Goal: Task Accomplishment & Management: Complete application form

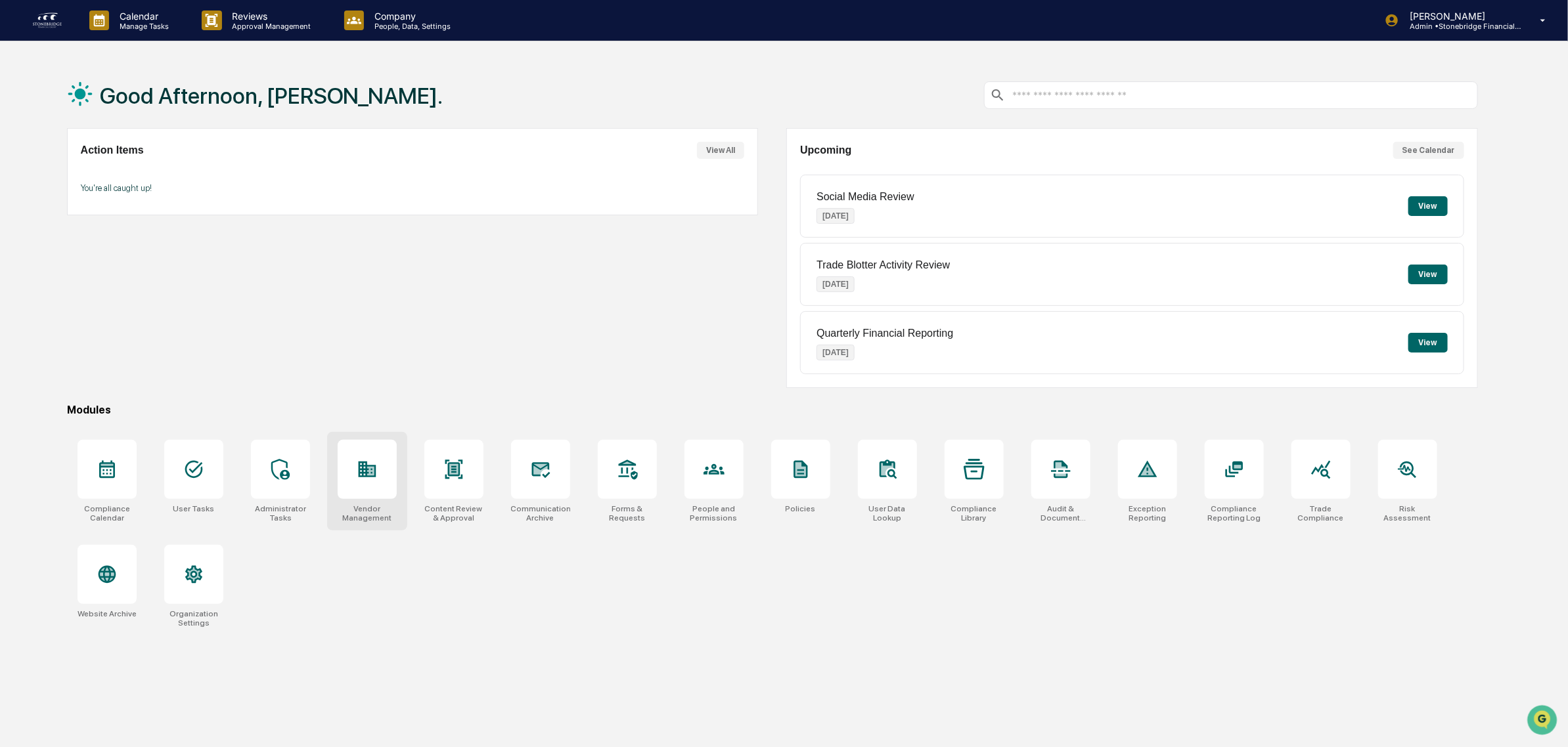
click at [362, 484] on div at bounding box center [367, 469] width 59 height 59
click at [701, 192] on div "Content Approval 1 item View" at bounding box center [413, 197] width 664 height 44
click at [705, 196] on div "Content Approval 1 item View" at bounding box center [413, 197] width 664 height 44
click at [717, 197] on button "View" at bounding box center [724, 197] width 39 height 20
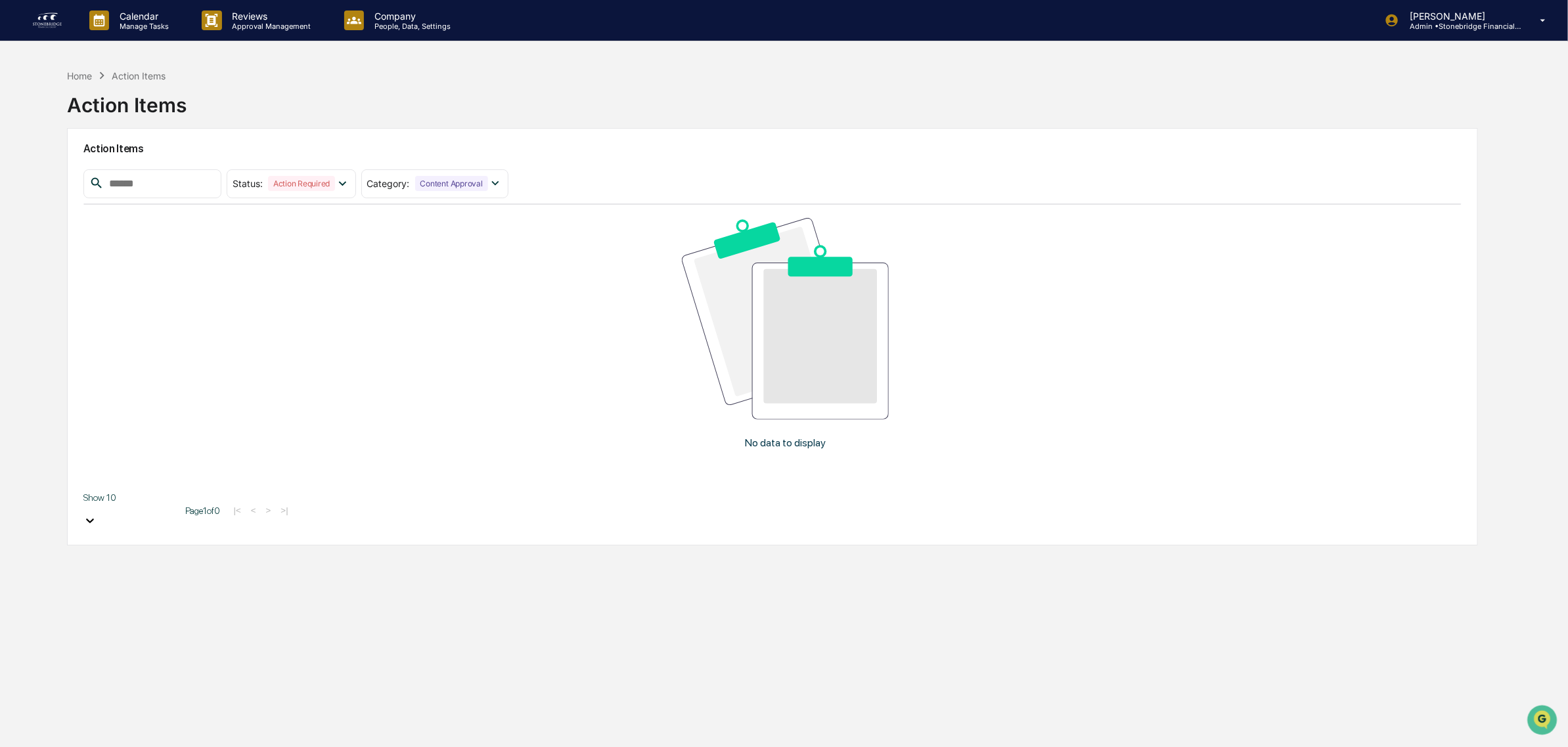
click at [44, 9] on link at bounding box center [55, 20] width 47 height 41
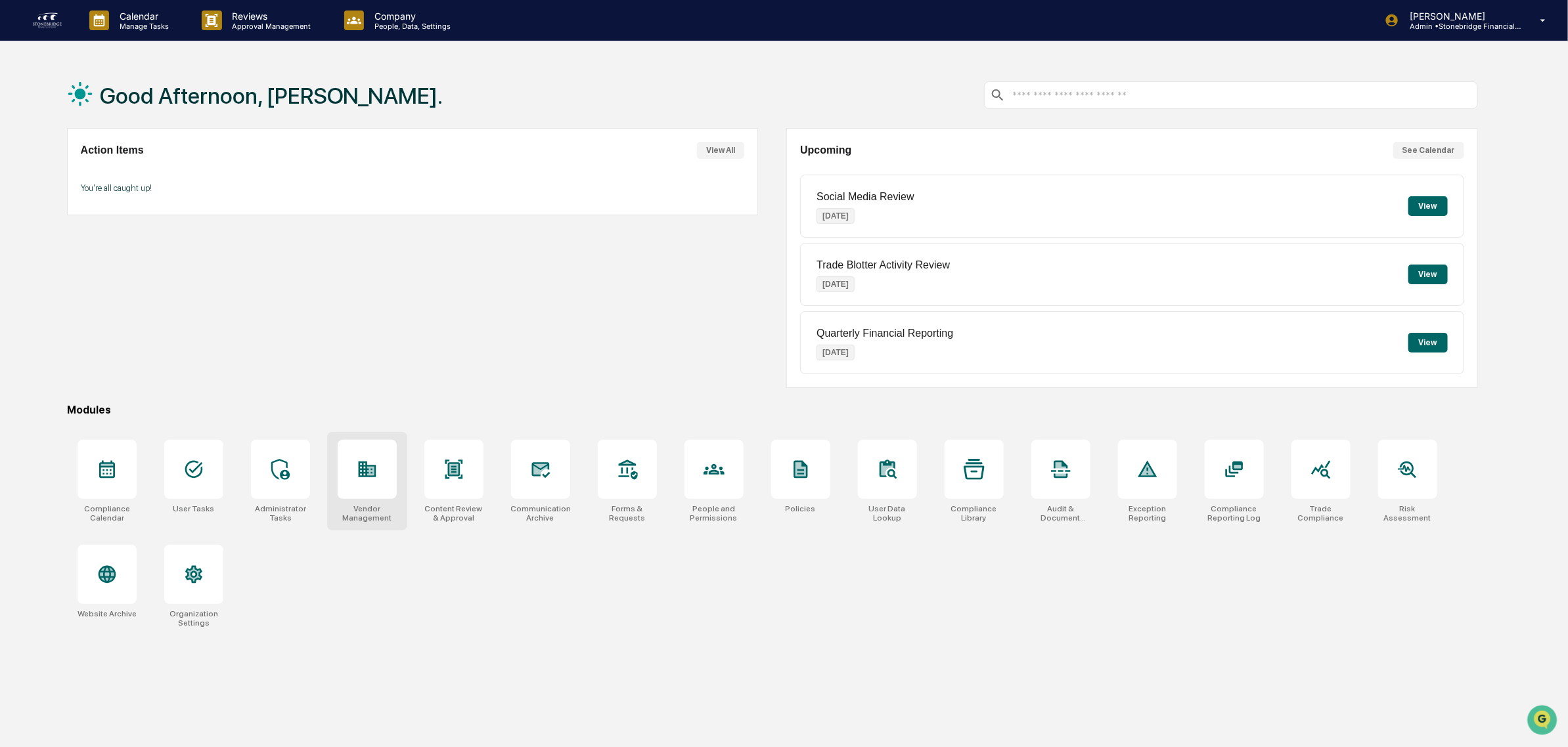
click at [342, 497] on div at bounding box center [367, 469] width 59 height 59
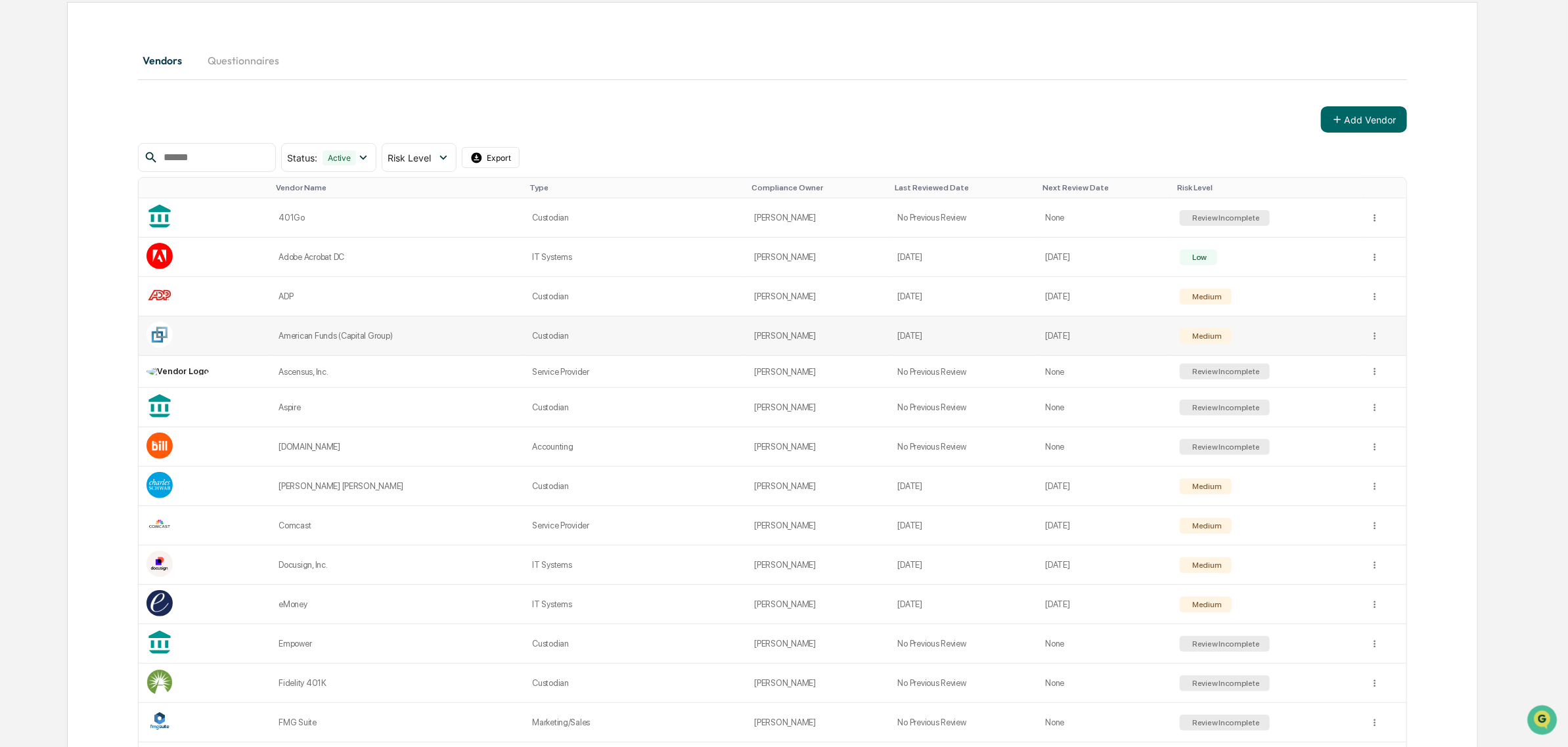
scroll to position [246, 0]
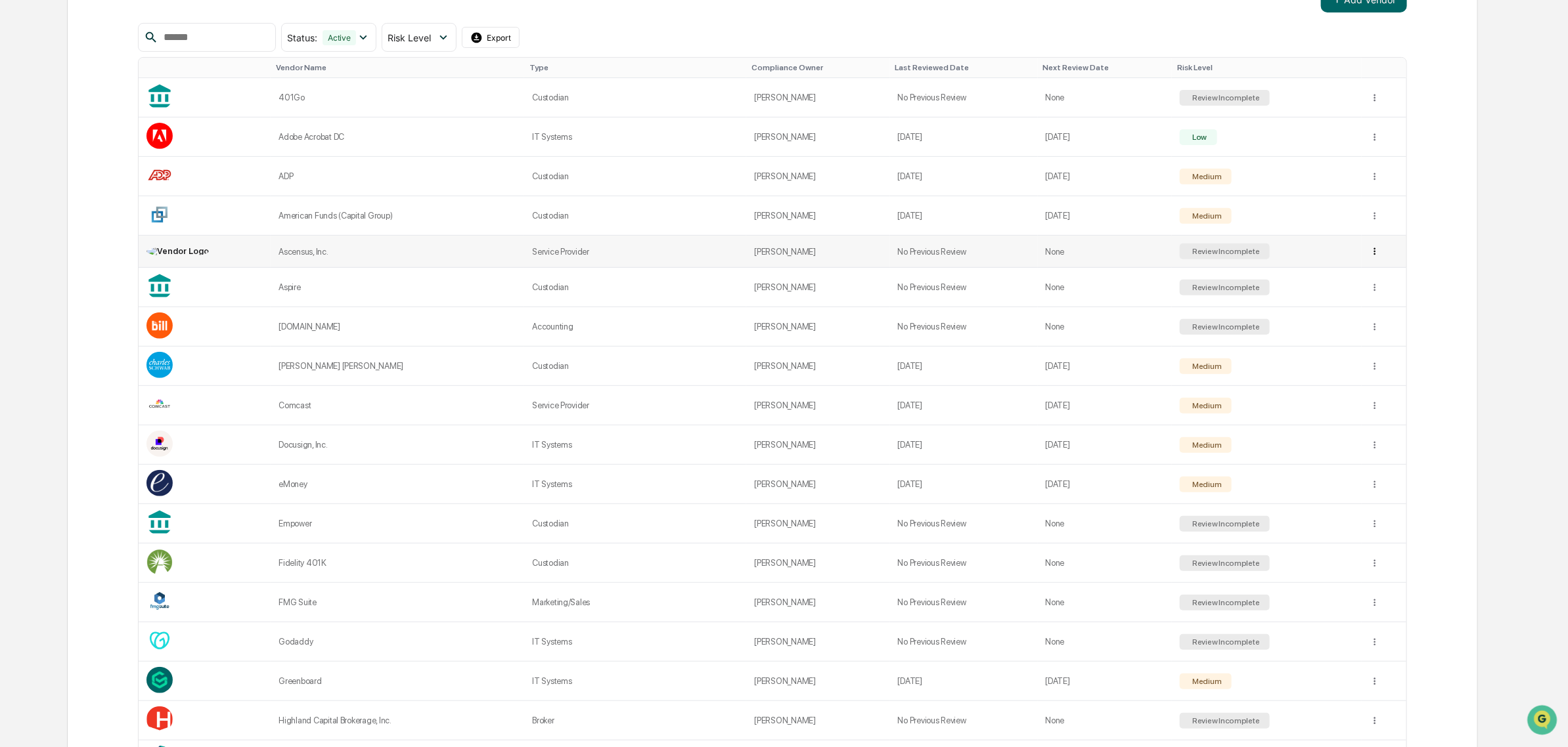
click at [1377, 255] on td at bounding box center [1384, 252] width 44 height 33
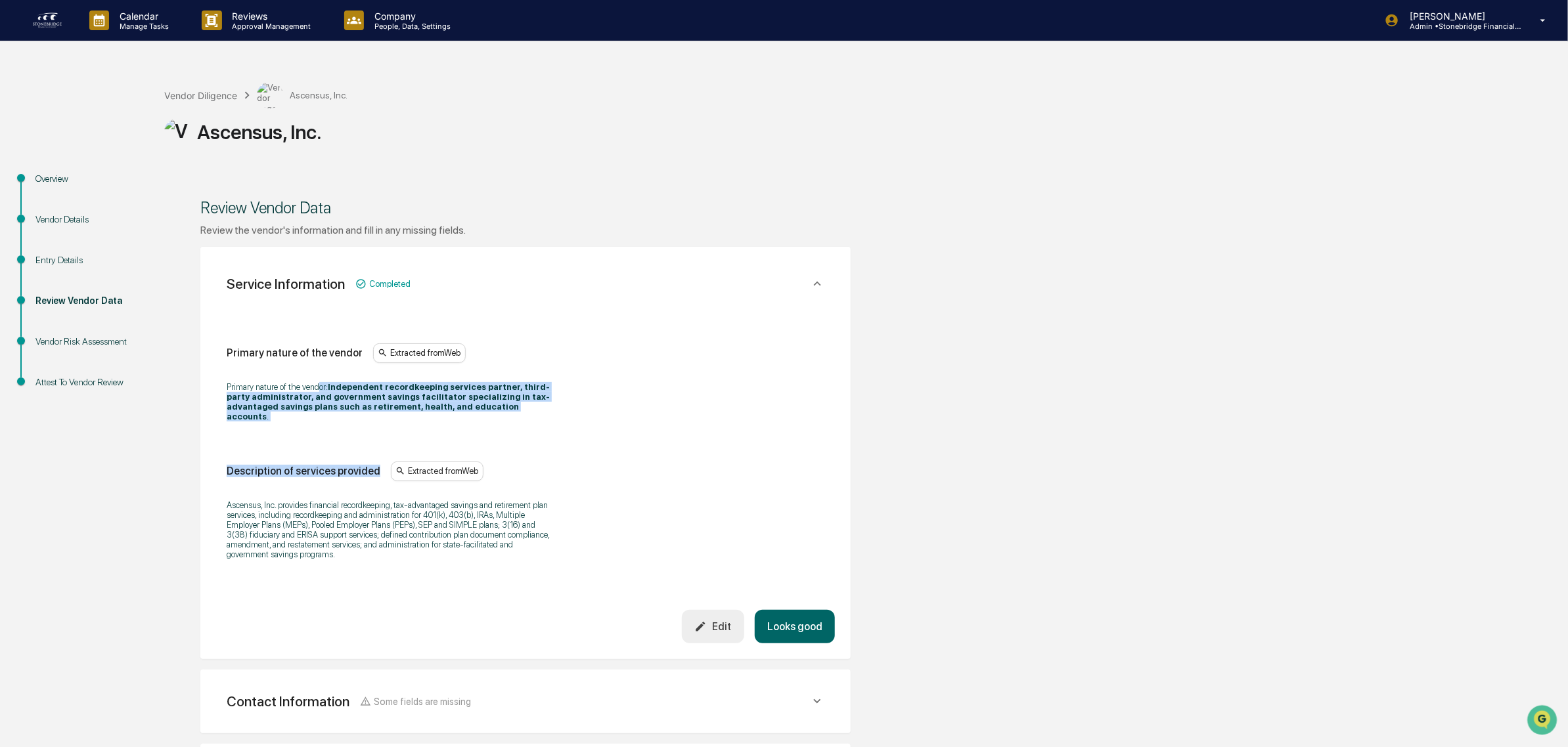
drag, startPoint x: 317, startPoint y: 391, endPoint x: 437, endPoint y: 427, distance: 125.3
click at [437, 427] on div "Primary nature of the vendor Extracted from Web Primary nature of the vendor: I…" at bounding box center [526, 456] width 598 height 225
drag, startPoint x: 437, startPoint y: 427, endPoint x: 398, endPoint y: 386, distance: 56.6
click at [398, 386] on div "Primary nature of the vendor Extracted from Web Primary nature of the vendor: I…" at bounding box center [526, 456] width 598 height 225
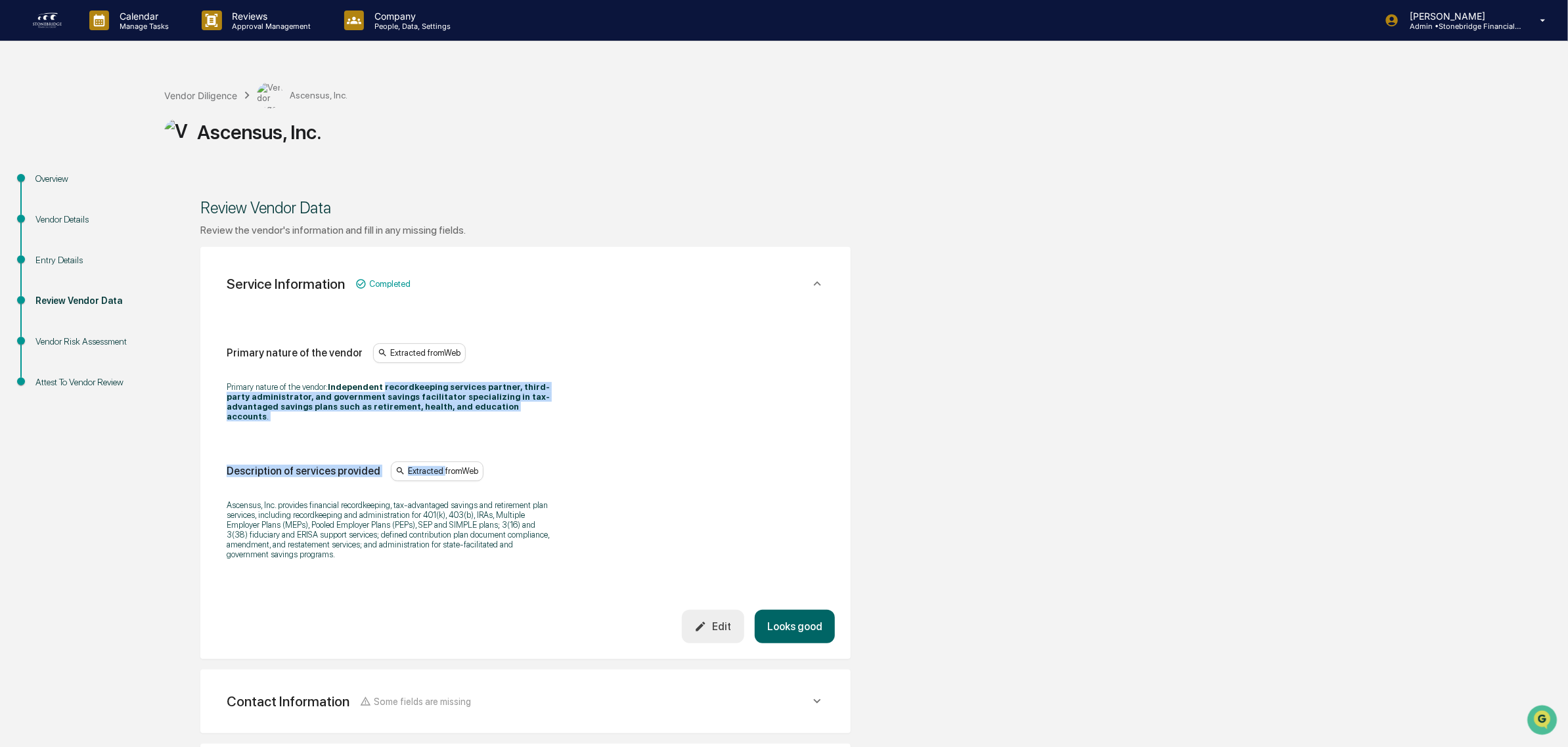
click at [398, 386] on strong "Independent recordkeeping services partner, third-party administrator, and gove…" at bounding box center [388, 401] width 323 height 39
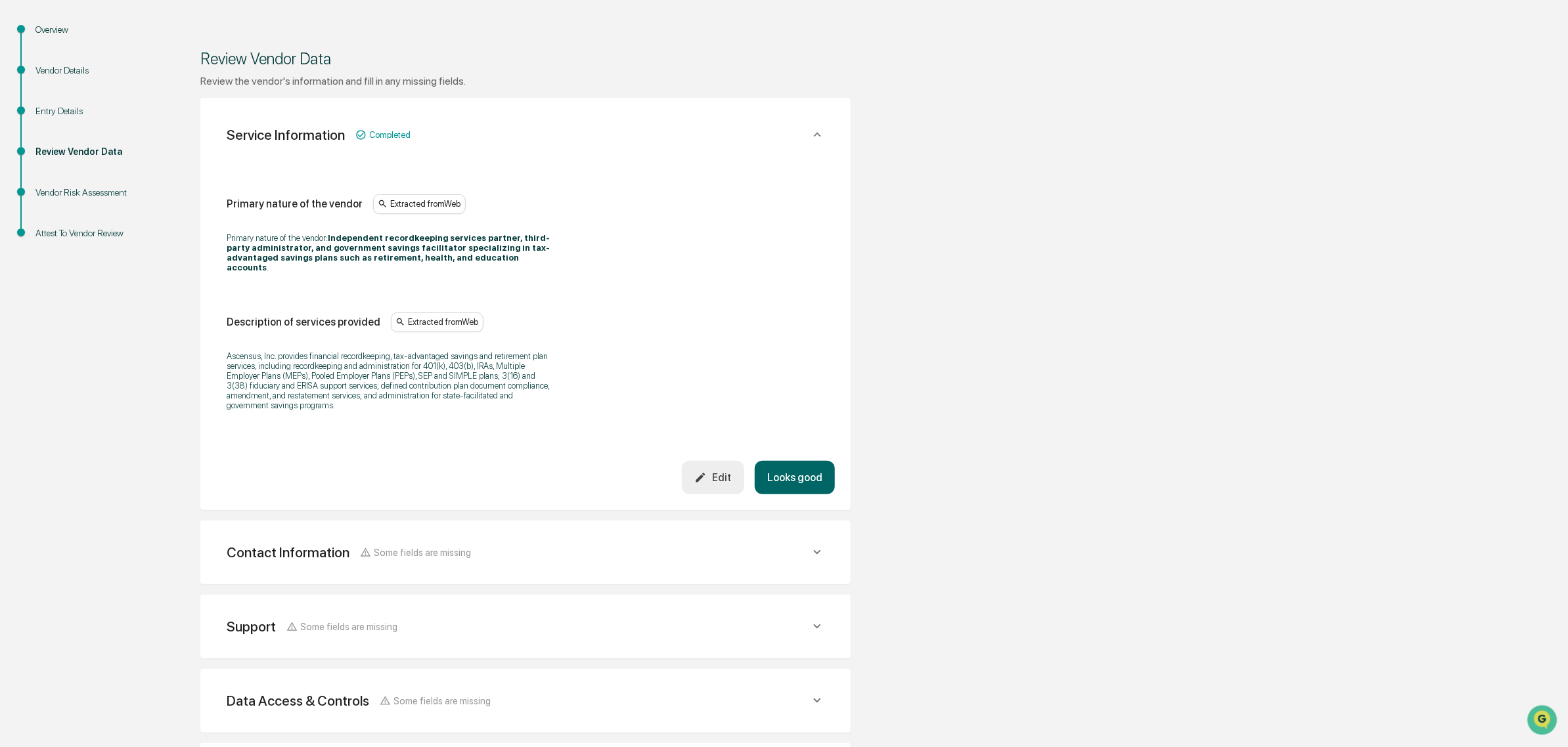
scroll to position [164, 0]
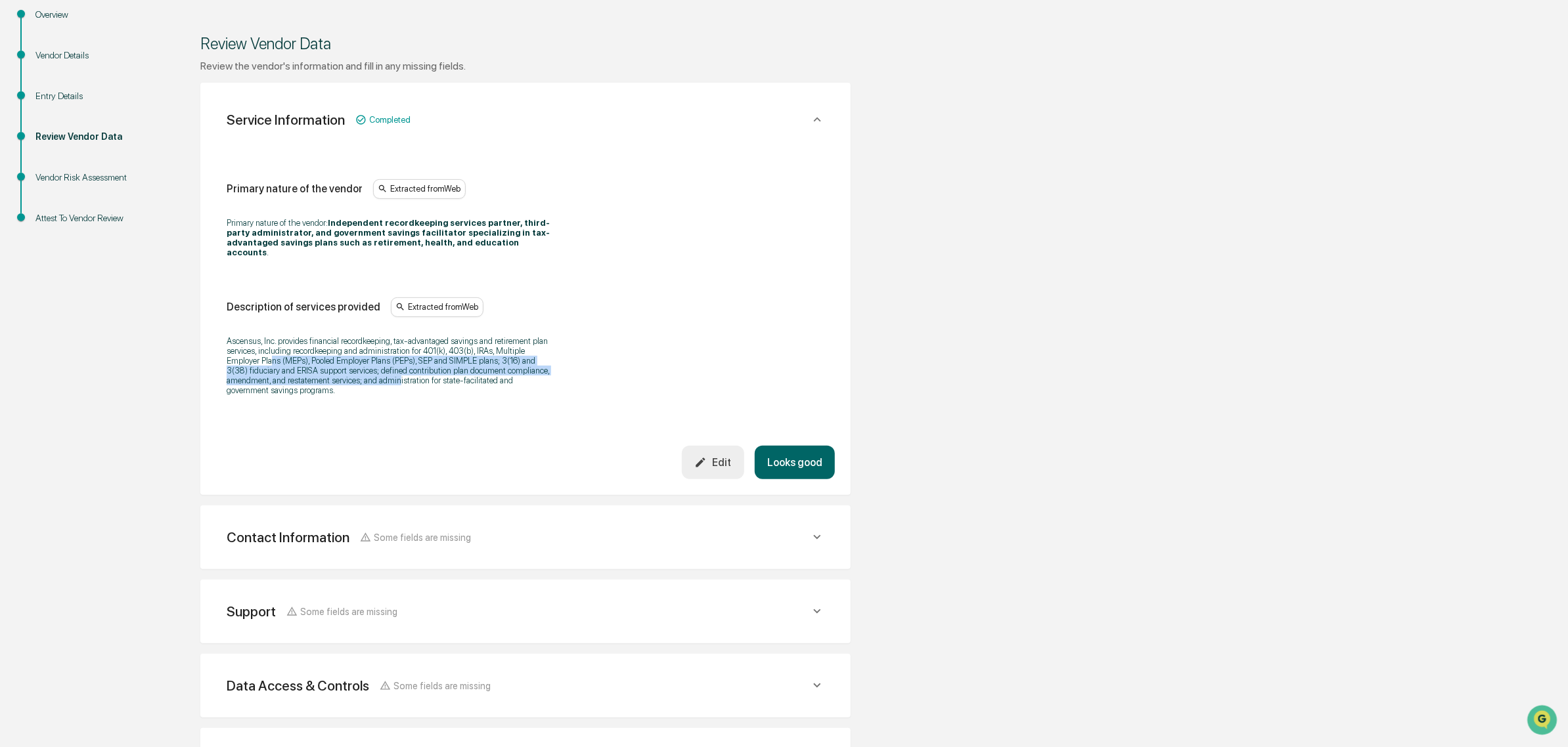
drag, startPoint x: 274, startPoint y: 351, endPoint x: 399, endPoint y: 378, distance: 127.9
click at [399, 378] on p "Ascensus, Inc. provides financial recordkeeping, tax-advantaged savings and ret…" at bounding box center [391, 366] width 328 height 59
click at [812, 468] on button "Looks good" at bounding box center [795, 462] width 80 height 33
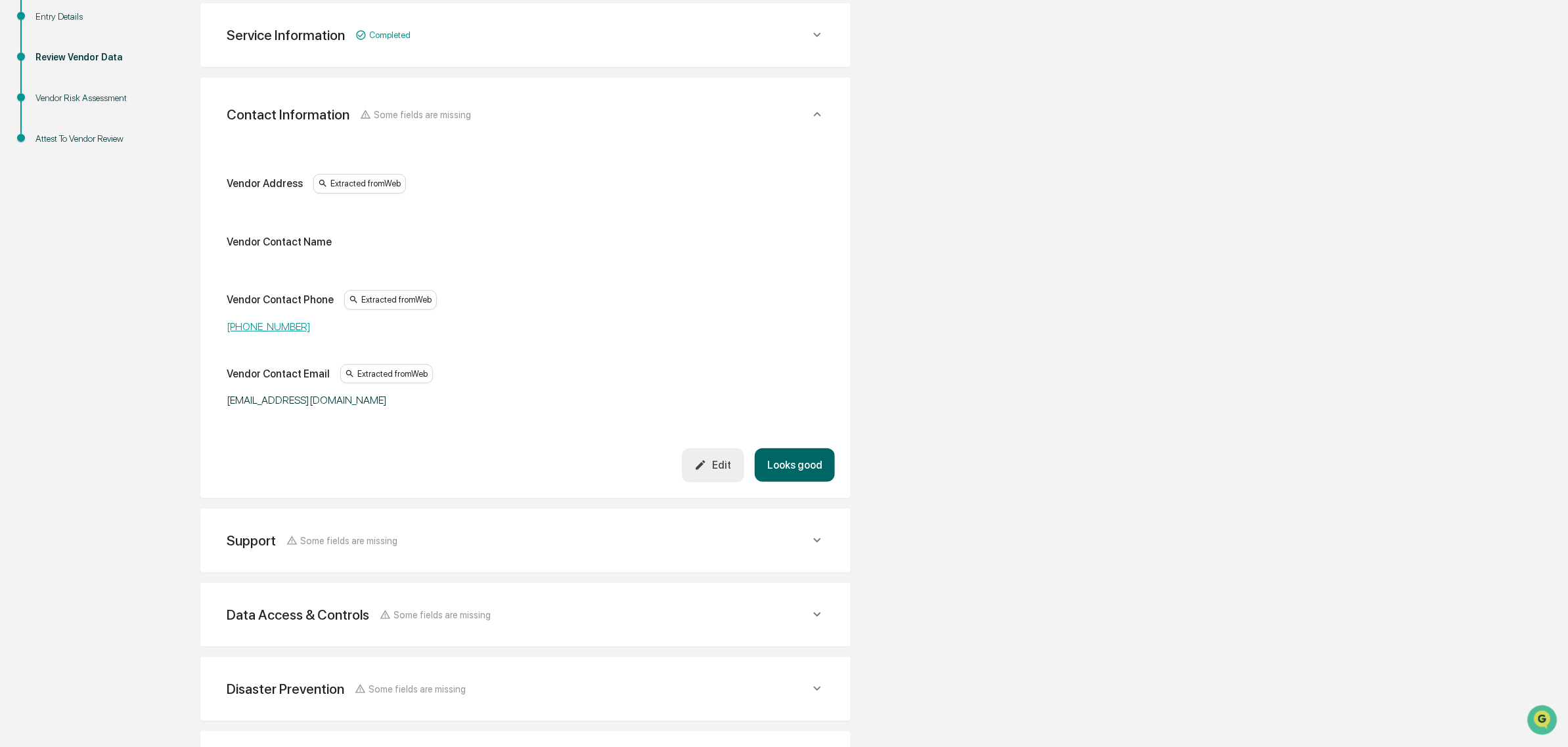
scroll to position [247, 0]
click at [787, 464] on button "Looks good" at bounding box center [795, 461] width 80 height 33
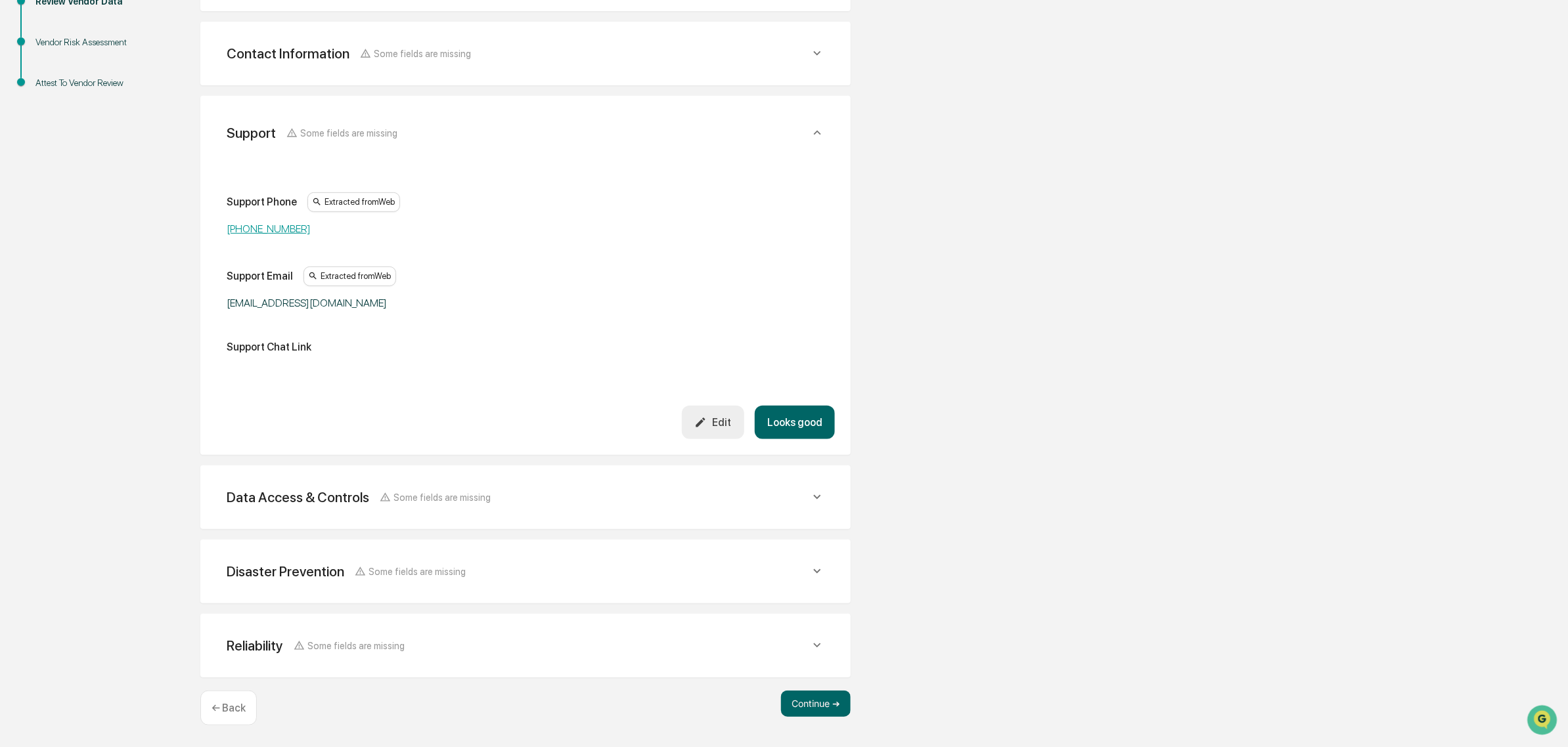
scroll to position [299, 0]
click at [803, 410] on button "Looks good" at bounding box center [795, 423] width 80 height 33
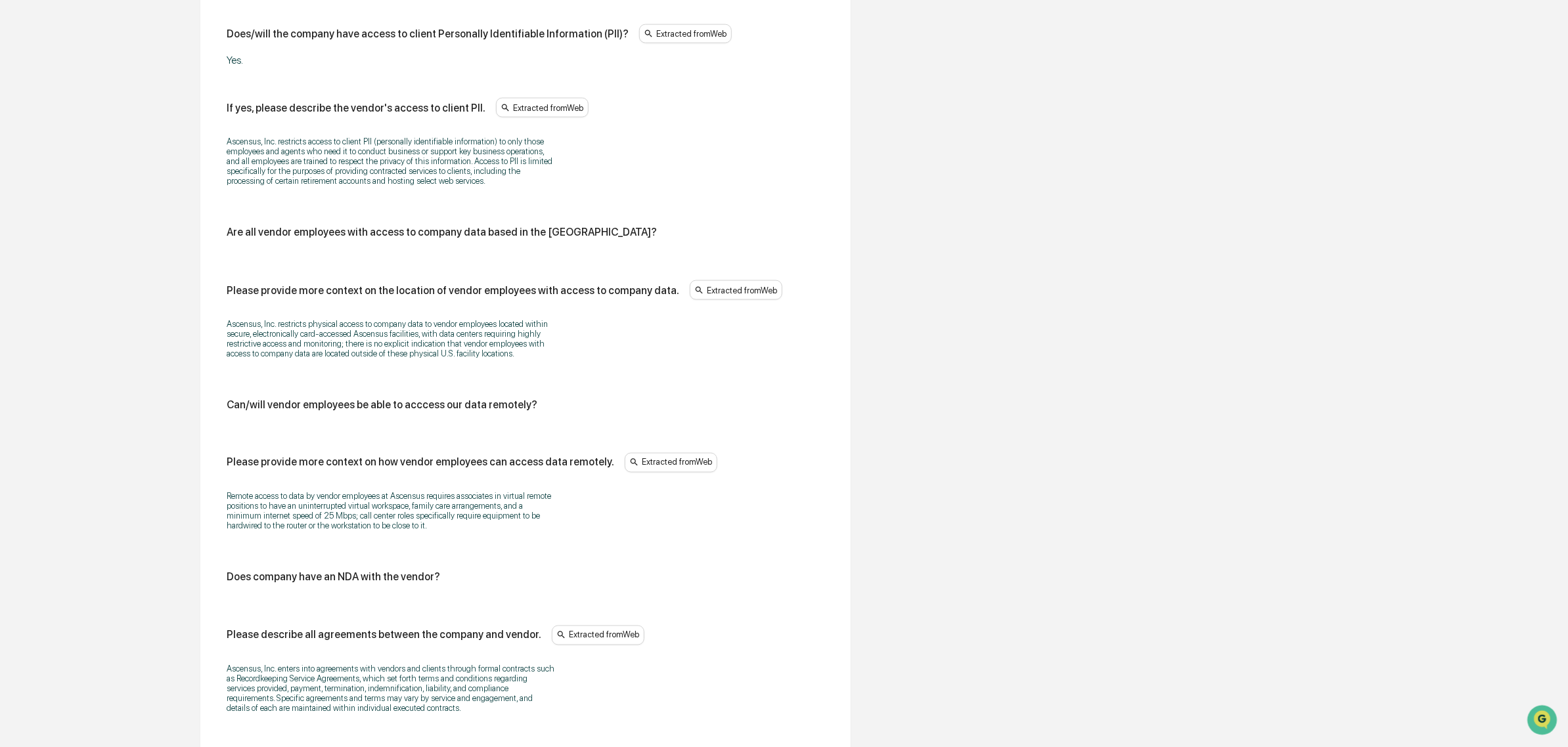
scroll to position [1119, 0]
drag, startPoint x: 363, startPoint y: 338, endPoint x: 445, endPoint y: 374, distance: 89.6
click at [445, 357] on p "Ascensus, Inc. restricts physical access to company data to vendor employees lo…" at bounding box center [391, 337] width 328 height 39
drag, startPoint x: 469, startPoint y: 373, endPoint x: 305, endPoint y: 342, distance: 166.9
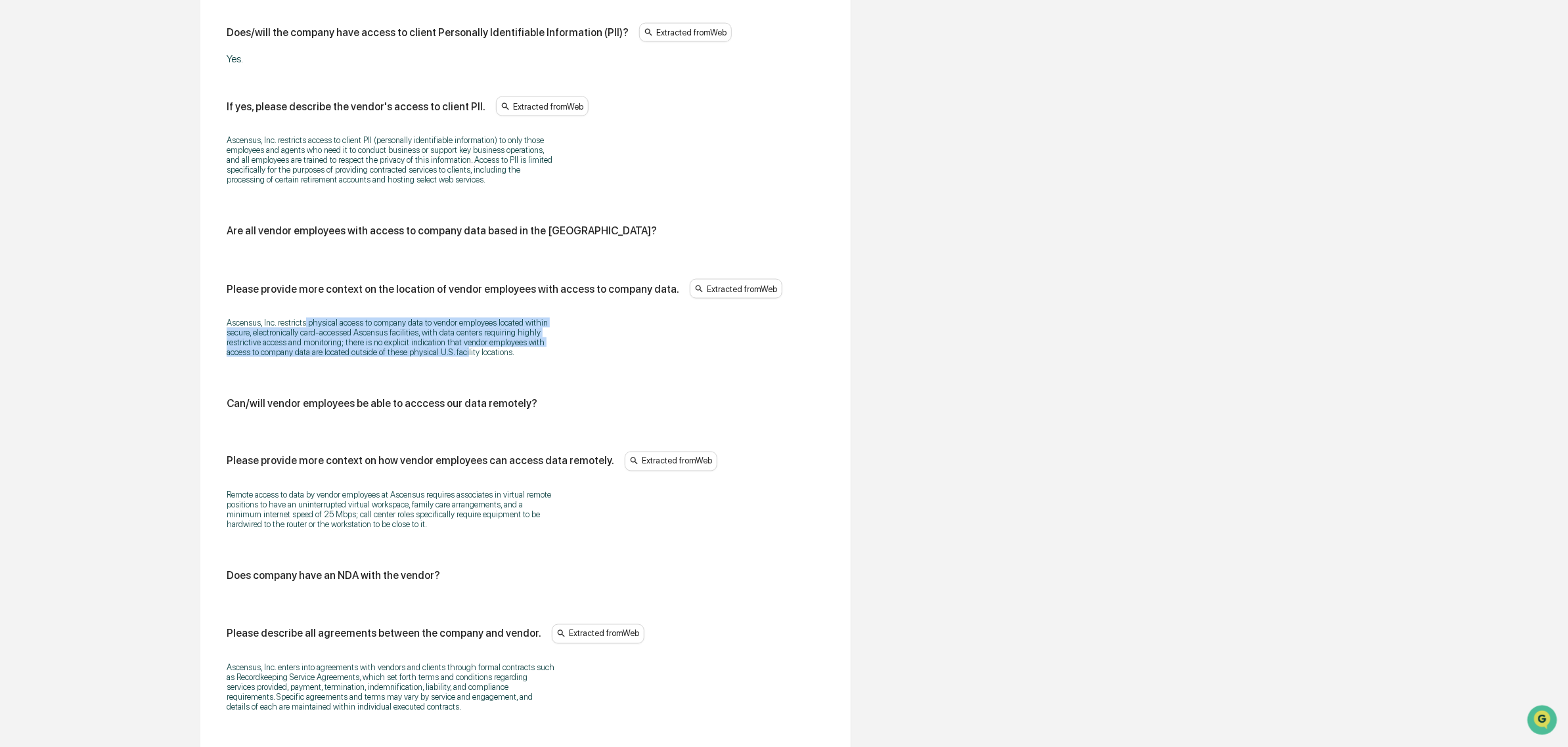
click at [305, 342] on p "Ascensus, Inc. restricts physical access to company data to vendor employees lo…" at bounding box center [391, 337] width 328 height 39
drag, startPoint x: 202, startPoint y: 337, endPoint x: 322, endPoint y: 363, distance: 122.8
click at [322, 363] on div "Data Access & Controls Some fields are missing Does/will the vendor have access…" at bounding box center [526, 124] width 651 height 1549
drag, startPoint x: 329, startPoint y: 371, endPoint x: 286, endPoint y: 338, distance: 54.2
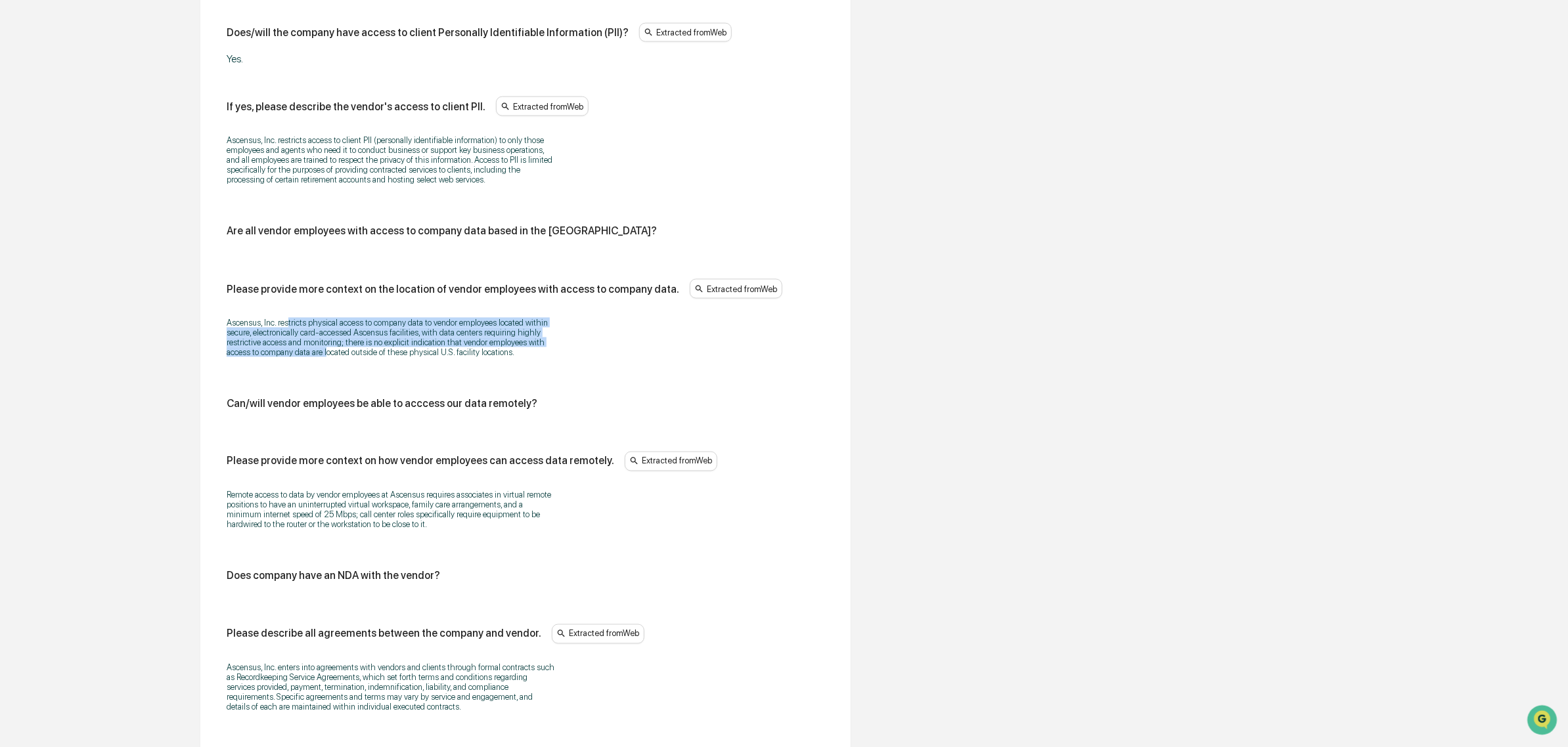
click at [286, 338] on p "Ascensus, Inc. restricts physical access to company data to vendor employees lo…" at bounding box center [391, 337] width 328 height 39
drag, startPoint x: 257, startPoint y: 336, endPoint x: 492, endPoint y: 372, distance: 237.7
click at [492, 357] on p "Ascensus, Inc. restricts physical access to company data to vendor employees lo…" at bounding box center [391, 337] width 328 height 39
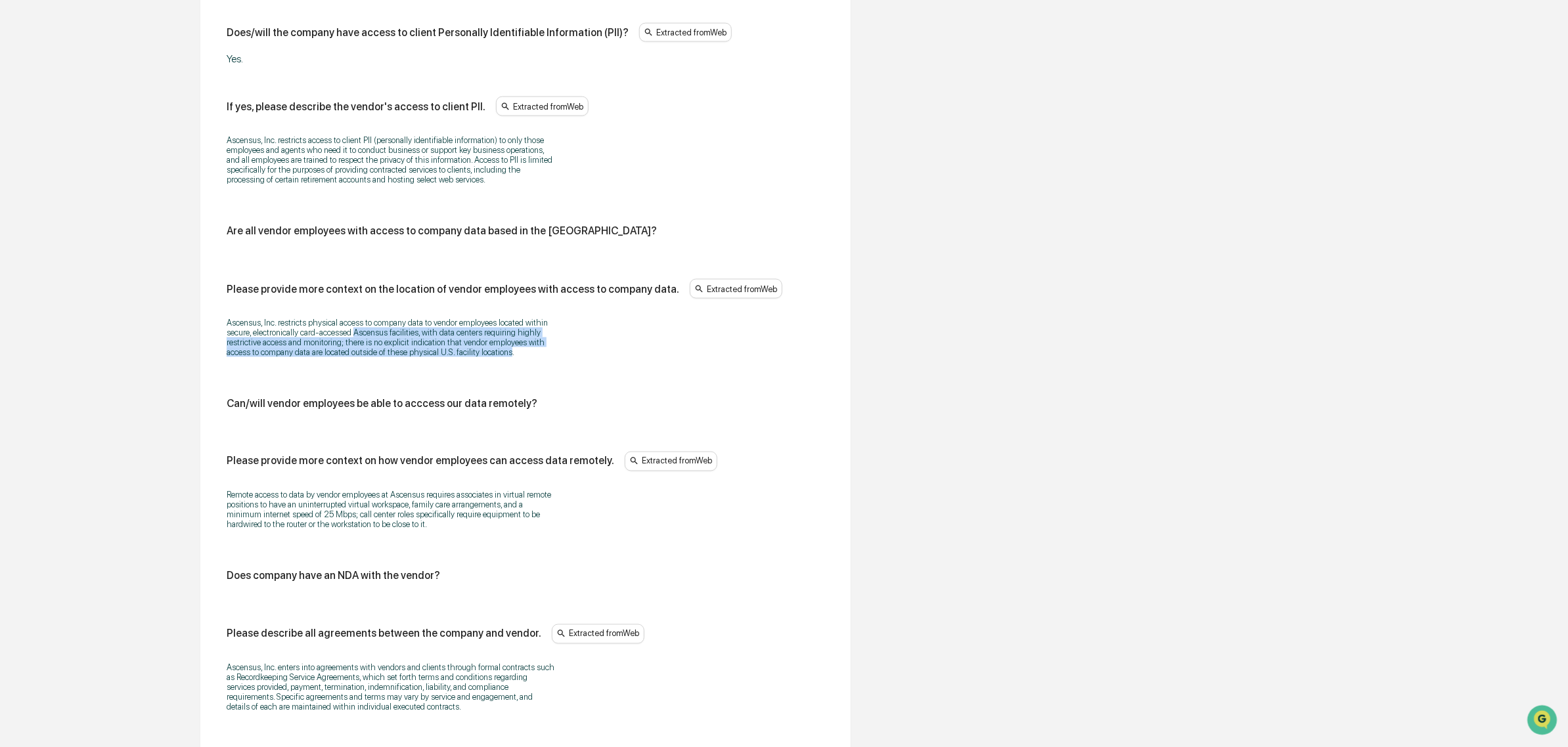
drag, startPoint x: 492, startPoint y: 372, endPoint x: 367, endPoint y: 351, distance: 126.8
click at [367, 351] on p "Ascensus, Inc. restricts physical access to company data to vendor employees lo…" at bounding box center [391, 337] width 328 height 39
drag, startPoint x: 269, startPoint y: 355, endPoint x: 250, endPoint y: 349, distance: 19.9
click at [250, 349] on p "Ascensus, Inc. restricts physical access to company data to vendor employees lo…" at bounding box center [391, 337] width 328 height 39
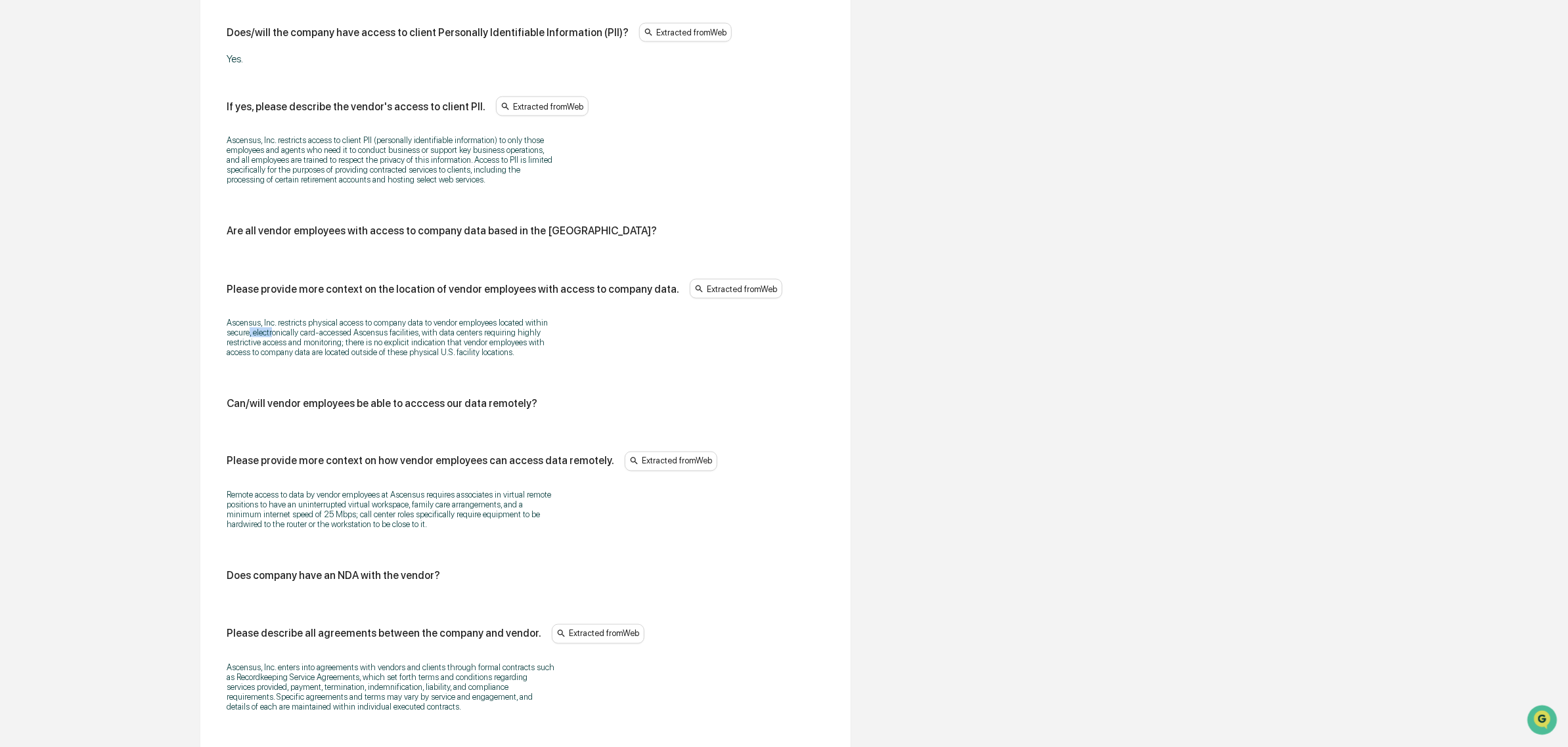
click at [248, 349] on p "Ascensus, Inc. restricts physical access to company data to vendor employees lo…" at bounding box center [391, 337] width 328 height 39
drag, startPoint x: 289, startPoint y: 356, endPoint x: 415, endPoint y: 369, distance: 126.7
click at [415, 357] on p "Ascensus, Inc. restricts physical access to company data to vendor employees lo…" at bounding box center [391, 337] width 328 height 39
drag, startPoint x: 266, startPoint y: 363, endPoint x: 282, endPoint y: 380, distance: 23.3
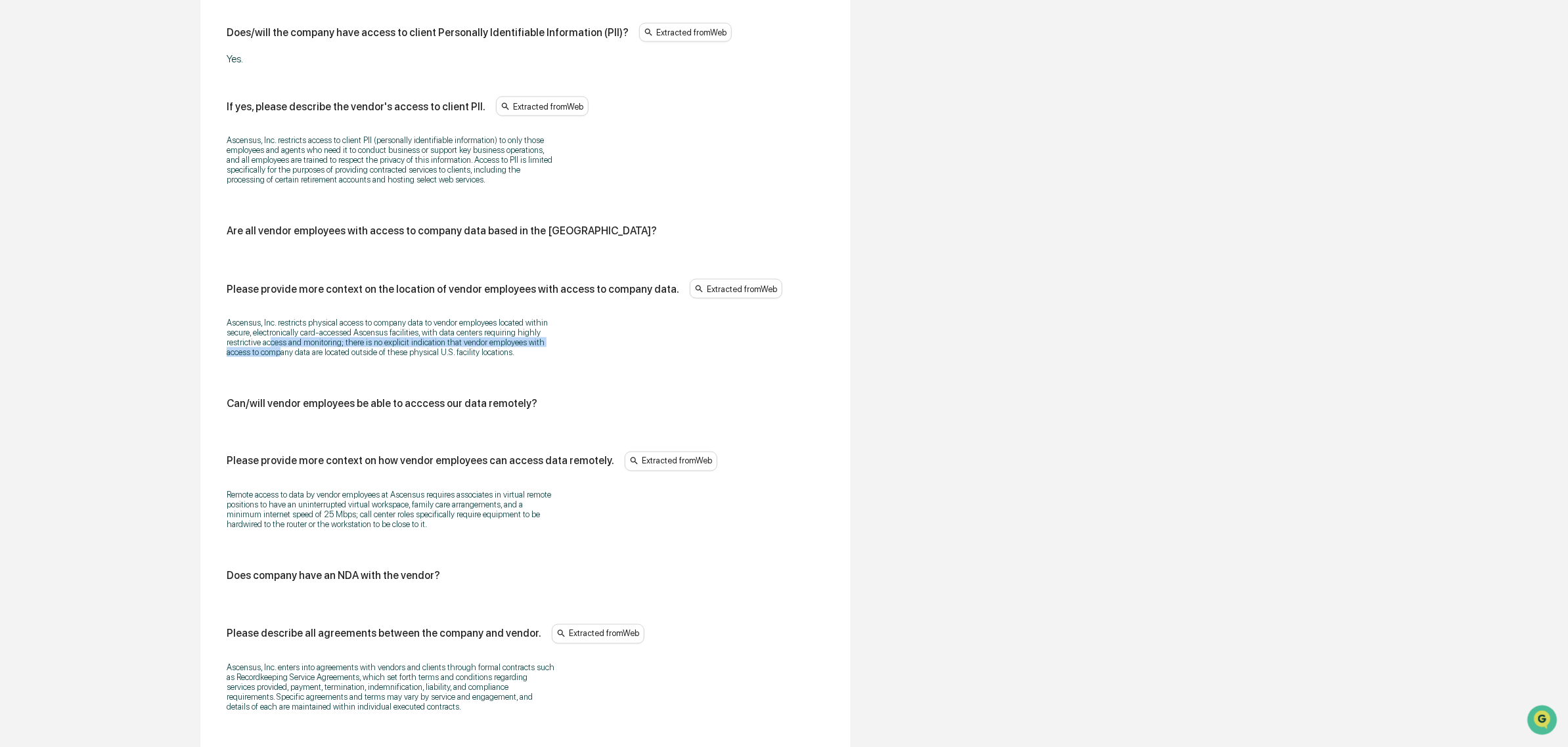
click at [282, 366] on div "Ascensus, Inc. restricts physical access to company data to vendor employees lo…" at bounding box center [526, 338] width 598 height 56
drag, startPoint x: 375, startPoint y: 400, endPoint x: 298, endPoint y: 349, distance: 92.4
click at [298, 350] on div "Does/will the vendor have access to company data? Extracted from Web Yes. If ye…" at bounding box center [526, 126] width 598 height 1360
click at [298, 349] on p "Ascensus, Inc. restricts physical access to company data to vendor employees lo…" at bounding box center [391, 337] width 328 height 39
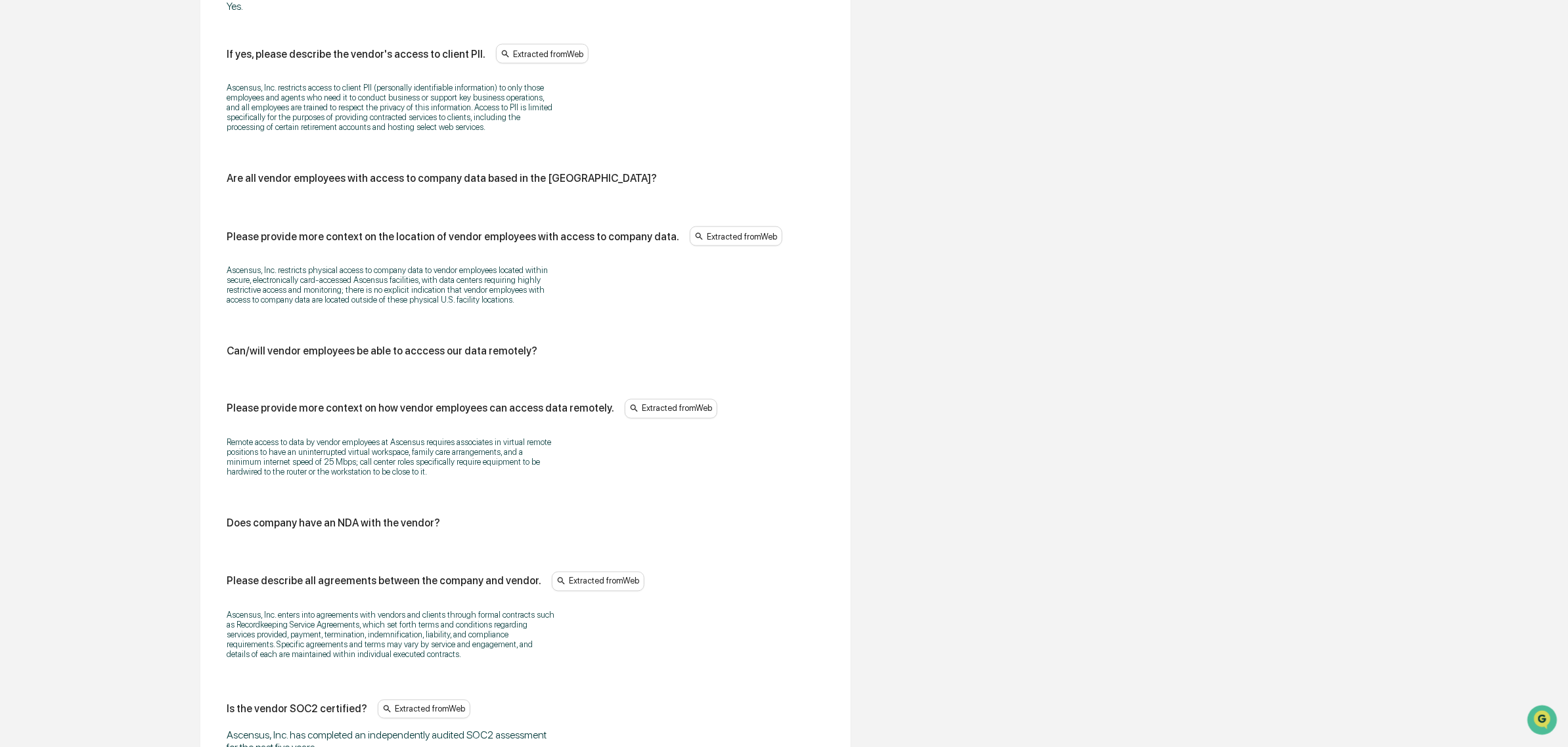
scroll to position [1201, 0]
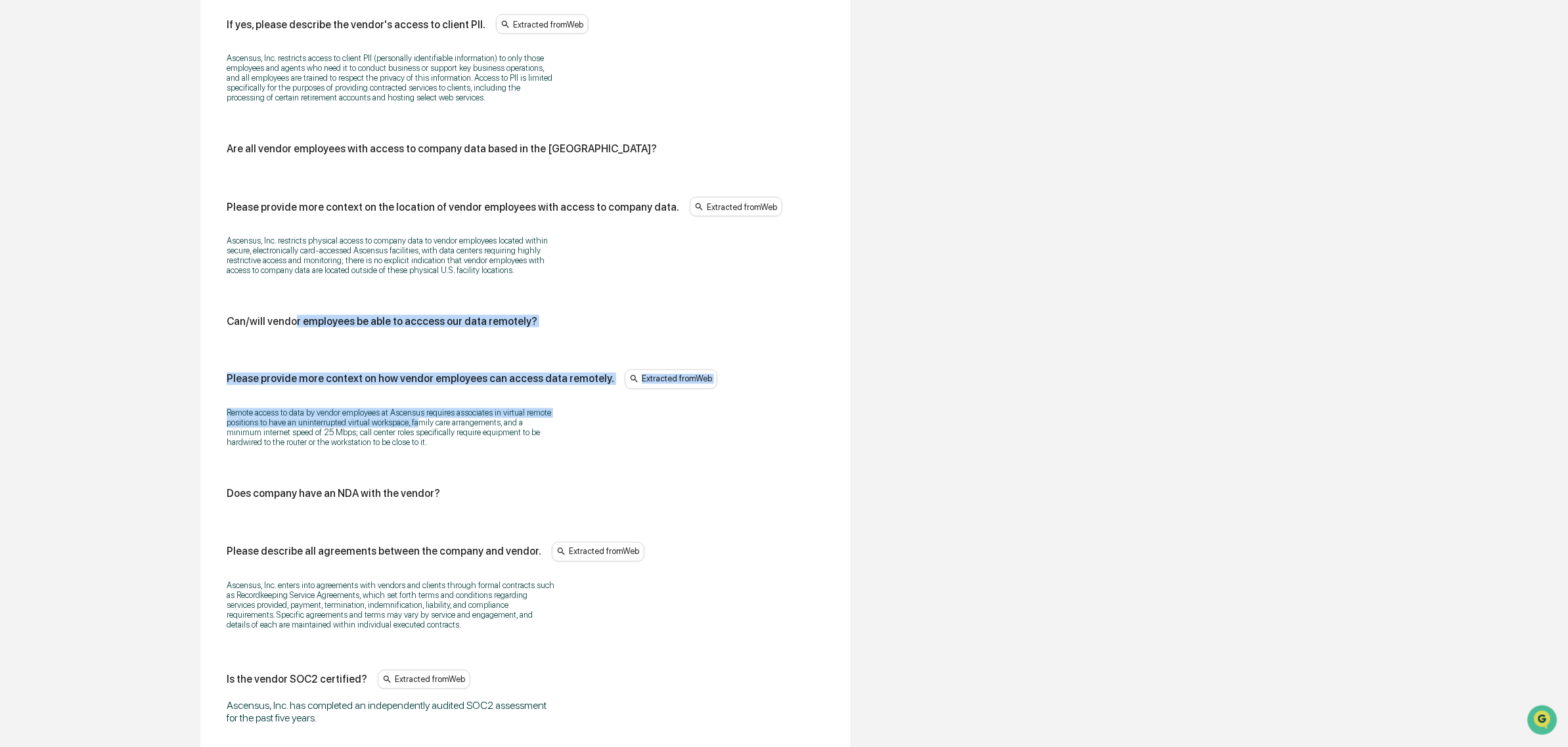
drag, startPoint x: 296, startPoint y: 344, endPoint x: 417, endPoint y: 444, distance: 157.0
click at [417, 444] on div "Does/will the vendor have access to company data? Extracted from Web Yes. If ye…" at bounding box center [526, 44] width 598 height 1360
click at [417, 445] on p "Remote access to data by vendor employees at Ascensus requires associates in vi…" at bounding box center [391, 428] width 328 height 39
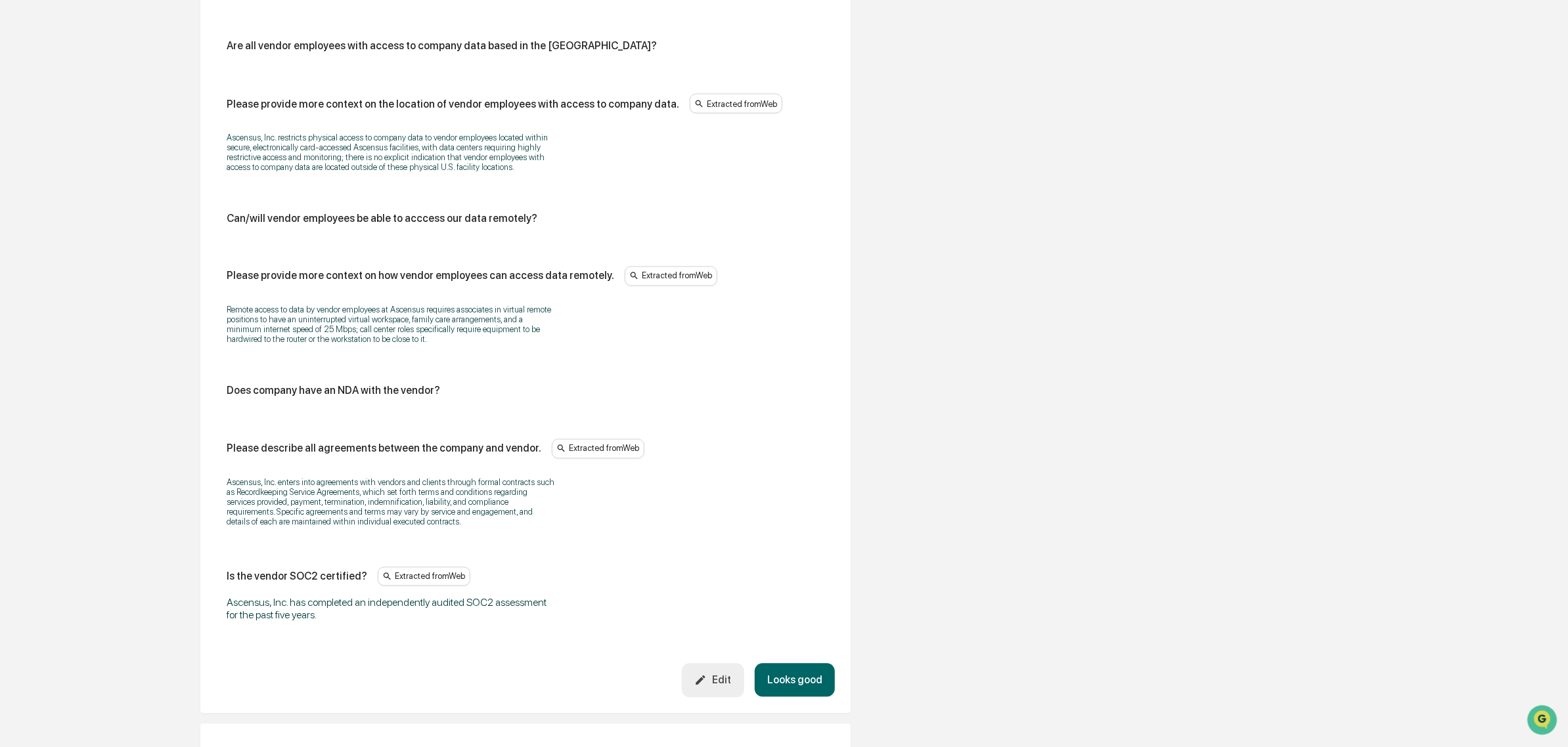
scroll to position [1515, 0]
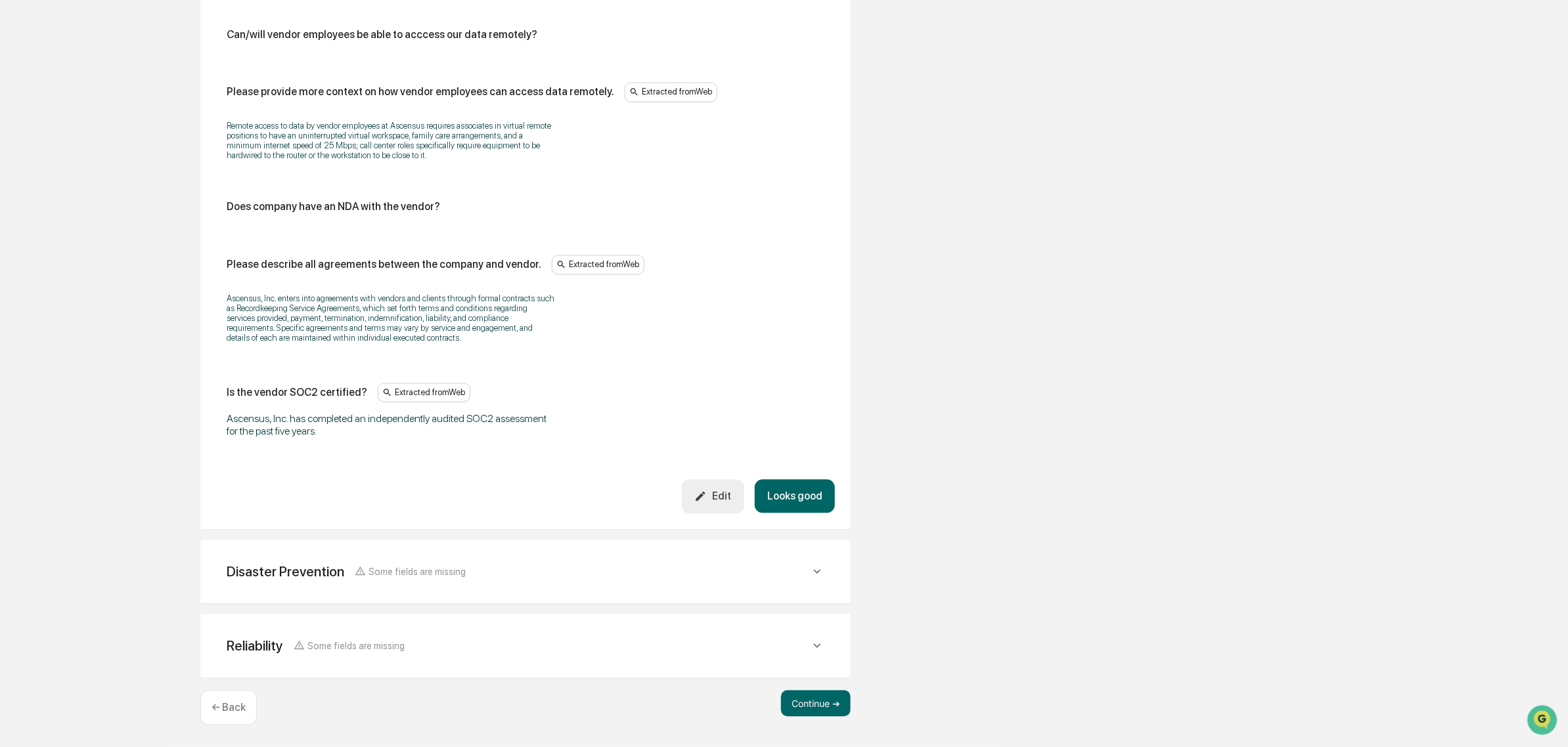
click at [730, 498] on div "Edit" at bounding box center [713, 497] width 37 height 13
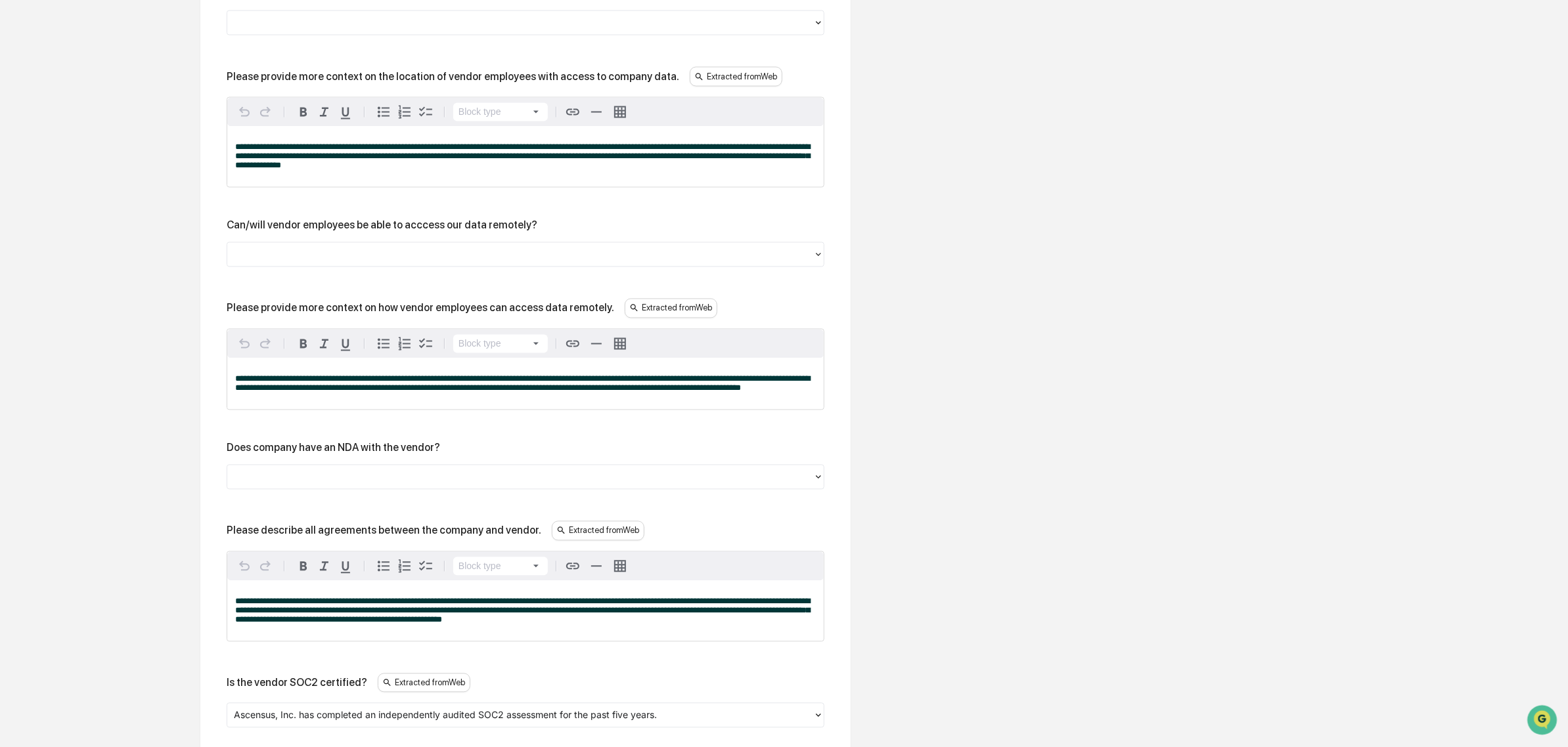
click at [398, 267] on div at bounding box center [526, 255] width 598 height 25
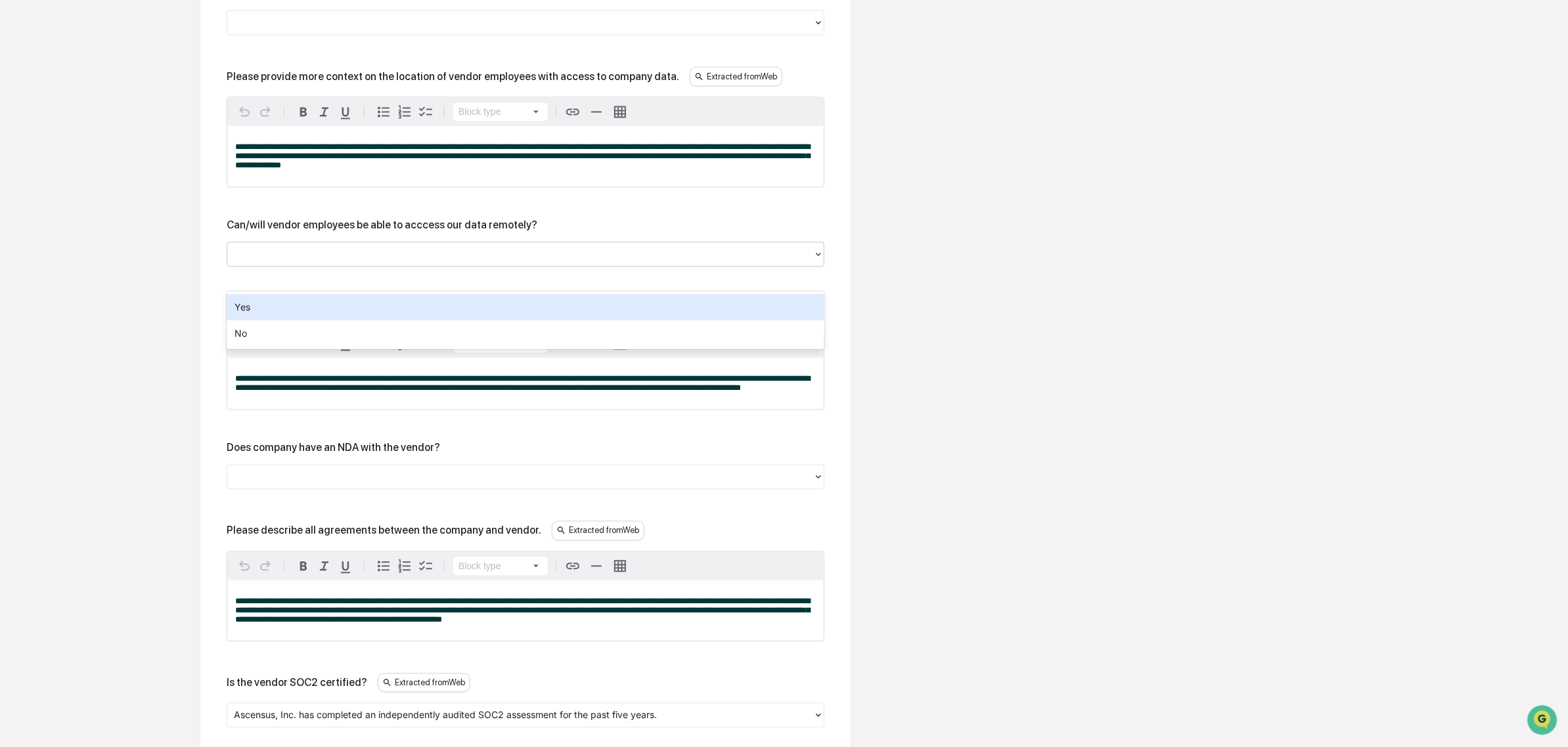
click at [367, 314] on div "Yes" at bounding box center [526, 307] width 598 height 27
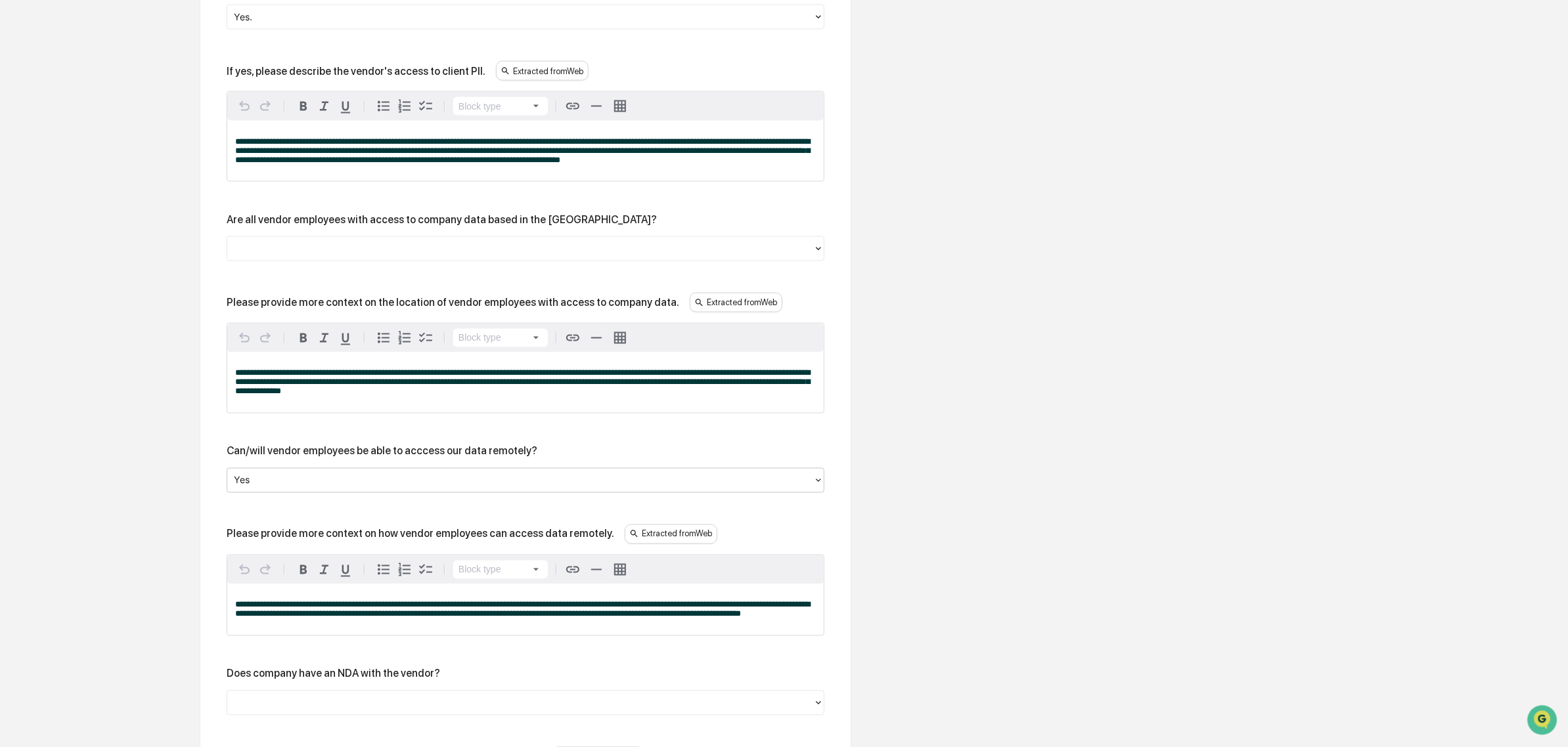
scroll to position [1269, 0]
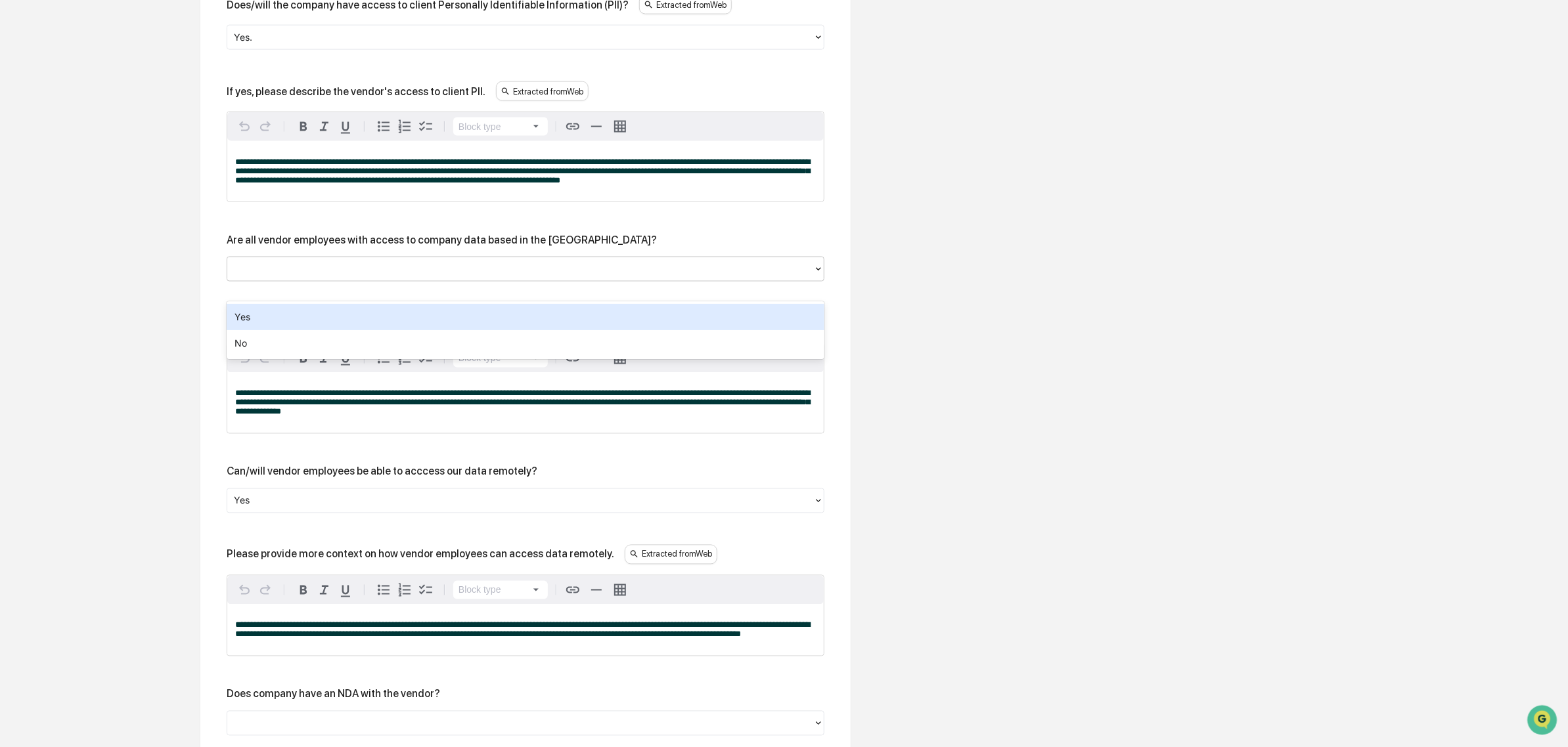
click at [317, 277] on div at bounding box center [520, 270] width 573 height 15
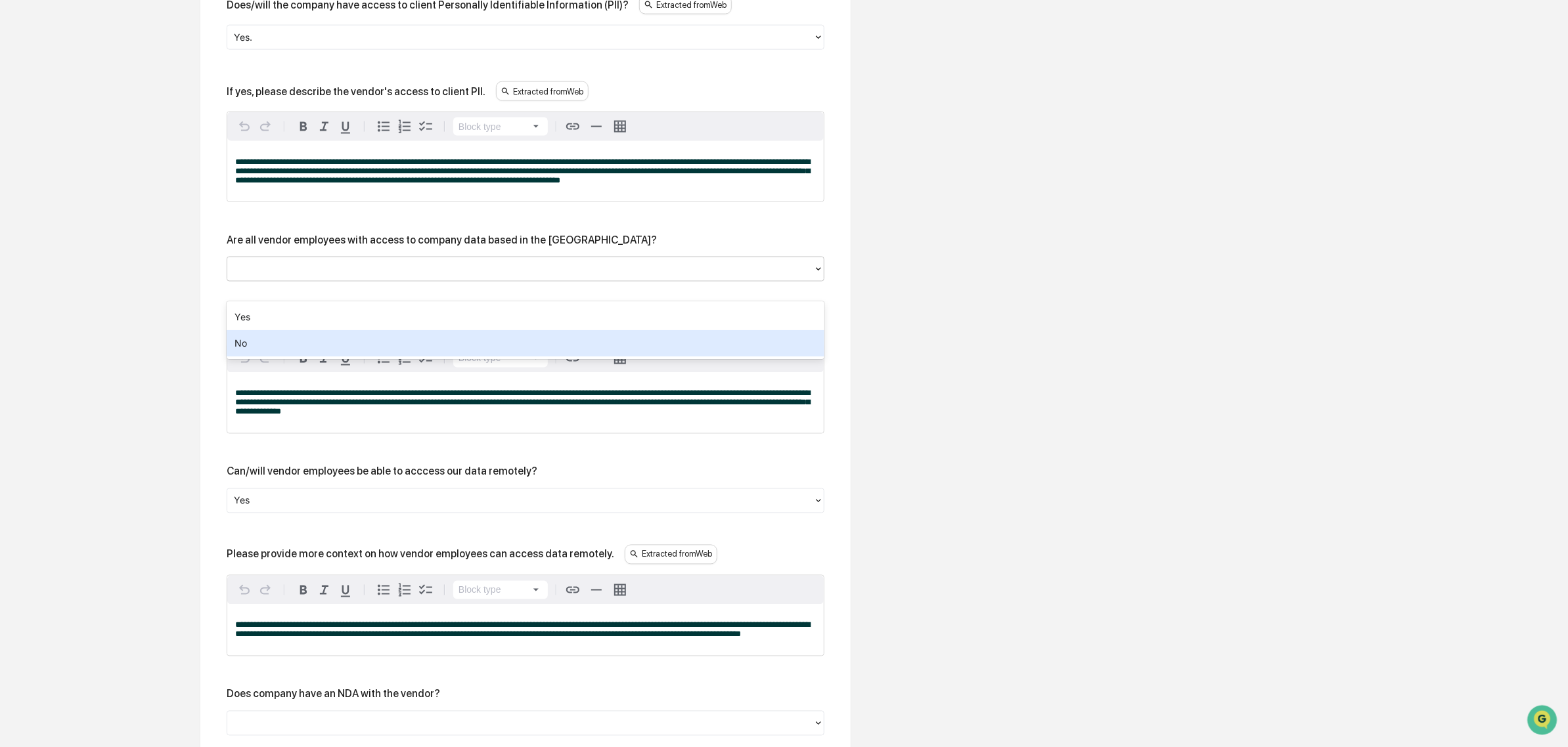
click at [299, 345] on div "No" at bounding box center [526, 344] width 598 height 27
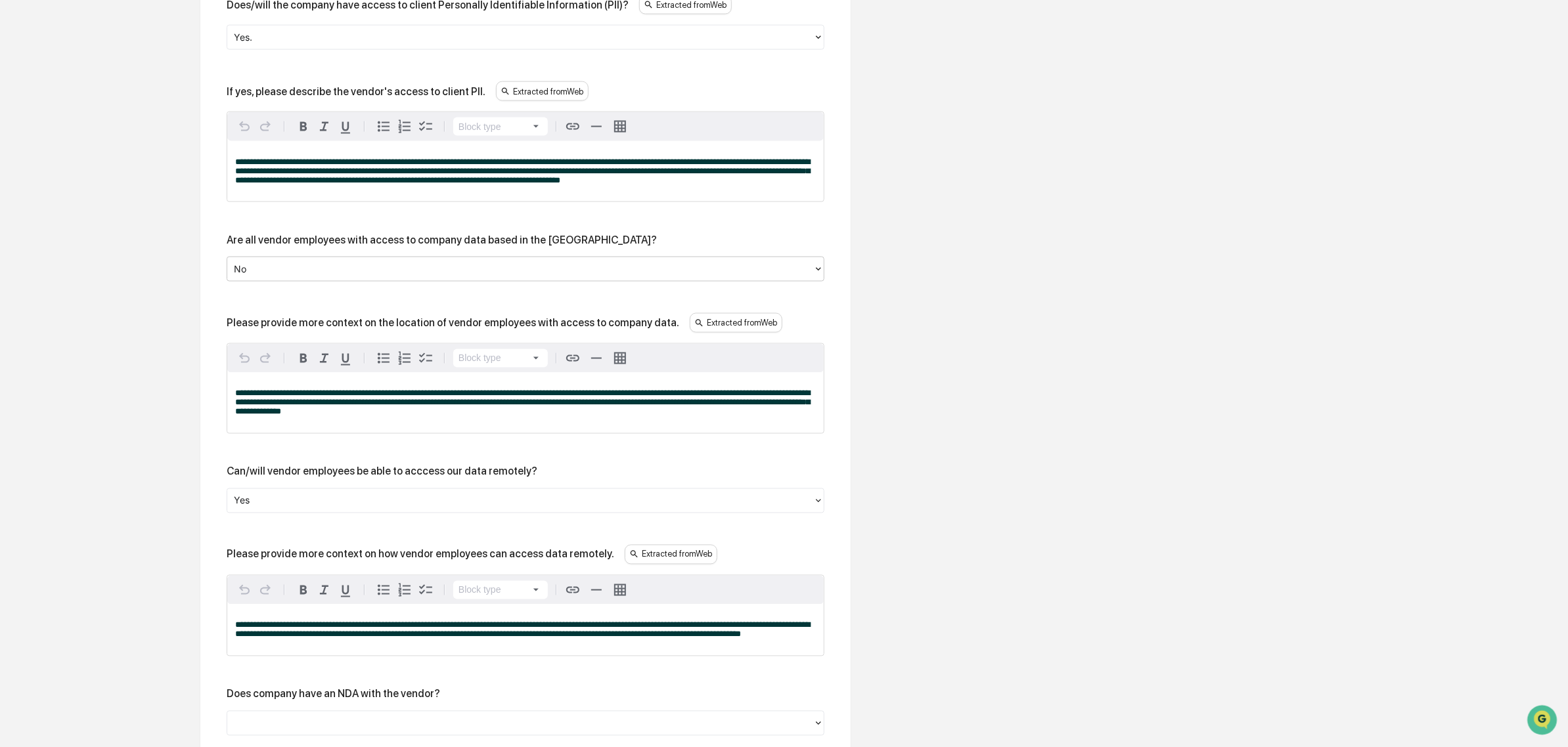
click at [310, 277] on div at bounding box center [520, 270] width 573 height 15
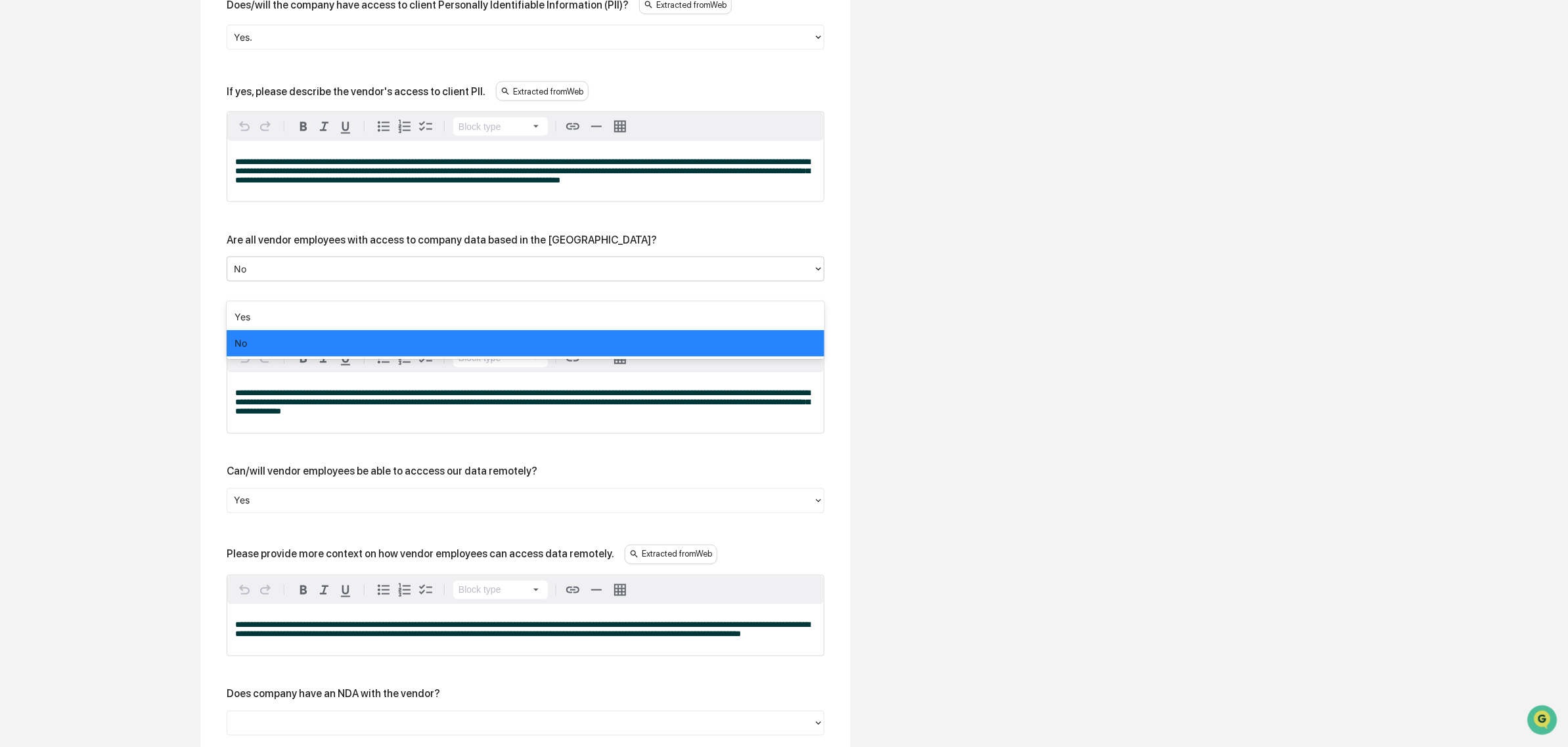
click at [305, 335] on div "No" at bounding box center [526, 344] width 598 height 27
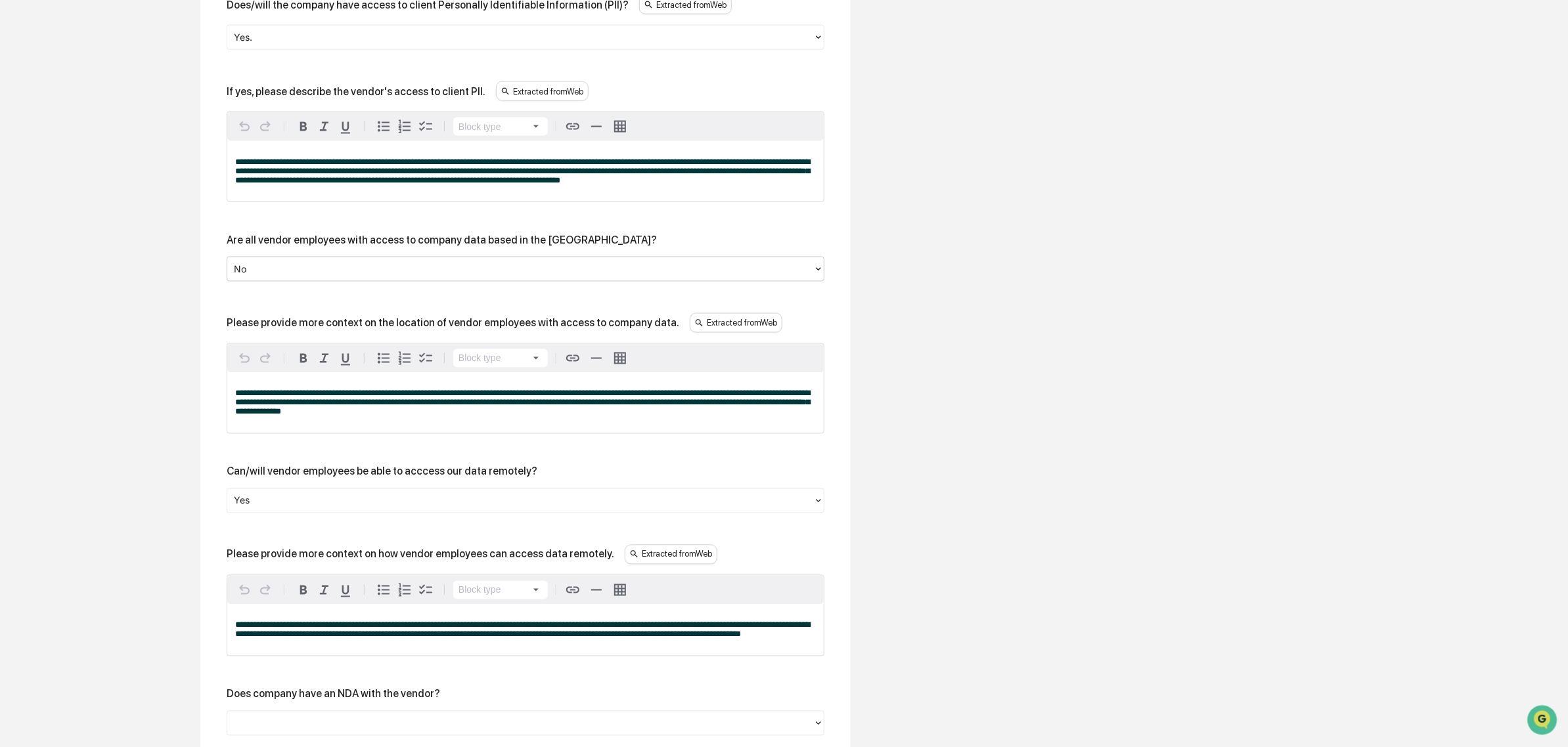
click at [297, 277] on div at bounding box center [520, 270] width 573 height 15
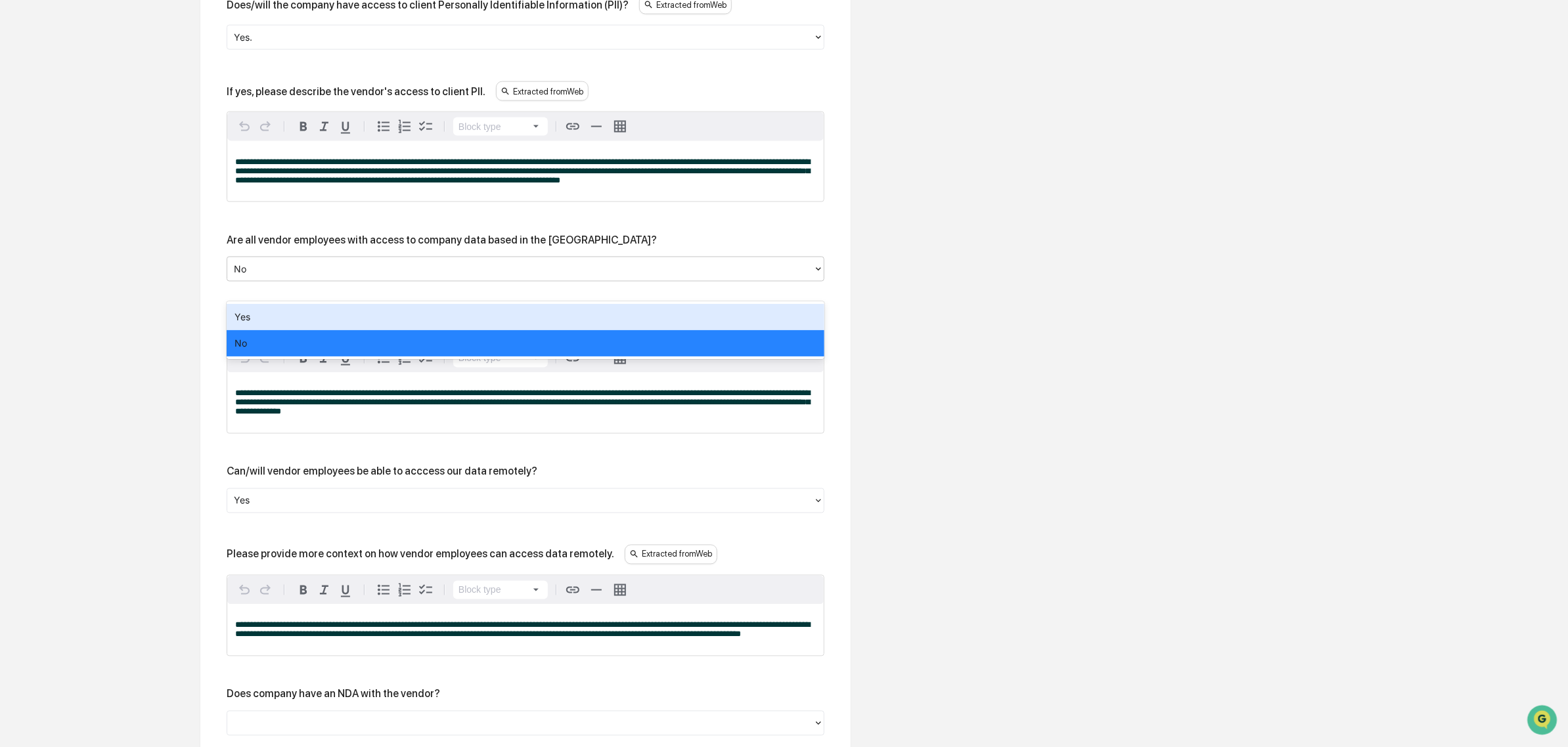
click at [267, 327] on div "Yes" at bounding box center [526, 317] width 598 height 27
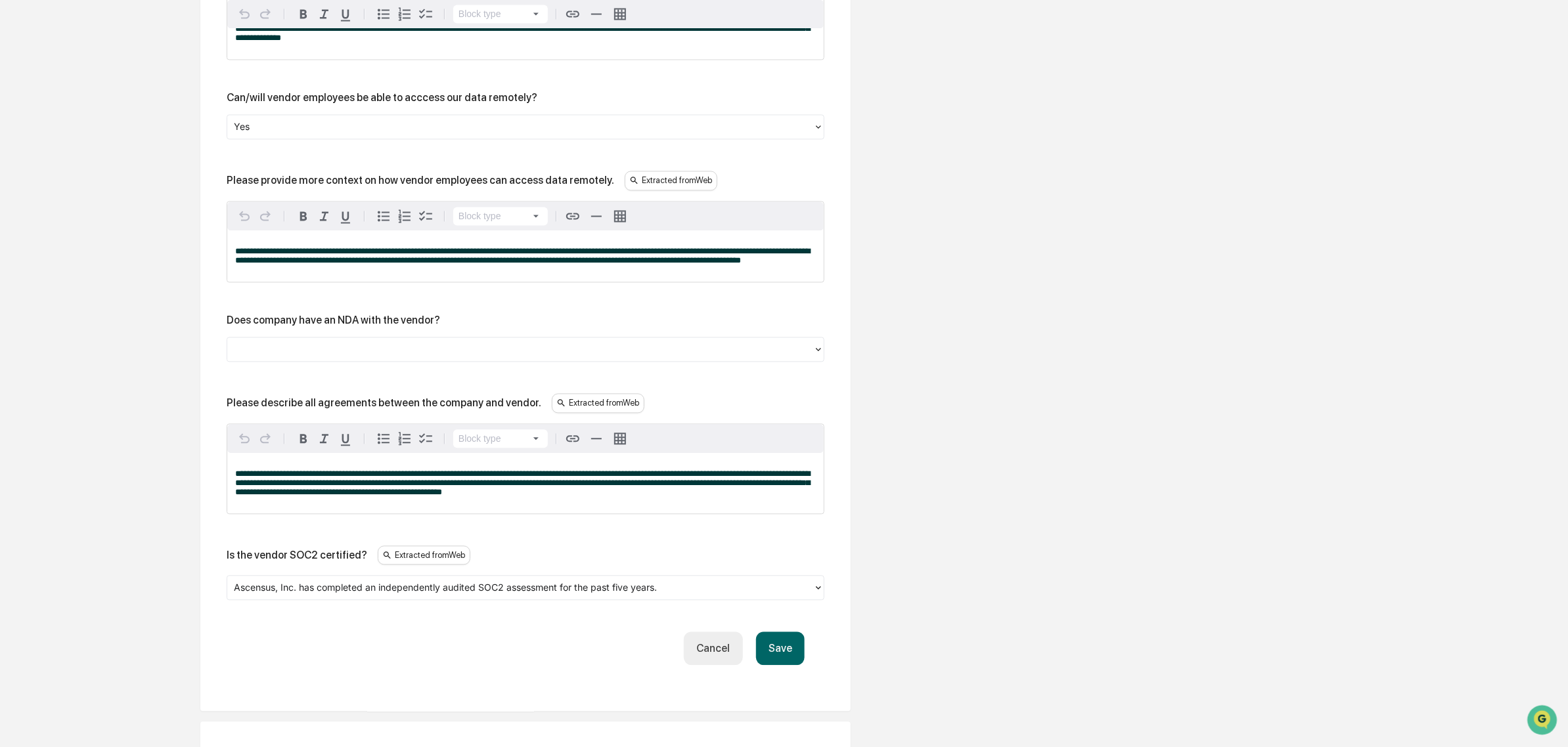
scroll to position [1679, 0]
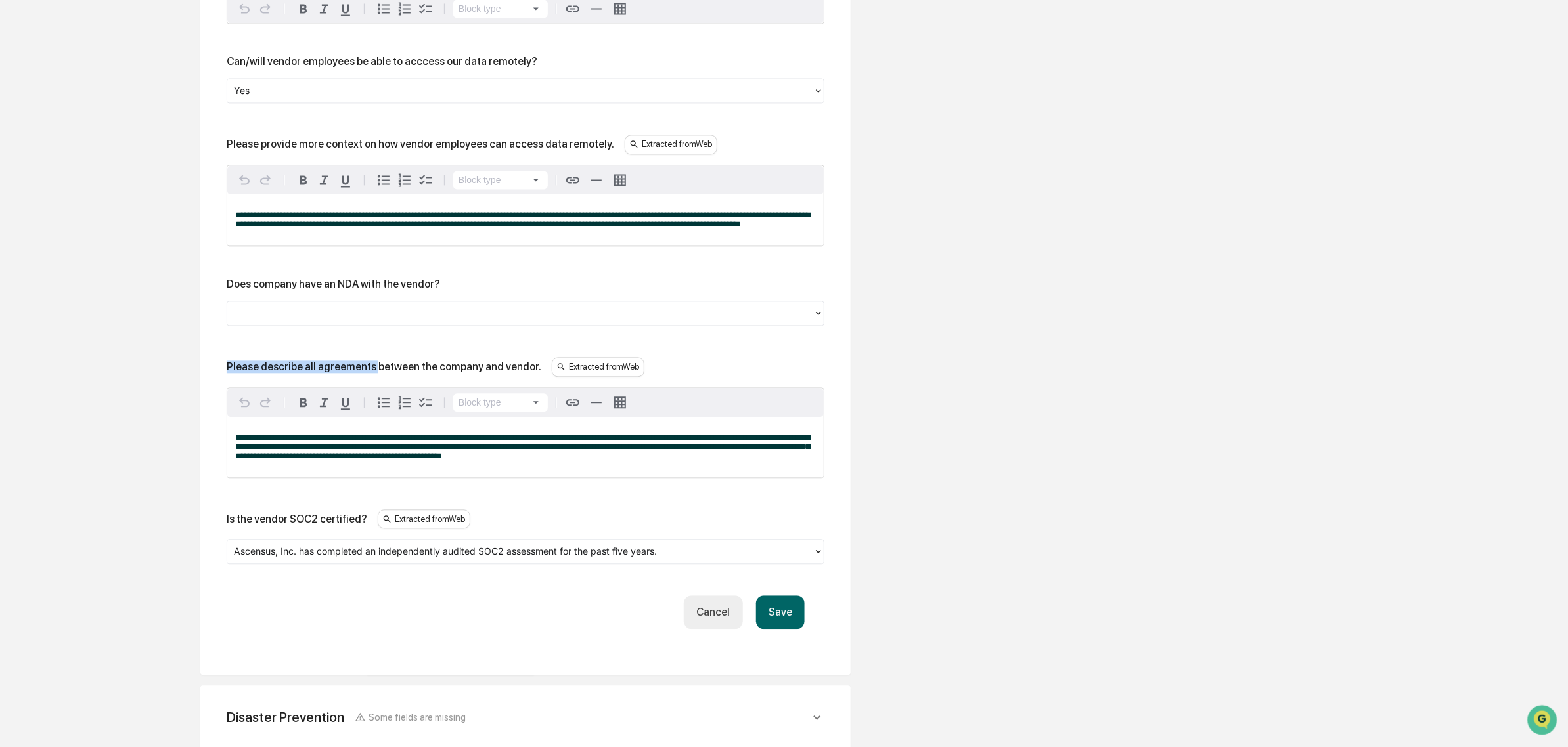
click at [366, 321] on div at bounding box center [520, 313] width 573 height 15
click at [365, 321] on div at bounding box center [520, 313] width 573 height 15
click at [775, 629] on button "Save" at bounding box center [781, 612] width 49 height 33
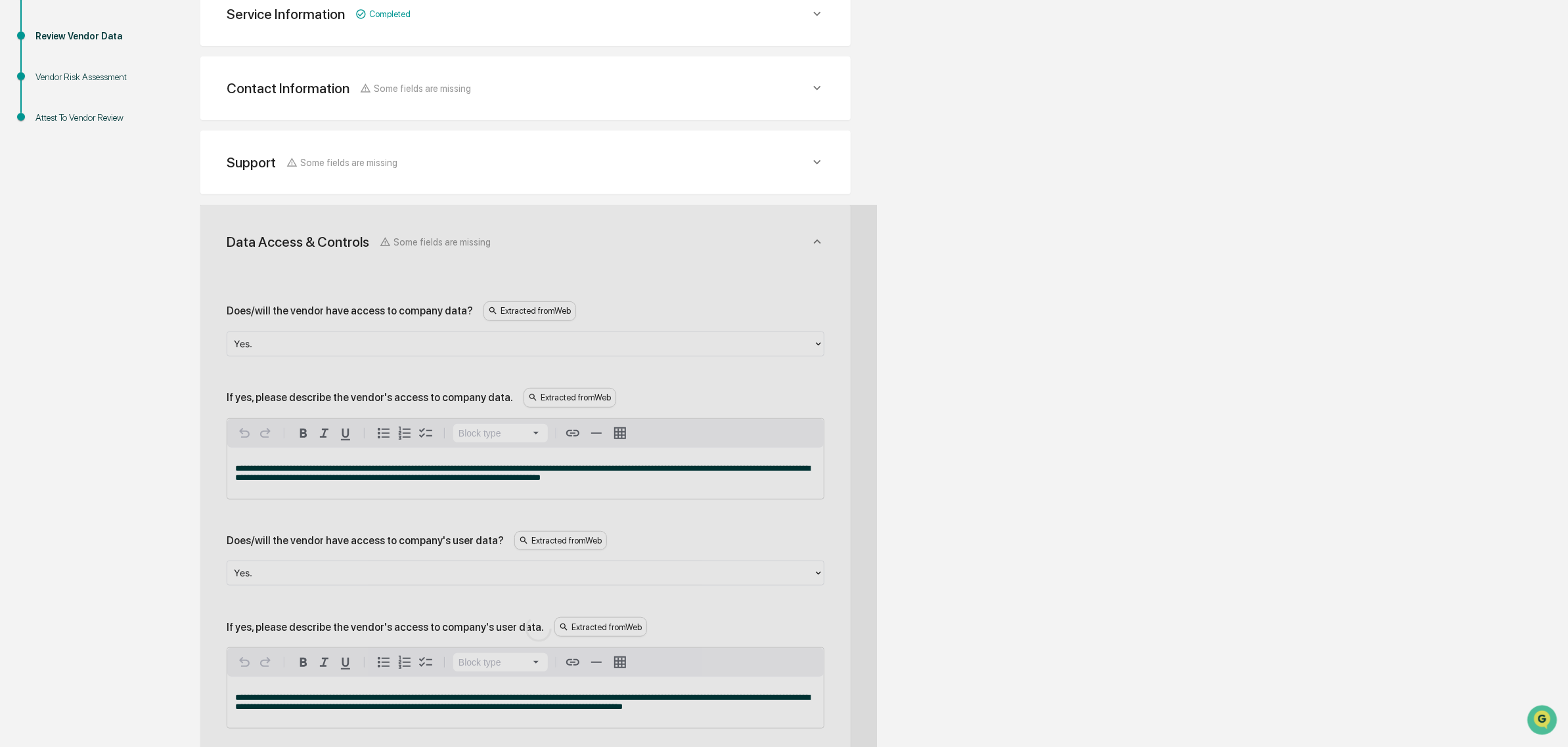
scroll to position [1540, 0]
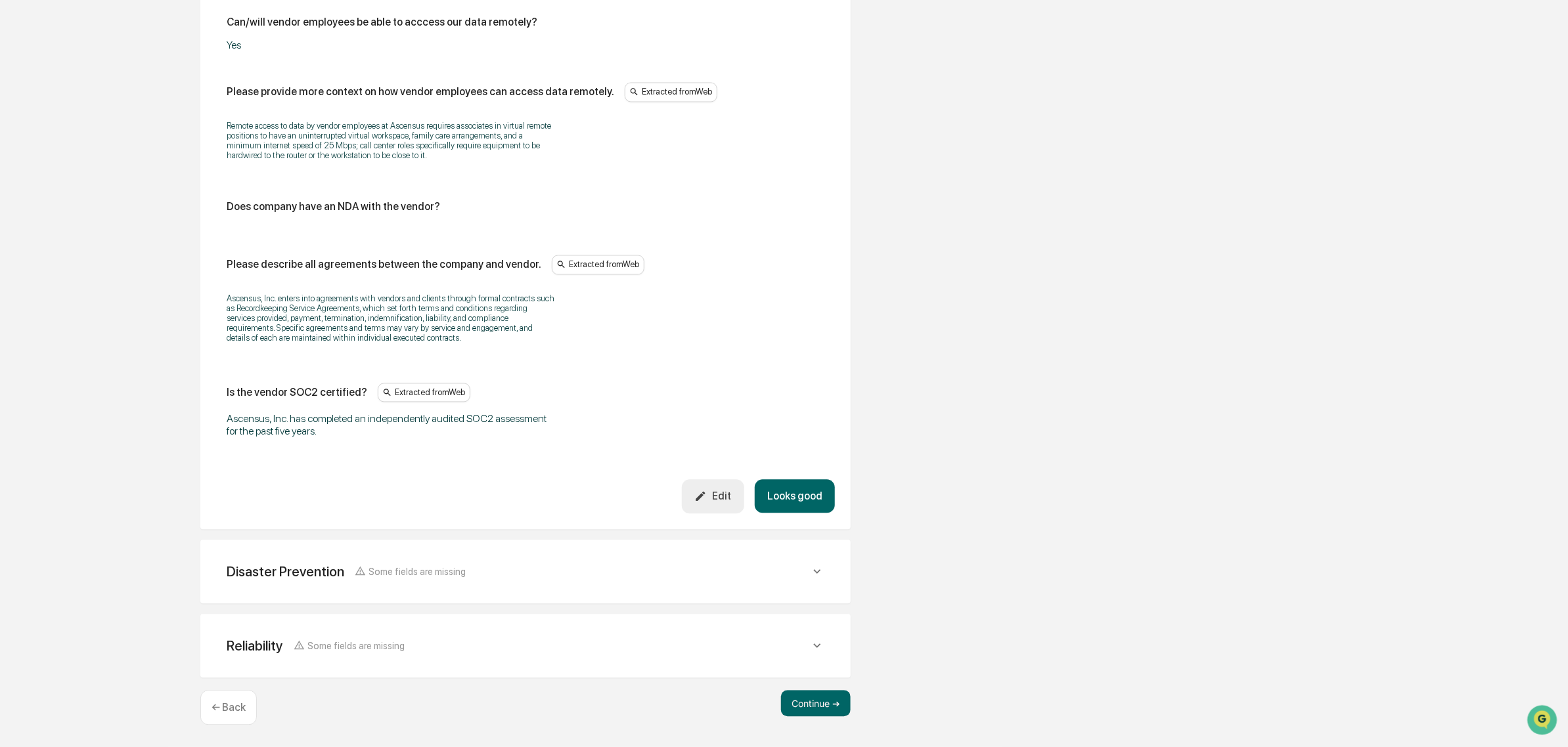
click at [773, 500] on button "Looks good" at bounding box center [795, 497] width 80 height 33
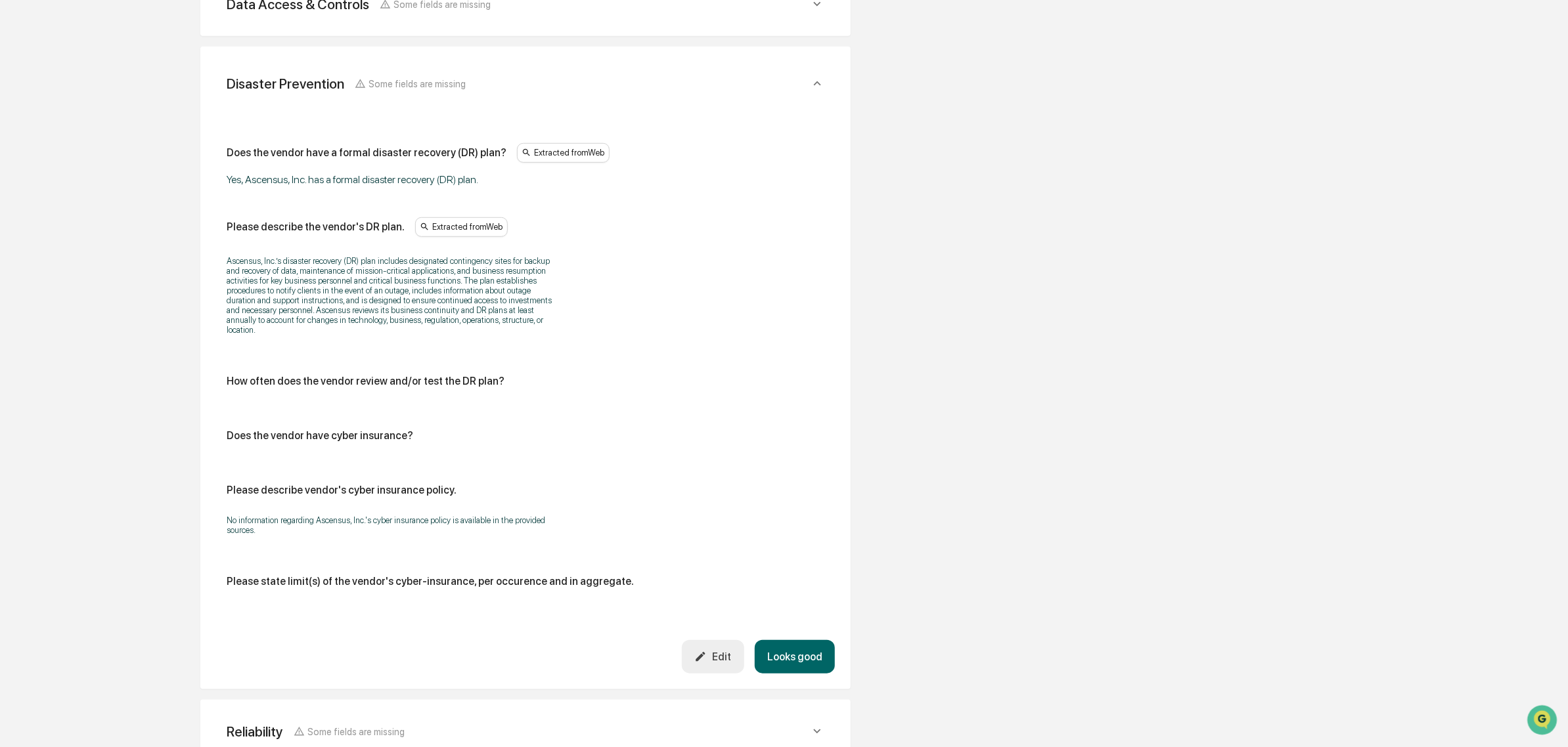
scroll to position [469, 0]
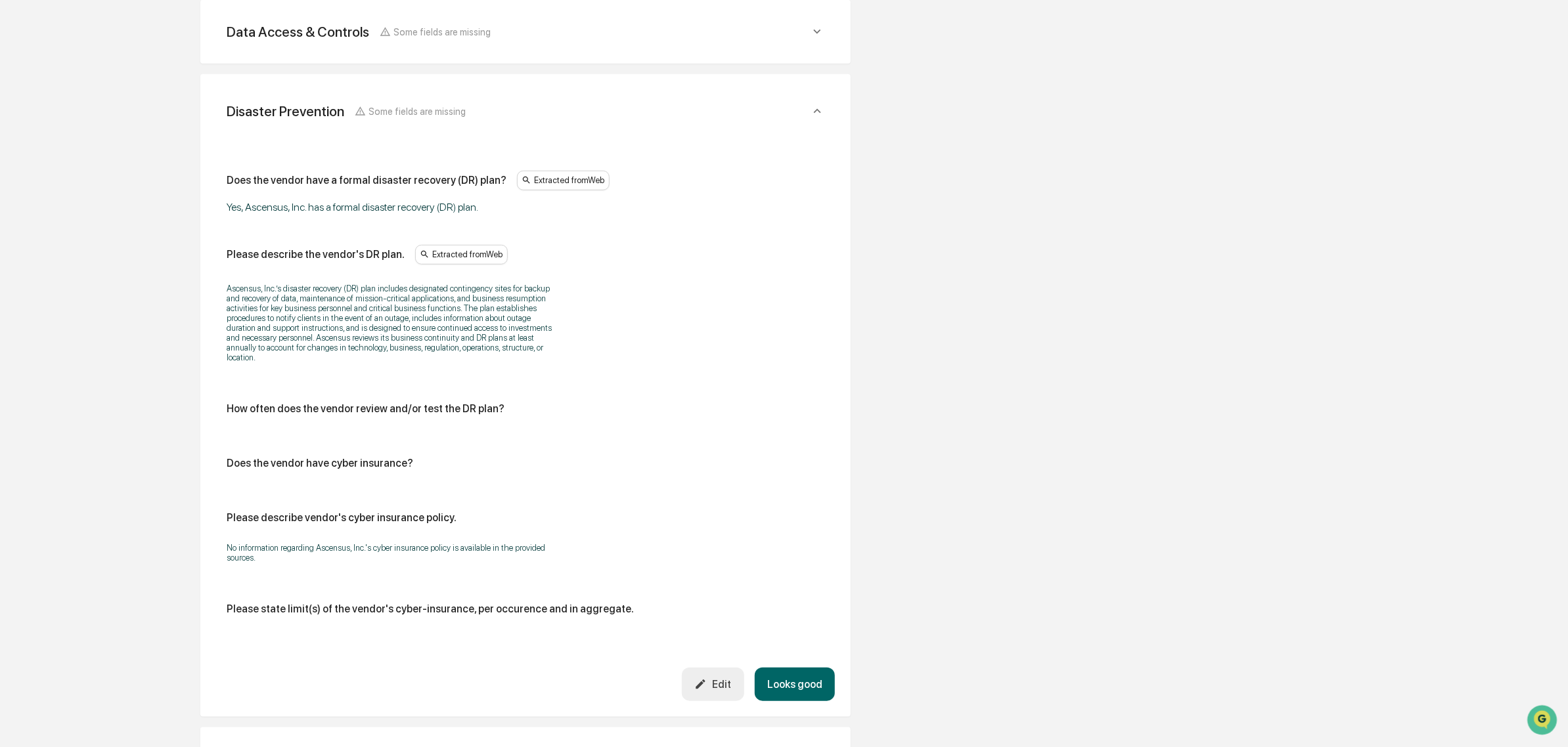
click at [790, 695] on button "Looks good" at bounding box center [795, 684] width 80 height 33
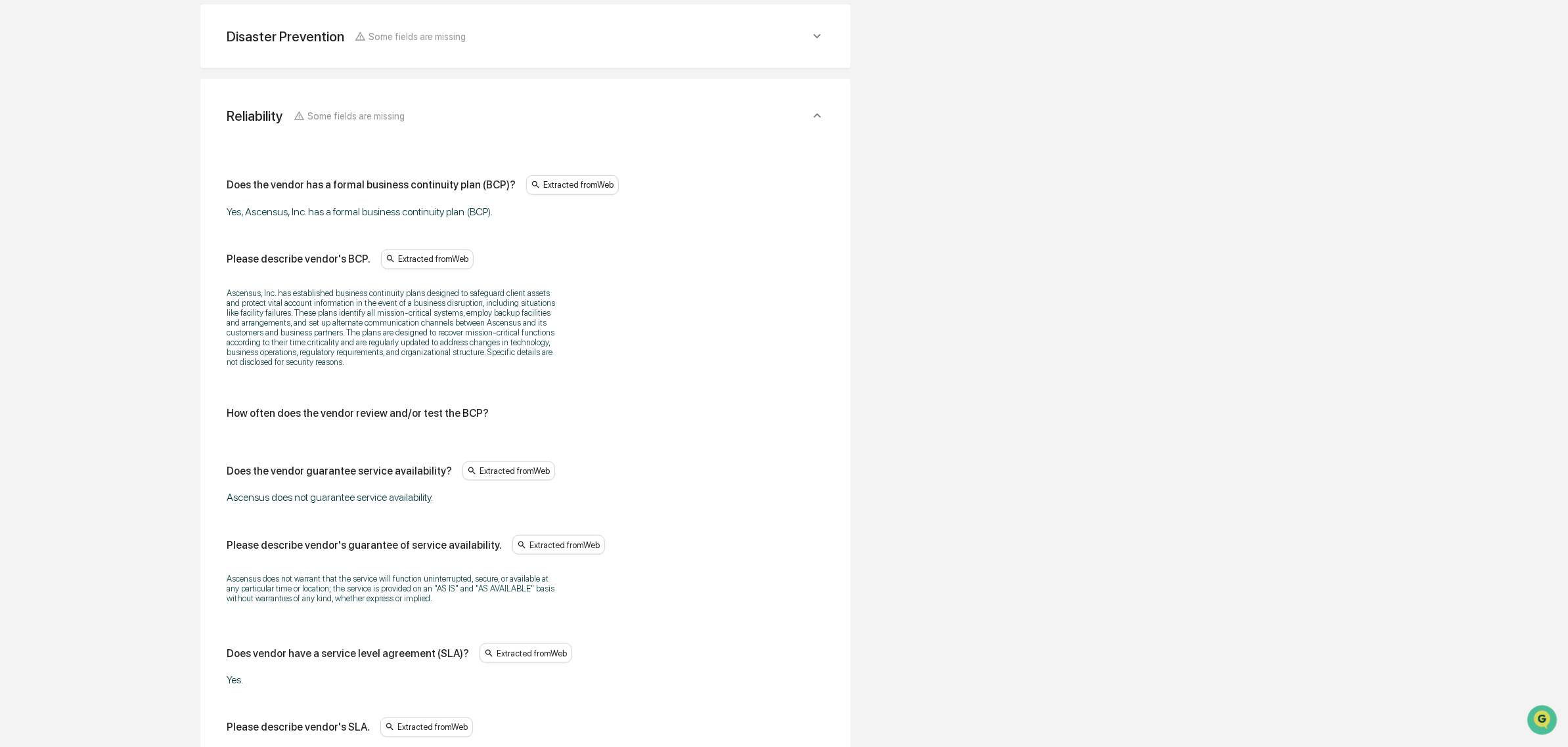
scroll to position [543, 0]
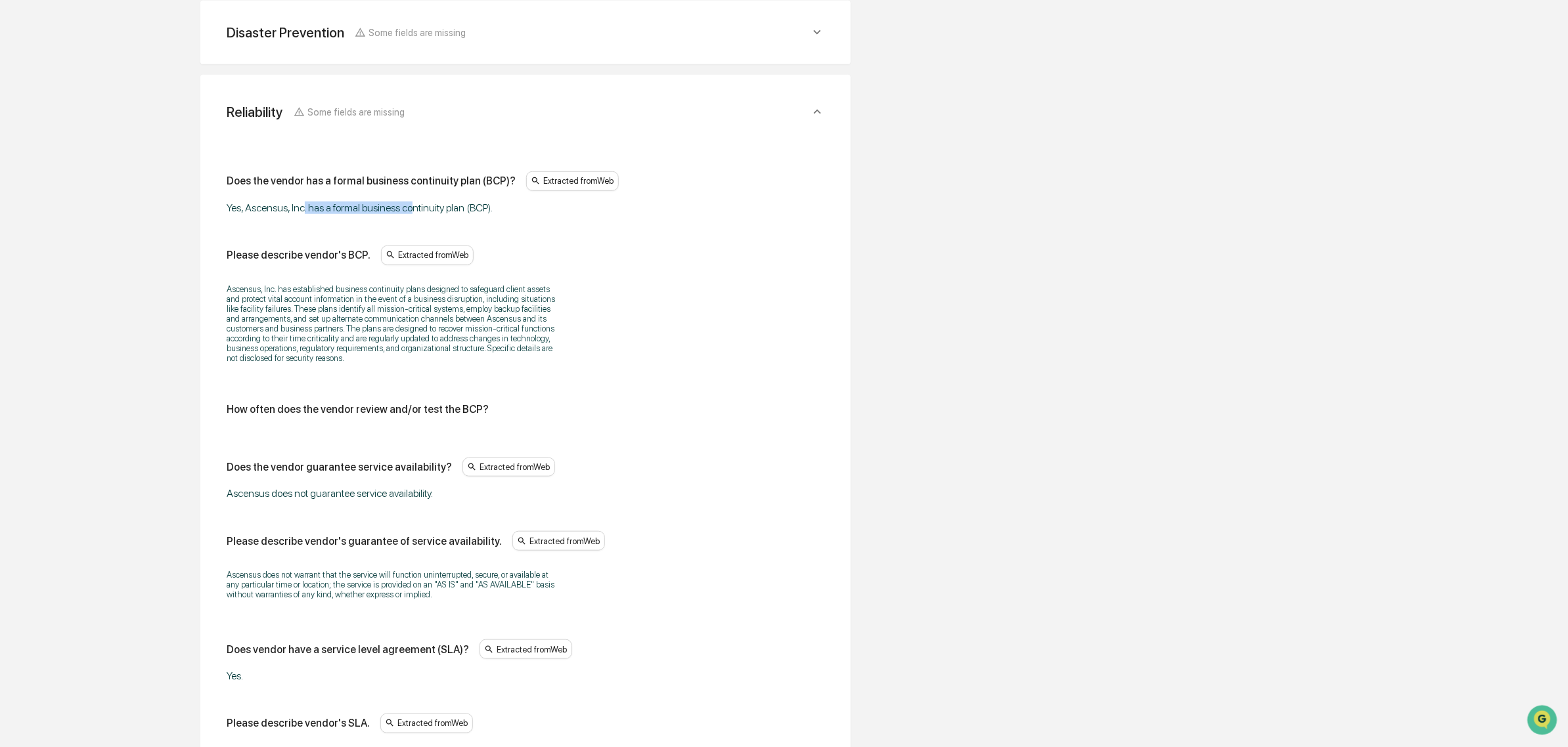
drag, startPoint x: 304, startPoint y: 196, endPoint x: 414, endPoint y: 202, distance: 110.2
click at [414, 202] on div "Does the vendor has a formal business continuity plan (BCP)? Extracted from Web…" at bounding box center [526, 193] width 598 height 43
click at [414, 202] on div "Yes, Ascensus, Inc. has a formal business continuity plan (BCP)." at bounding box center [391, 208] width 328 height 13
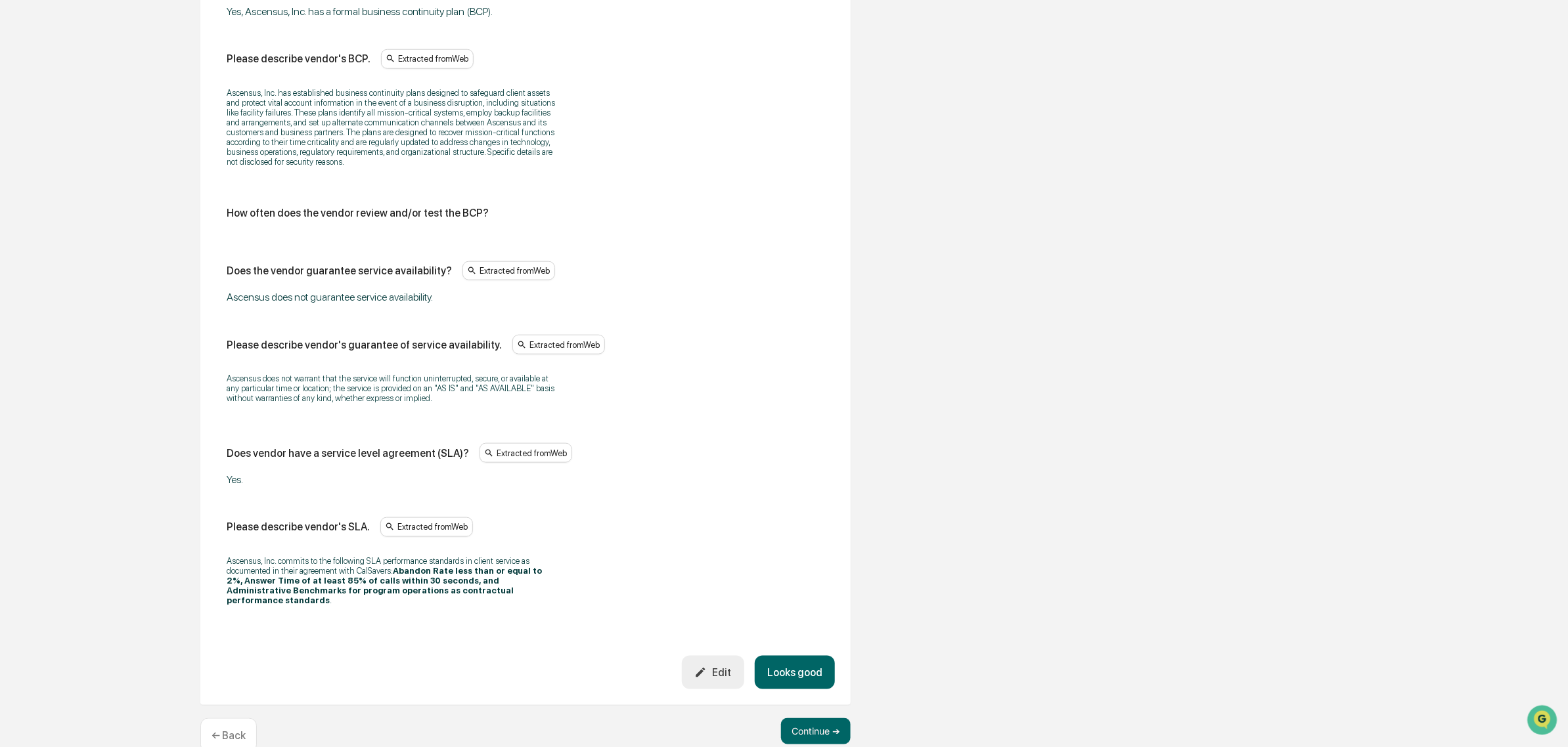
scroll to position [769, 0]
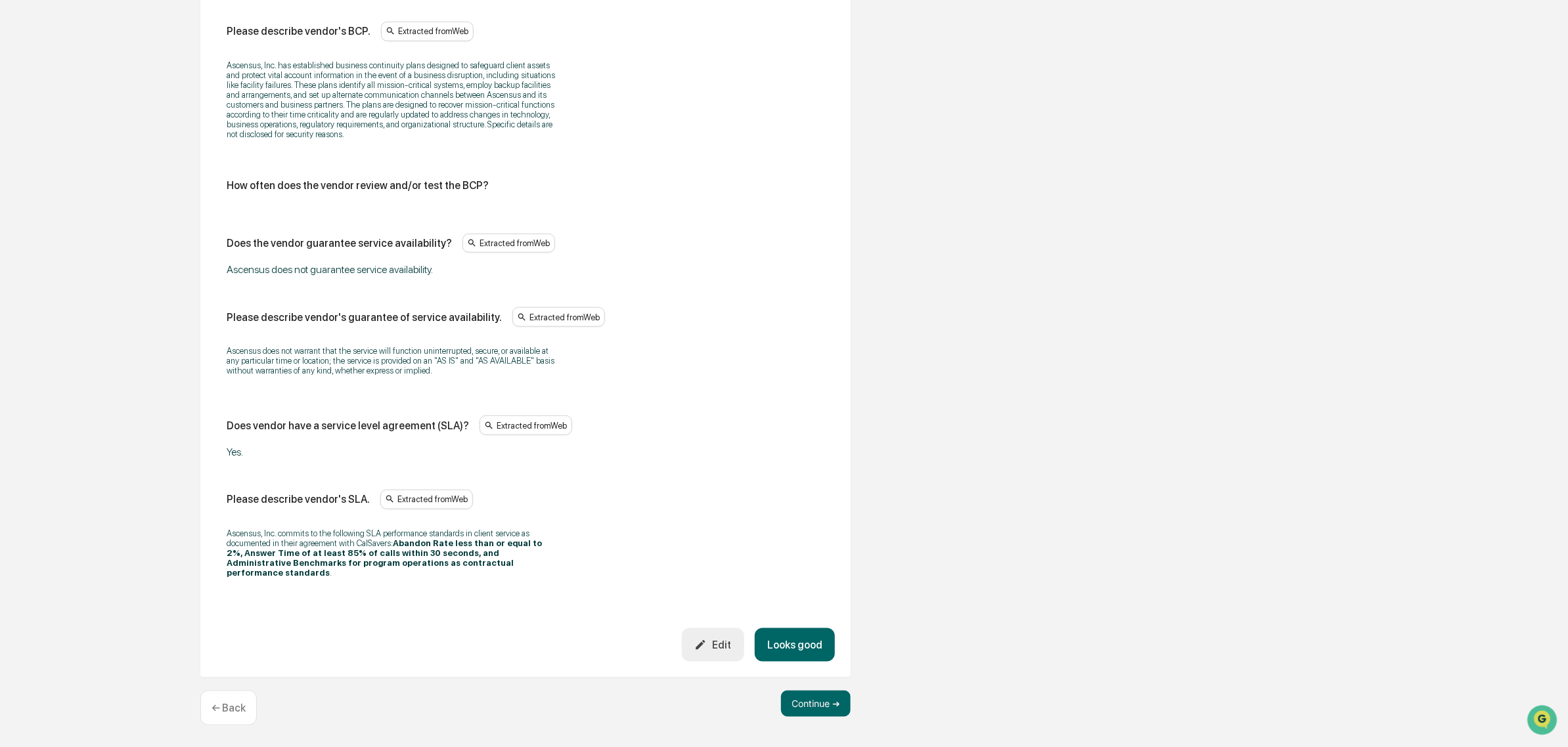
click at [780, 641] on button "Looks good" at bounding box center [795, 644] width 80 height 33
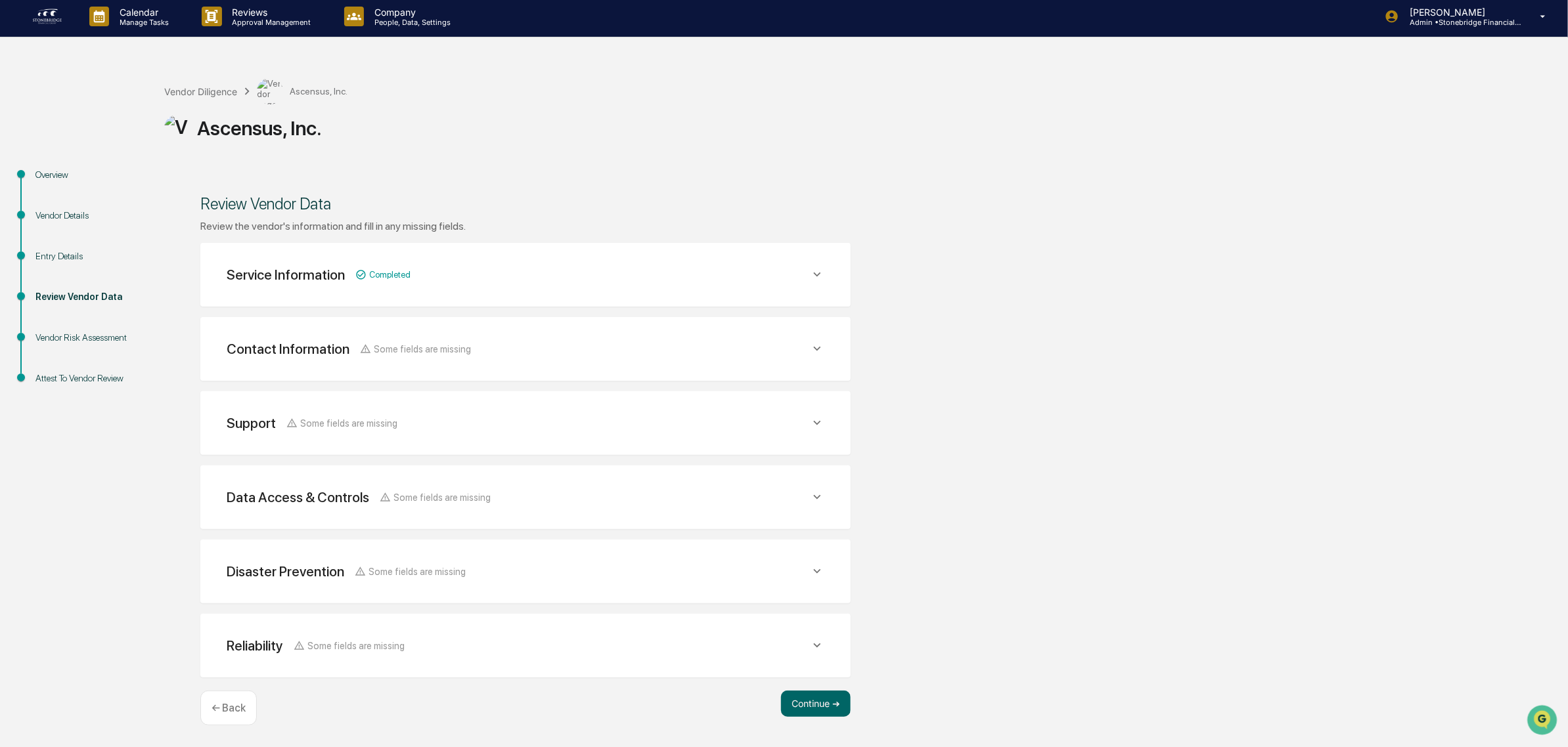
scroll to position [3, 0]
click at [823, 701] on button "Continue ➔" at bounding box center [816, 705] width 69 height 27
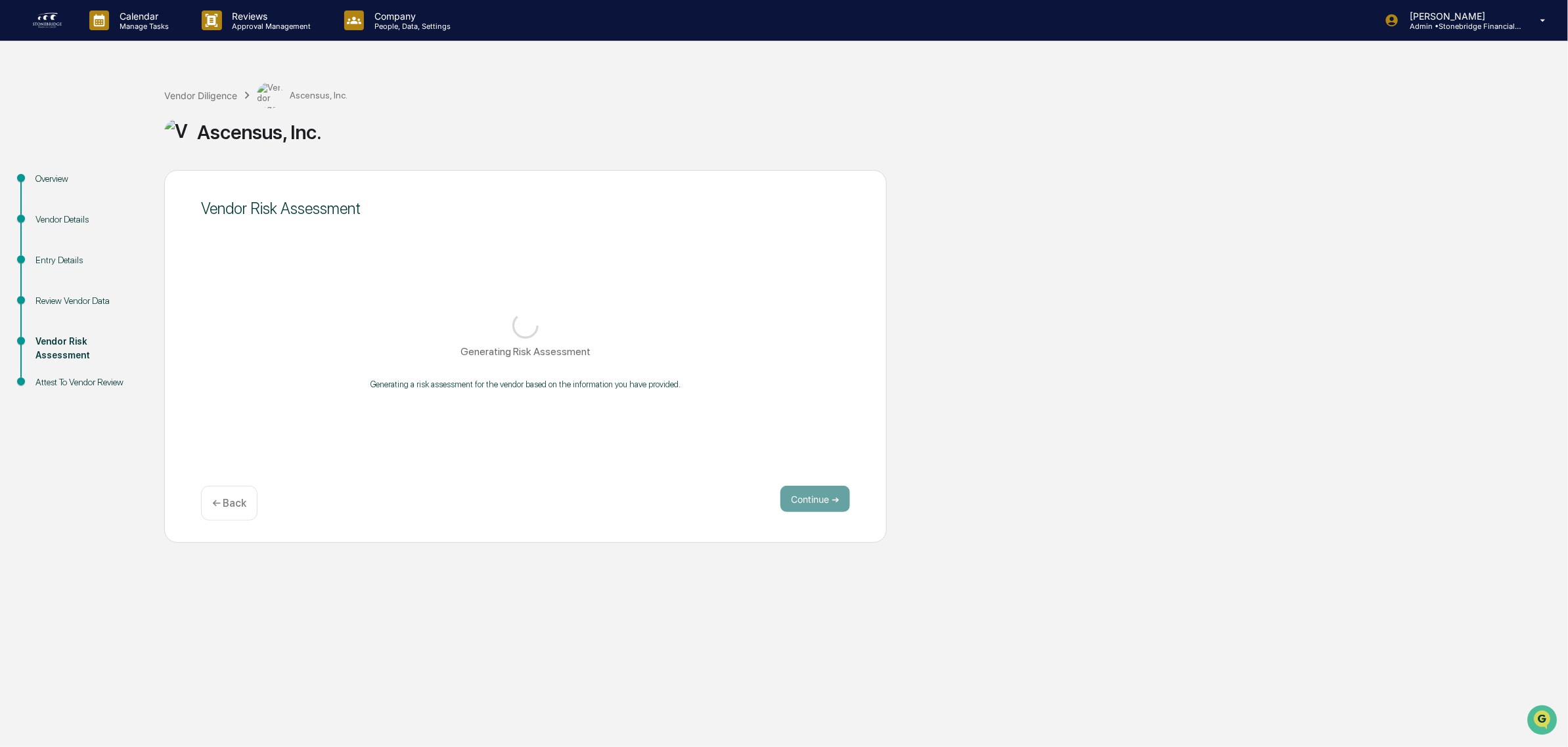
scroll to position [0, 0]
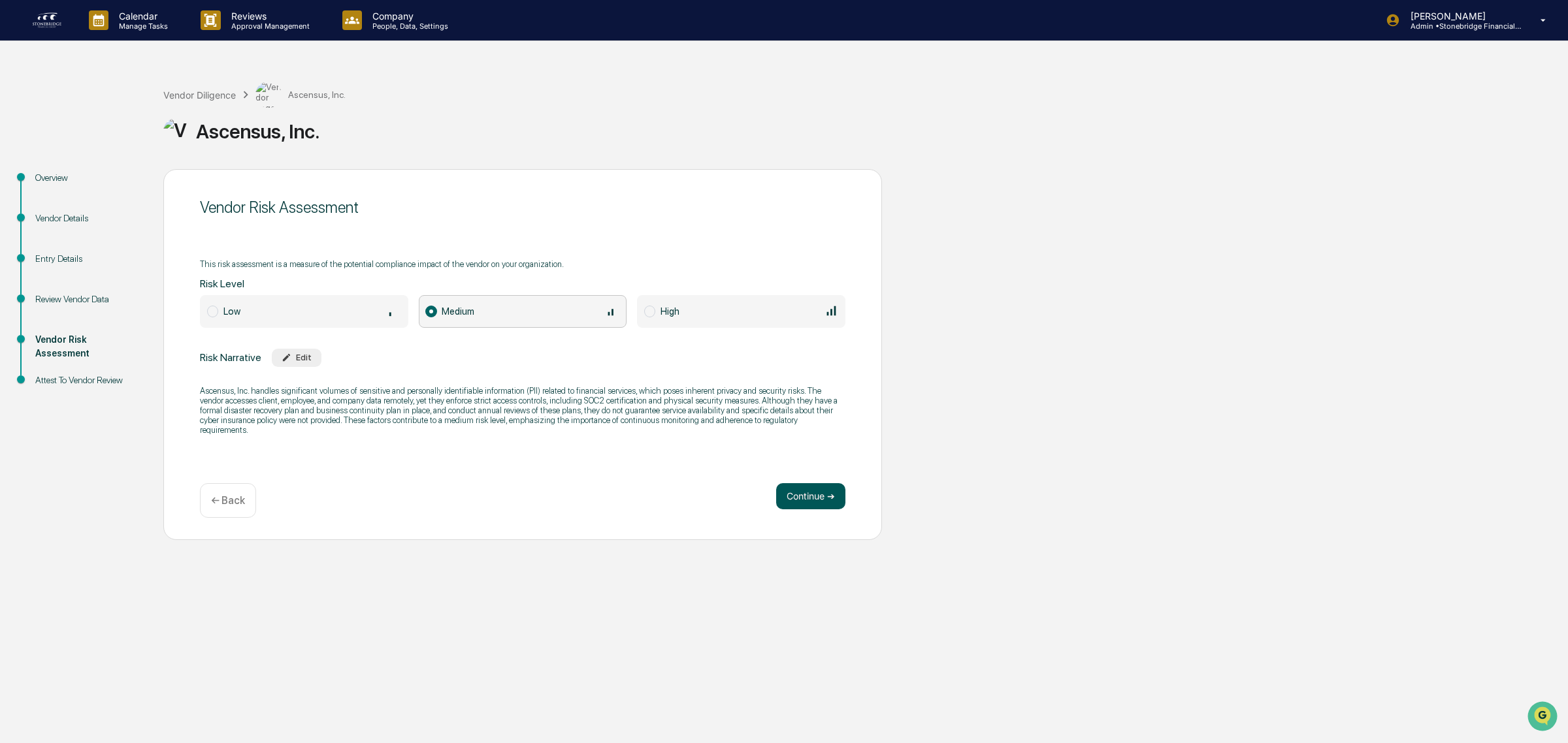
click at [820, 507] on button "Continue ➔" at bounding box center [811, 497] width 69 height 26
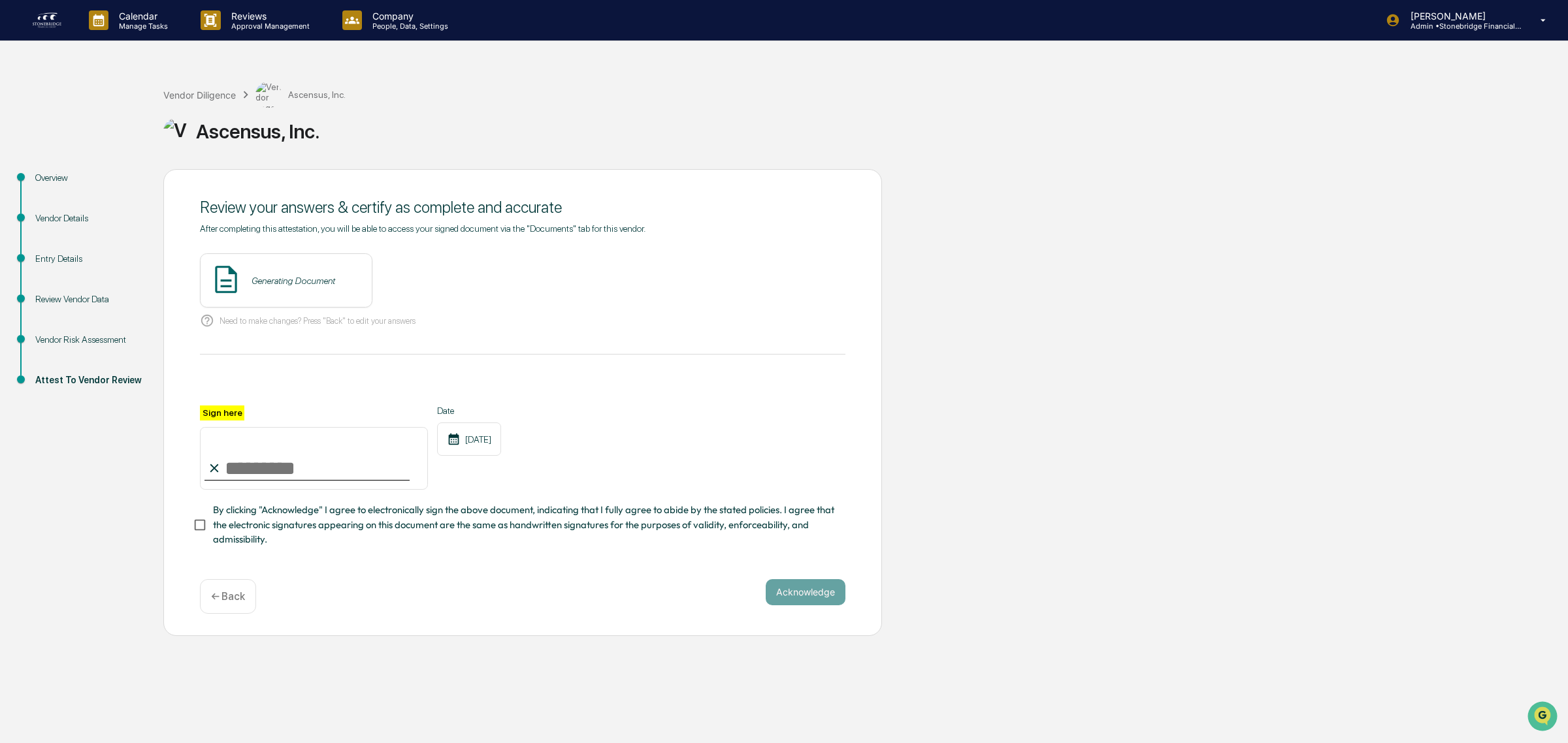
click at [346, 475] on input "Sign here" at bounding box center [314, 458] width 228 height 62
type input "**********"
click at [580, 523] on span "By clicking "Acknowledge" I agree to electronically sign the above document, in…" at bounding box center [524, 525] width 622 height 44
click at [429, 285] on button "View" at bounding box center [435, 281] width 34 height 21
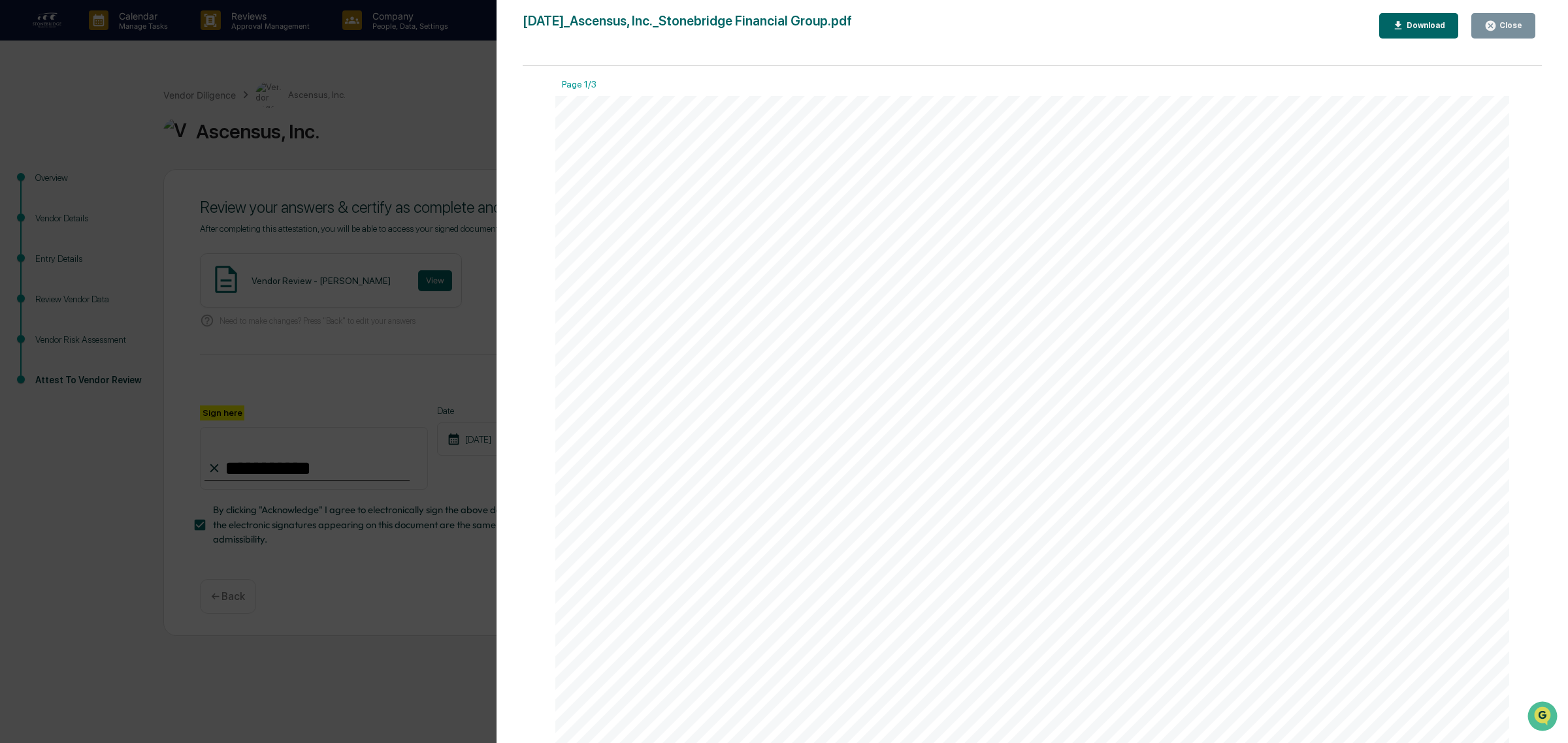
click at [1508, 31] on div "Close" at bounding box center [1503, 26] width 38 height 12
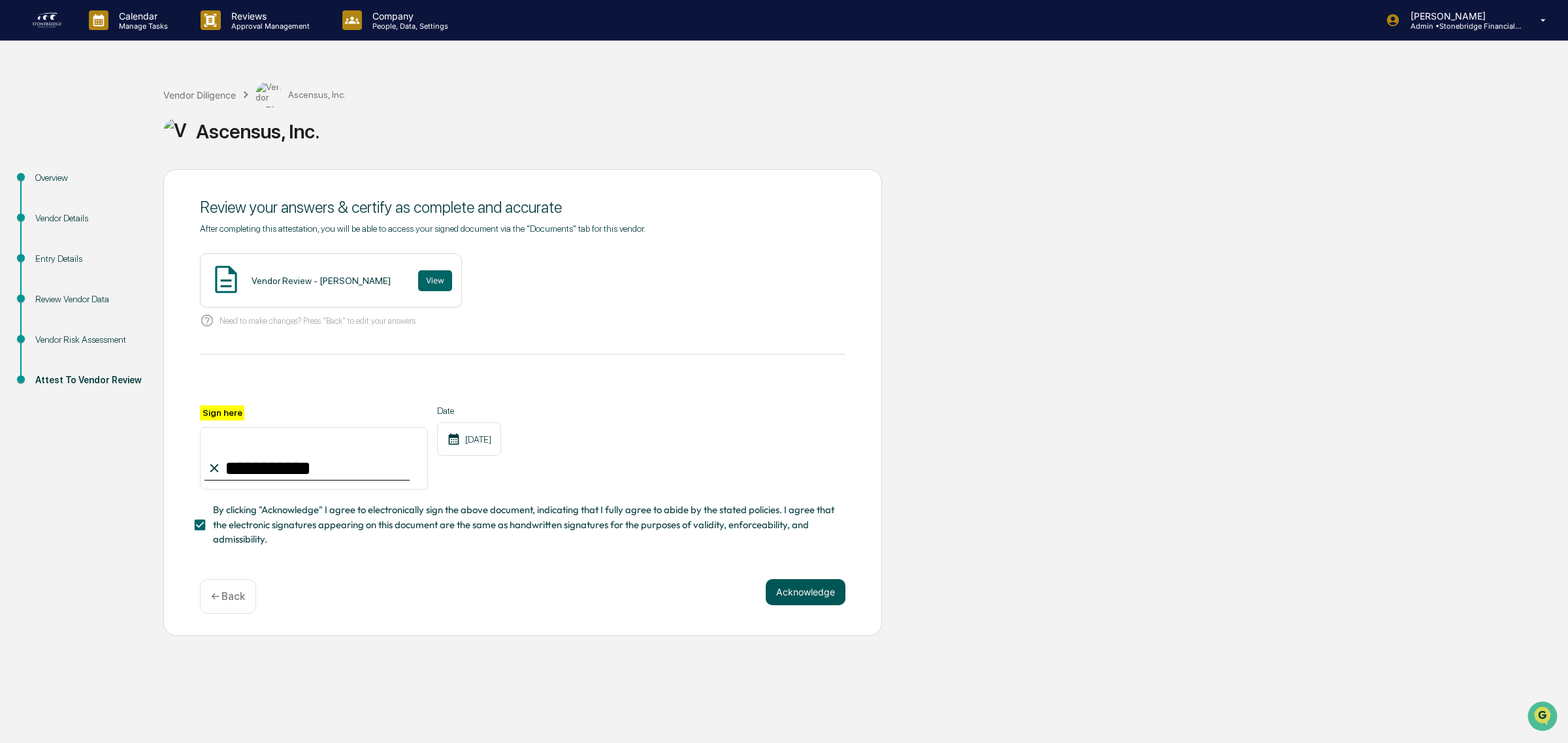
click at [768, 592] on button "Acknowledge" at bounding box center [805, 592] width 79 height 26
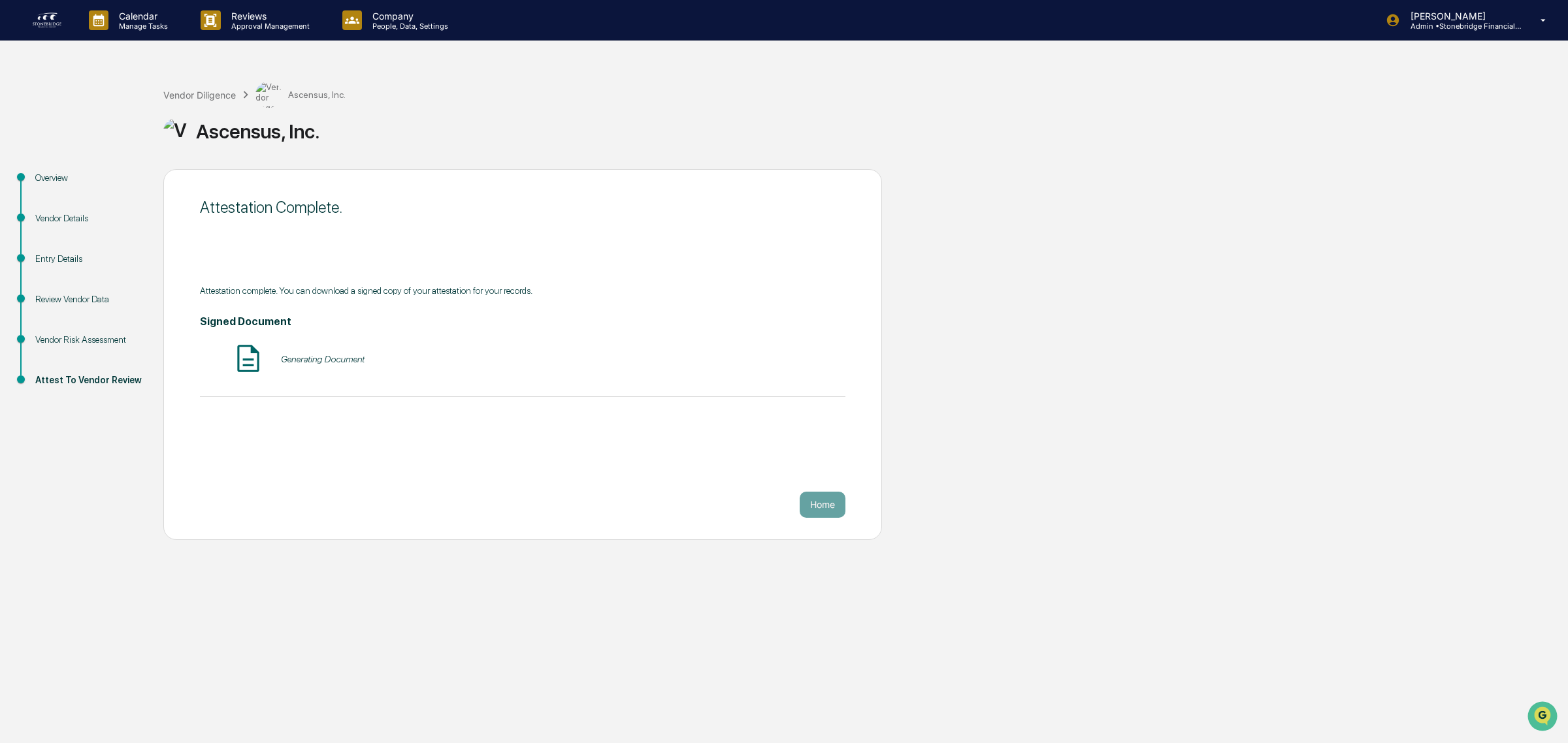
drag, startPoint x: 789, startPoint y: 458, endPoint x: 513, endPoint y: 529, distance: 285.0
click at [513, 529] on div "Attestation Complete. Attestation complete. You can download a signed copy of y…" at bounding box center [522, 354] width 718 height 371
click at [807, 508] on button "Home" at bounding box center [823, 505] width 46 height 26
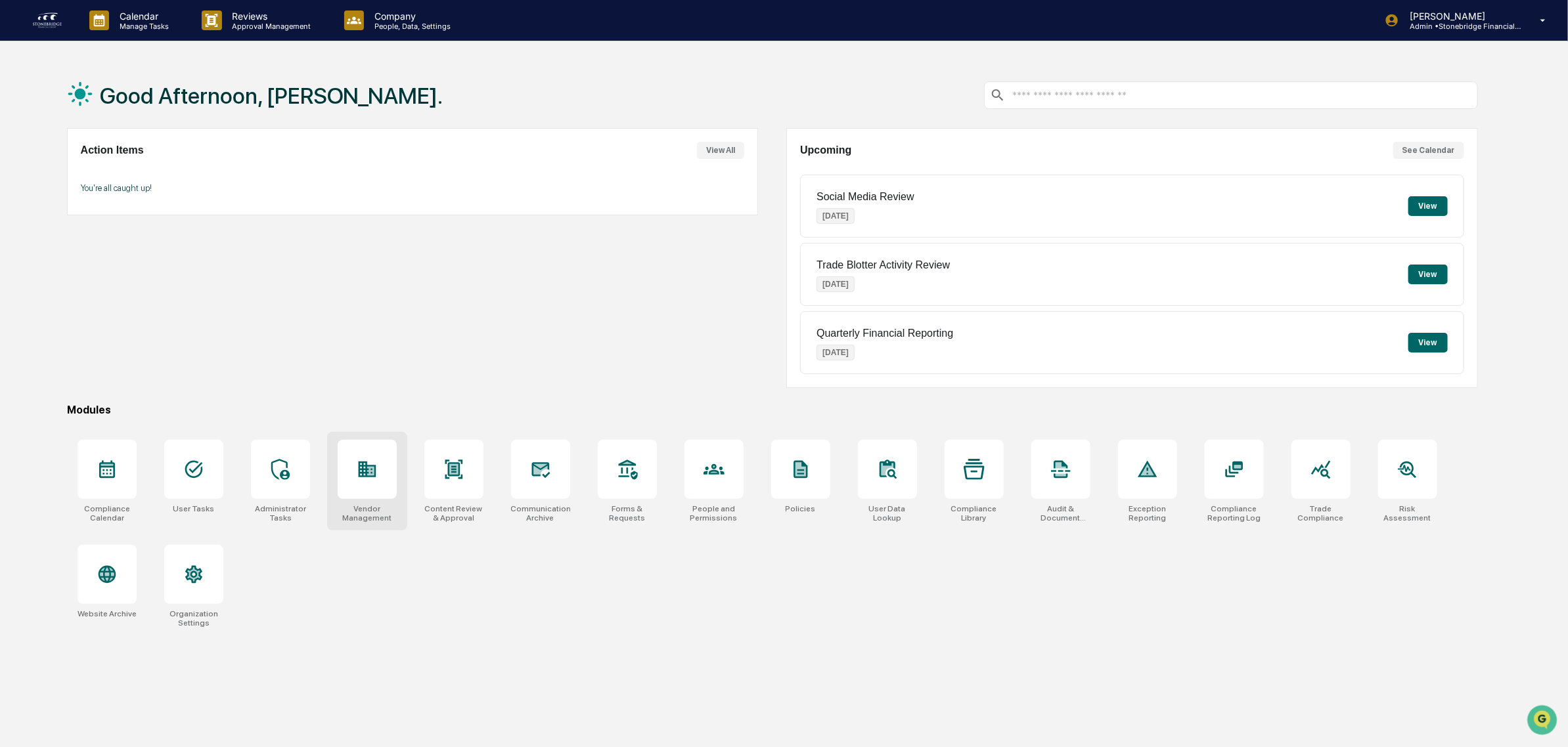
click at [362, 474] on icon at bounding box center [367, 469] width 18 height 16
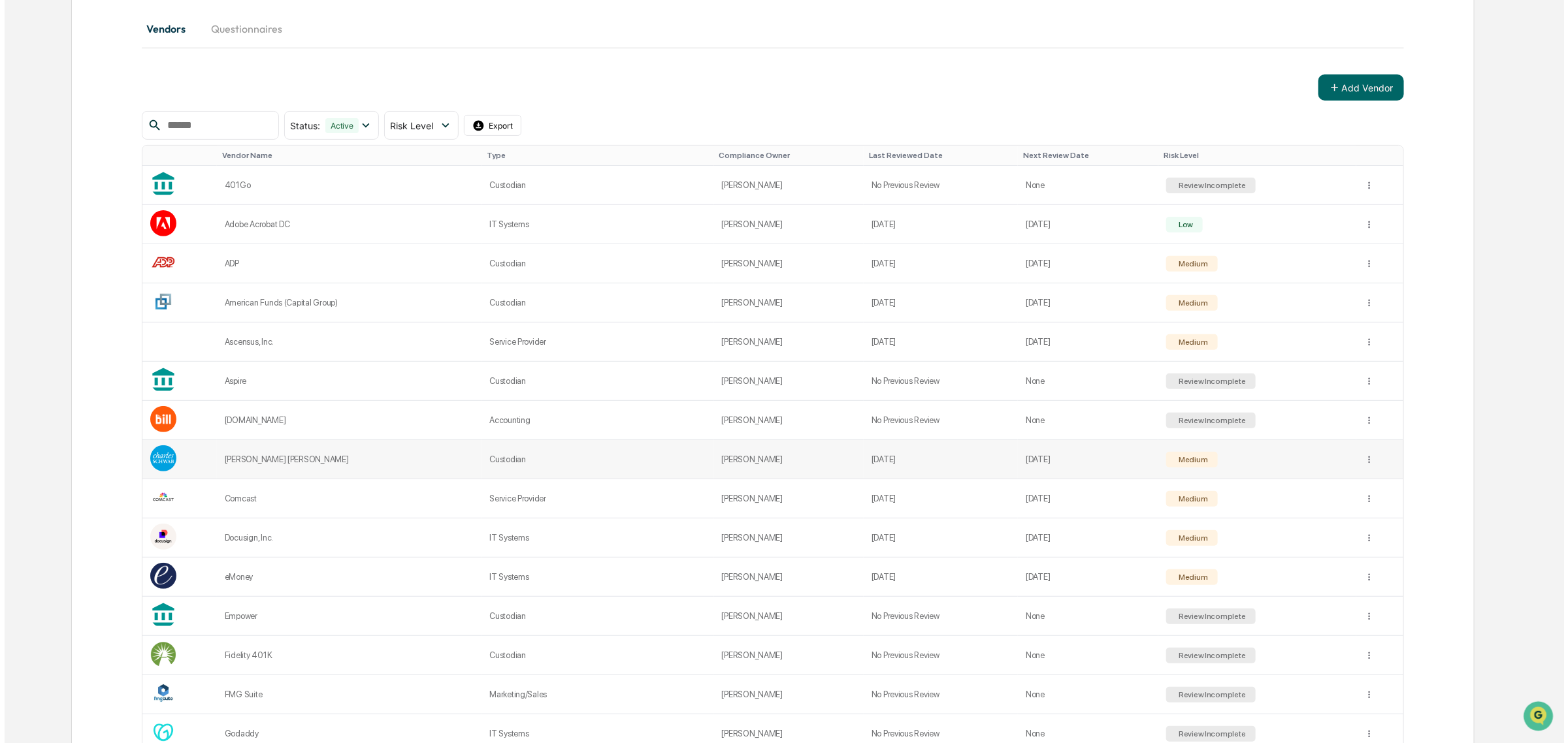
scroll to position [163, 0]
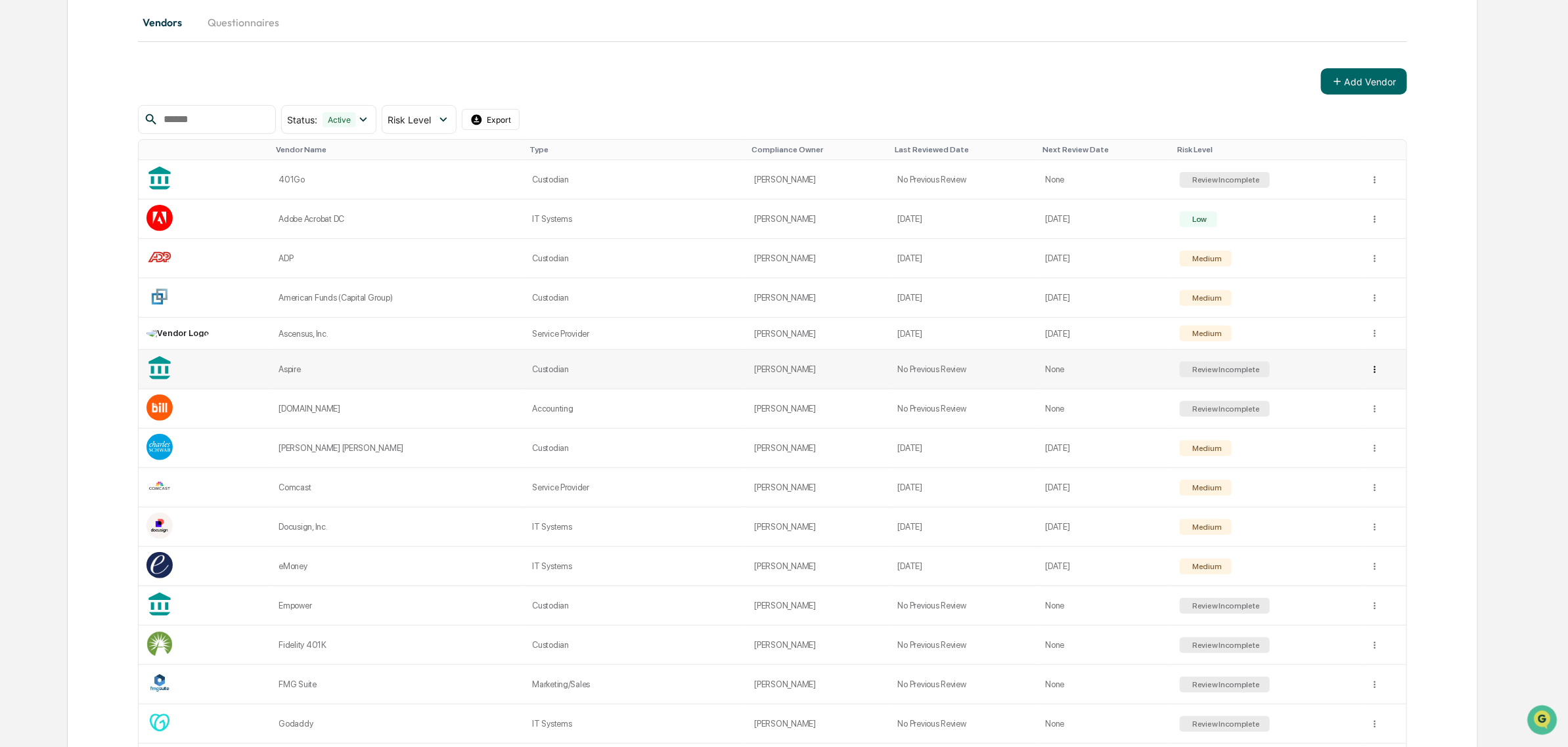
click at [1366, 372] on html "Calendar Manage Tasks Reviews Approval Management Company People, Data, Setting…" at bounding box center [784, 209] width 1568 height 747
drag, startPoint x: 1377, startPoint y: 373, endPoint x: 1377, endPoint y: 383, distance: 10.0
click at [1378, 375] on html "Calendar Manage Tasks Reviews Approval Management Company People, Data, Setting…" at bounding box center [788, 209] width 1577 height 747
click at [1368, 375] on html "Calendar Manage Tasks Reviews Approval Management Company People, Data, Setting…" at bounding box center [788, 209] width 1577 height 747
click at [1362, 398] on div "View Details" at bounding box center [1371, 400] width 84 height 21
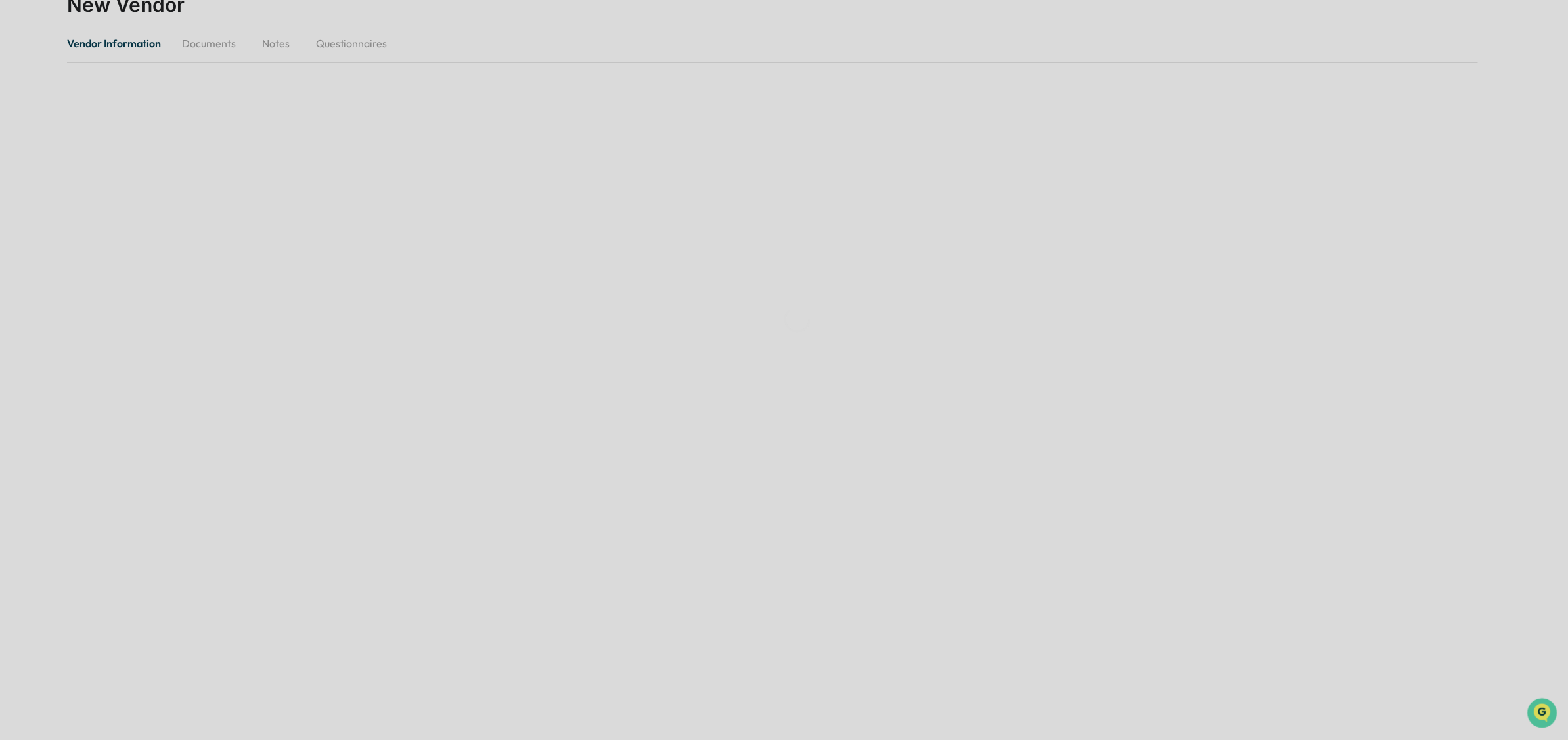
scroll to position [62, 0]
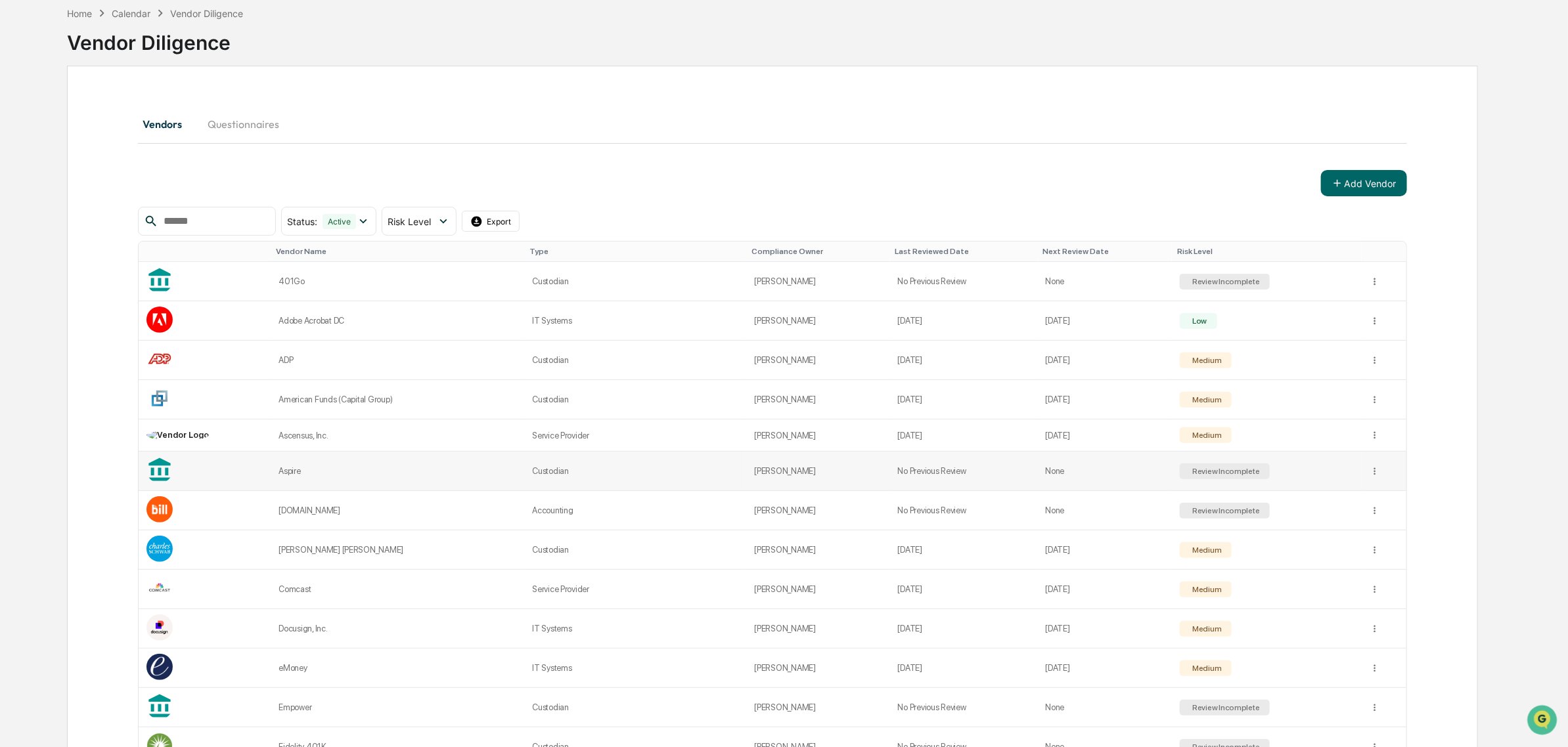
click at [347, 491] on td "Aspire" at bounding box center [397, 471] width 254 height 39
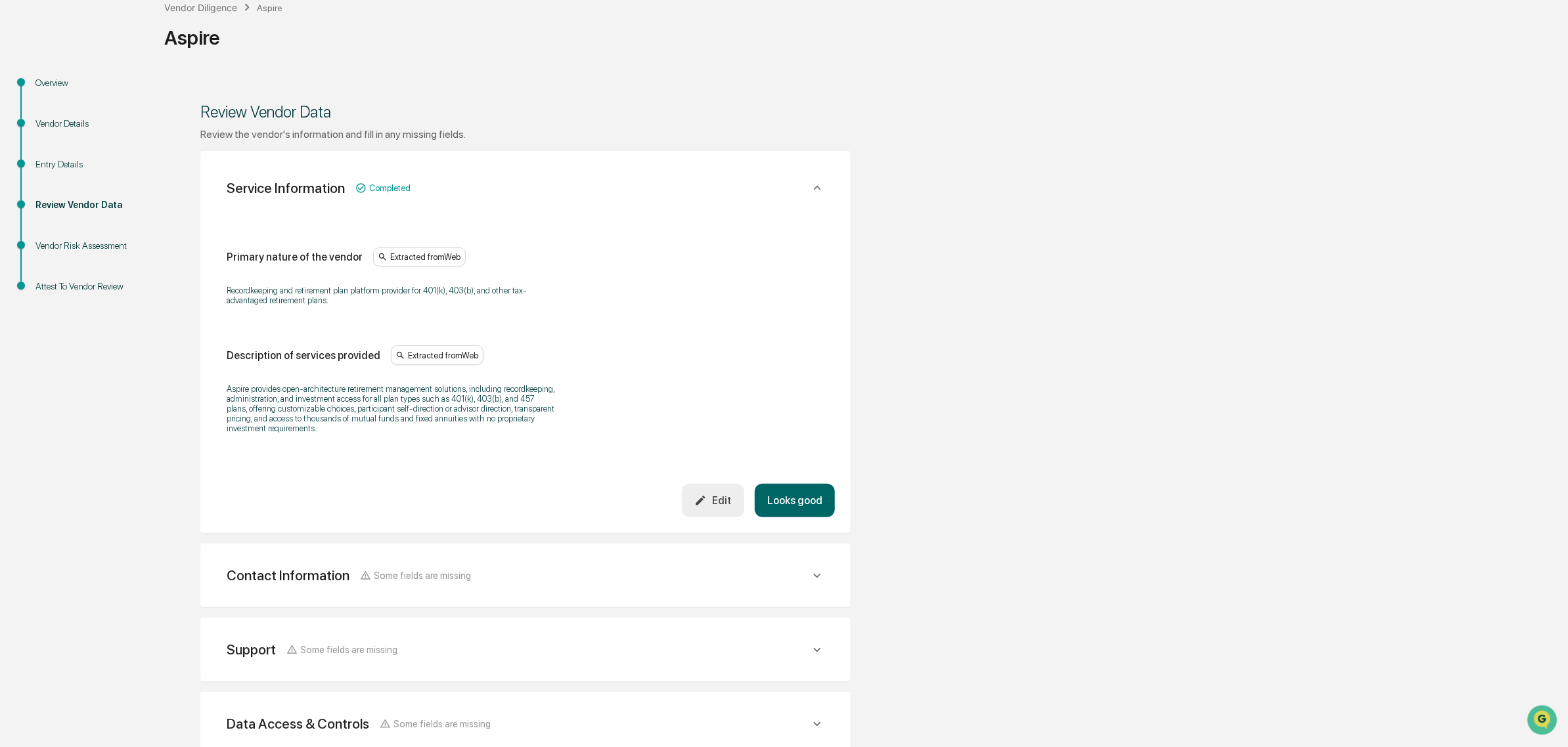
click at [793, 513] on button "Looks good" at bounding box center [795, 500] width 80 height 33
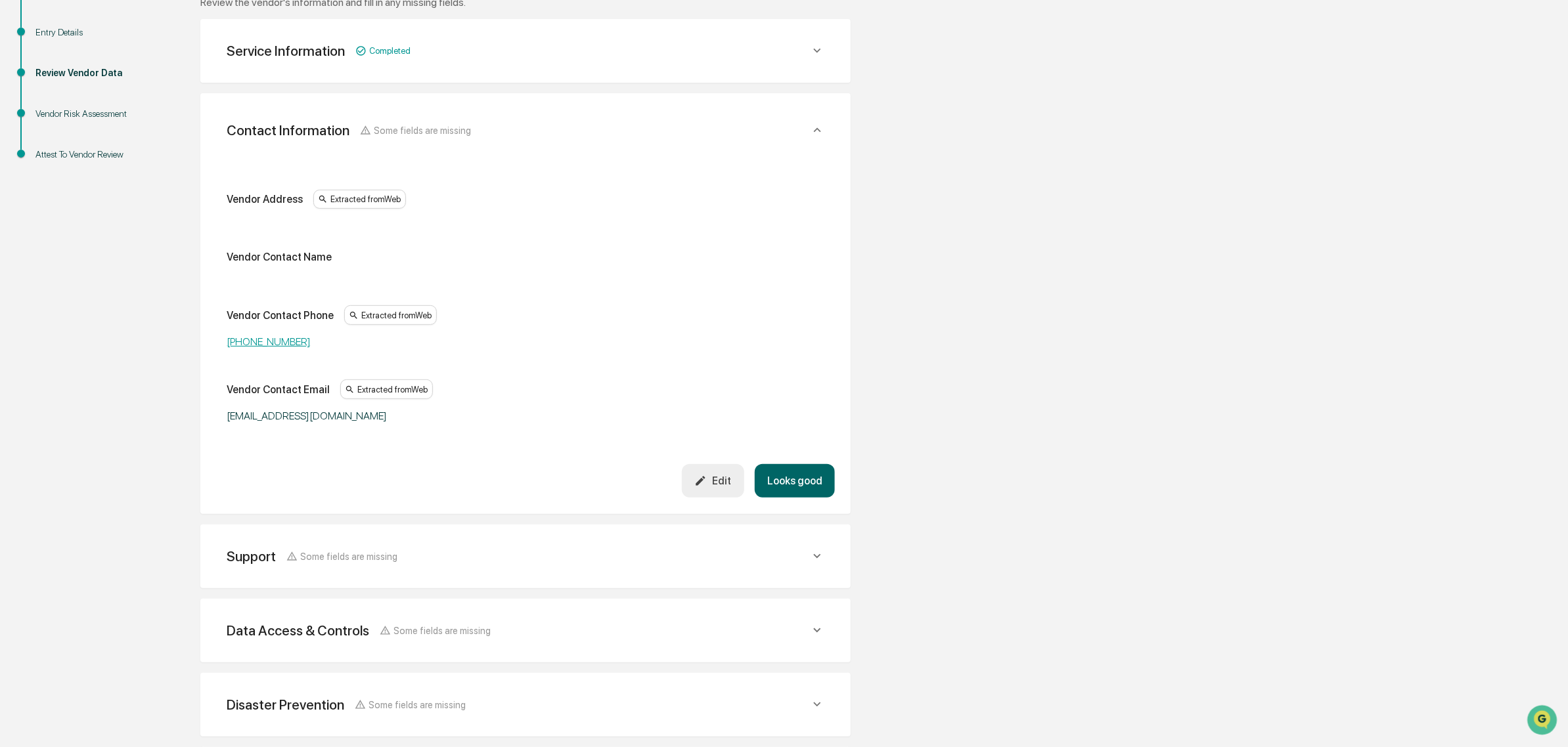
scroll to position [233, 0]
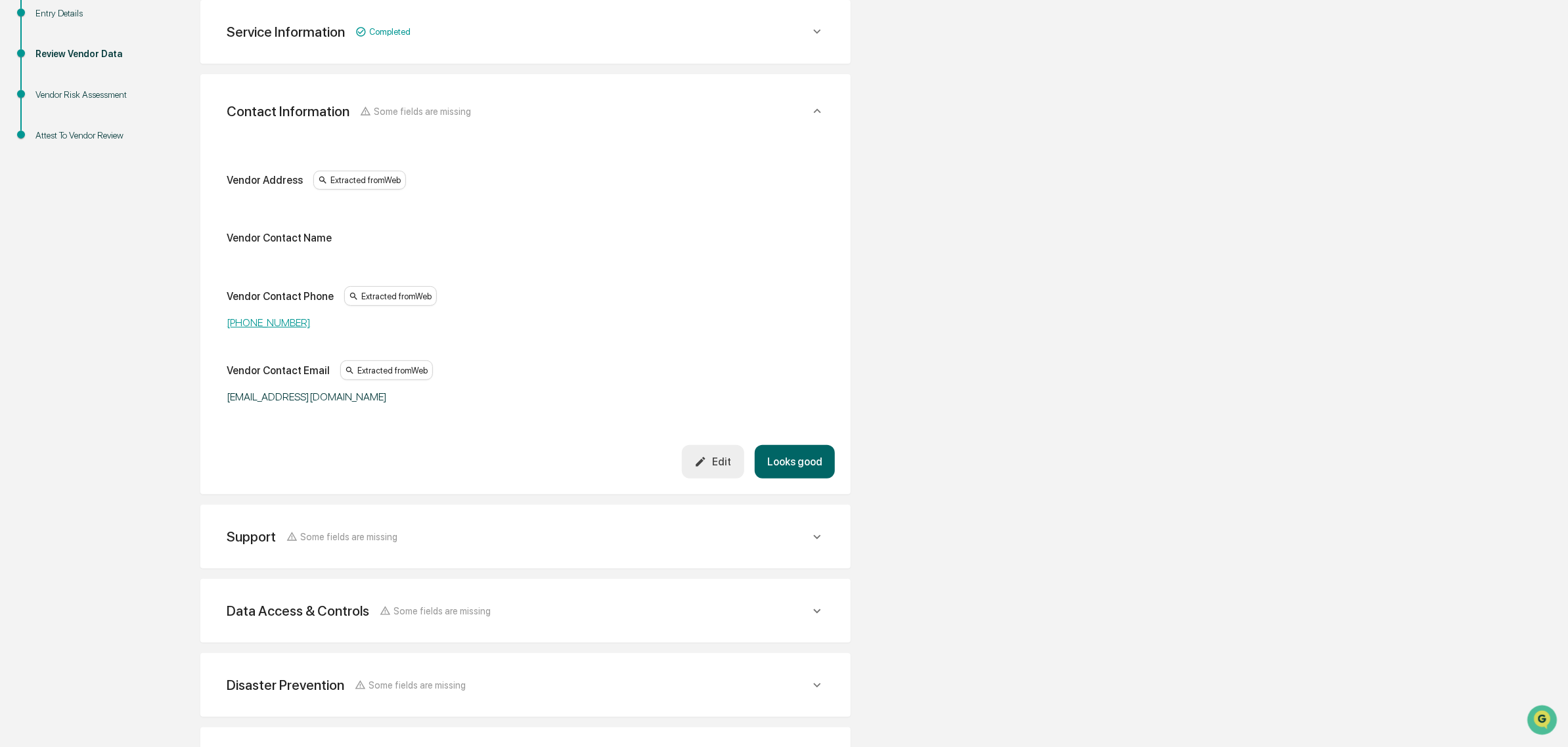
click at [805, 481] on div "Contact Information Some fields are missing Vendor Address Extracted from Web V…" at bounding box center [526, 284] width 651 height 421
click at [801, 463] on button "Looks good" at bounding box center [795, 461] width 80 height 33
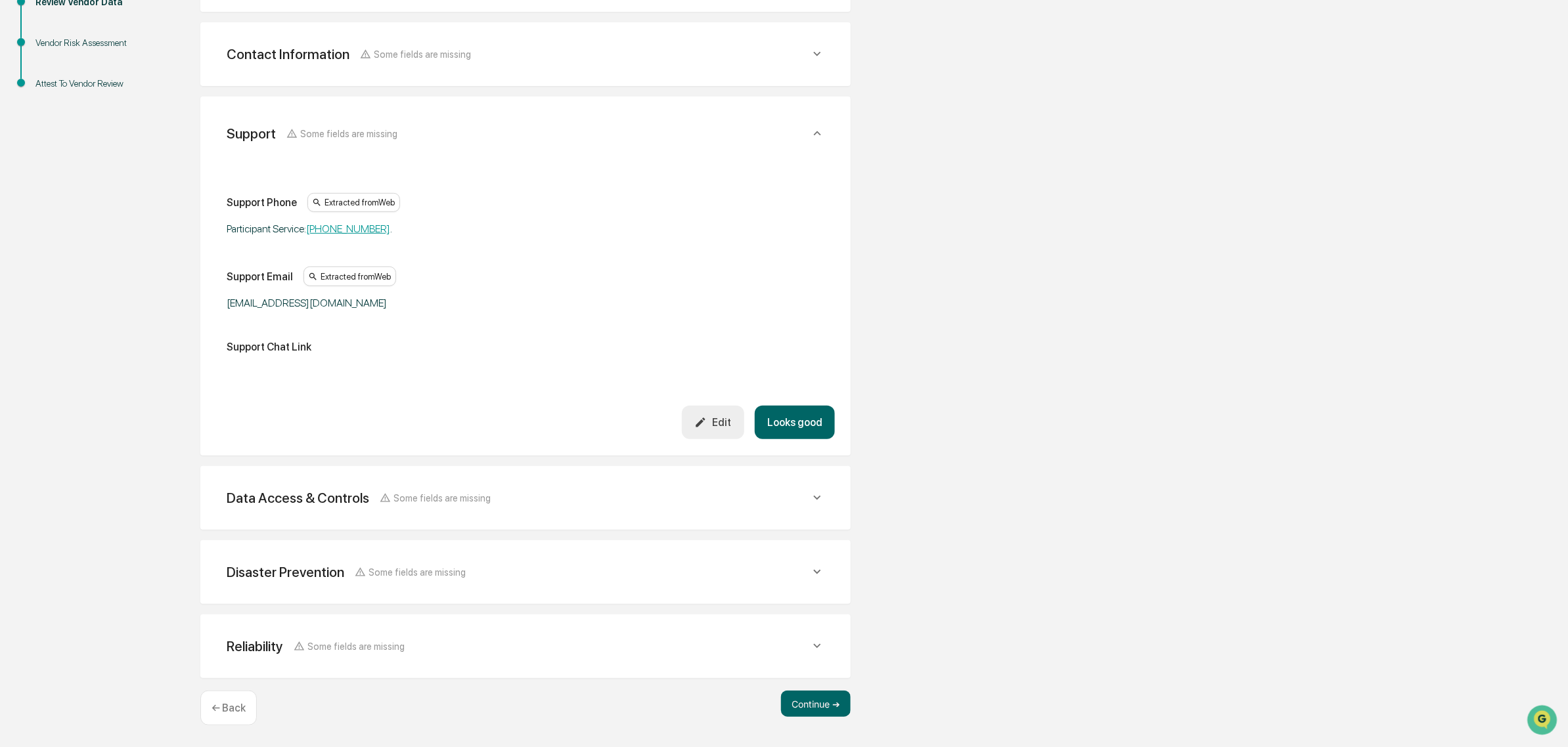
scroll to position [286, 0]
click at [804, 430] on button "Looks good" at bounding box center [795, 422] width 80 height 33
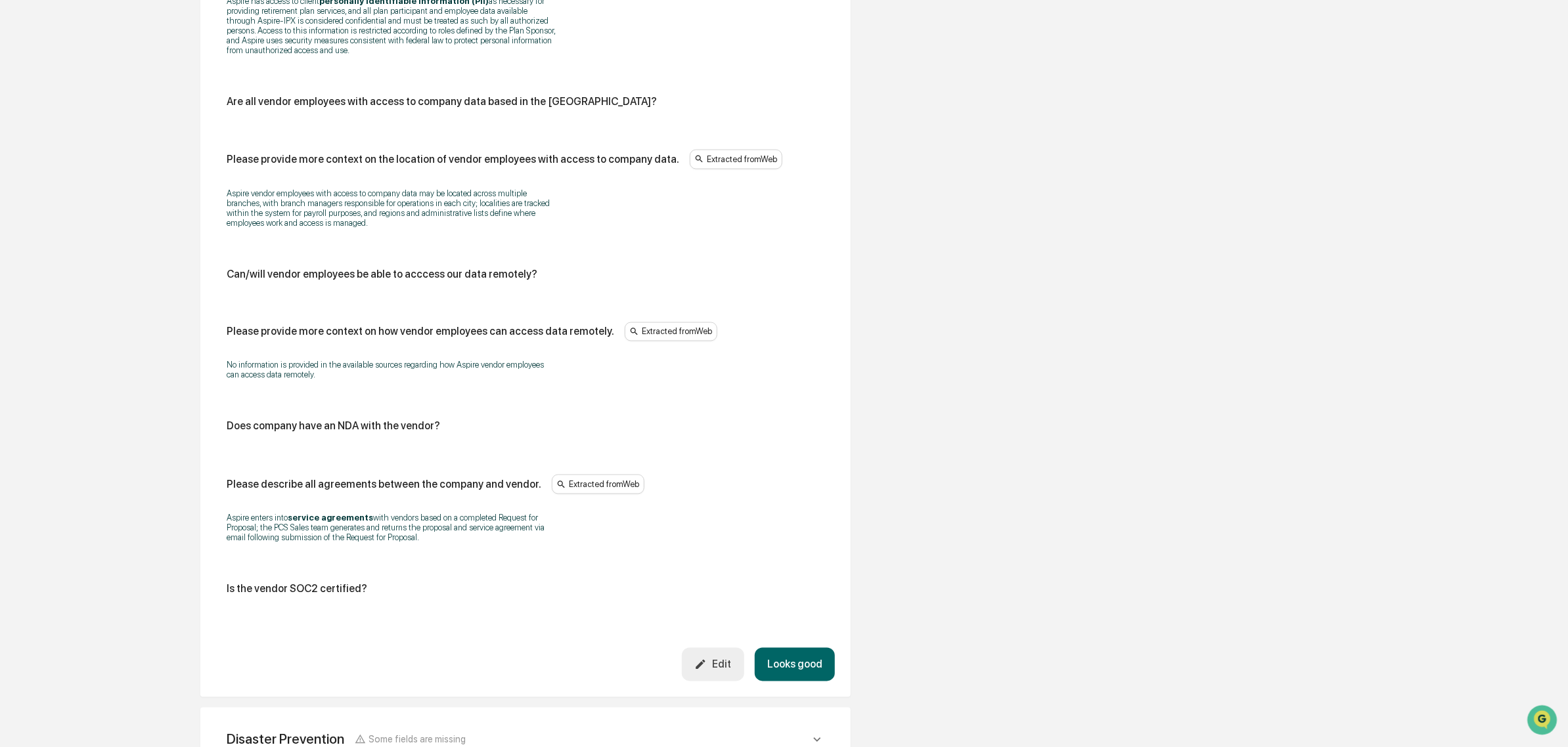
scroll to position [1270, 0]
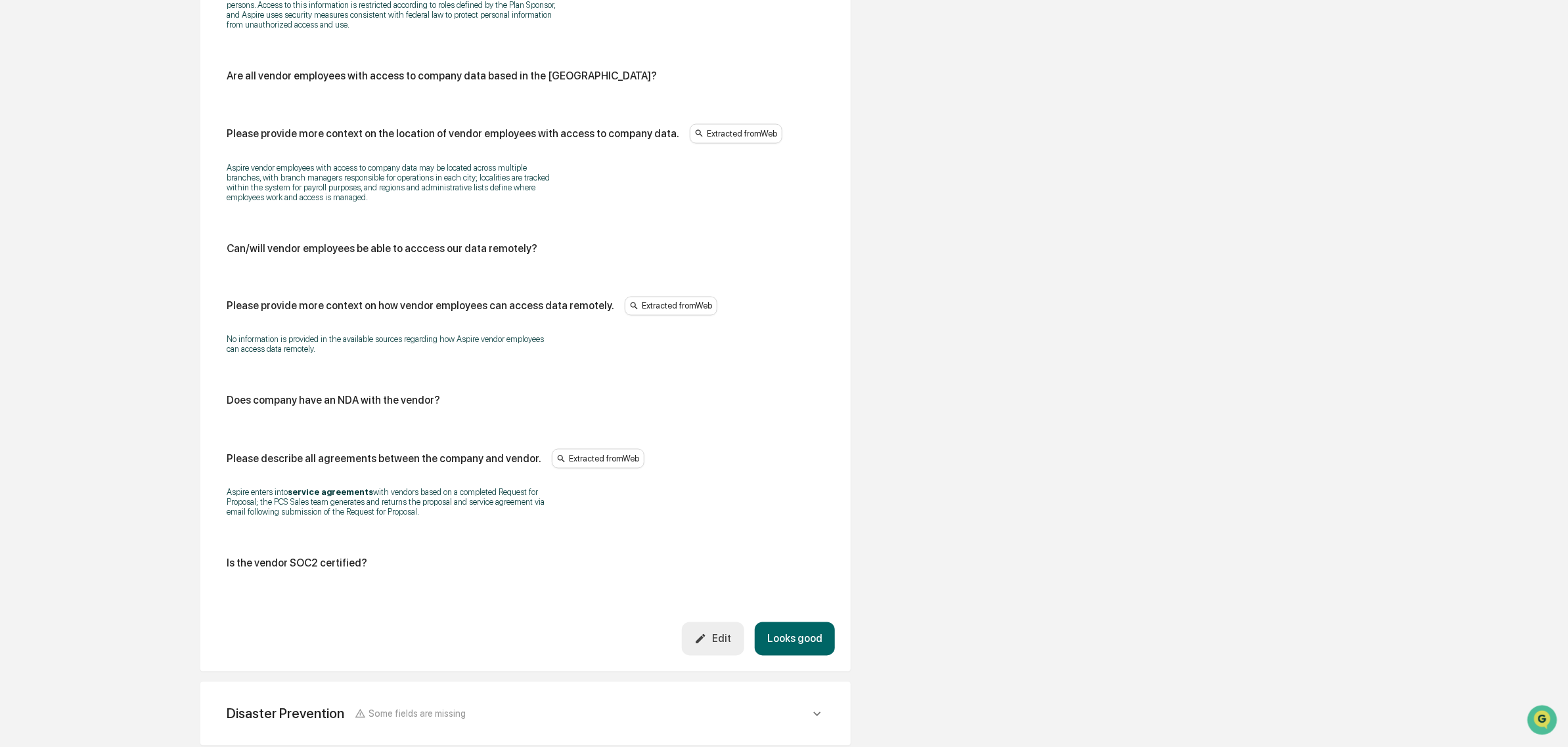
drag, startPoint x: 369, startPoint y: 519, endPoint x: 433, endPoint y: 539, distance: 67.1
click at [433, 517] on p "Aspire enters into service agreements with vendors based on a completed Request…" at bounding box center [391, 502] width 328 height 30
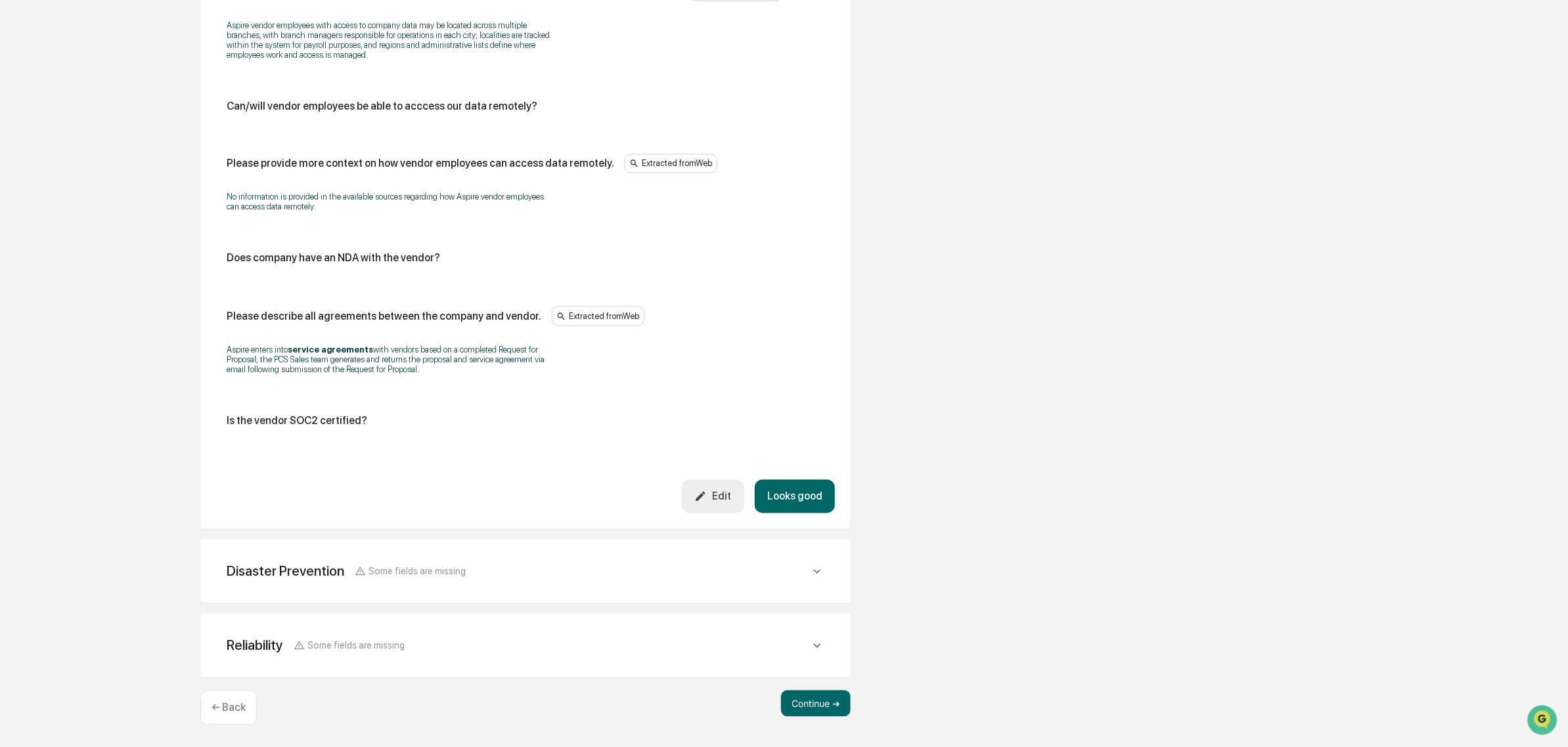
click at [793, 490] on button "Looks good" at bounding box center [795, 497] width 80 height 33
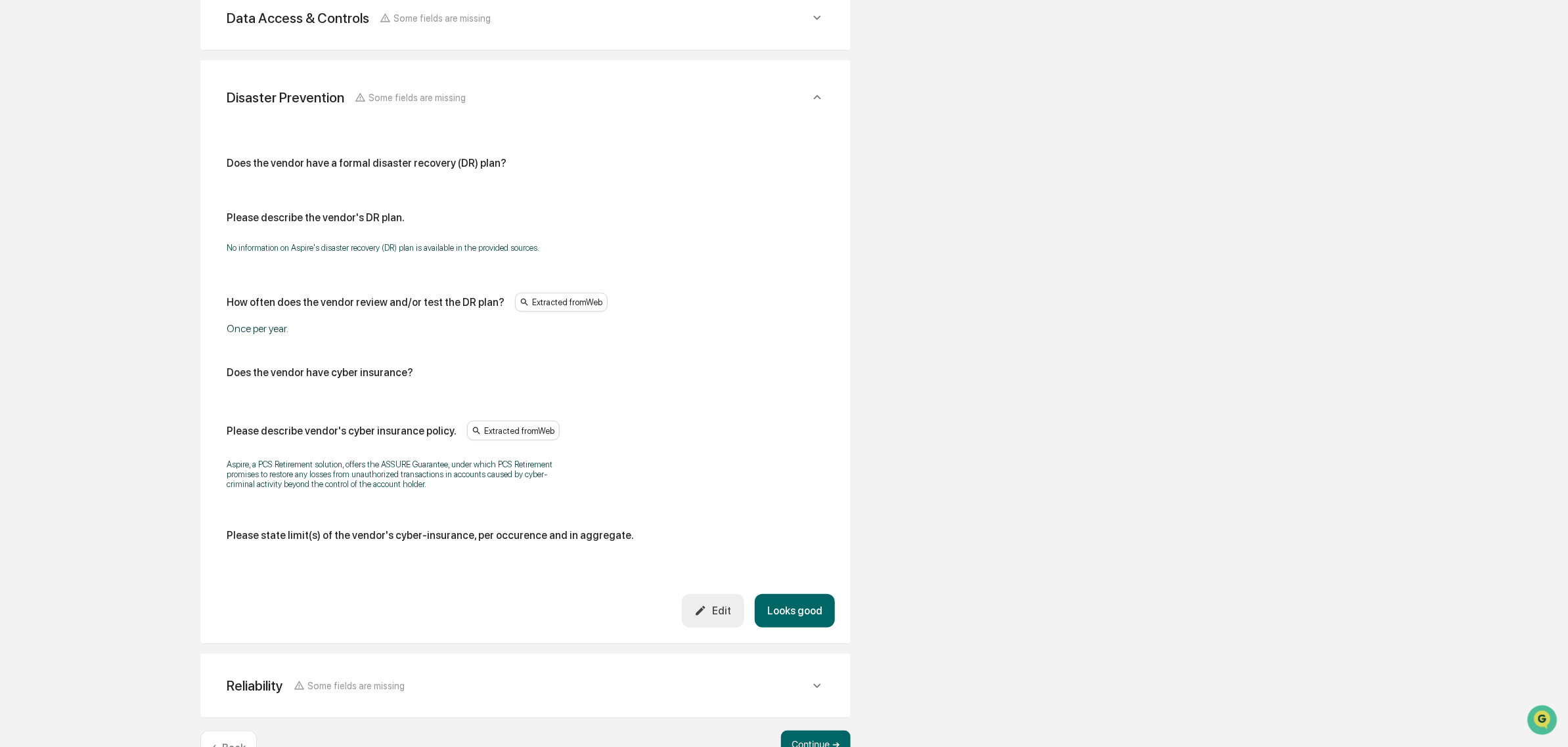
scroll to position [457, 0]
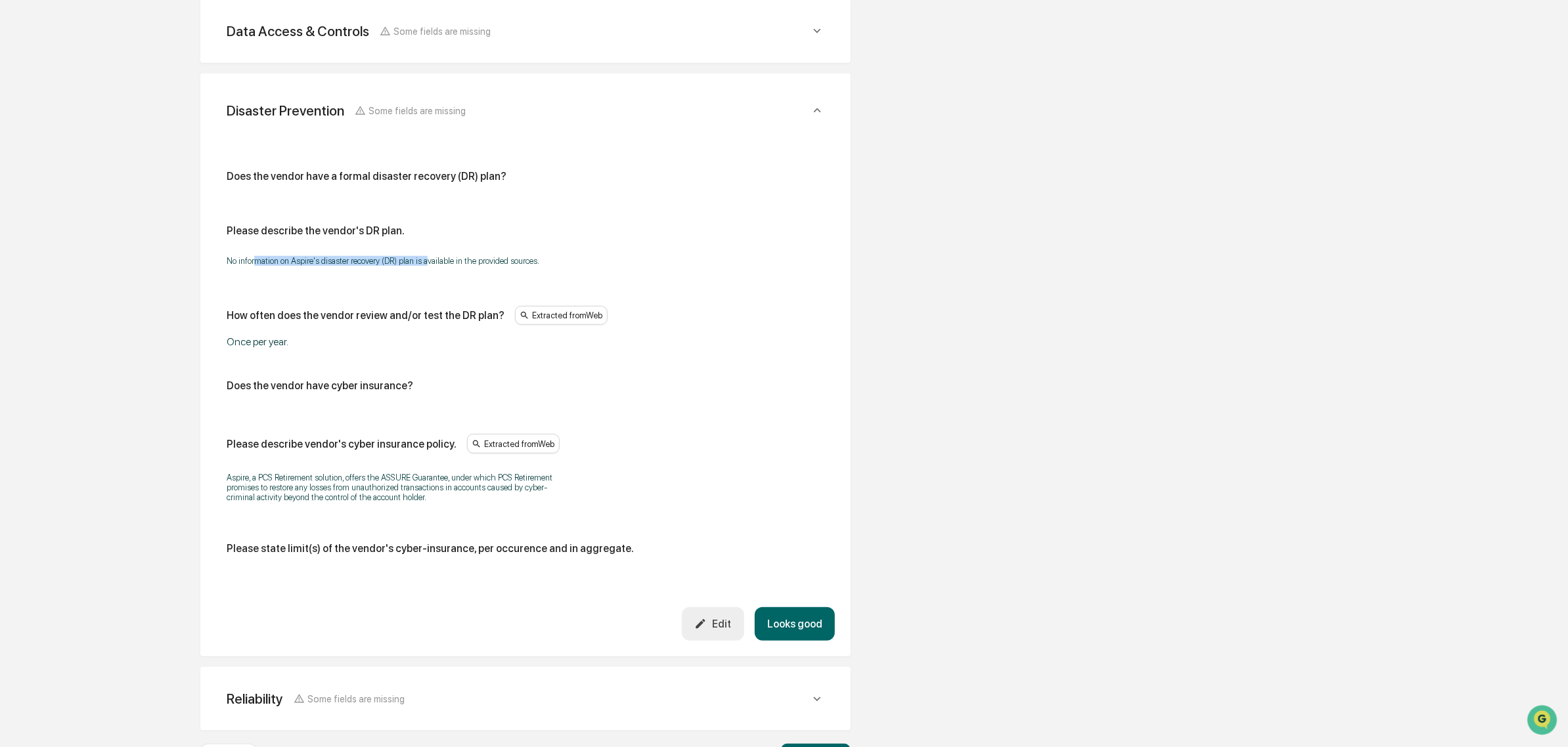
drag, startPoint x: 254, startPoint y: 267, endPoint x: 424, endPoint y: 274, distance: 170.1
click at [424, 274] on div "No information on Aspire's disaster recovery (DR) plan is available in the prov…" at bounding box center [526, 261] width 598 height 27
drag, startPoint x: 268, startPoint y: 356, endPoint x: 280, endPoint y: 378, distance: 25.1
click at [280, 378] on div "Does the vendor have a formal disaster recovery (DR) plan? Please describe the …" at bounding box center [526, 368] width 598 height 396
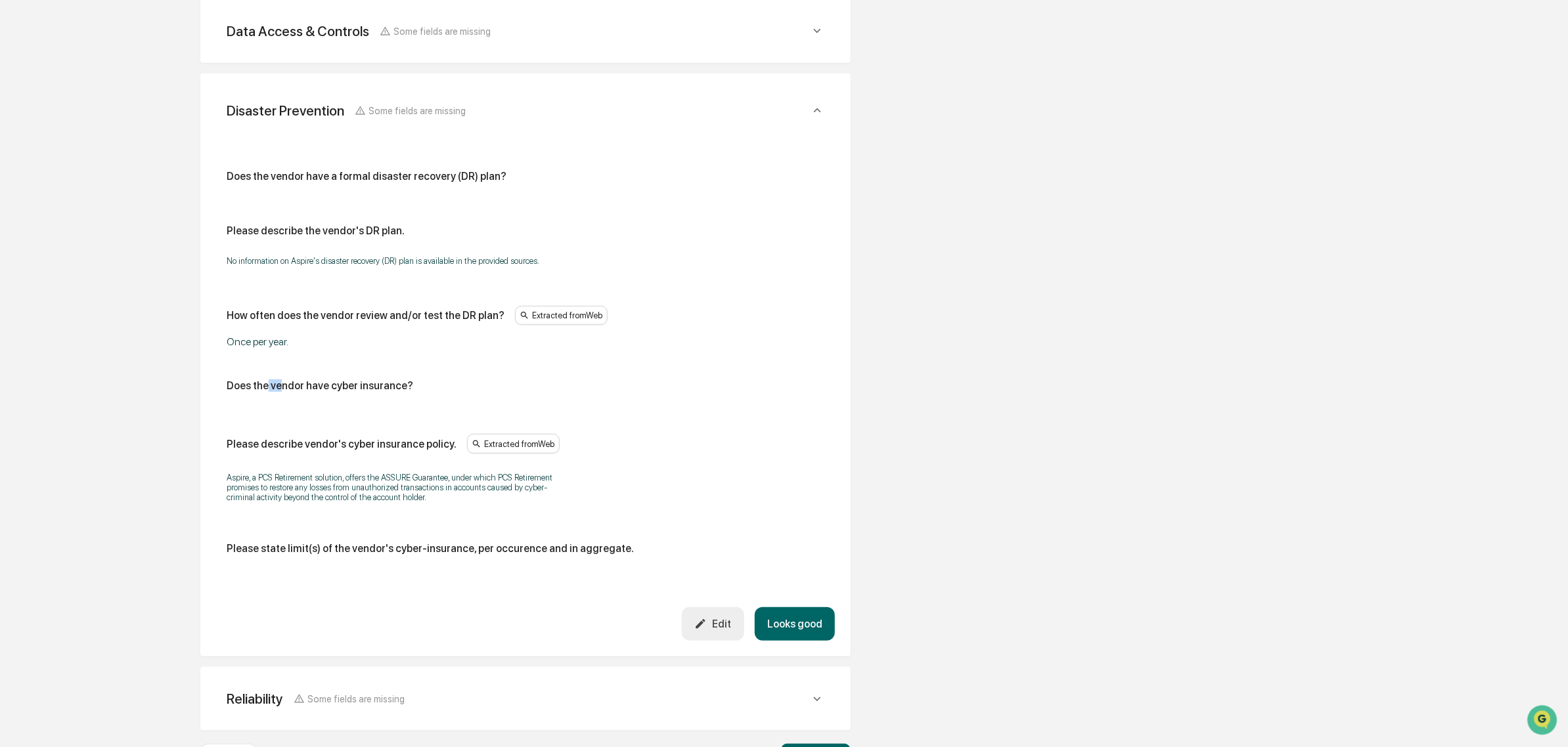
click at [280, 378] on div "Does the vendor have a formal disaster recovery (DR) plan? Please describe the …" at bounding box center [526, 368] width 598 height 396
drag, startPoint x: 263, startPoint y: 485, endPoint x: 379, endPoint y: 451, distance: 120.9
click at [322, 484] on p "Aspire, a PCS Retirement solution, offers the ASSURE Guarantee, under which PCS…" at bounding box center [391, 488] width 328 height 30
drag, startPoint x: 270, startPoint y: 259, endPoint x: 449, endPoint y: 277, distance: 179.9
click at [449, 277] on div "Does the vendor have a formal disaster recovery (DR) plan? Please describe the …" at bounding box center [526, 368] width 598 height 396
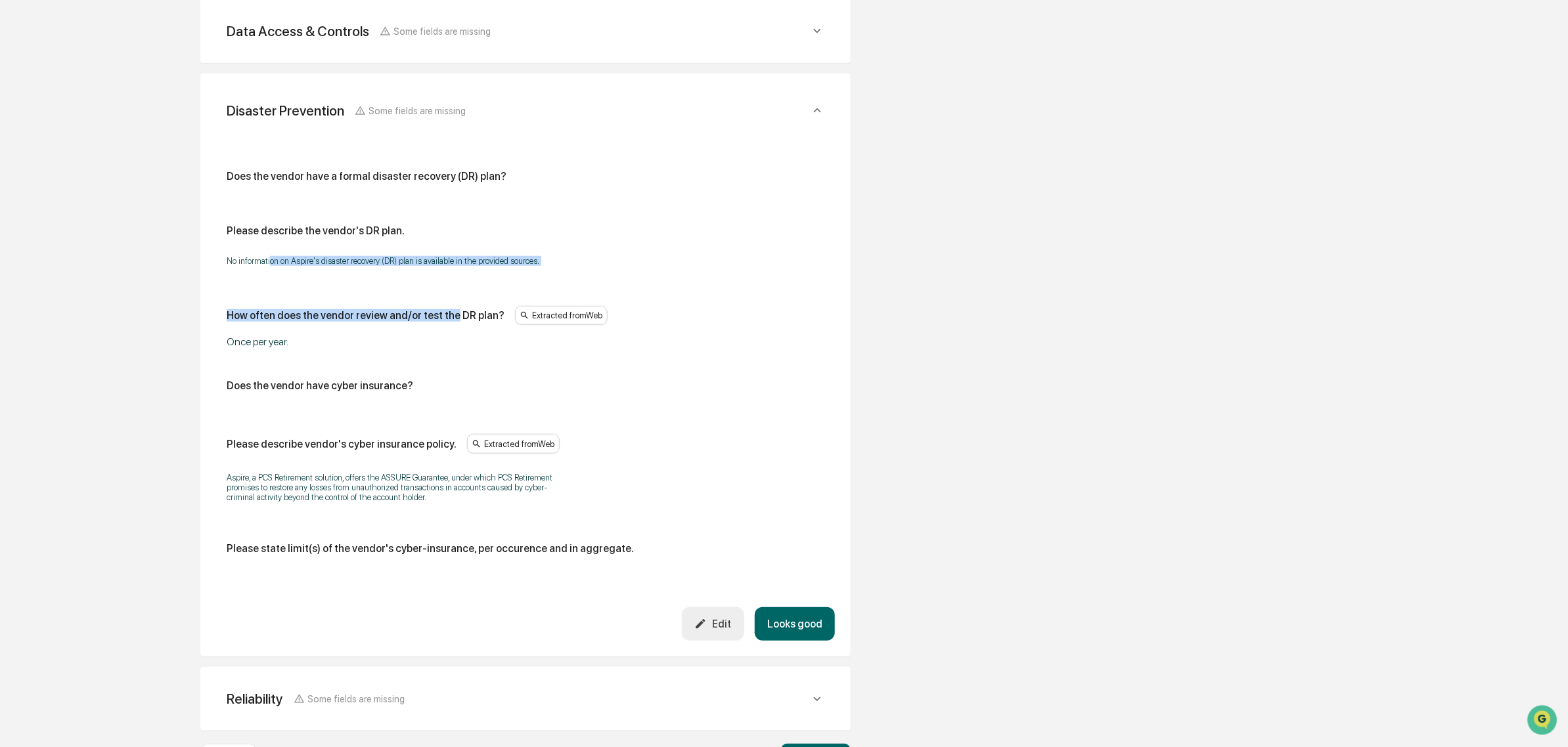
click at [449, 277] on div "Does the vendor have a formal disaster recovery (DR) plan? Please describe the …" at bounding box center [526, 368] width 598 height 396
drag, startPoint x: 383, startPoint y: 258, endPoint x: 483, endPoint y: 274, distance: 101.3
click at [483, 274] on div "No information on Aspire's disaster recovery (DR) plan is available in the prov…" at bounding box center [526, 261] width 598 height 27
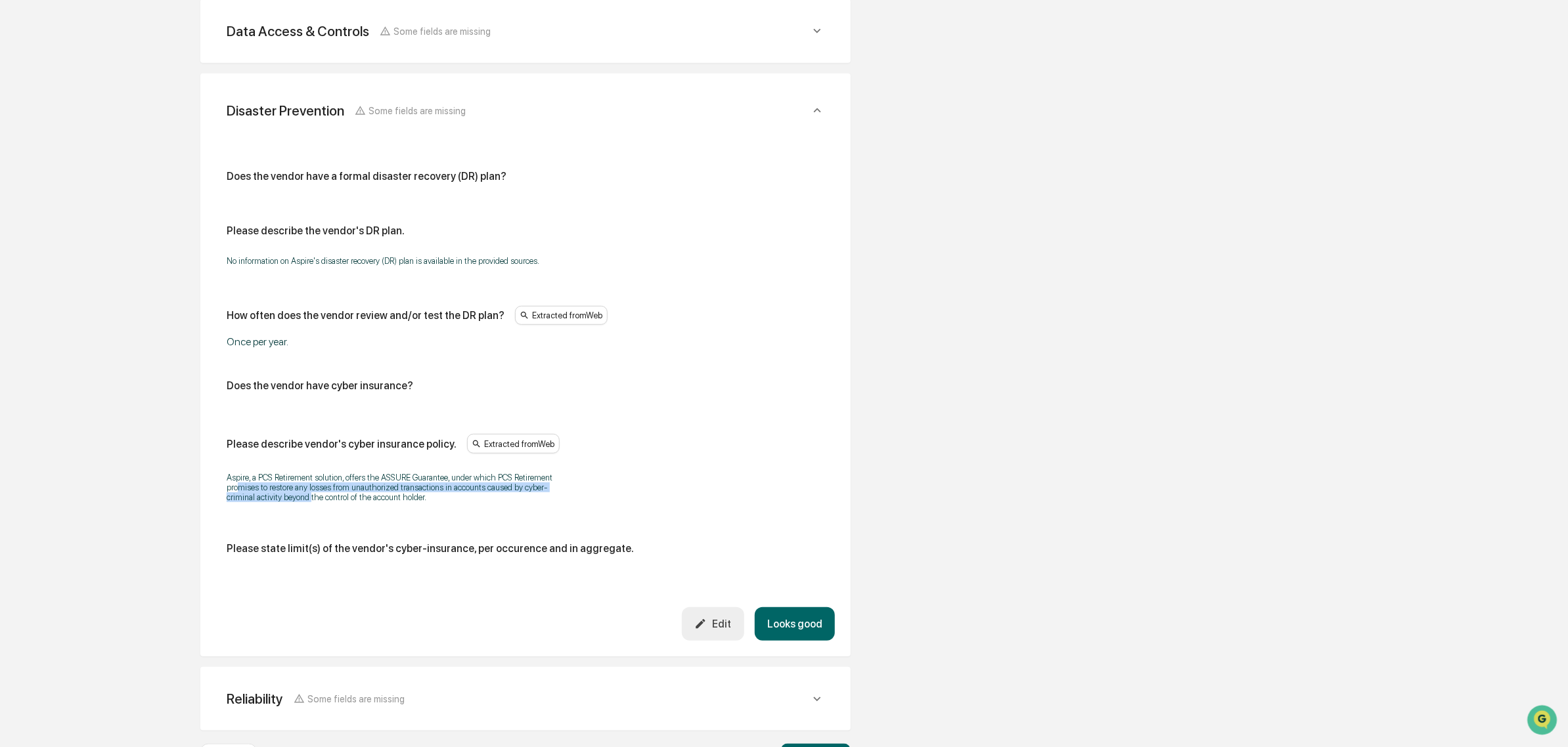
drag, startPoint x: 237, startPoint y: 491, endPoint x: 310, endPoint y: 502, distance: 73.8
click at [310, 502] on p "Aspire, a PCS Retirement solution, offers the ASSURE Guarantee, under which PCS…" at bounding box center [391, 488] width 328 height 30
drag, startPoint x: 271, startPoint y: 473, endPoint x: 392, endPoint y: 496, distance: 123.2
click at [392, 496] on div "Aspire, a PCS Retirement solution, offers the ASSURE Guarantee, under which PCS…" at bounding box center [526, 487] width 598 height 47
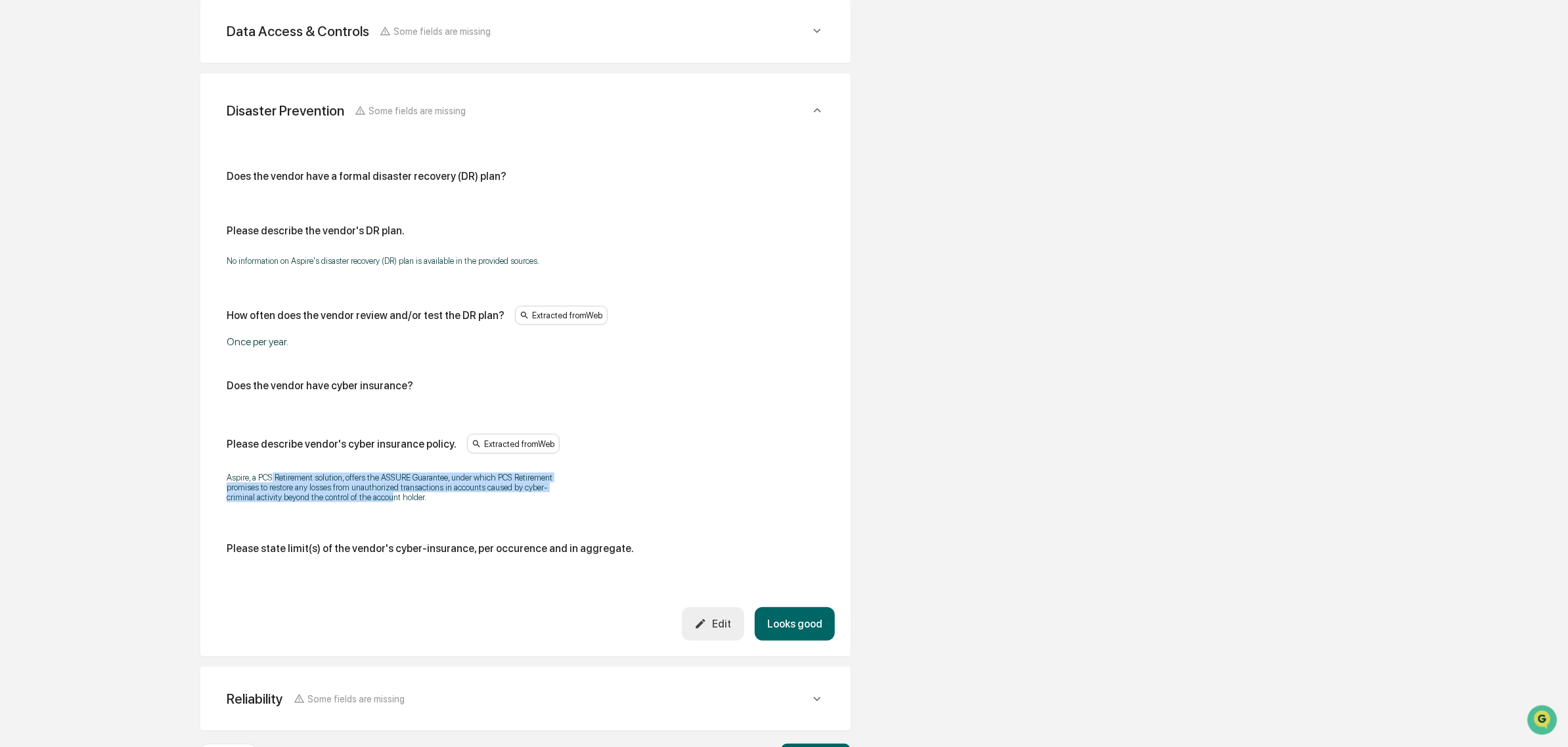
click at [392, 496] on p "Aspire, a PCS Retirement solution, offers the ASSURE Guarantee, under which PCS…" at bounding box center [391, 488] width 328 height 30
drag, startPoint x: 418, startPoint y: 489, endPoint x: 277, endPoint y: 463, distance: 143.4
click at [277, 463] on div "Please describe vendor's cyber insurance policy. Extracted from Web Aspire, a P…" at bounding box center [526, 472] width 598 height 77
drag, startPoint x: 274, startPoint y: 474, endPoint x: 387, endPoint y: 520, distance: 122.0
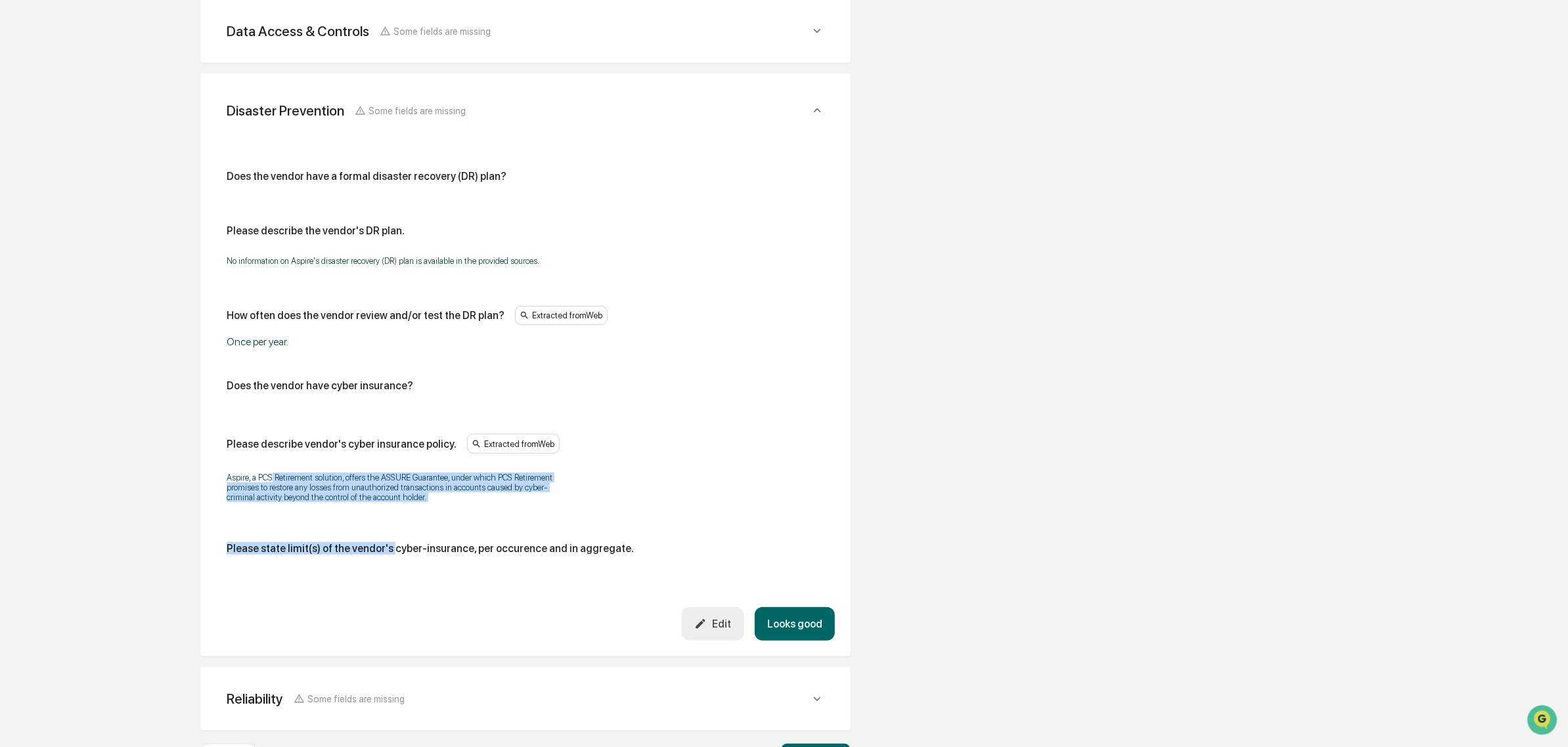
click at [387, 520] on div "Does the vendor have a formal disaster recovery (DR) plan? Please describe the …" at bounding box center [526, 368] width 598 height 396
click at [386, 520] on div "Does the vendor have a formal disaster recovery (DR) plan? Please describe the …" at bounding box center [526, 368] width 598 height 396
click at [802, 627] on button "Looks good" at bounding box center [795, 624] width 80 height 33
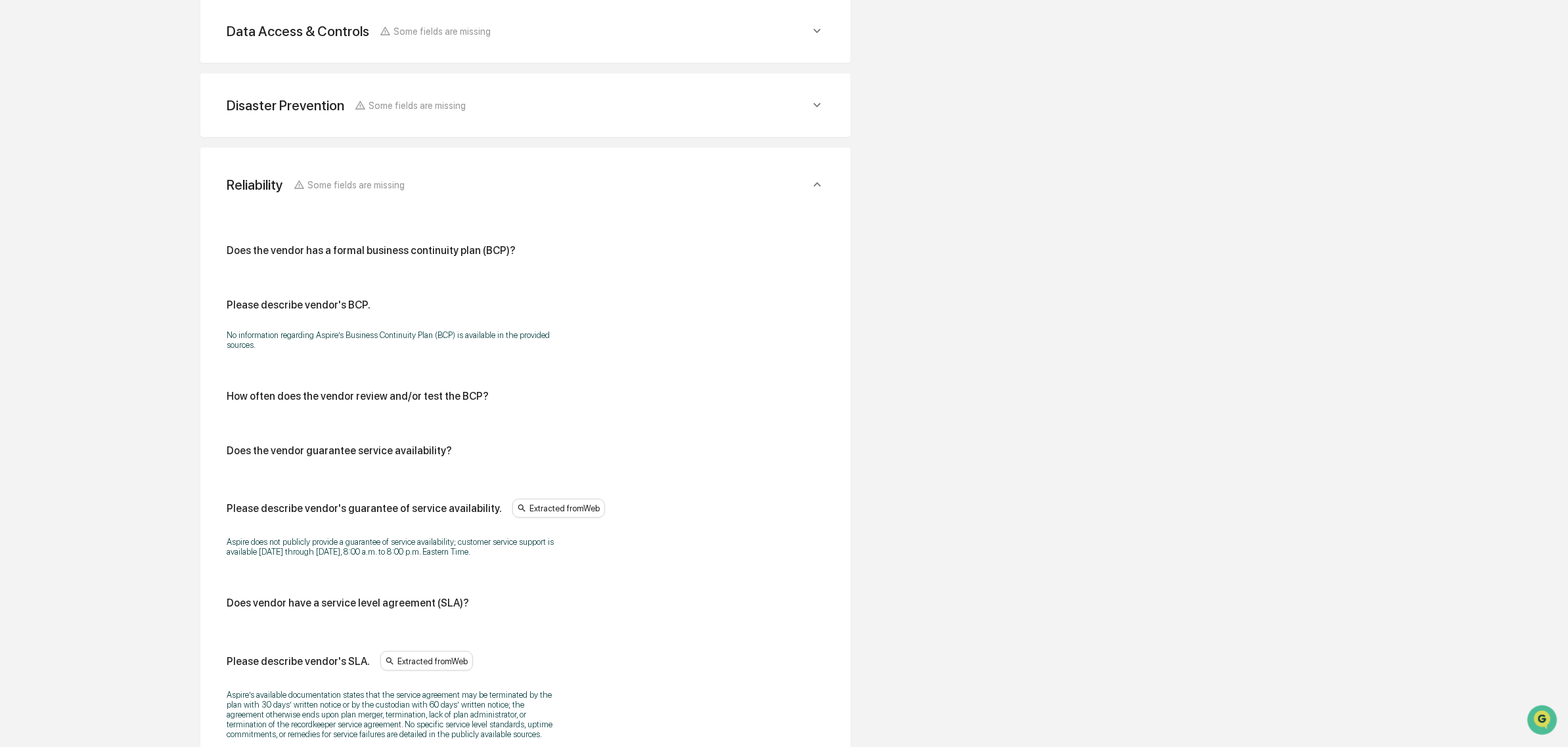
scroll to position [497, 0]
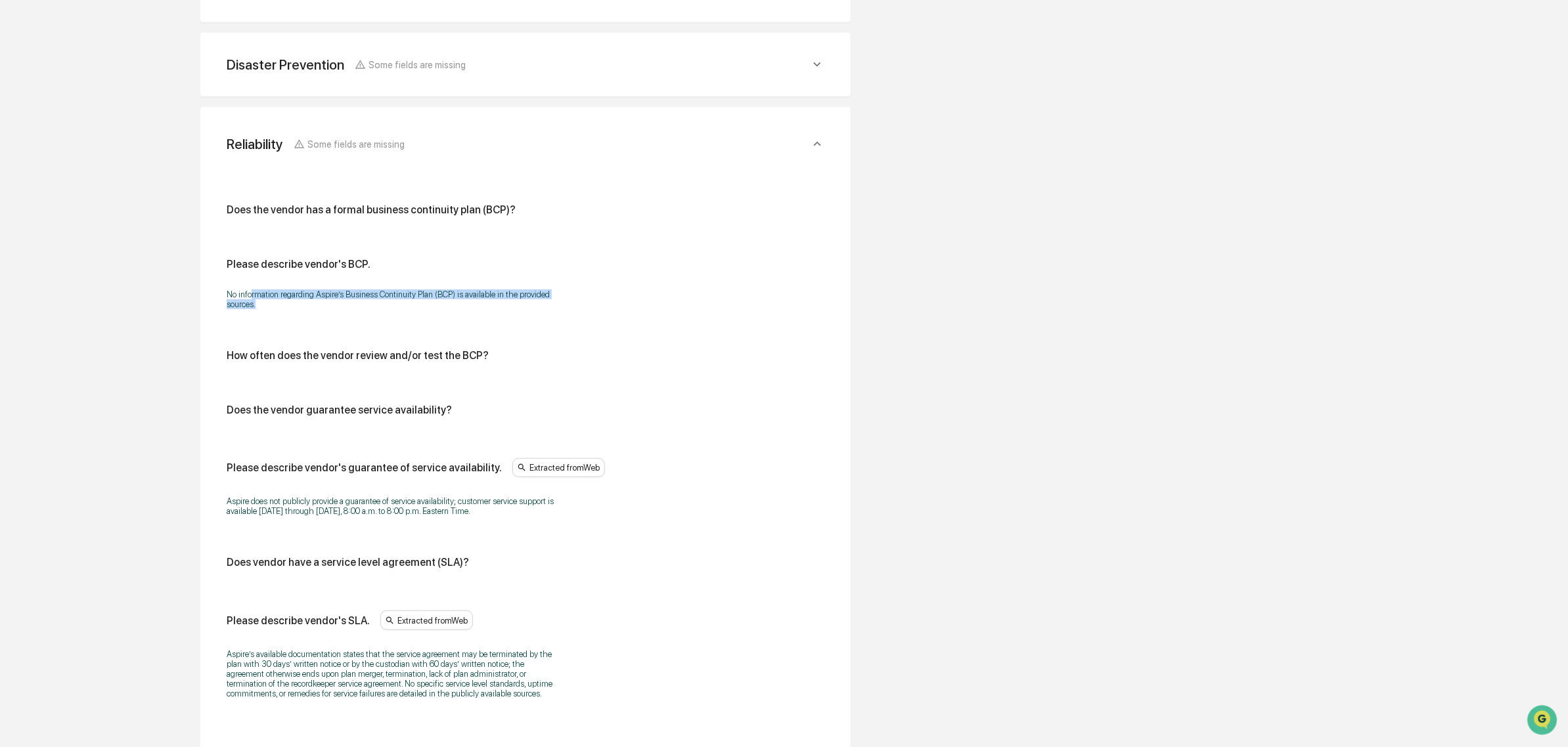
drag, startPoint x: 251, startPoint y: 293, endPoint x: 388, endPoint y: 304, distance: 137.4
click at [388, 304] on p "No information regarding Aspire’s Business Continuity Plan (BCP) is available i…" at bounding box center [391, 299] width 328 height 20
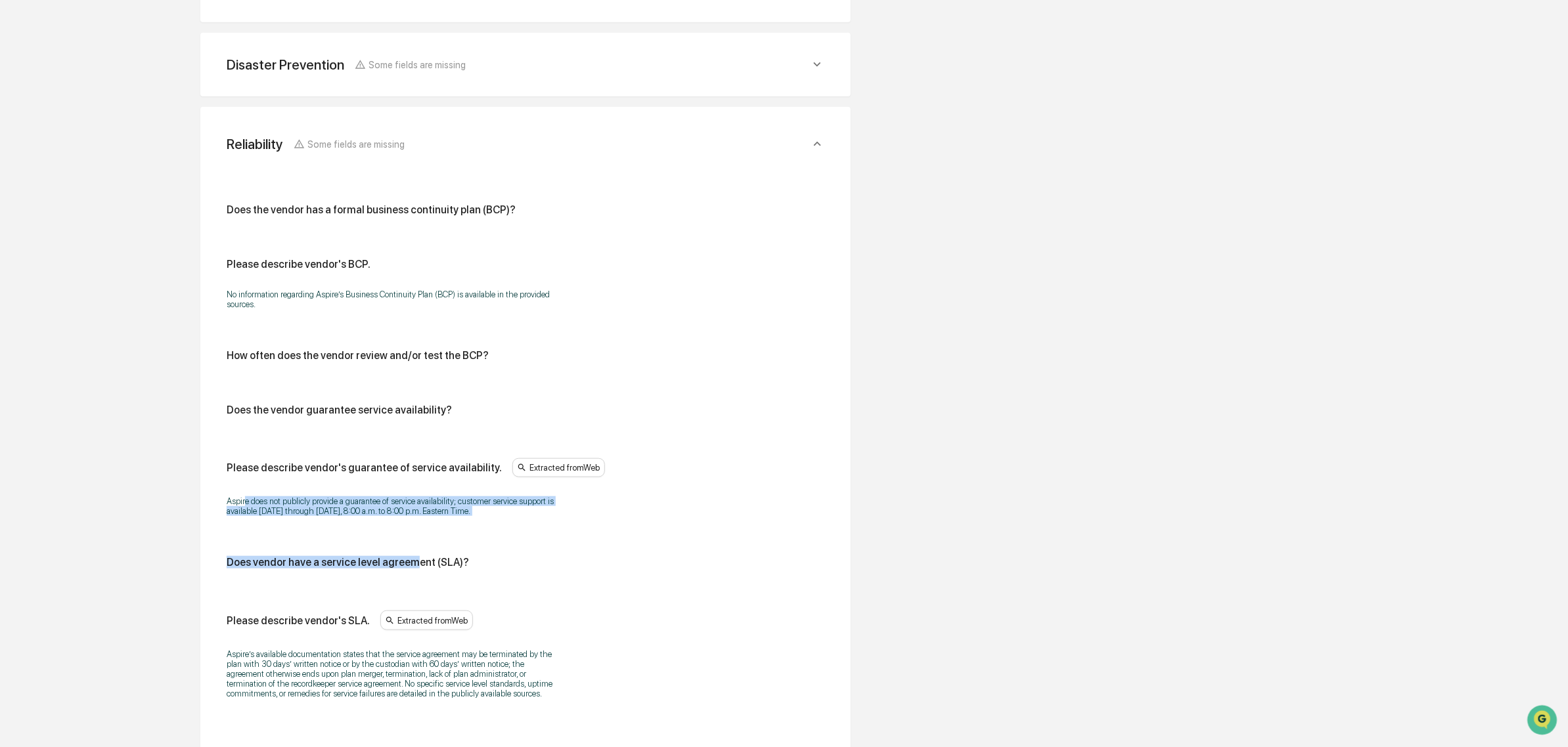
drag, startPoint x: 246, startPoint y: 502, endPoint x: 410, endPoint y: 533, distance: 166.9
click at [410, 533] on div "Does the vendor has a formal business continuity plan (BCP)? Please describe ve…" at bounding box center [526, 455] width 598 height 504
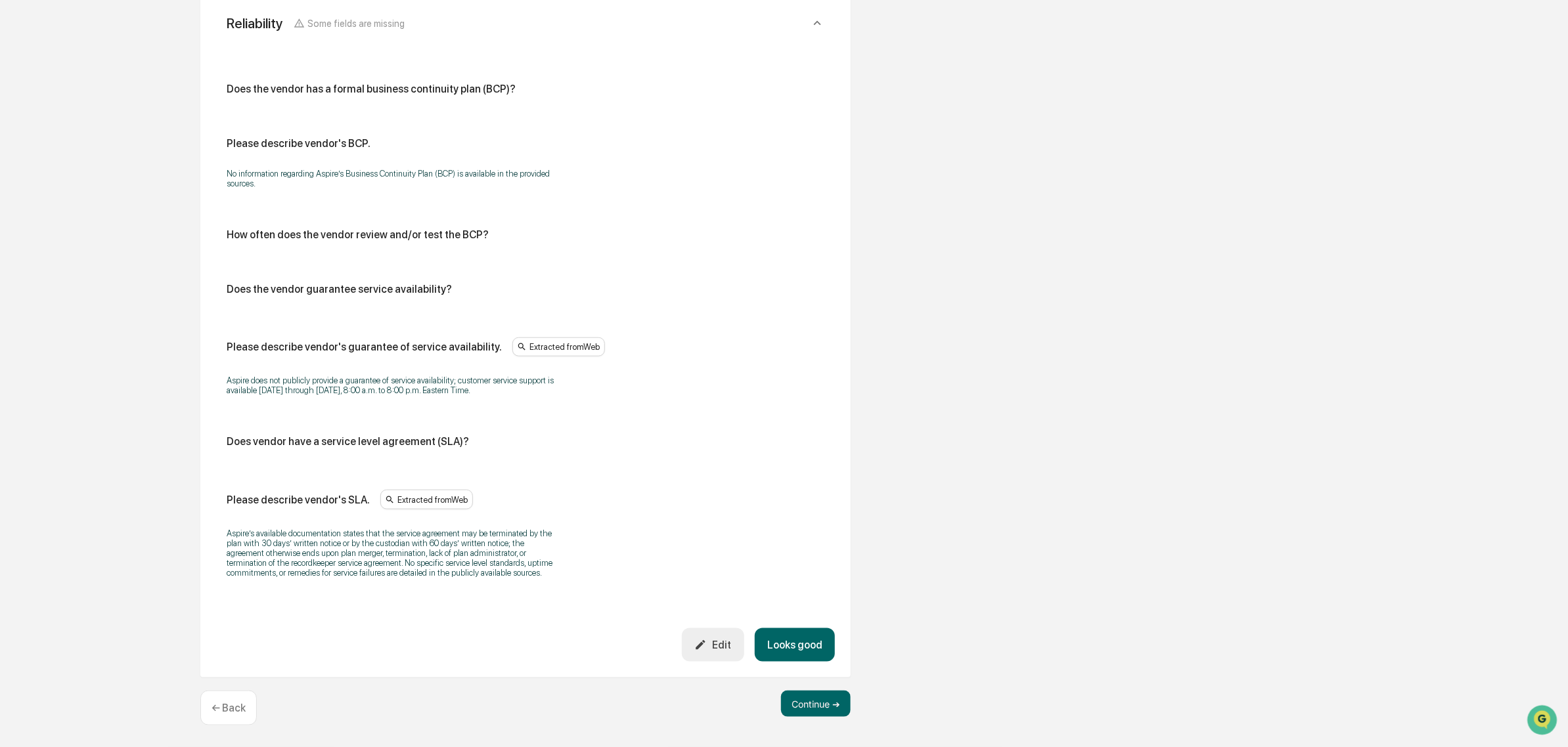
scroll to position [625, 0]
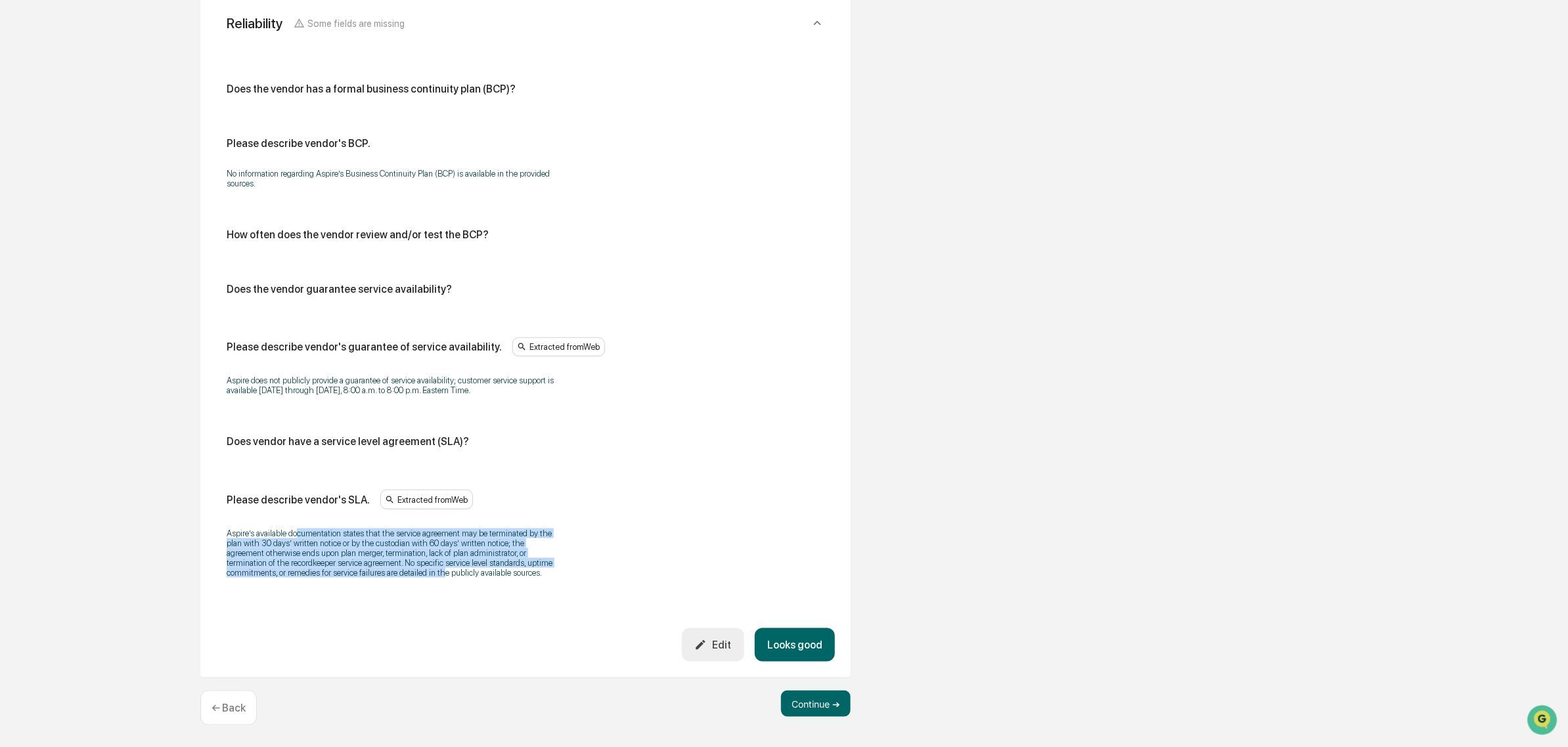
drag, startPoint x: 293, startPoint y: 526, endPoint x: 442, endPoint y: 573, distance: 156.2
click at [442, 573] on p "Aspire’s available documentation states that the service agreement may be termi…" at bounding box center [391, 553] width 328 height 50
drag, startPoint x: 532, startPoint y: 578, endPoint x: 308, endPoint y: 522, distance: 230.9
click at [308, 522] on div "Aspire’s available documentation states that the service agreement may be termi…" at bounding box center [526, 553] width 598 height 66
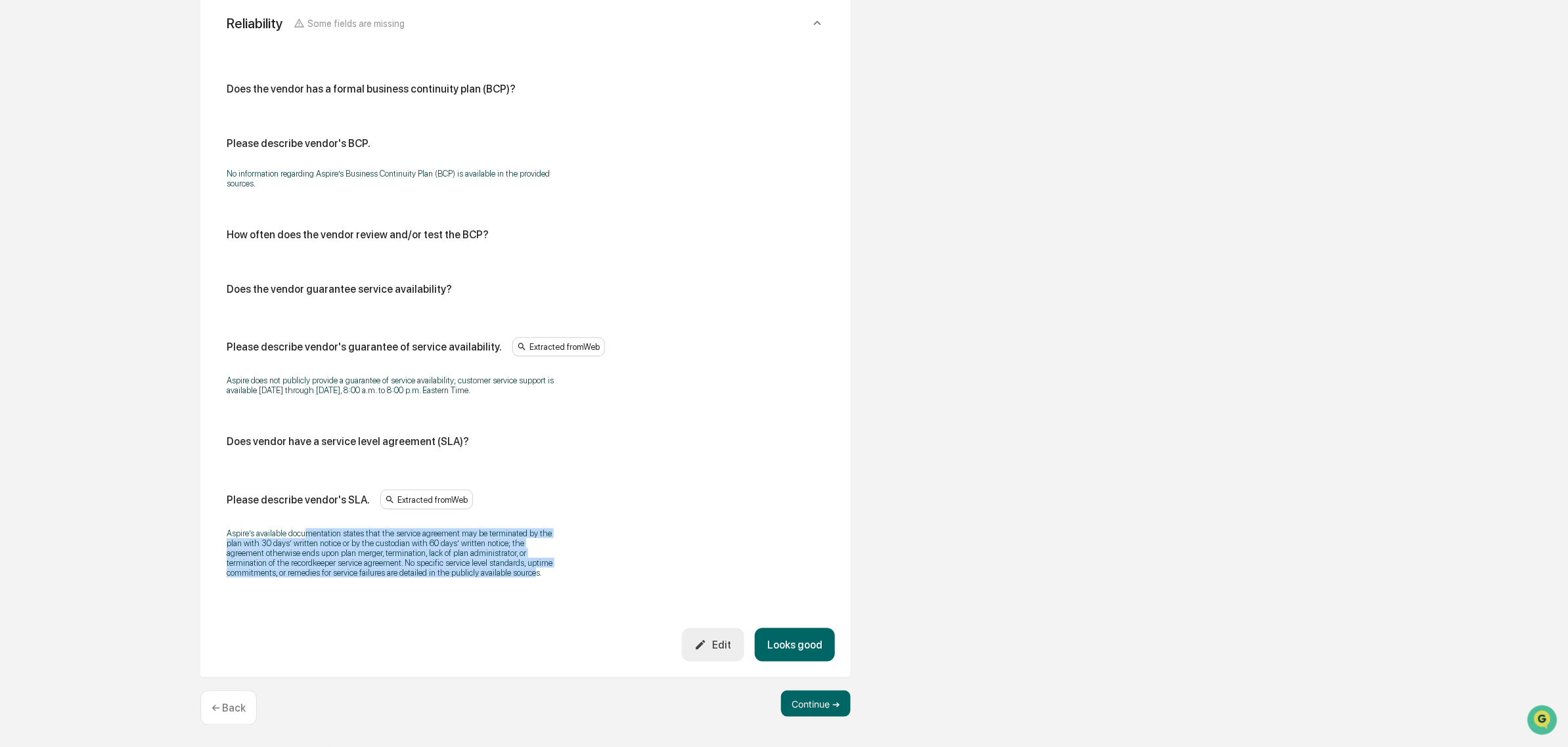
click at [308, 522] on div "Aspire’s available documentation states that the service agreement may be termi…" at bounding box center [526, 553] width 598 height 66
drag, startPoint x: 210, startPoint y: 533, endPoint x: 368, endPoint y: 572, distance: 162.7
click at [368, 572] on div "Reliability Some fields are missing Does the vendor has a formal business conti…" at bounding box center [526, 332] width 651 height 692
click at [368, 572] on p "Aspire’s available documentation states that the service agreement may be termi…" at bounding box center [391, 553] width 328 height 50
drag, startPoint x: 421, startPoint y: 583, endPoint x: 303, endPoint y: 533, distance: 128.2
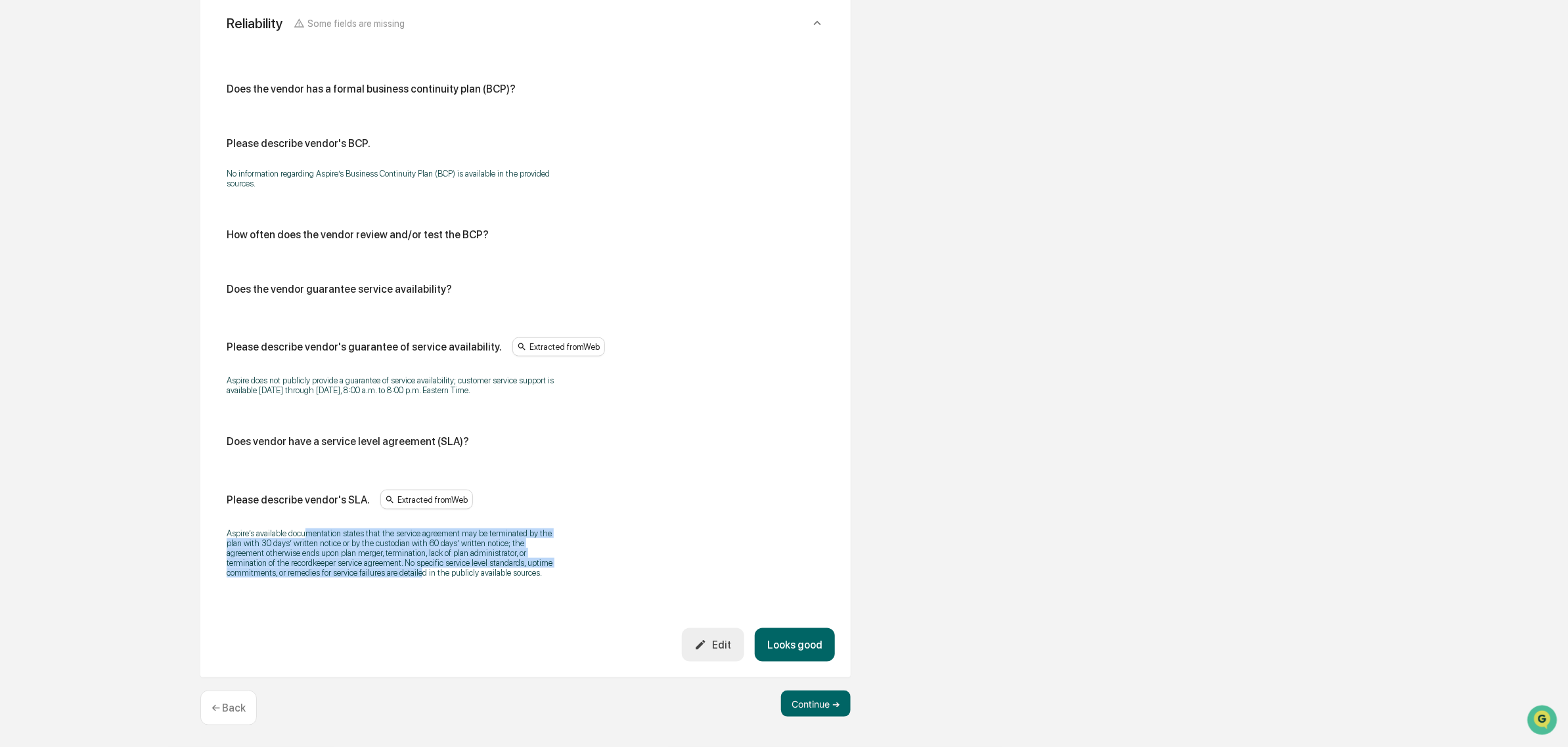
click at [303, 533] on div "Aspire’s available documentation states that the service agreement may be termi…" at bounding box center [526, 553] width 598 height 66
click at [303, 533] on p "Aspire’s available documentation states that the service agreement may be termi…" at bounding box center [391, 553] width 328 height 50
drag, startPoint x: 260, startPoint y: 528, endPoint x: 523, endPoint y: 589, distance: 270.0
click at [523, 589] on div "Does the vendor has a formal business continuity plan (BCP)? Please describe ve…" at bounding box center [525, 336] width 619 height 584
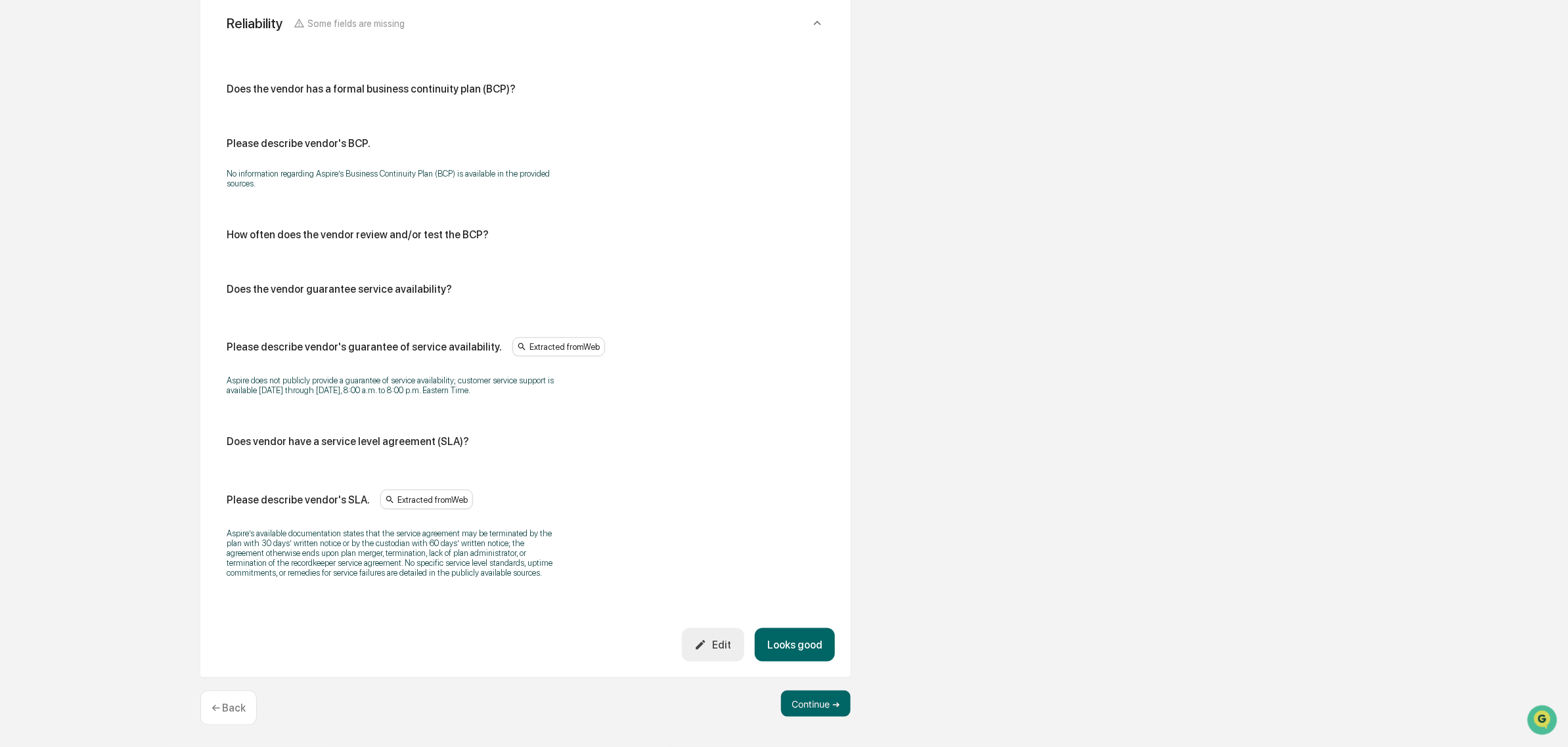
click at [808, 644] on button "Looks good" at bounding box center [795, 644] width 80 height 33
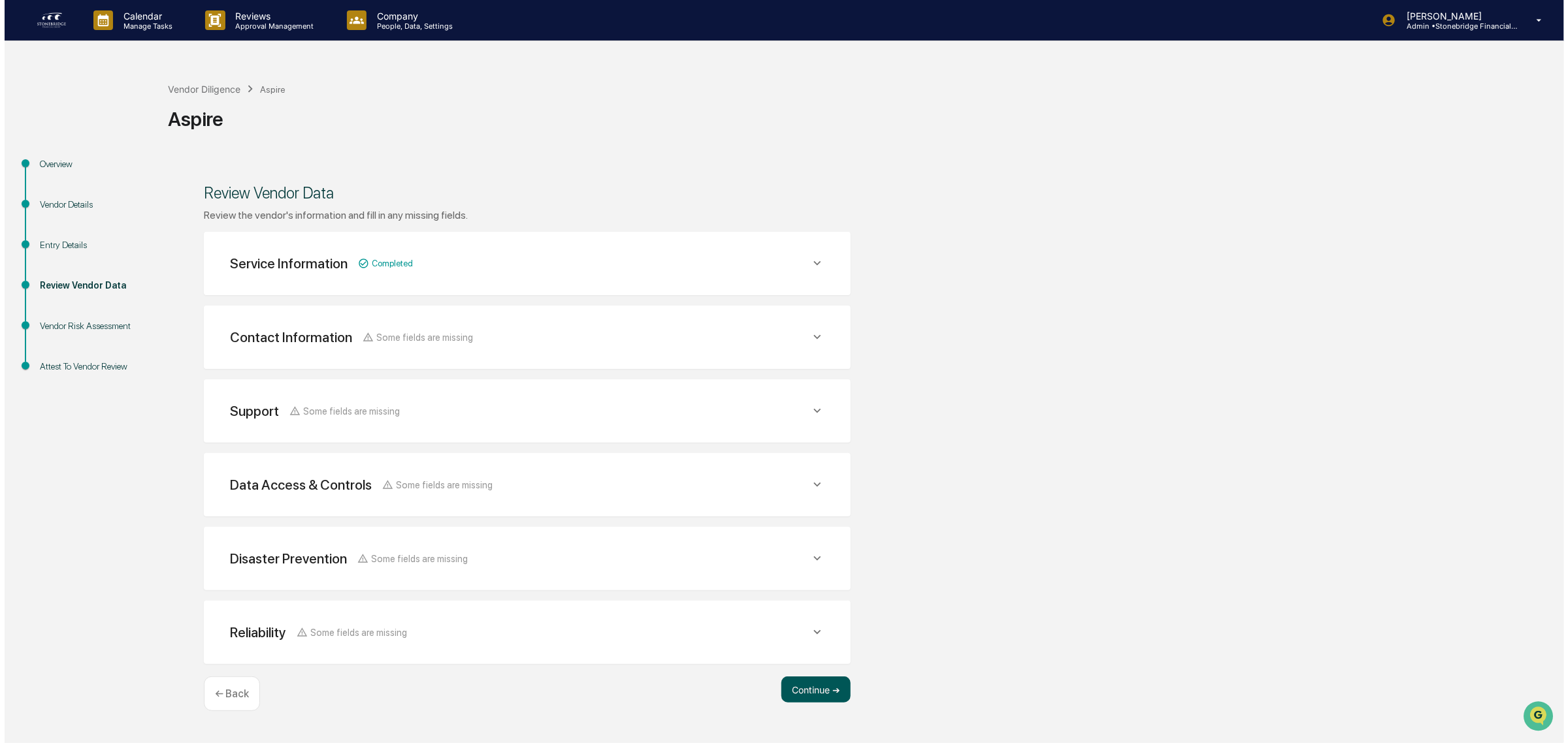
scroll to position [0, 0]
click at [823, 692] on button "Continue ➔" at bounding box center [812, 690] width 69 height 26
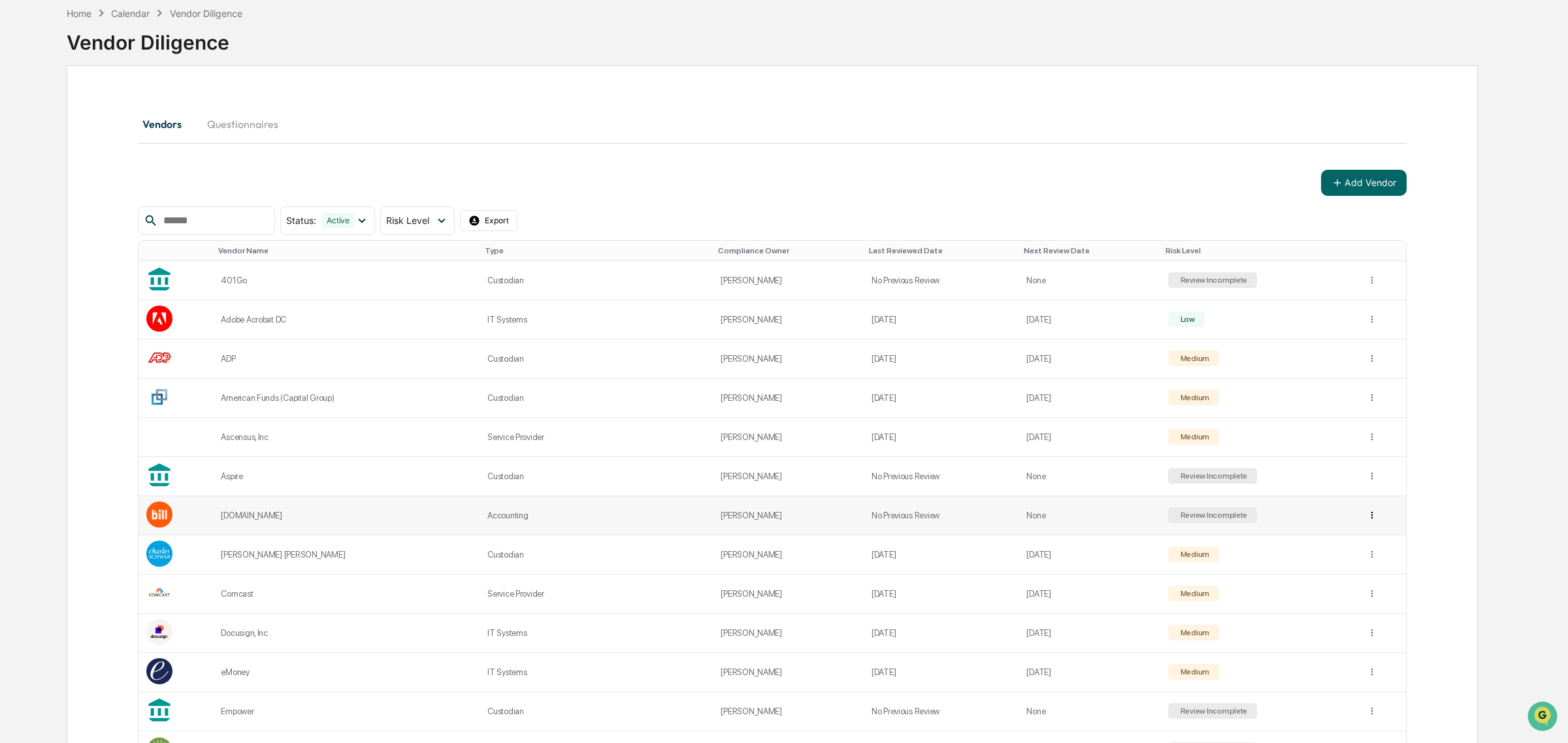
click at [1367, 512] on html "Calendar Manage Tasks Reviews Approval Management Company People, Data, Setting…" at bounding box center [784, 309] width 1568 height 743
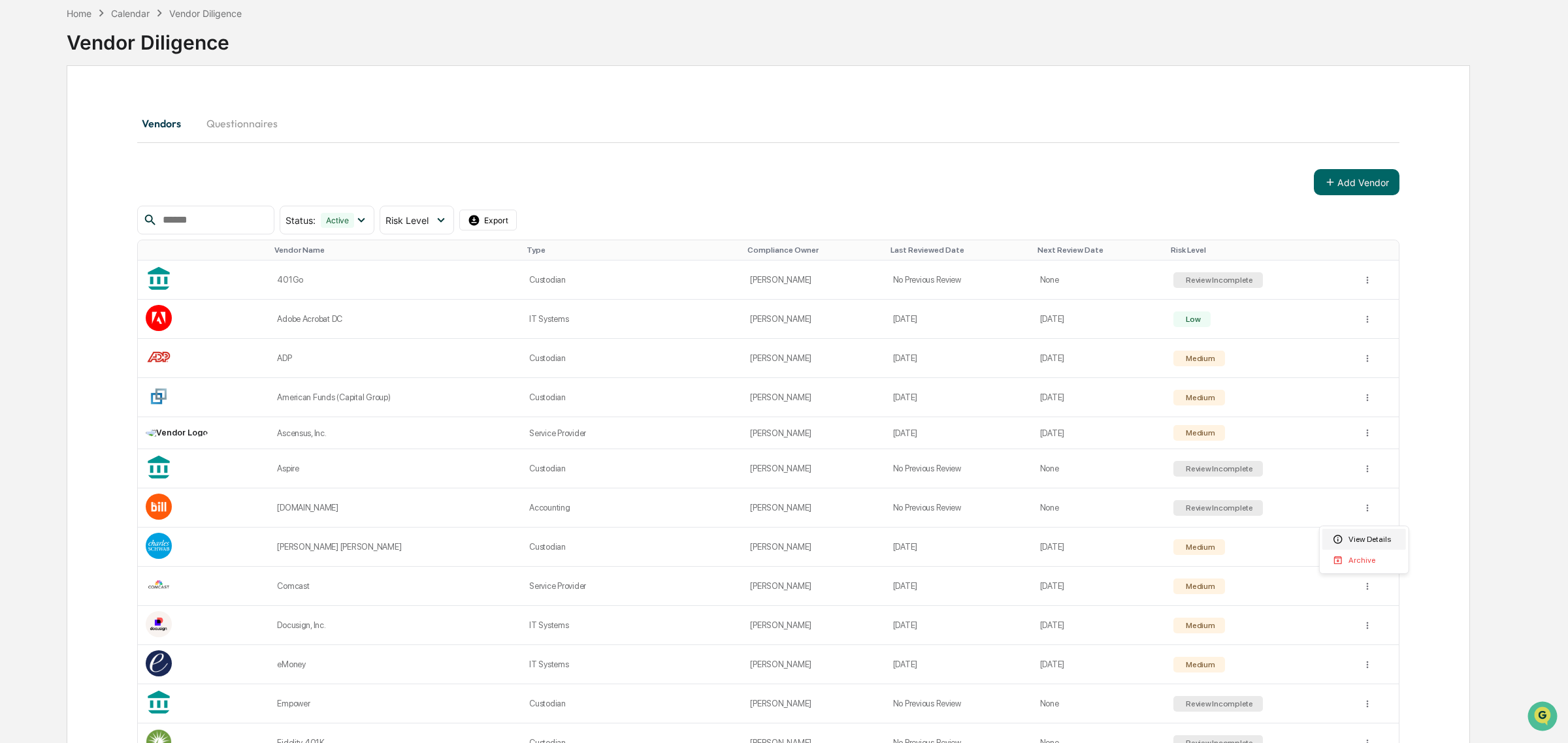
click at [1351, 536] on div "View Details" at bounding box center [1364, 539] width 84 height 21
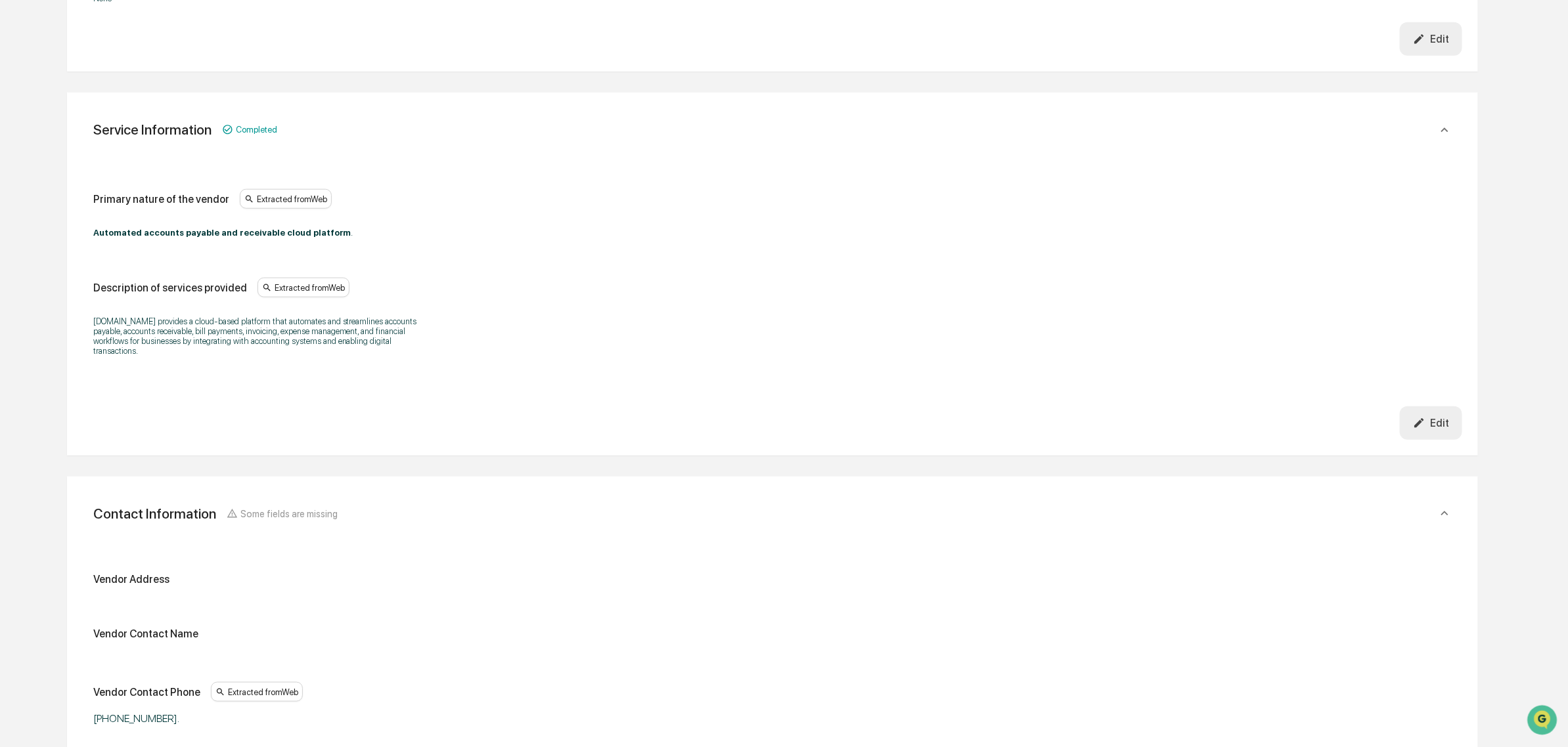
scroll to position [801, 0]
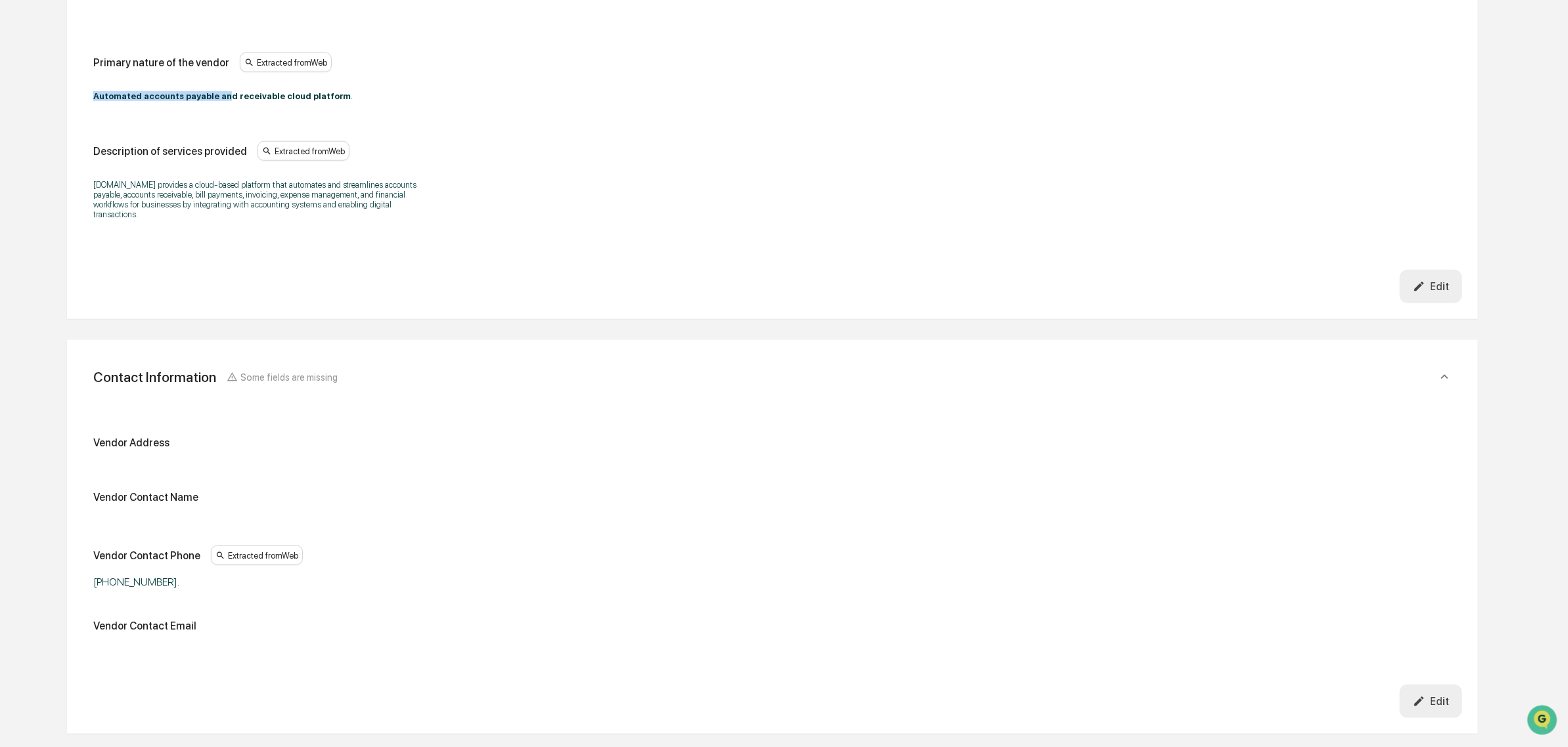
drag, startPoint x: 86, startPoint y: 80, endPoint x: 209, endPoint y: 92, distance: 123.6
click at [209, 92] on div "Primary nature of the vendor Extracted from Web Automated accounts payable and …" at bounding box center [773, 143] width 1379 height 256
click at [209, 92] on strong "Automated accounts payable and receivable cloud platform" at bounding box center [222, 96] width 258 height 10
drag, startPoint x: 146, startPoint y: 94, endPoint x: 289, endPoint y: 98, distance: 143.1
click at [289, 98] on strong "Automated accounts payable and receivable cloud platform" at bounding box center [222, 96] width 258 height 10
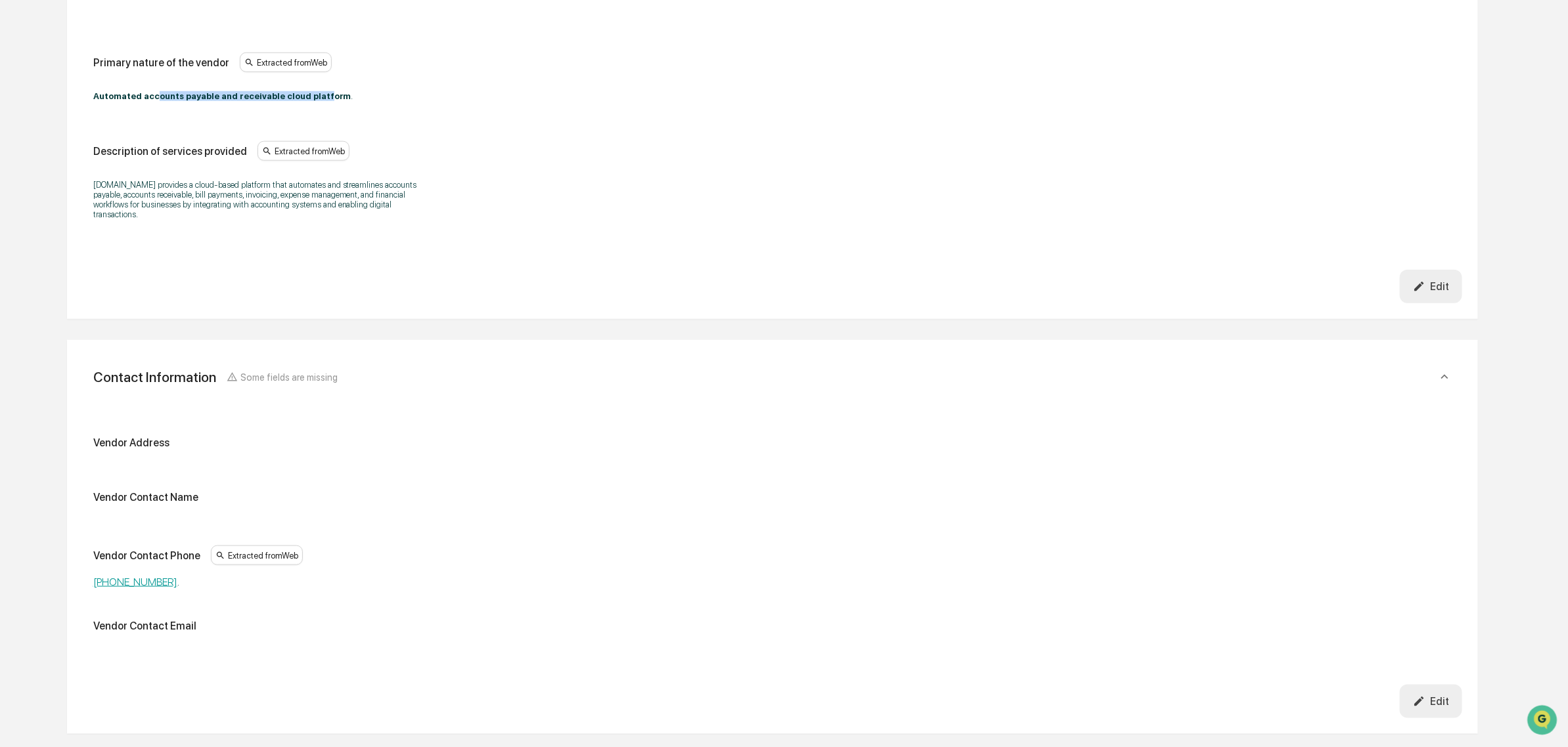
click at [289, 98] on strong "Automated accounts payable and receivable cloud platform" at bounding box center [222, 96] width 258 height 10
drag, startPoint x: 144, startPoint y: 188, endPoint x: 251, endPoint y: 205, distance: 108.3
click at [251, 205] on p "[DOMAIN_NAME] provides a cloud-based platform that automates and streamlines ac…" at bounding box center [257, 199] width 328 height 39
drag, startPoint x: 1425, startPoint y: 277, endPoint x: 1235, endPoint y: 245, distance: 192.7
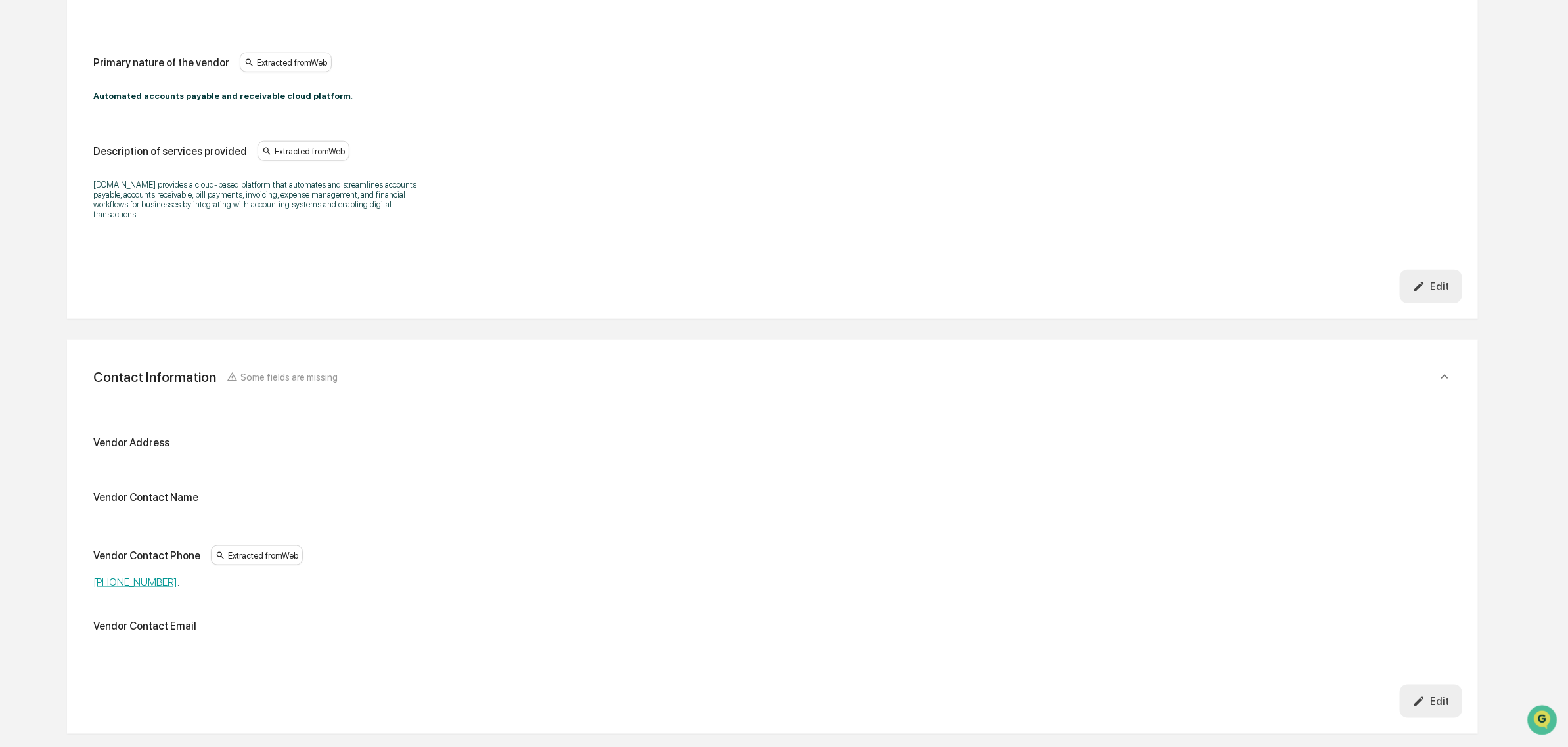
click at [1258, 248] on div "Primary nature of the vendor Extracted from Web Automated accounts payable and …" at bounding box center [773, 159] width 1379 height 289
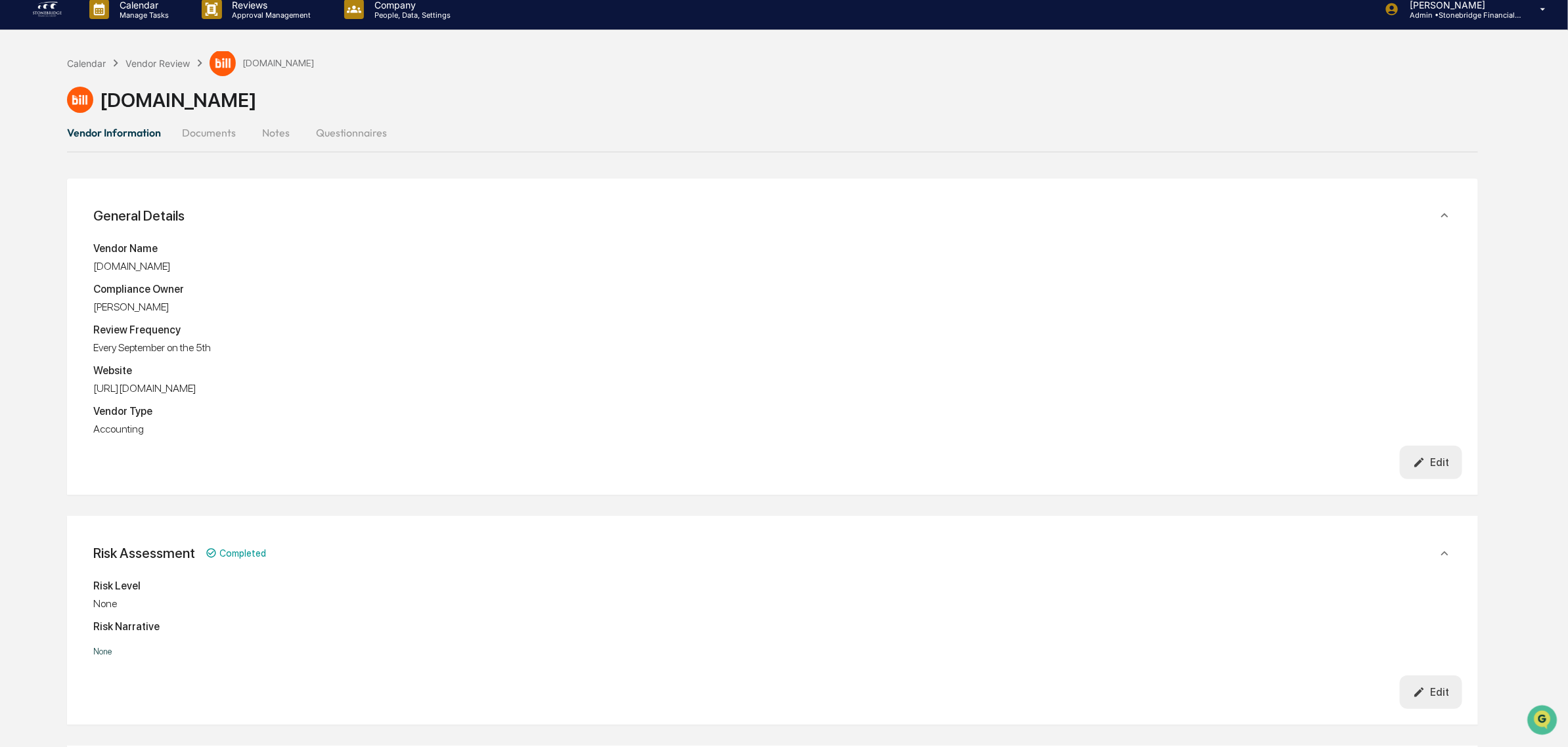
scroll to position [0, 0]
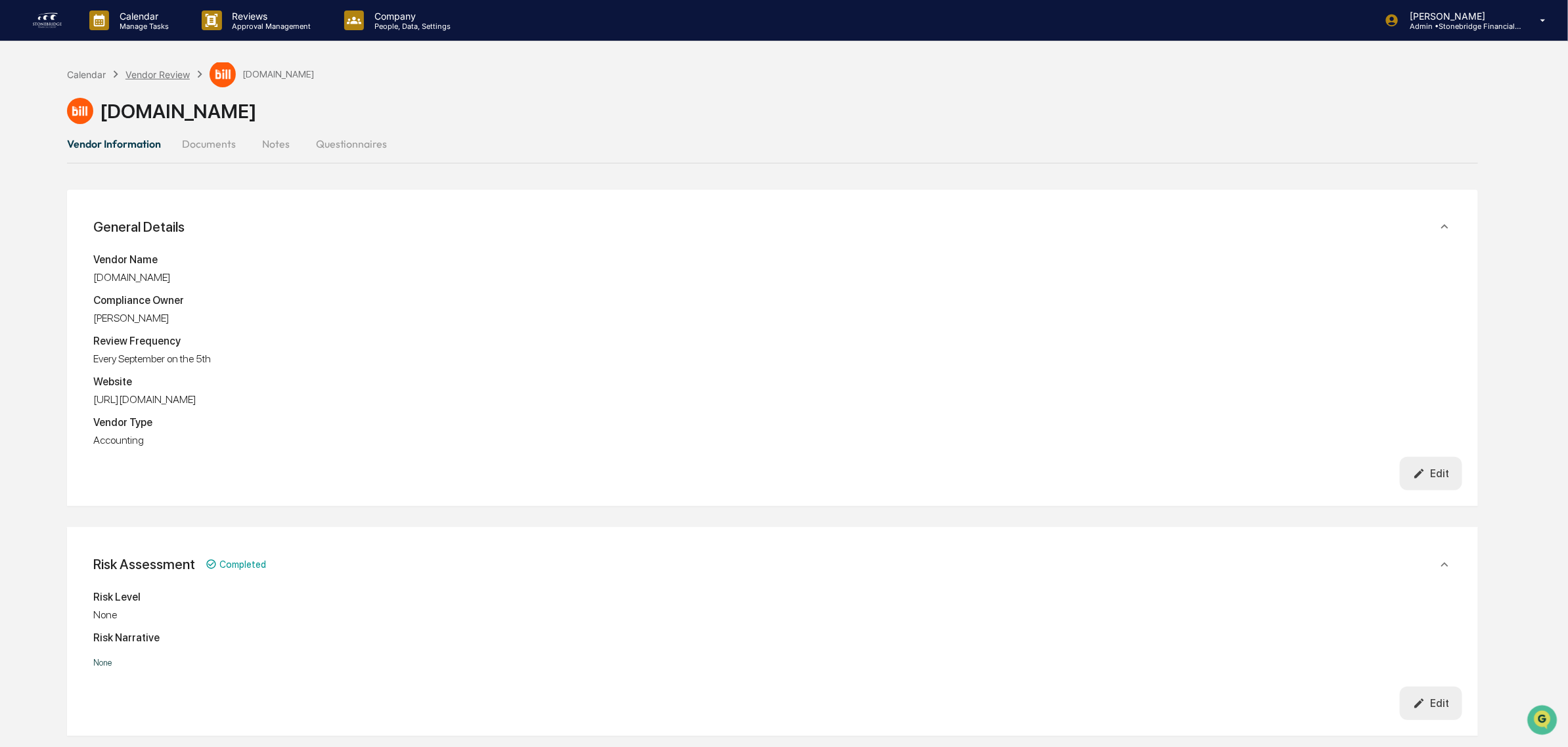
click at [177, 74] on div "Vendor Review" at bounding box center [157, 74] width 64 height 11
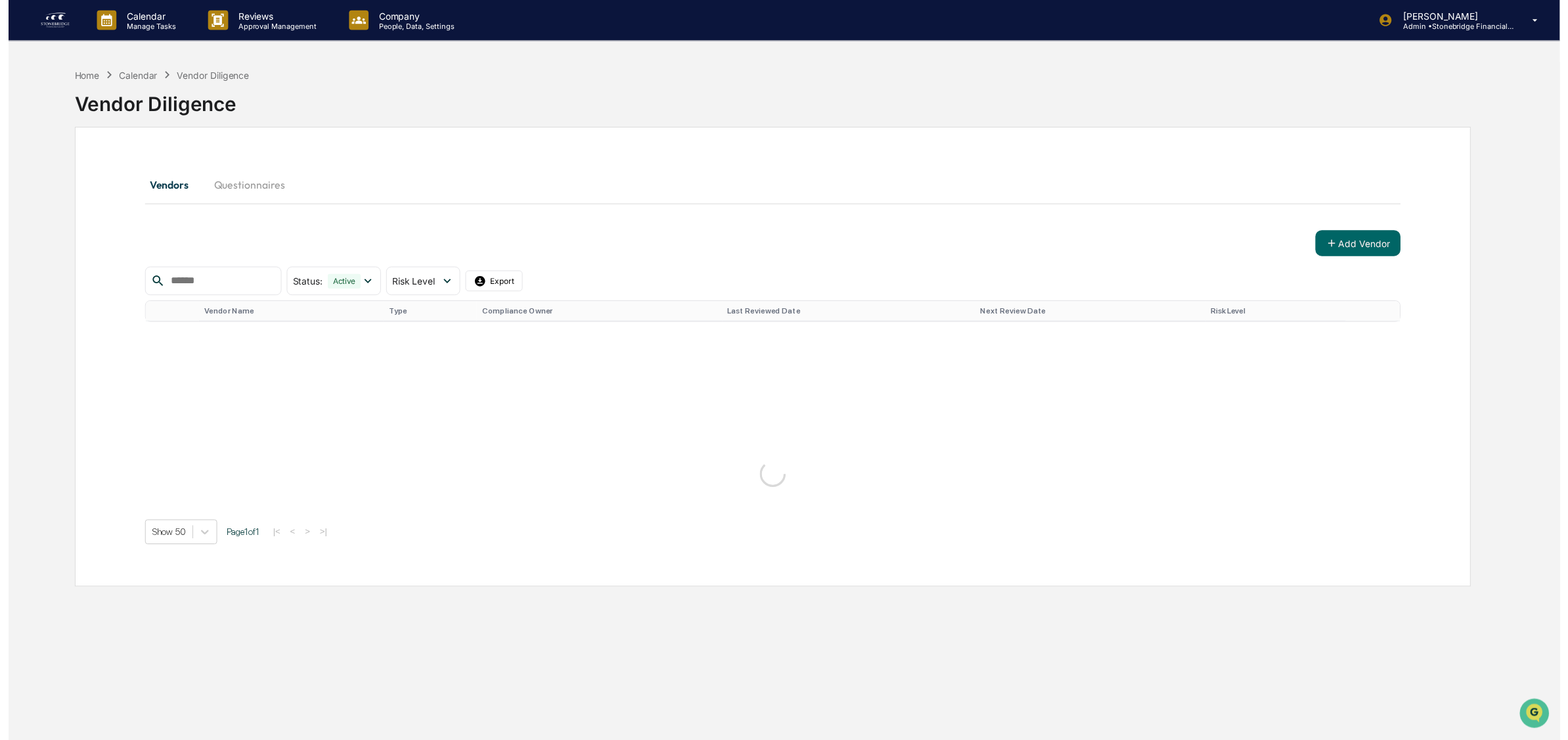
scroll to position [62, 0]
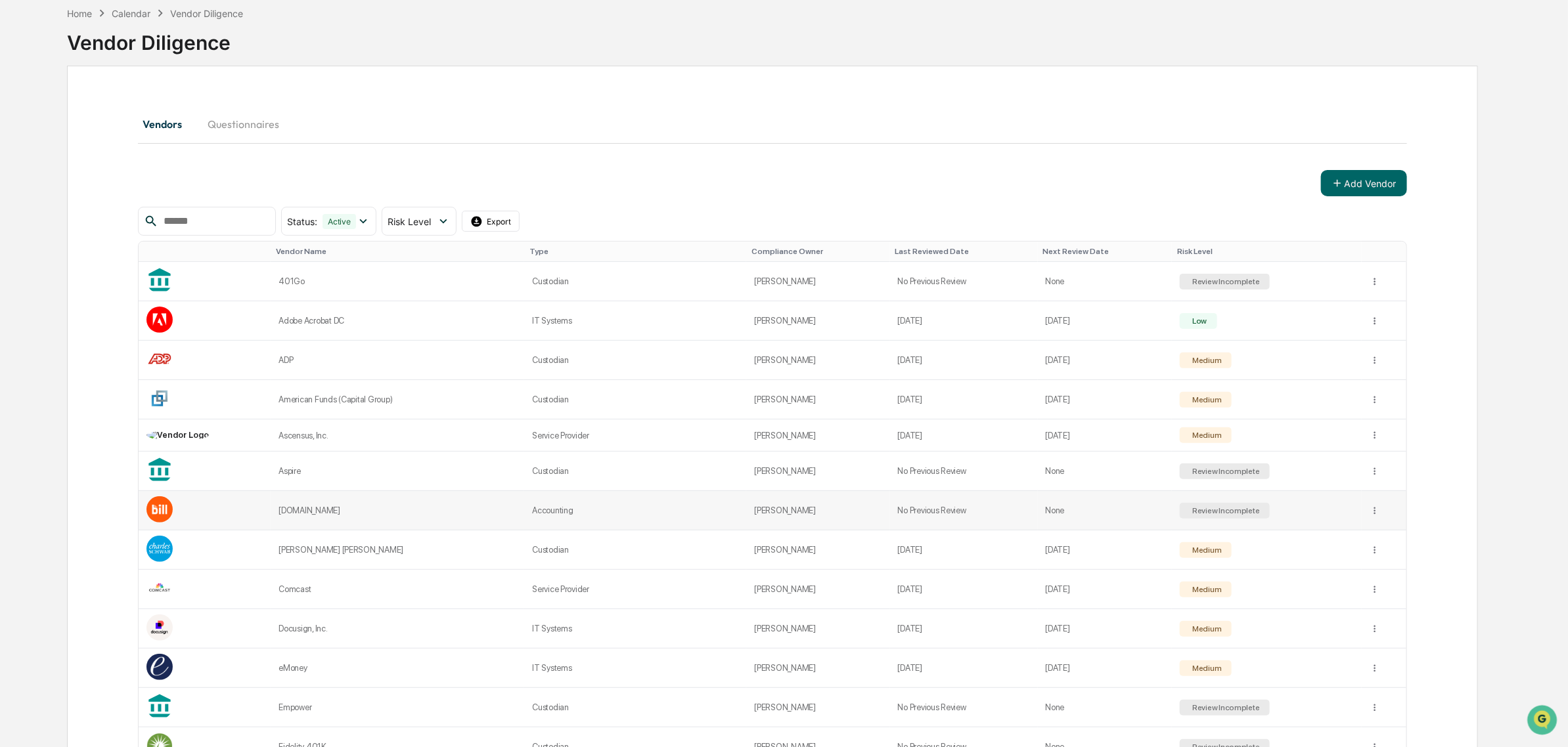
click at [314, 525] on td "[DOMAIN_NAME]" at bounding box center [397, 511] width 254 height 39
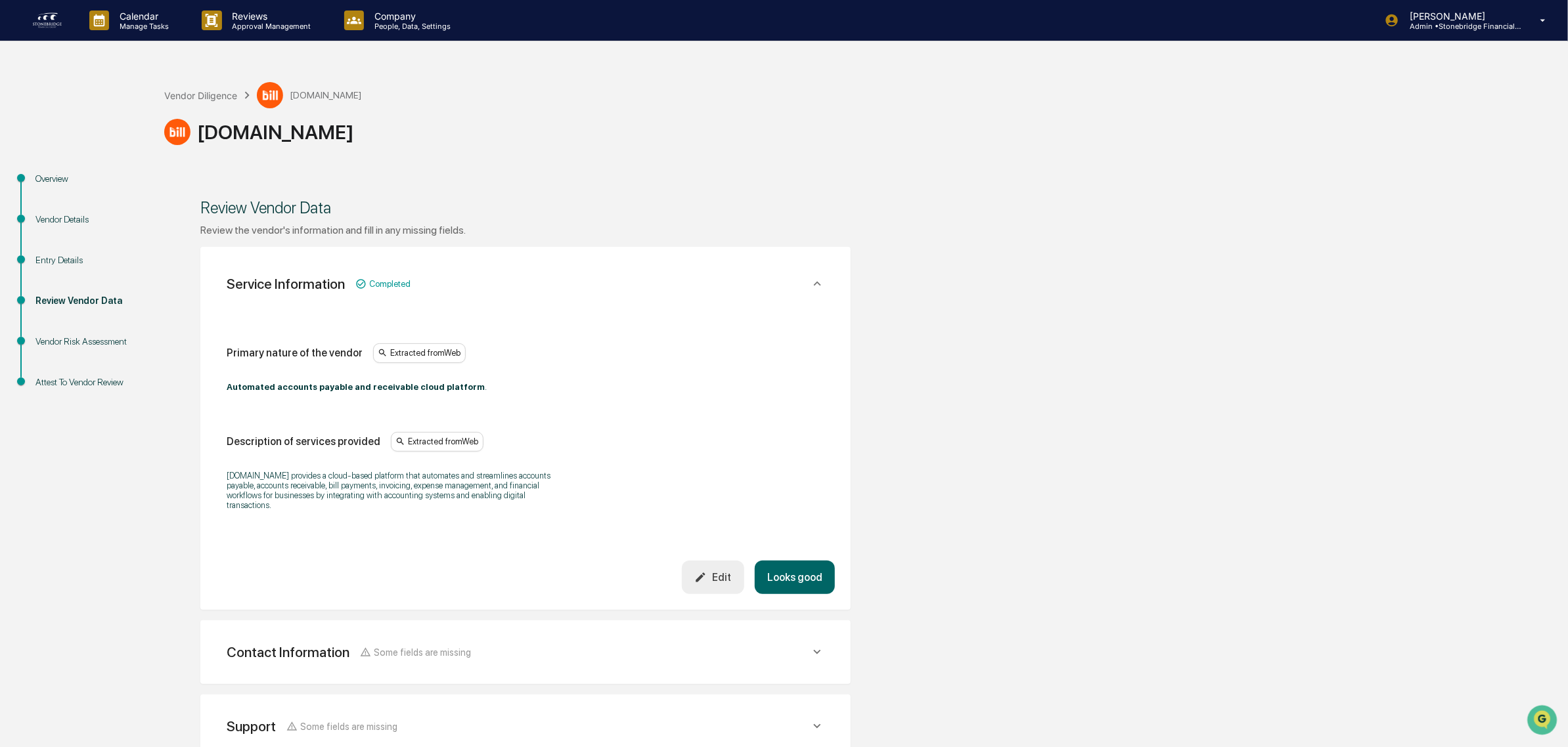
click at [777, 566] on button "Looks good" at bounding box center [795, 577] width 80 height 33
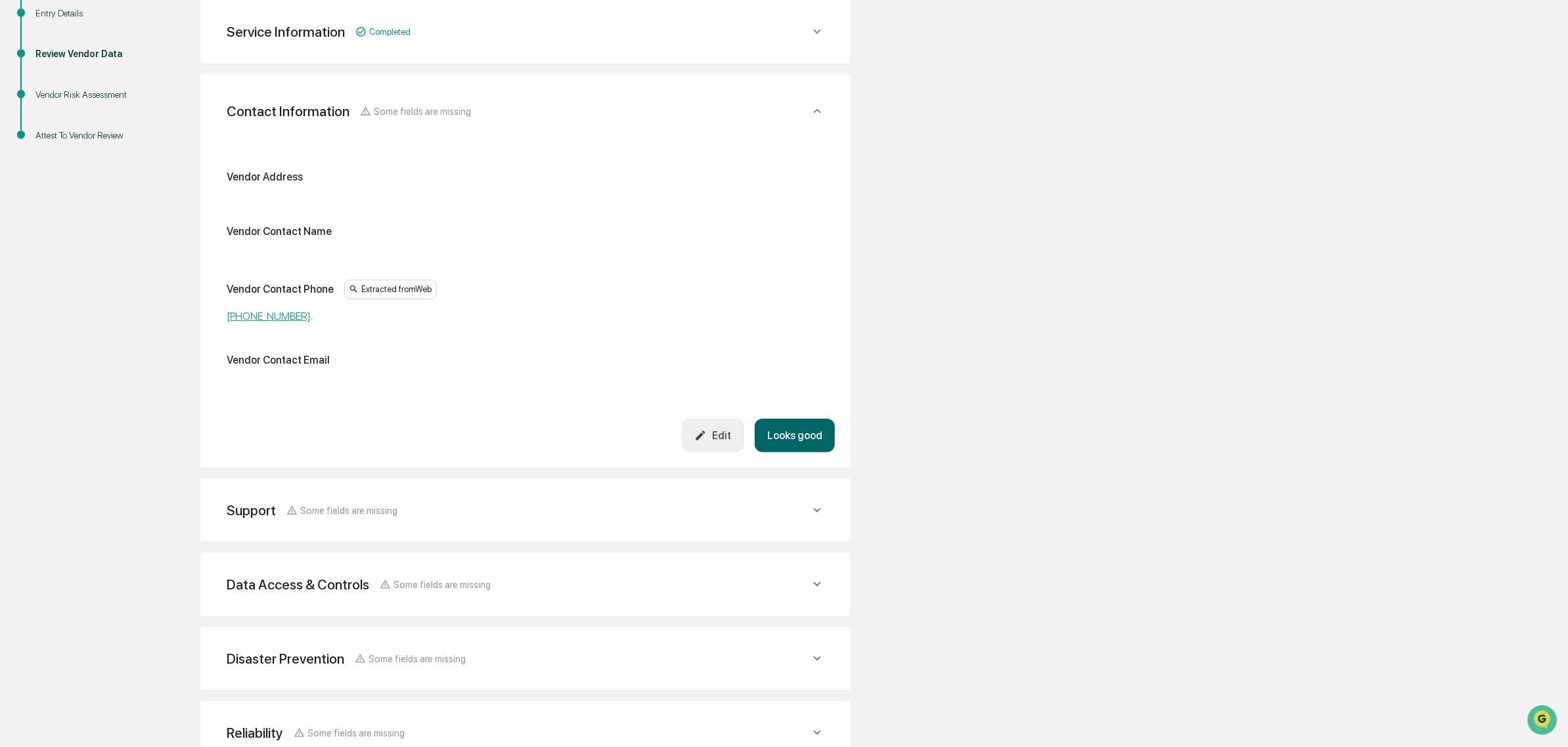
click at [790, 443] on button "Looks good" at bounding box center [795, 435] width 80 height 33
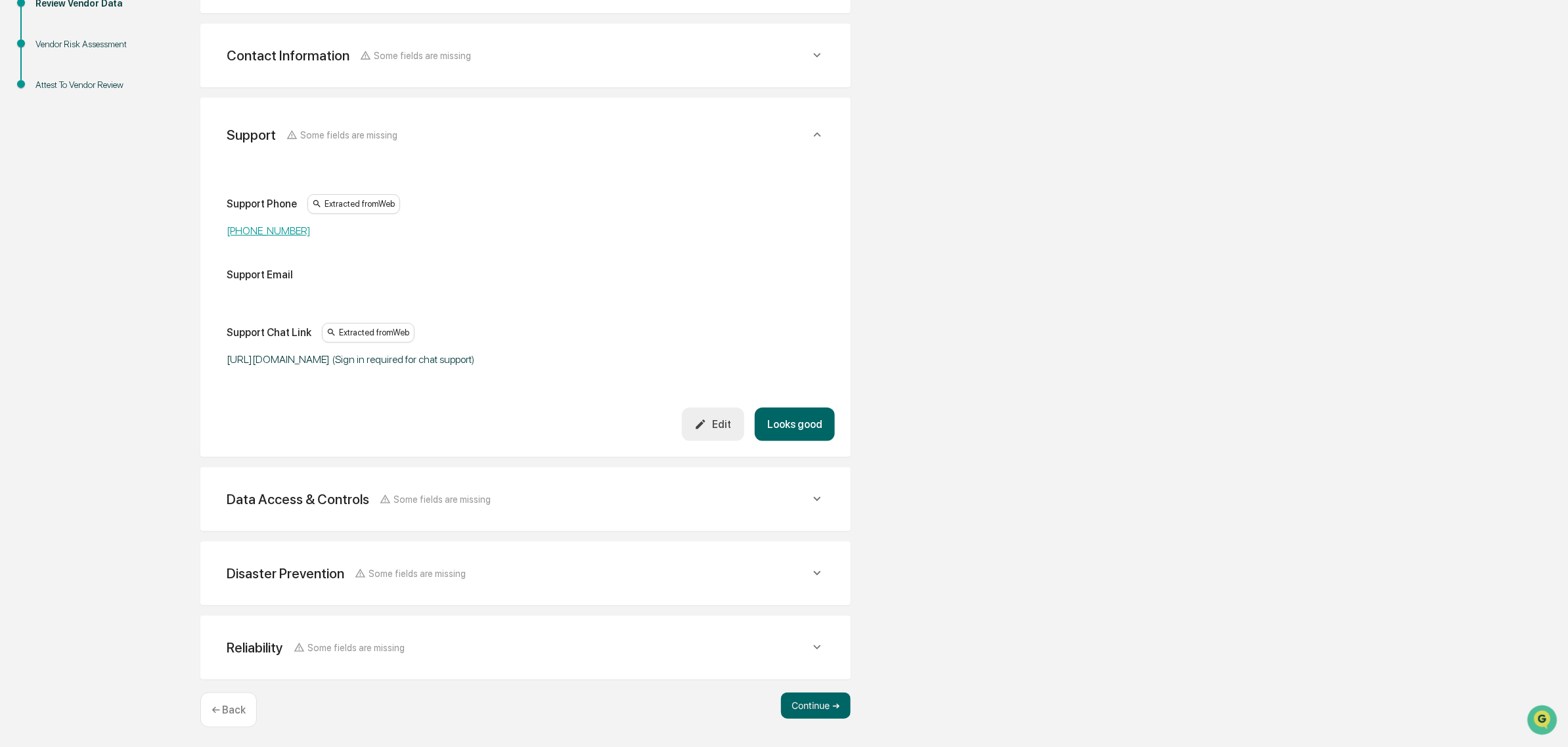
scroll to position [299, 0]
click at [805, 431] on button "Looks good" at bounding box center [795, 423] width 80 height 33
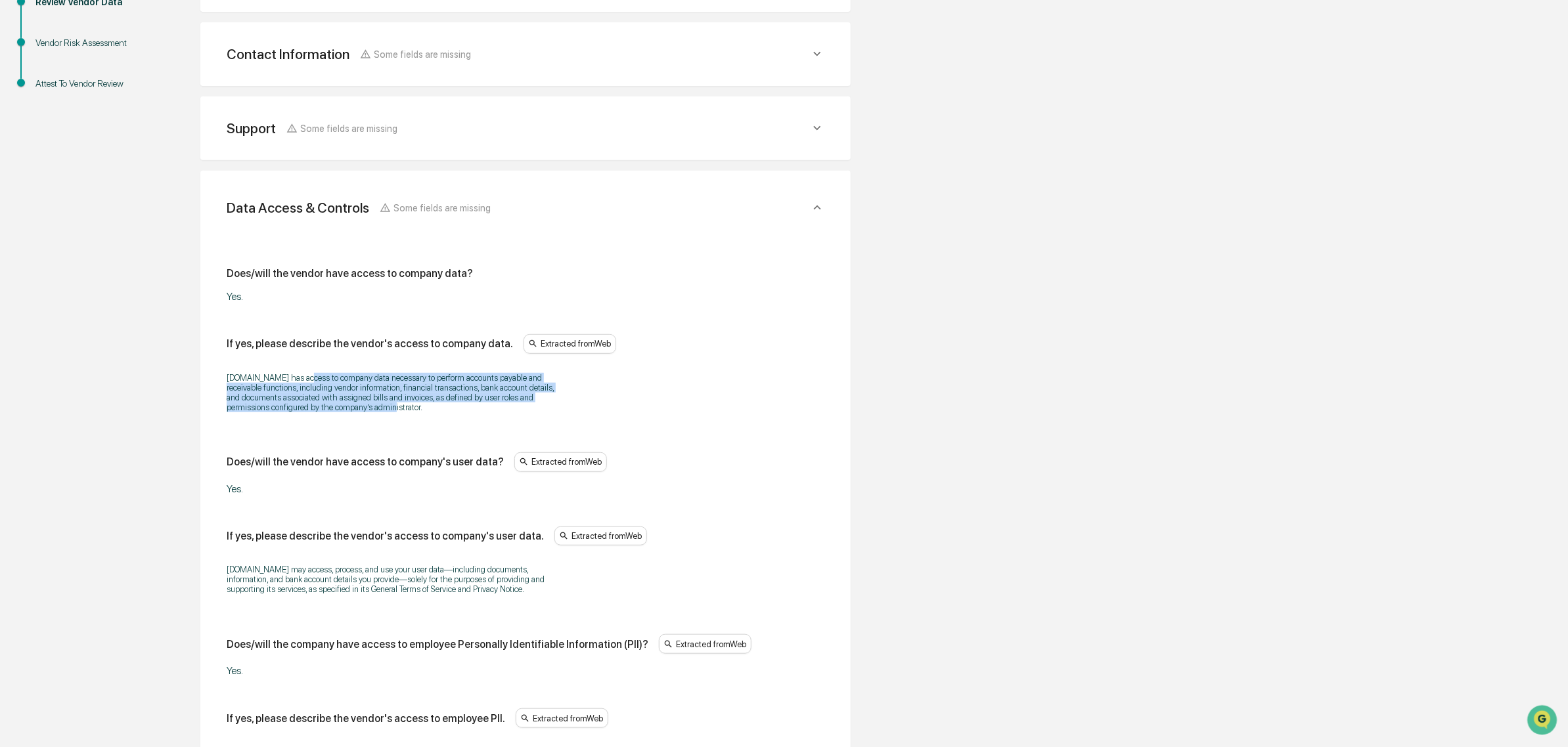
drag, startPoint x: 296, startPoint y: 375, endPoint x: 409, endPoint y: 420, distance: 121.6
click at [409, 420] on div "[DOMAIN_NAME] has access to company data necessary to perform accounts payable …" at bounding box center [526, 392] width 598 height 56
drag, startPoint x: 440, startPoint y: 421, endPoint x: 280, endPoint y: 387, distance: 163.6
click at [280, 387] on div "[DOMAIN_NAME] has access to company data necessary to perform accounts payable …" at bounding box center [526, 392] width 598 height 56
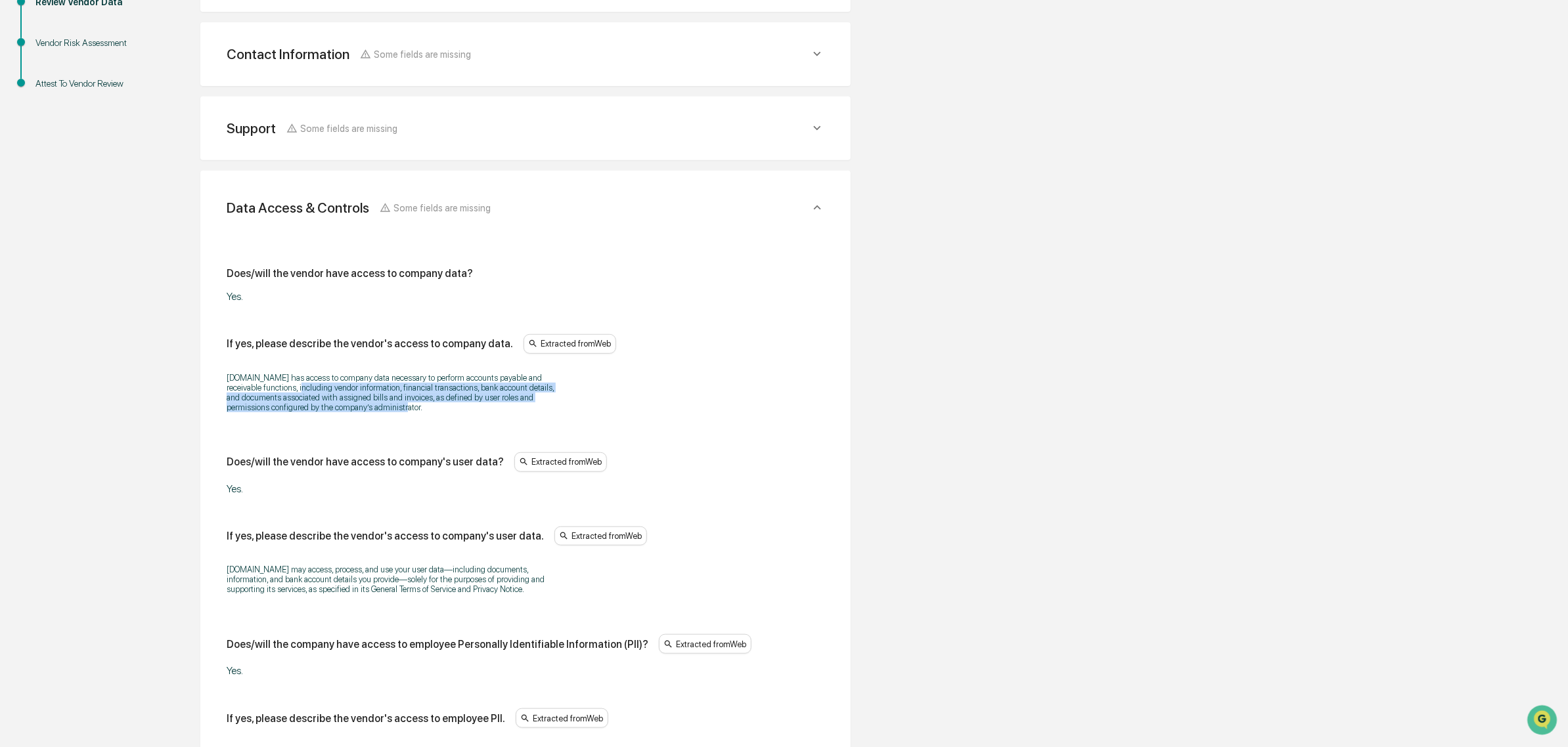
click at [280, 387] on p "[DOMAIN_NAME] has access to company data necessary to perform accounts payable …" at bounding box center [391, 392] width 328 height 39
drag, startPoint x: 245, startPoint y: 374, endPoint x: 401, endPoint y: 418, distance: 162.1
click at [401, 418] on div "[DOMAIN_NAME] has access to company data necessary to perform accounts payable …" at bounding box center [526, 392] width 598 height 56
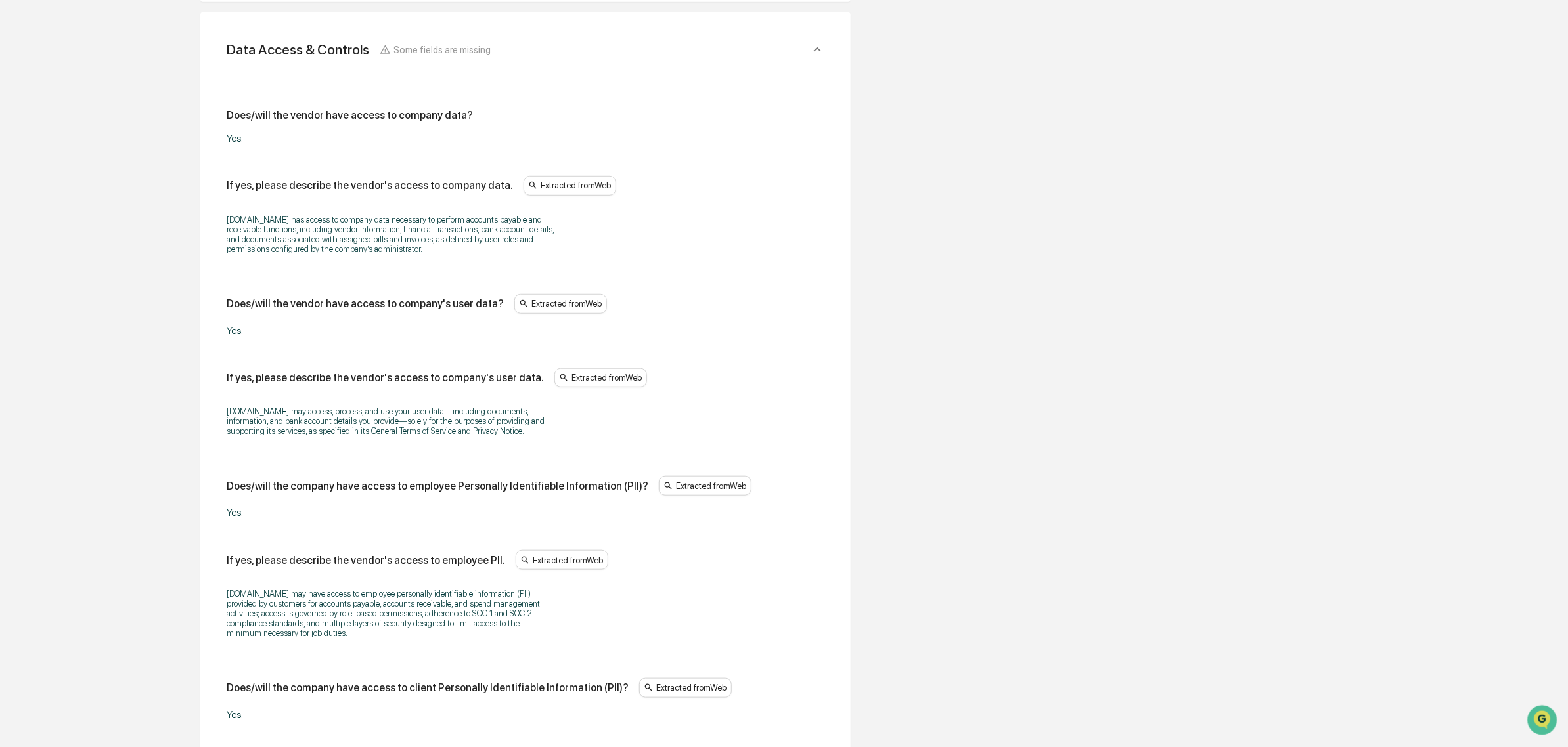
scroll to position [463, 0]
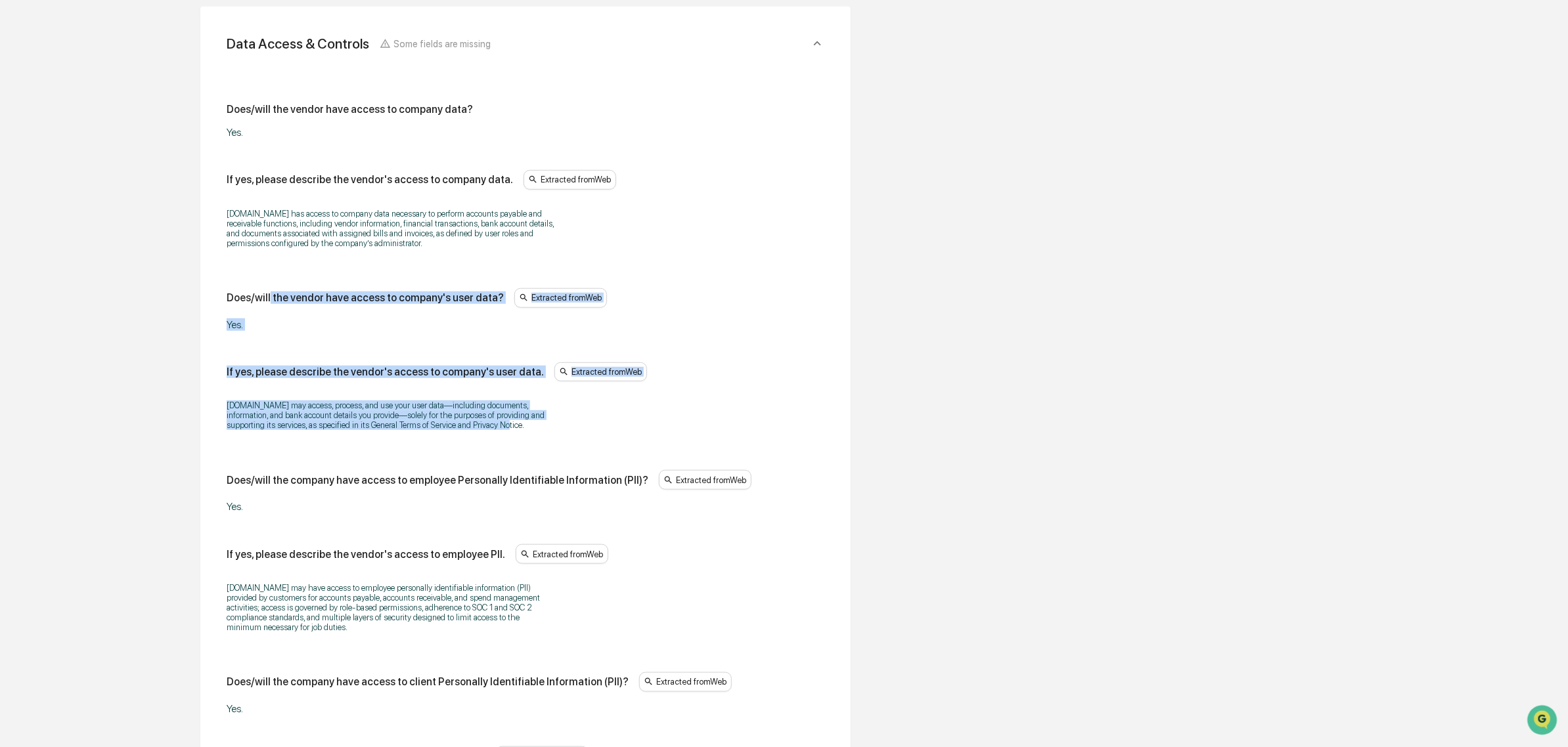
drag, startPoint x: 276, startPoint y: 310, endPoint x: 483, endPoint y: 433, distance: 240.8
click at [483, 433] on div "Does/will the vendor have access to company data? Yes. If yes, please describe …" at bounding box center [526, 759] width 598 height 1311
click at [483, 430] on p "[DOMAIN_NAME] may access, process, and use your user data—including documents, …" at bounding box center [391, 415] width 328 height 30
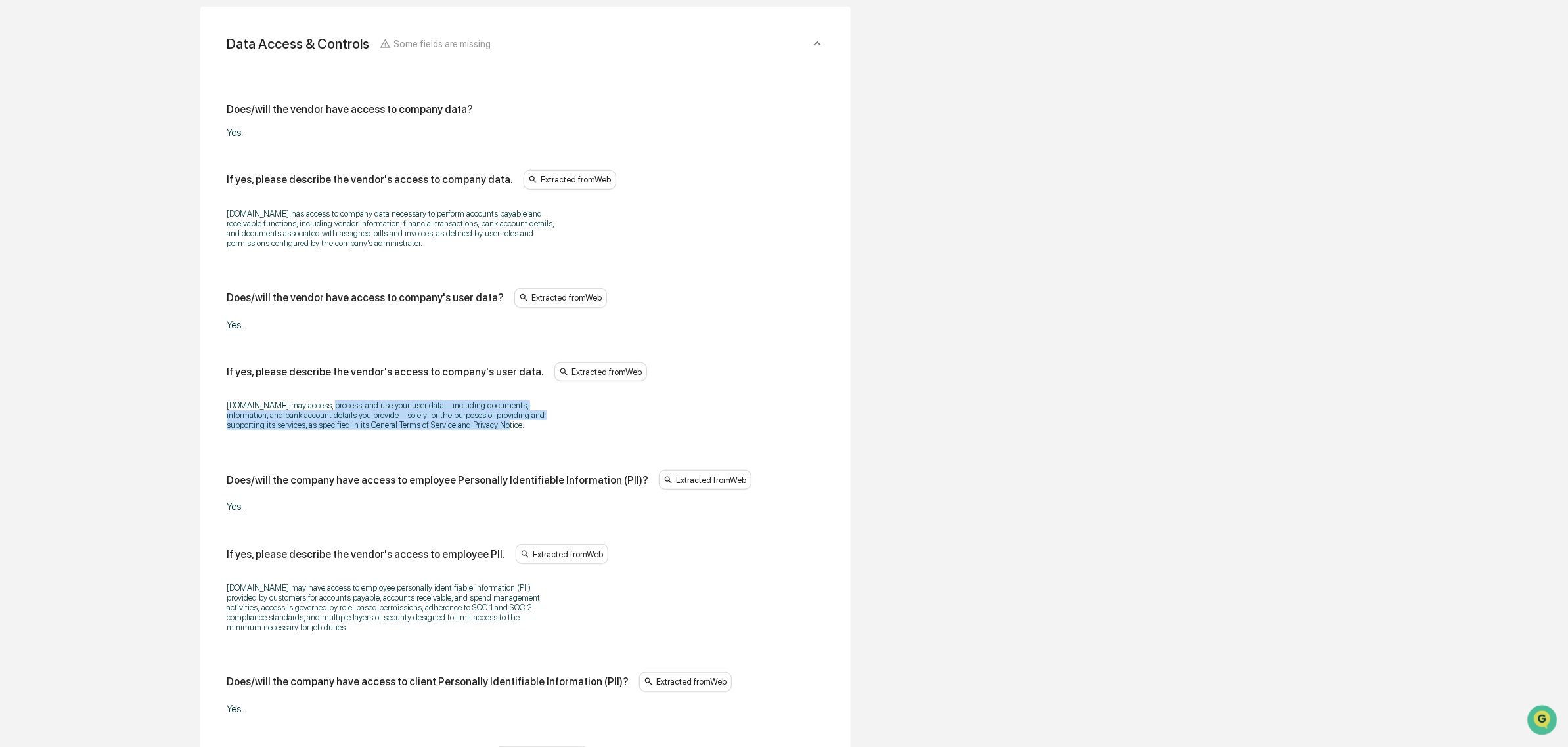
drag, startPoint x: 506, startPoint y: 432, endPoint x: 320, endPoint y: 405, distance: 187.9
click at [320, 405] on p "[DOMAIN_NAME] may access, process, and use your user data—including documents, …" at bounding box center [391, 415] width 328 height 30
drag, startPoint x: 273, startPoint y: 409, endPoint x: 463, endPoint y: 442, distance: 192.8
click at [463, 439] on div "[DOMAIN_NAME] may access, process, and use your user data—including documents, …" at bounding box center [526, 415] width 598 height 47
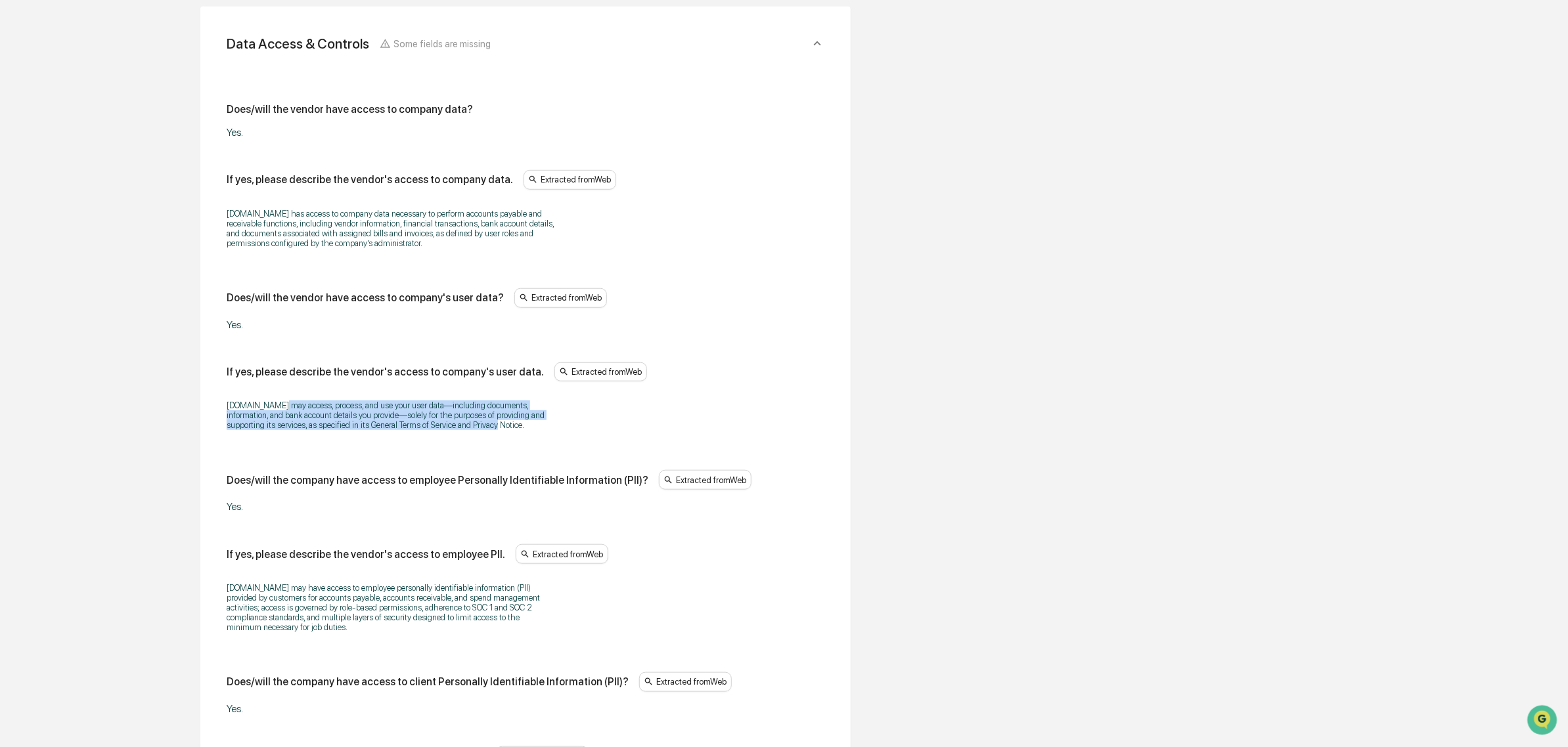
click at [463, 439] on div "[DOMAIN_NAME] may access, process, and use your user data—including documents, …" at bounding box center [526, 415] width 598 height 47
drag, startPoint x: 508, startPoint y: 441, endPoint x: 200, endPoint y: 421, distance: 308.6
click at [200, 421] on div "Data Access & Controls Some fields are missing Does/will the vendor have access…" at bounding box center [526, 757] width 651 height 1500
drag, startPoint x: 259, startPoint y: 405, endPoint x: 367, endPoint y: 433, distance: 111.6
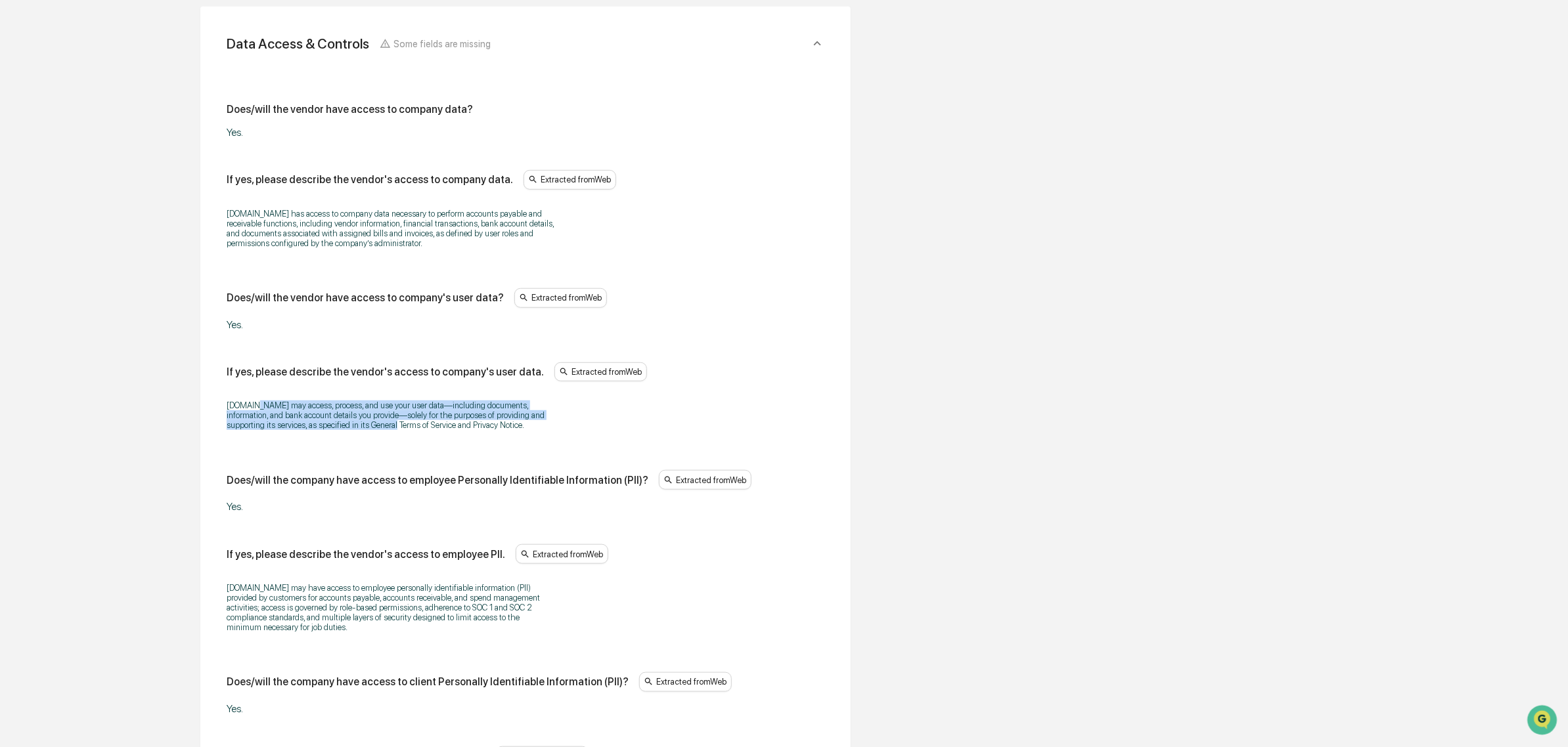
click at [367, 430] on p "[DOMAIN_NAME] may access, process, and use your user data—including documents, …" at bounding box center [391, 415] width 328 height 30
drag, startPoint x: 288, startPoint y: 410, endPoint x: 463, endPoint y: 428, distance: 175.9
click at [463, 428] on p "[DOMAIN_NAME] may access, process, and use your user data—including documents, …" at bounding box center [391, 415] width 328 height 30
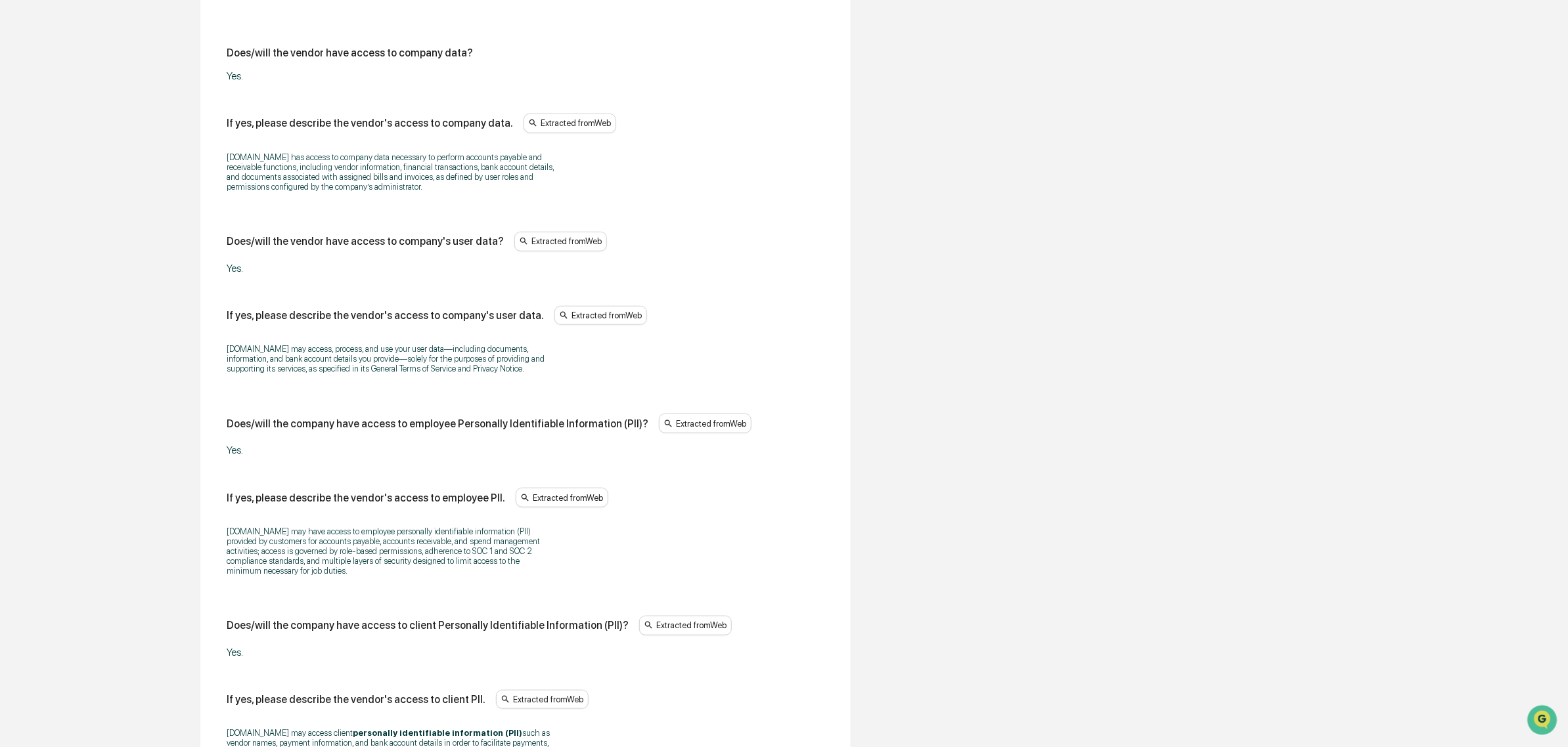
scroll to position [627, 0]
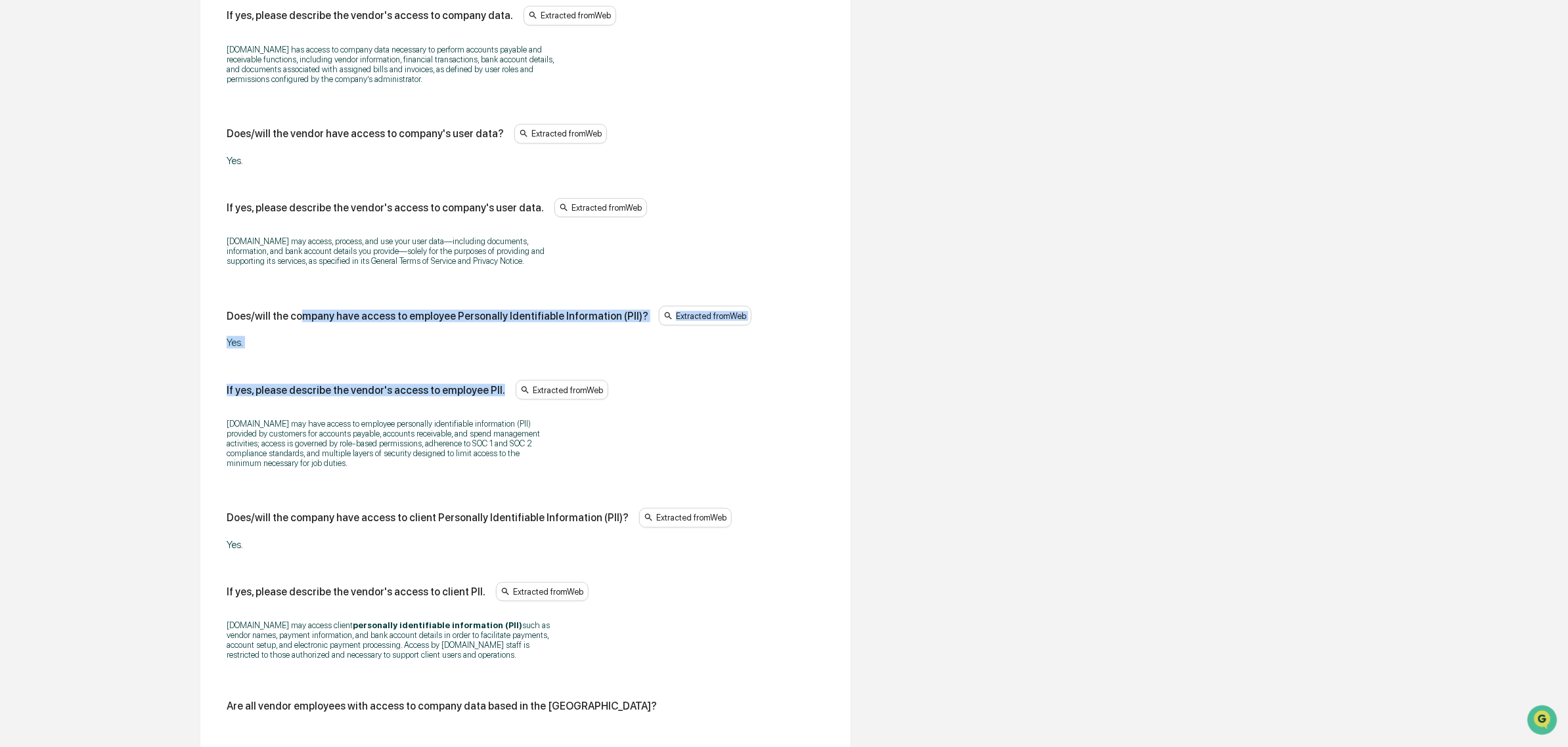
drag, startPoint x: 492, startPoint y: 320, endPoint x: 526, endPoint y: 355, distance: 48.8
click at [526, 355] on div "Does/will the vendor have access to company data? Yes. If yes, please describe …" at bounding box center [526, 594] width 598 height 1311
drag, startPoint x: 336, startPoint y: 349, endPoint x: 248, endPoint y: 322, distance: 92.0
click at [248, 322] on div "Does/will the company have access to employee Personally Identifiable Informati…" at bounding box center [526, 327] width 598 height 43
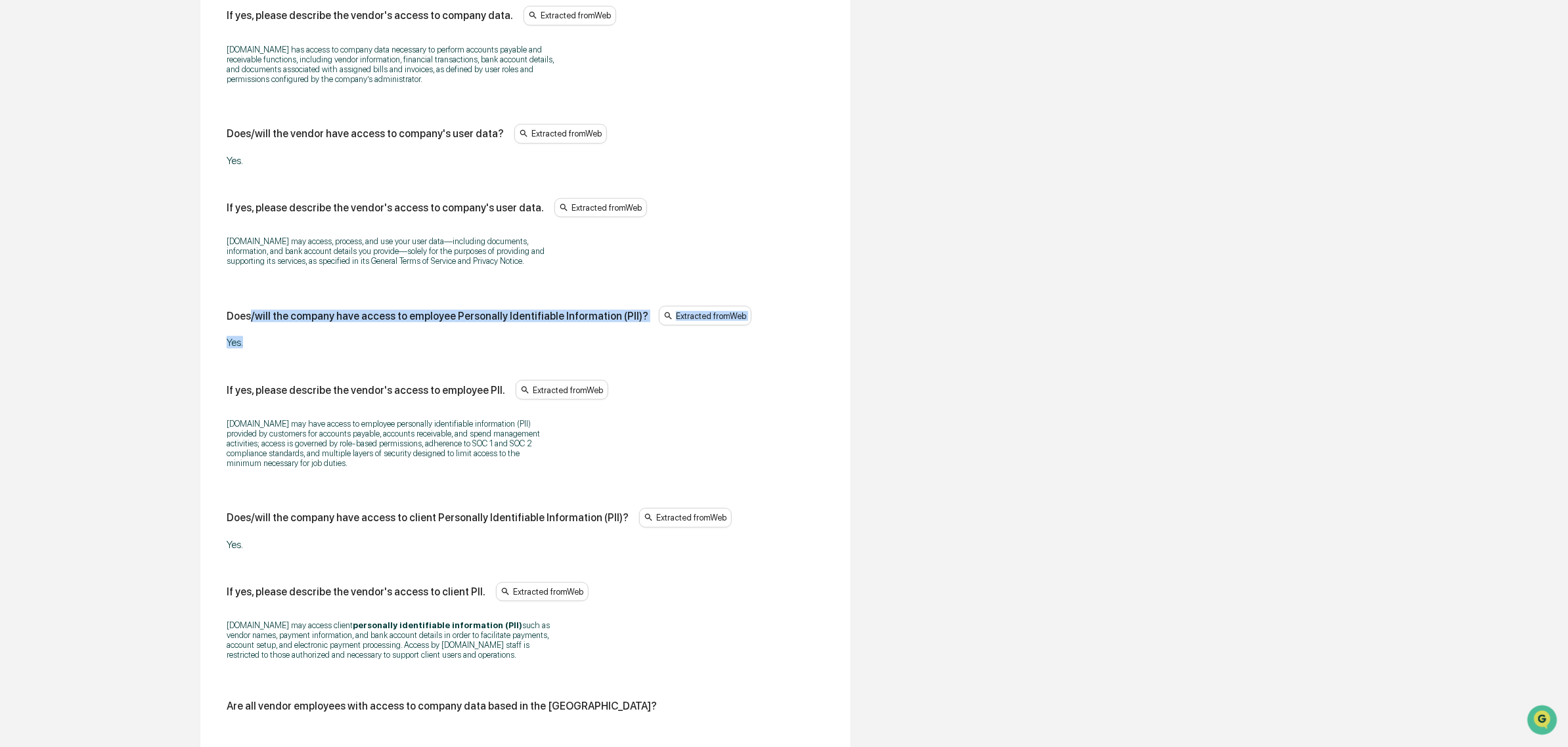
click at [248, 322] on div "Does/will the company have access to employee Personally Identifiable Informati…" at bounding box center [438, 315] width 421 height 13
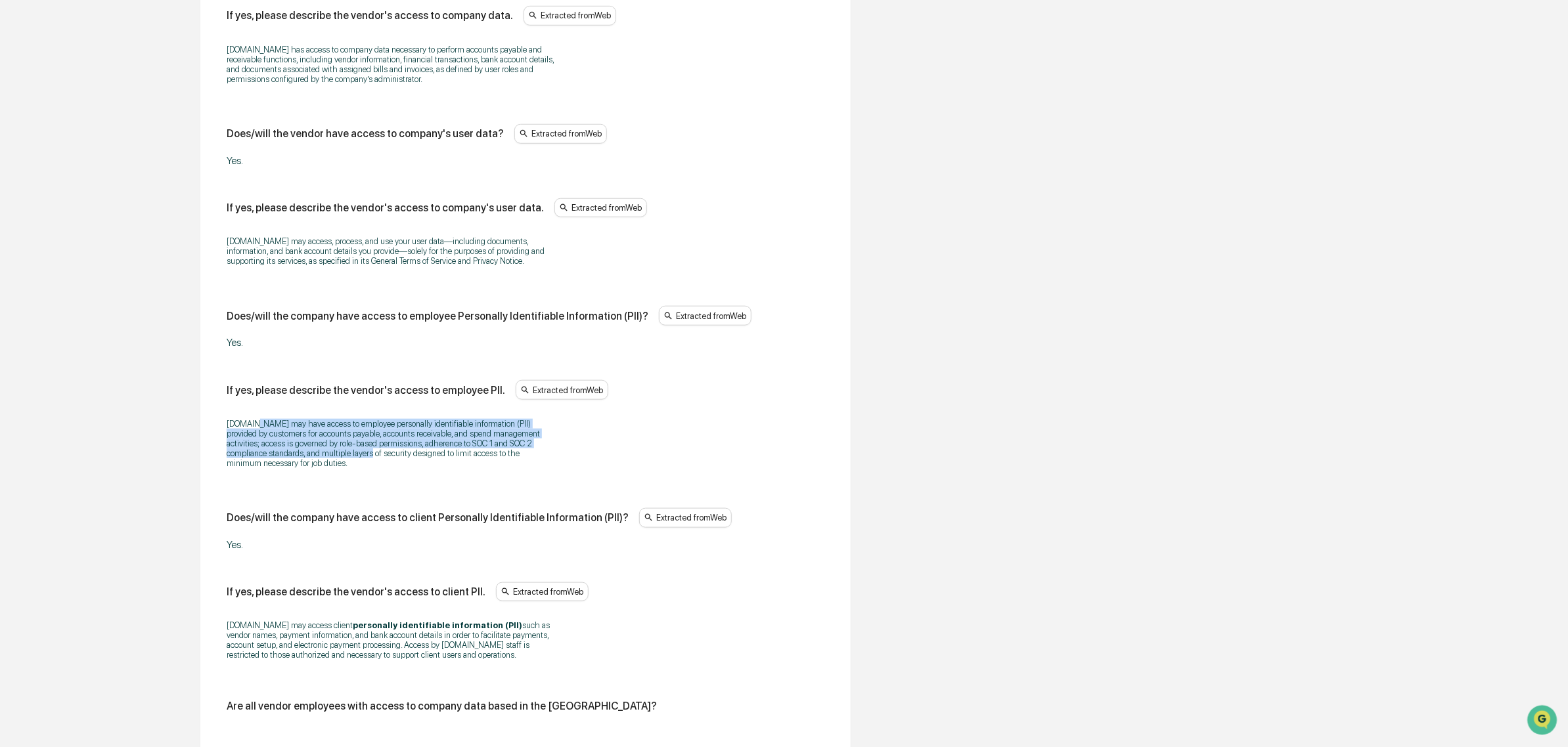
drag, startPoint x: 246, startPoint y: 434, endPoint x: 345, endPoint y: 460, distance: 102.4
click at [345, 460] on p "[DOMAIN_NAME] may have access to employee personally identifiable information (…" at bounding box center [391, 443] width 328 height 50
click at [344, 461] on p "[DOMAIN_NAME] may have access to employee personally identifiable information (…" at bounding box center [391, 443] width 328 height 50
drag, startPoint x: 345, startPoint y: 469, endPoint x: 258, endPoint y: 434, distance: 93.8
click at [258, 434] on p "[DOMAIN_NAME] may have access to employee personally identifiable information (…" at bounding box center [391, 443] width 328 height 50
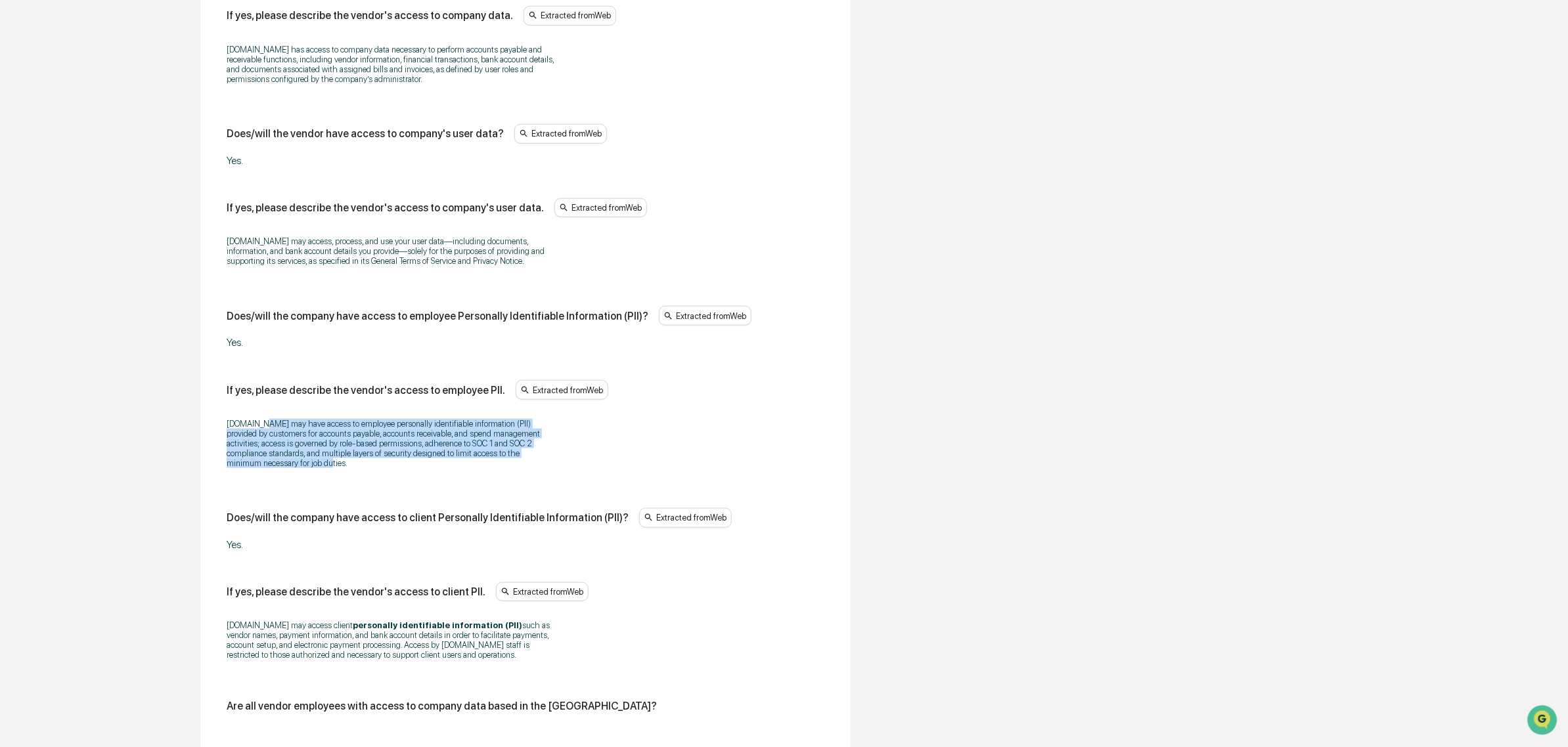
click at [258, 434] on p "[DOMAIN_NAME] may have access to employee personally identifiable information (…" at bounding box center [391, 443] width 328 height 50
drag, startPoint x: 230, startPoint y: 426, endPoint x: 282, endPoint y: 471, distance: 68.8
click at [282, 468] on p "[DOMAIN_NAME] may have access to employee personally identifiable information (…" at bounding box center [391, 443] width 328 height 50
drag, startPoint x: 282, startPoint y: 471, endPoint x: 224, endPoint y: 422, distance: 75.9
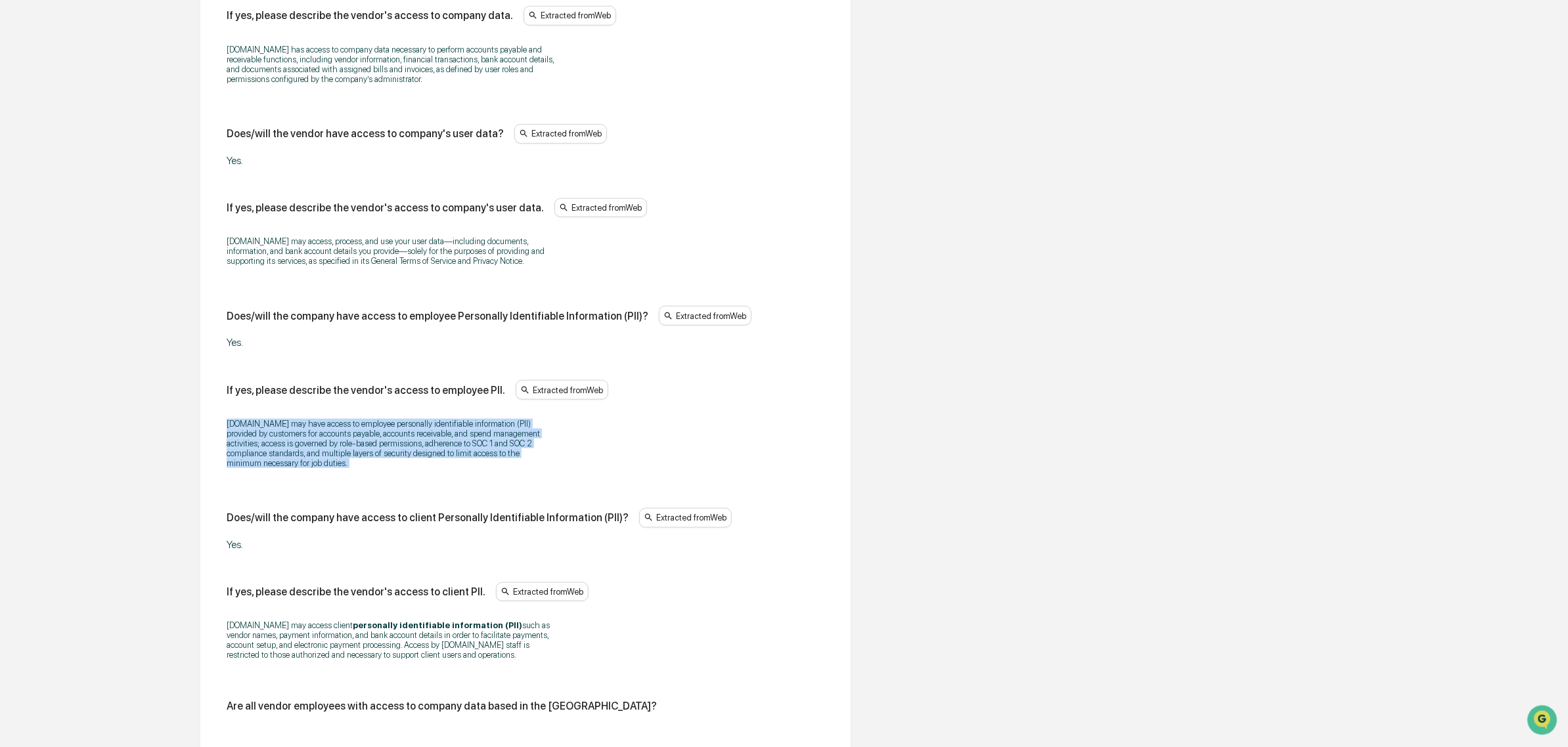
click at [224, 422] on div "Does/will the vendor have access to company data? Yes. If yes, please describe …" at bounding box center [525, 597] width 619 height 1392
drag, startPoint x: 231, startPoint y: 427, endPoint x: 392, endPoint y: 469, distance: 166.4
click at [392, 468] on p "[DOMAIN_NAME] may have access to employee personally identifiable information (…" at bounding box center [391, 443] width 328 height 50
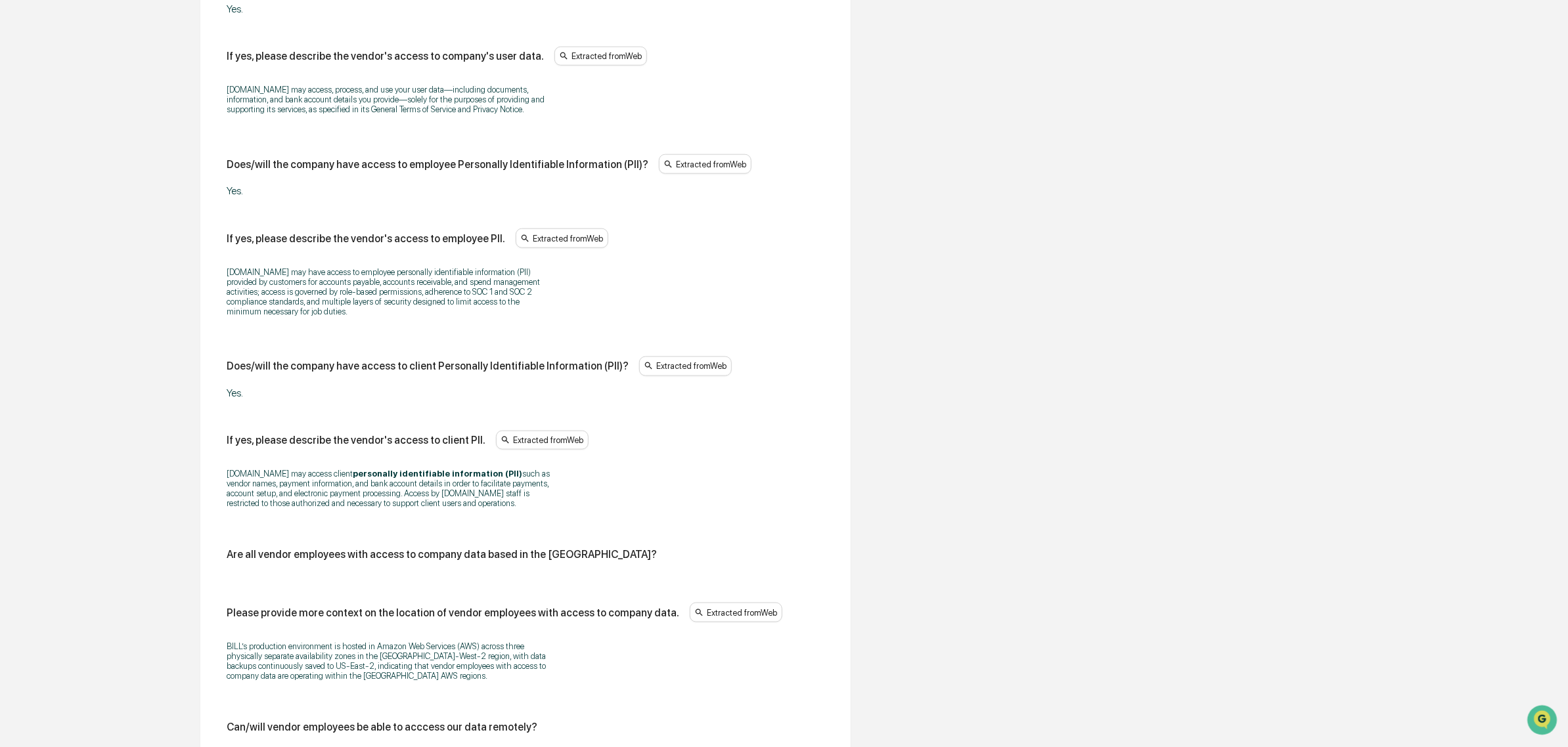
scroll to position [791, 0]
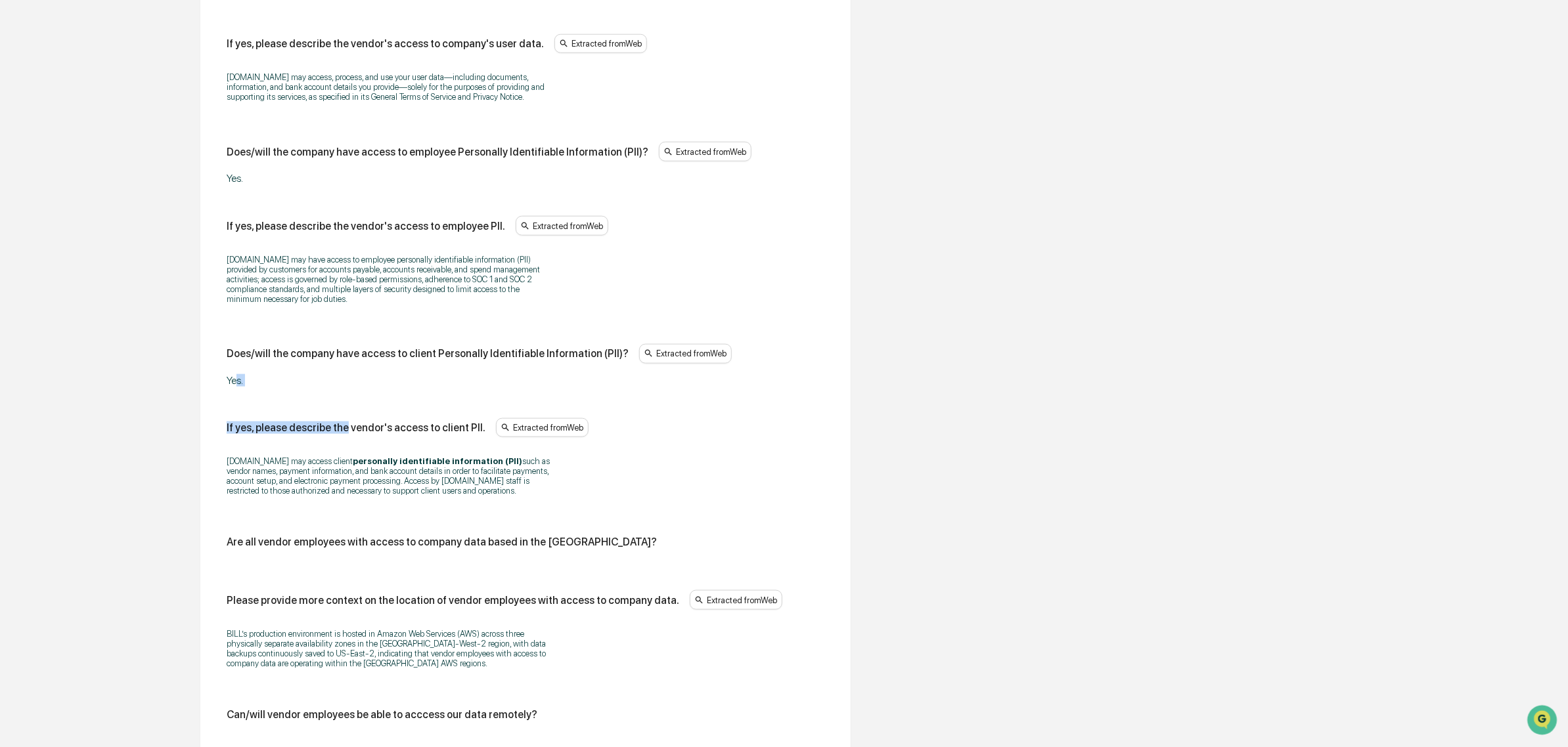
drag, startPoint x: 235, startPoint y: 392, endPoint x: 342, endPoint y: 400, distance: 107.3
click at [342, 400] on div "Does/will the vendor have access to company data? Yes. If yes, please describe …" at bounding box center [526, 430] width 598 height 1311
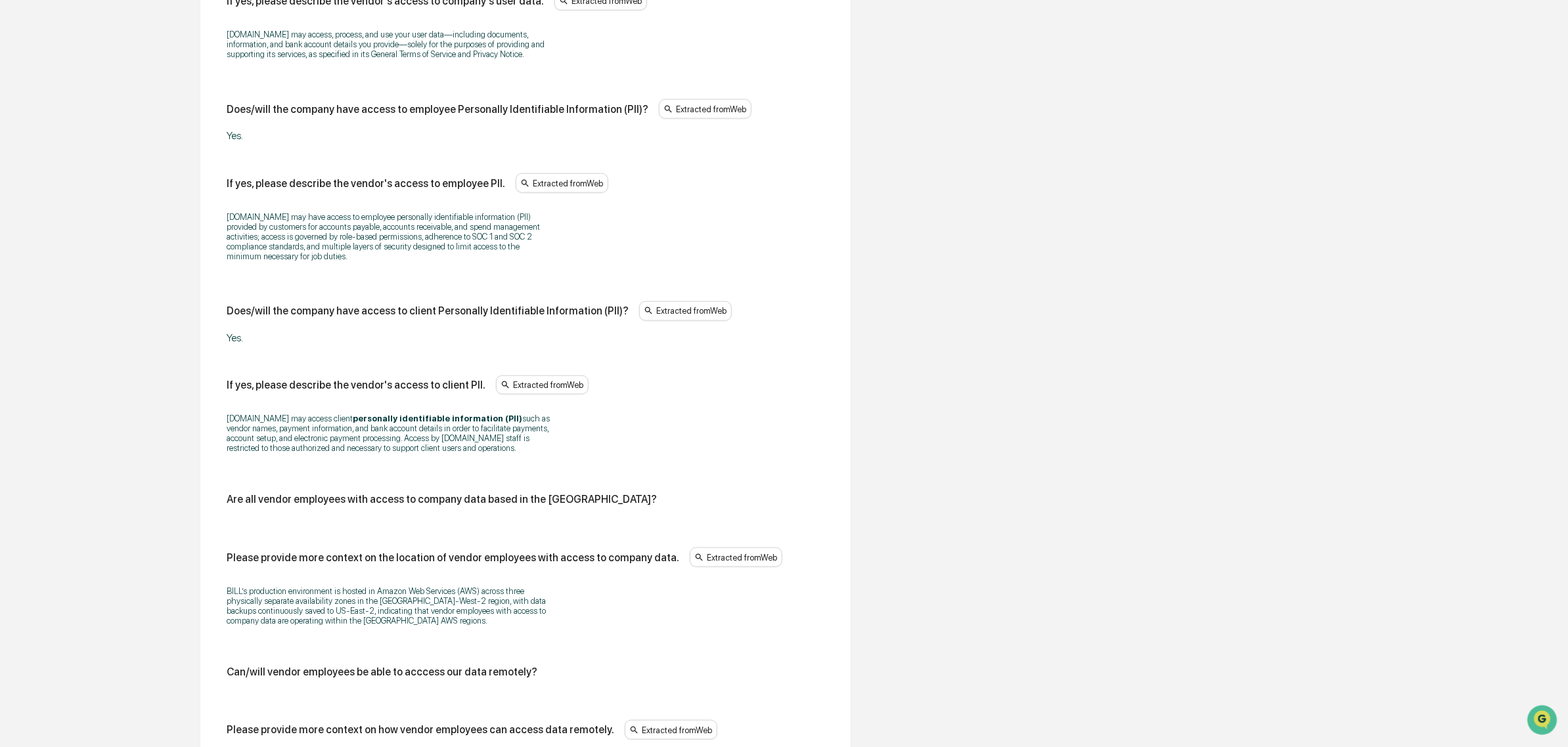
scroll to position [873, 0]
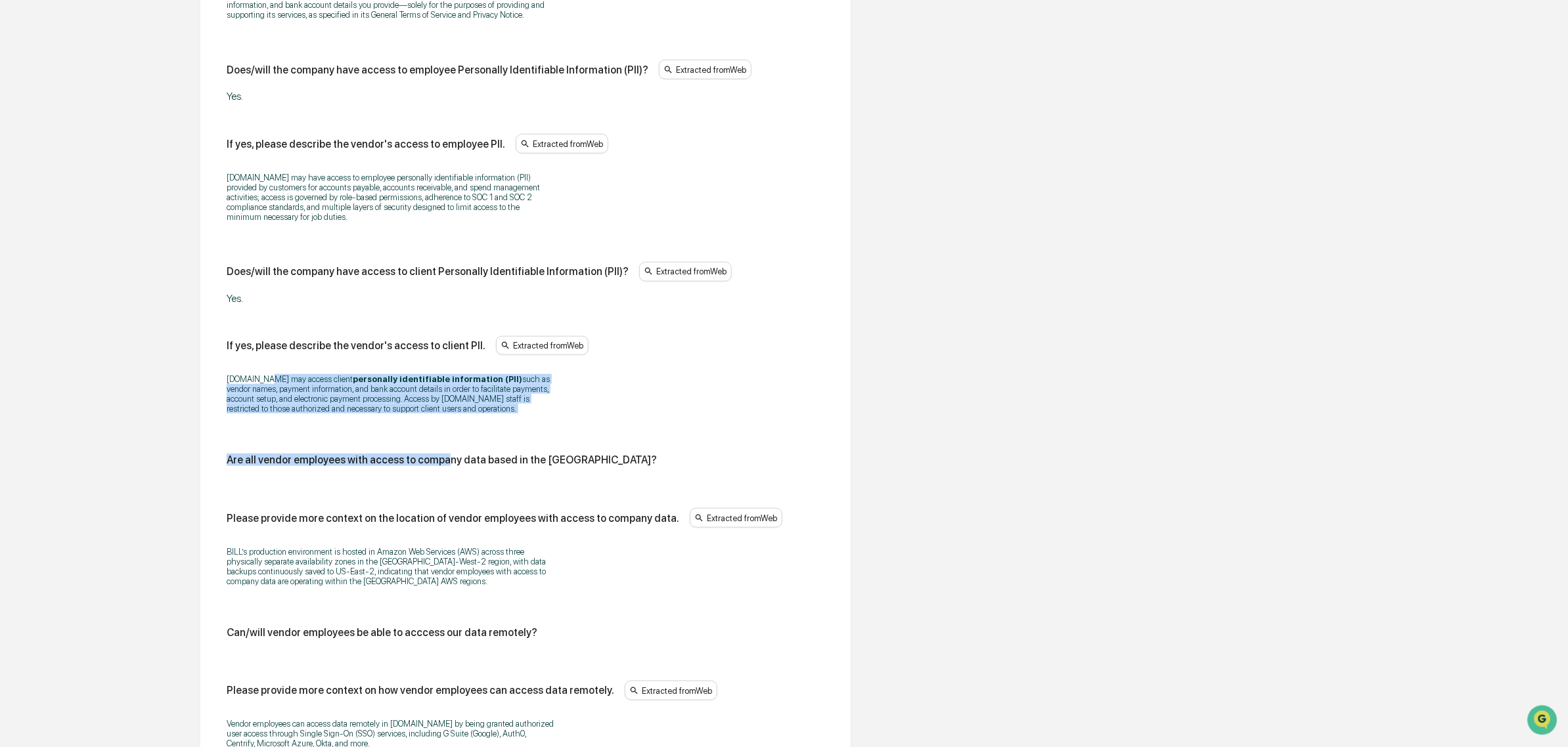
drag, startPoint x: 262, startPoint y: 386, endPoint x: 441, endPoint y: 438, distance: 186.4
click at [441, 438] on div "Does/will the vendor have access to company data? Yes. If yes, please describe …" at bounding box center [526, 348] width 598 height 1311
drag, startPoint x: 457, startPoint y: 429, endPoint x: 194, endPoint y: 404, distance: 264.2
click at [194, 404] on div "Review Vendor Data Review the vendor's information and fill in any missing fiel…" at bounding box center [525, 305] width 722 height 2017
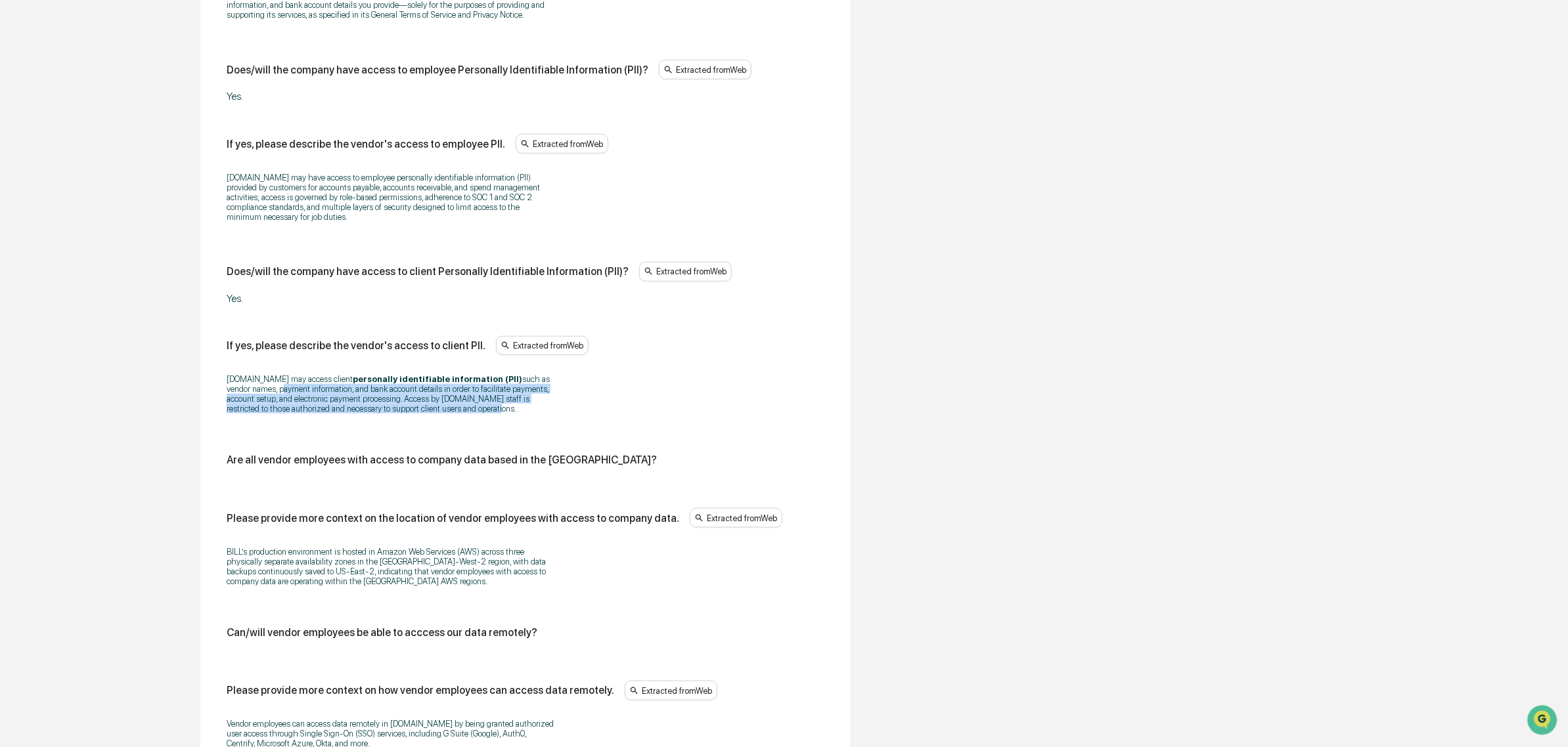
click at [261, 398] on p "[DOMAIN_NAME] may access client personally identifiable information (PII) such …" at bounding box center [391, 393] width 328 height 39
drag, startPoint x: 228, startPoint y: 391, endPoint x: 388, endPoint y: 437, distance: 166.5
click at [388, 437] on div "Does/will the vendor have access to company data? Yes. If yes, please describe …" at bounding box center [526, 348] width 598 height 1311
drag, startPoint x: 342, startPoint y: 400, endPoint x: 285, endPoint y: 392, distance: 57.6
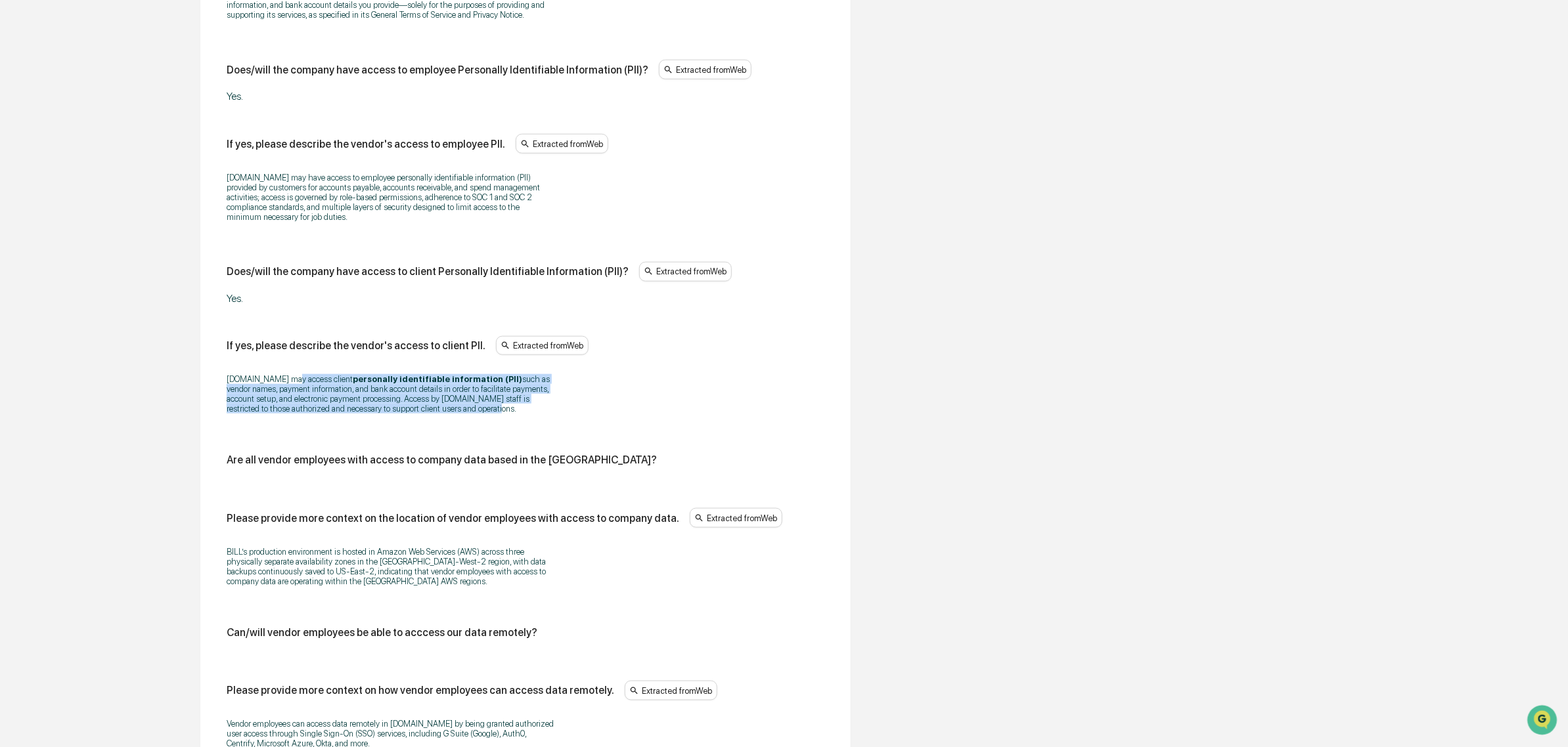
click at [285, 392] on div "[DOMAIN_NAME] may access client personally identifiable information (PII) such …" at bounding box center [526, 394] width 598 height 56
click at [285, 392] on p "[DOMAIN_NAME] may access client personally identifiable information (PII) such …" at bounding box center [391, 393] width 328 height 39
drag, startPoint x: 254, startPoint y: 392, endPoint x: 403, endPoint y: 428, distance: 153.3
click at [403, 422] on div "[DOMAIN_NAME] may access client personally identifiable information (PII) such …" at bounding box center [526, 394] width 598 height 56
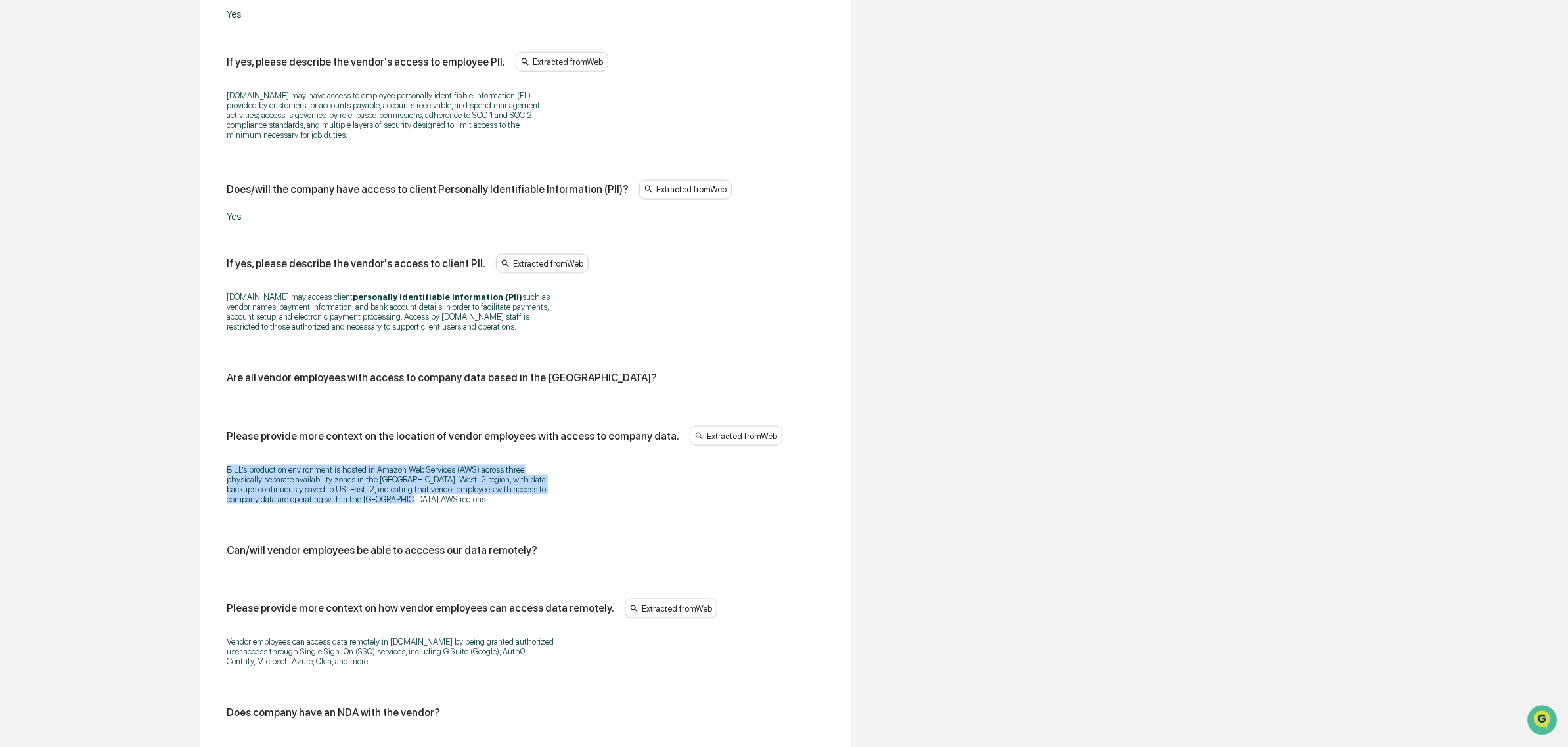
drag, startPoint x: 228, startPoint y: 480, endPoint x: 408, endPoint y: 516, distance: 183.6
click at [408, 504] on p "BILL’s production environment is hosted in Amazon Web Services (AWS) across thr…" at bounding box center [391, 484] width 328 height 39
drag, startPoint x: 408, startPoint y: 516, endPoint x: 214, endPoint y: 488, distance: 196.0
click at [214, 488] on div "Data Access & Controls Some fields are missing Does/will the vendor have access…" at bounding box center [526, 264] width 651 height 1500
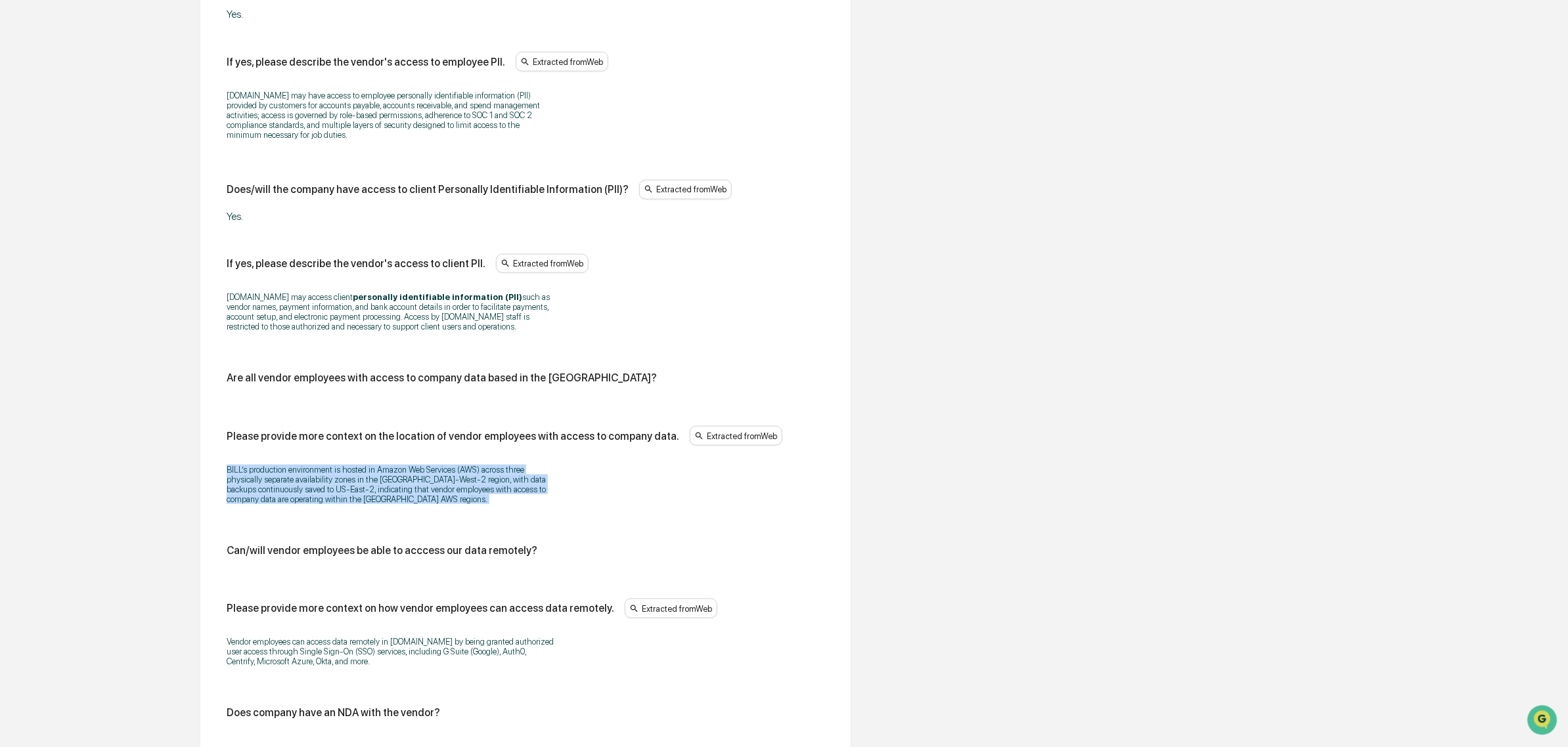
click at [214, 487] on div "Data Access & Controls Some fields are missing Does/will the vendor have access…" at bounding box center [526, 264] width 651 height 1500
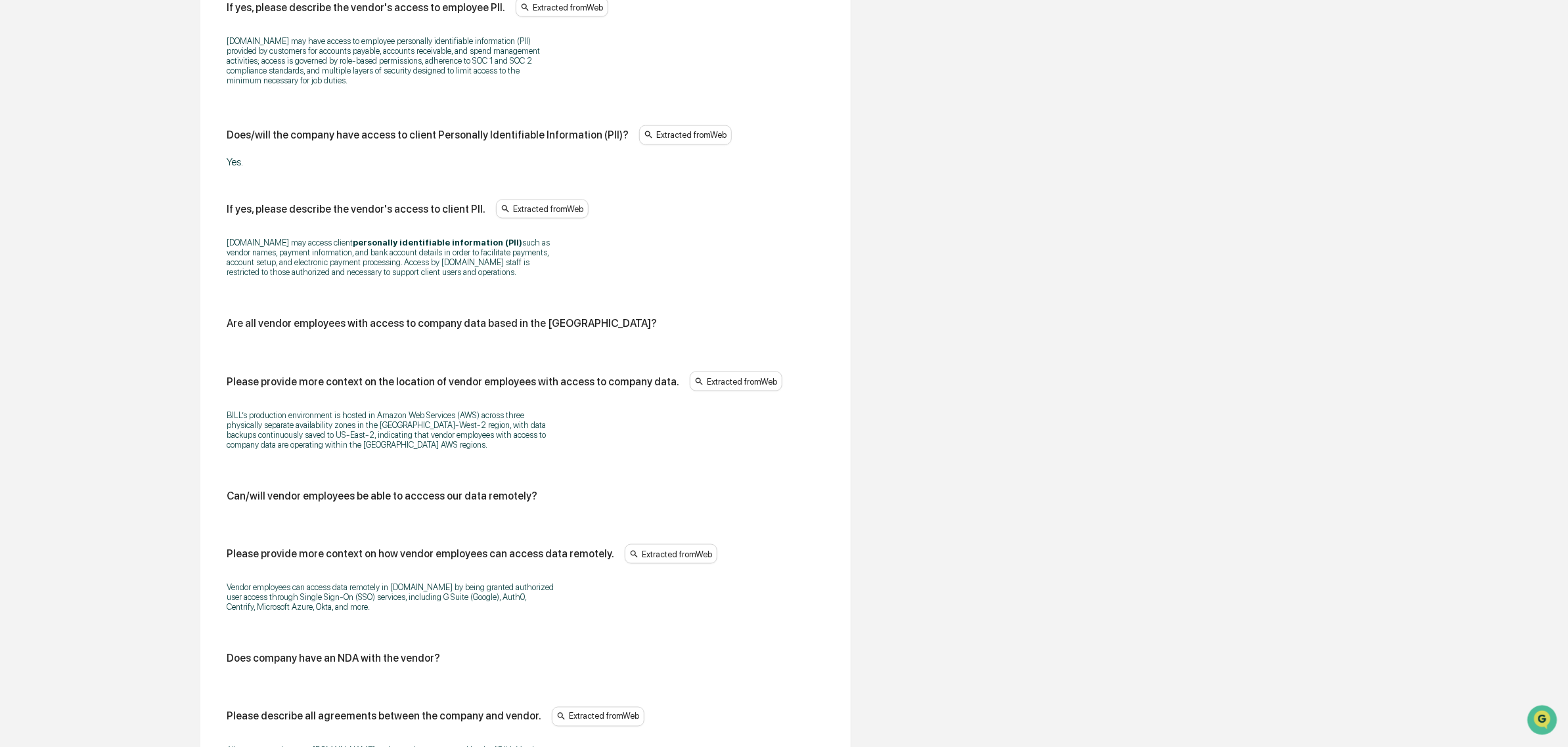
scroll to position [1037, 0]
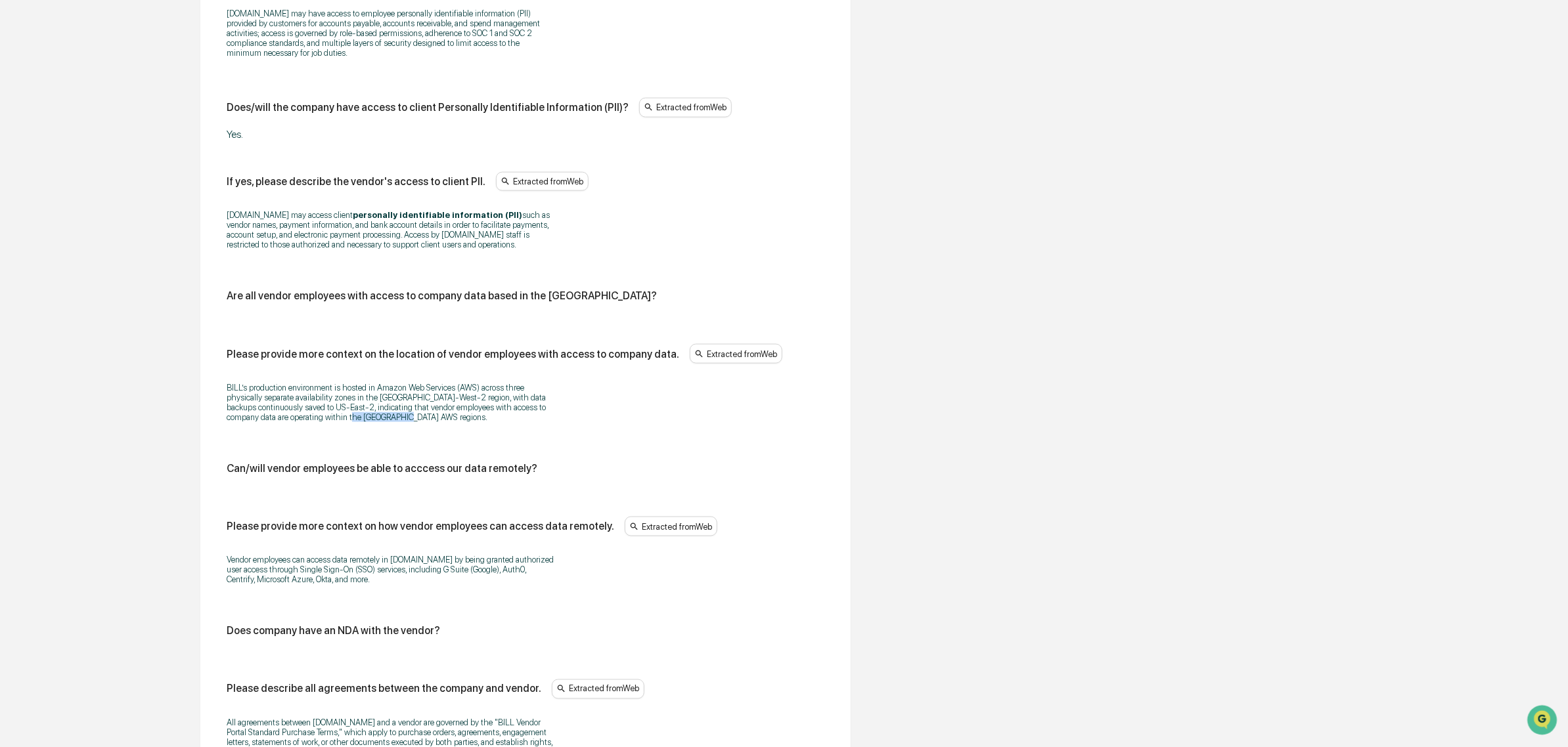
drag, startPoint x: 340, startPoint y: 434, endPoint x: 487, endPoint y: 431, distance: 147.0
click at [487, 422] on p "BILL’s production environment is hosted in Amazon Web Services (AWS) across thr…" at bounding box center [391, 402] width 328 height 39
drag, startPoint x: 461, startPoint y: 431, endPoint x: 247, endPoint y: 396, distance: 216.8
click at [247, 398] on p "BILL’s production environment is hosted in Amazon Web Services (AWS) across thr…" at bounding box center [391, 402] width 328 height 39
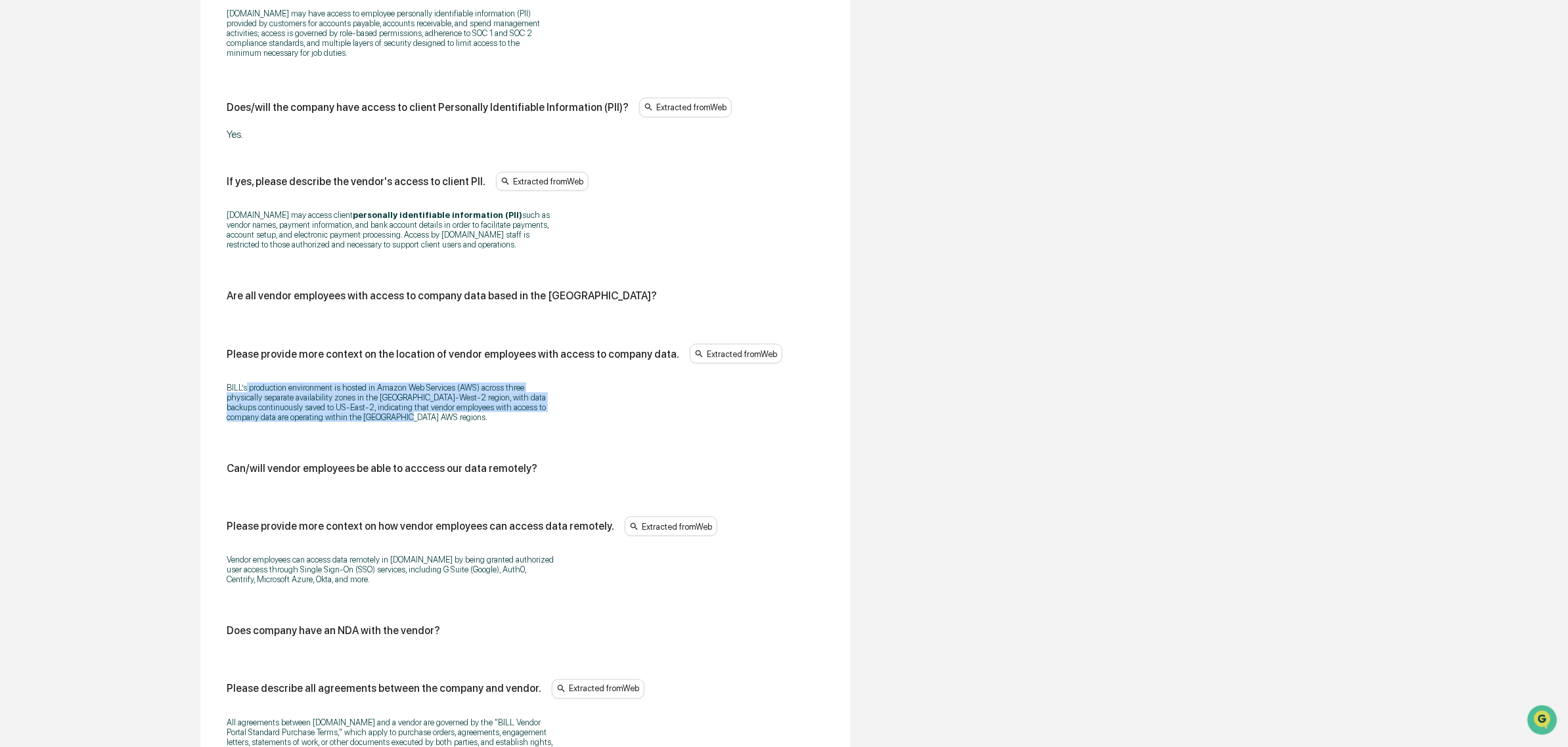
click at [245, 384] on div "Please provide more context on the location of vendor employees with access to …" at bounding box center [526, 387] width 598 height 86
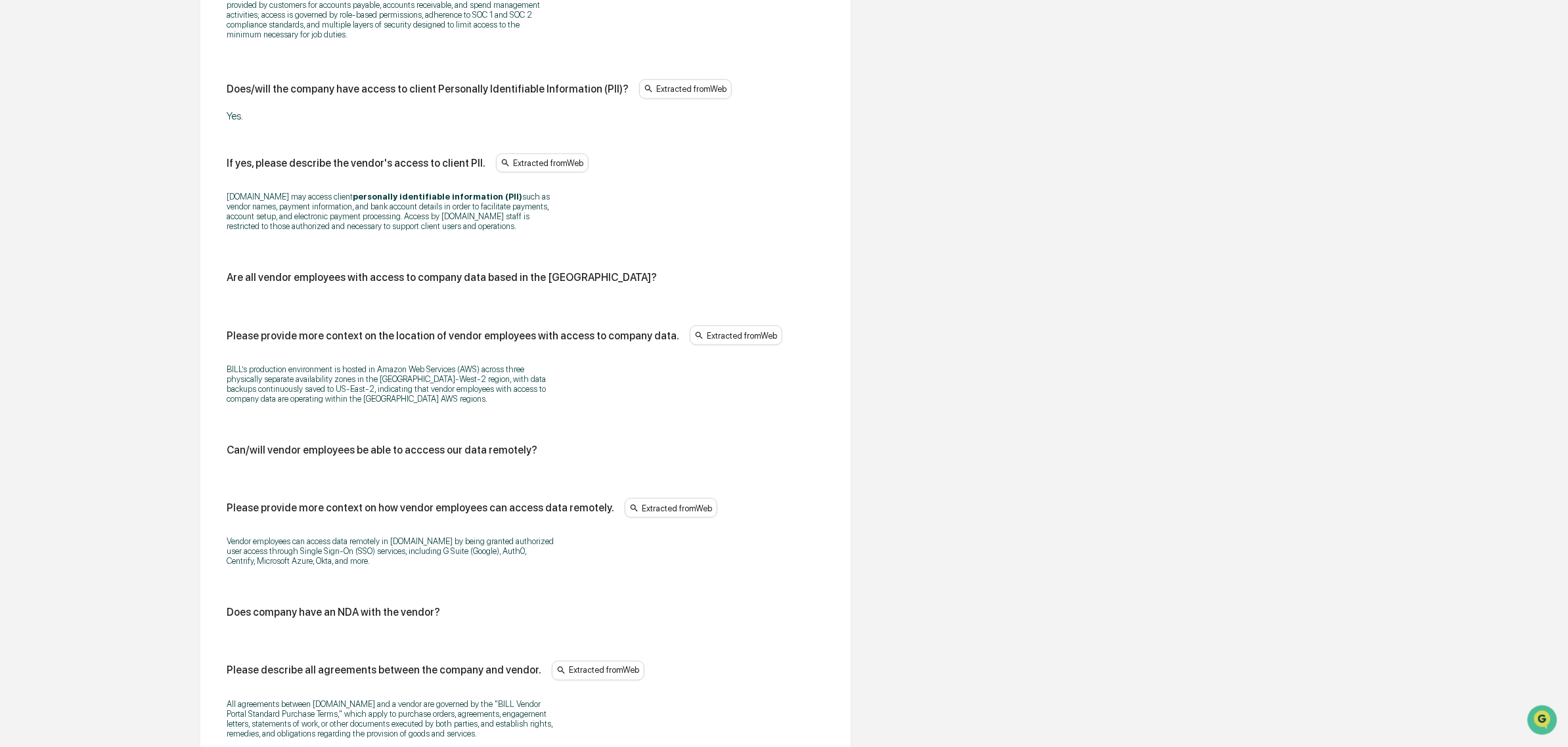
scroll to position [1119, 0]
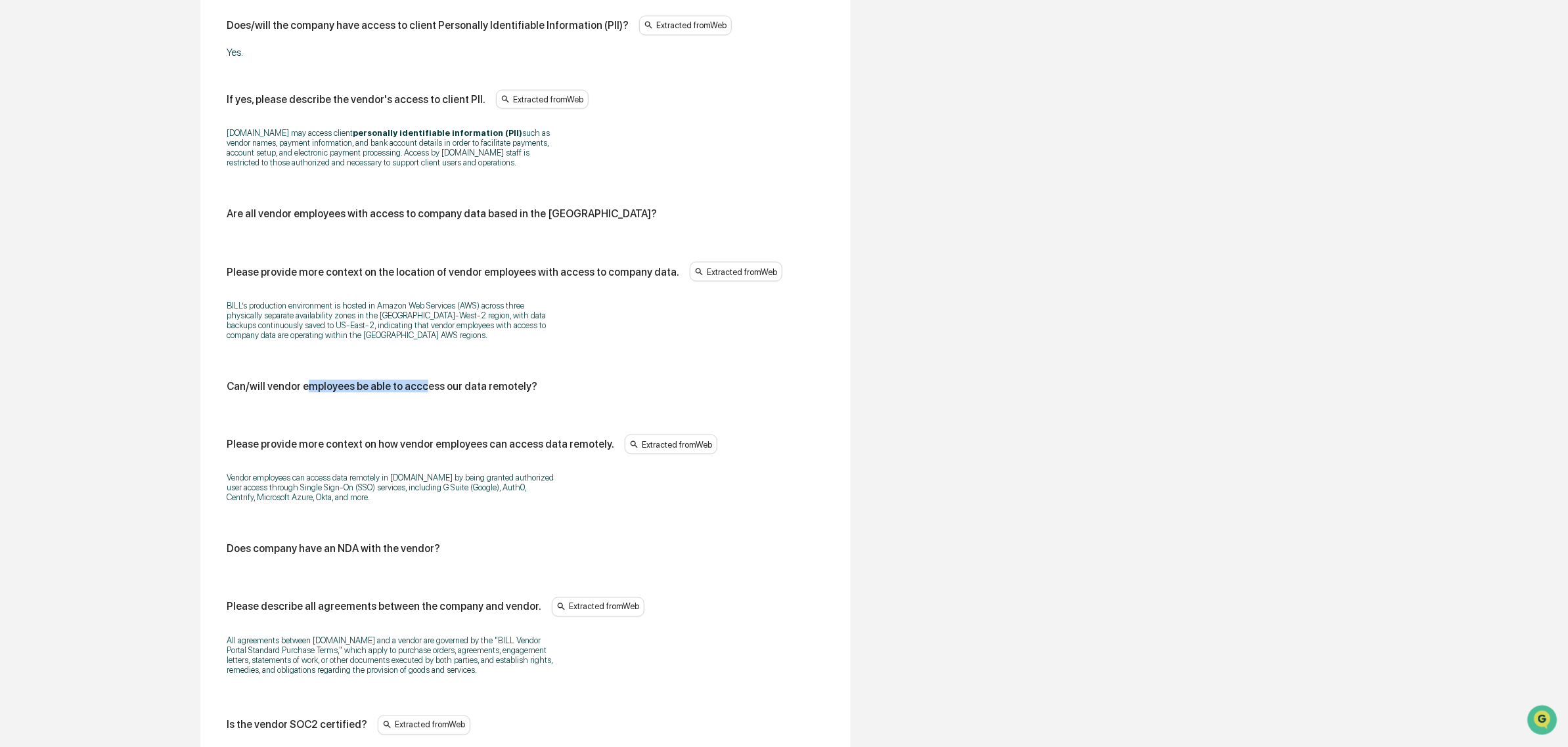
drag
click at [415, 403] on div "Can/will vendor employees be able to acccess our data remotely?" at bounding box center [526, 391] width 598 height 23
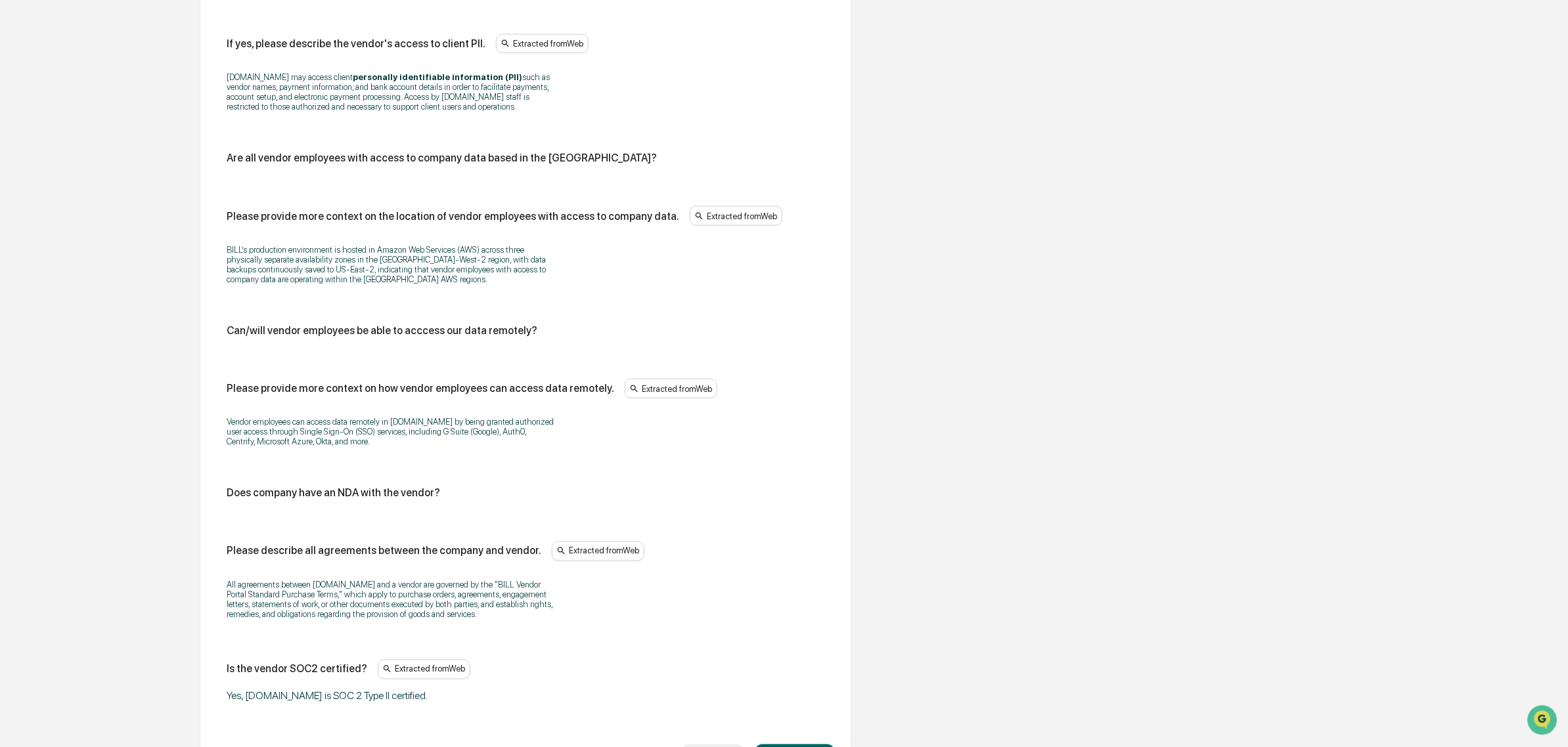
scroll to position [1365, 0]
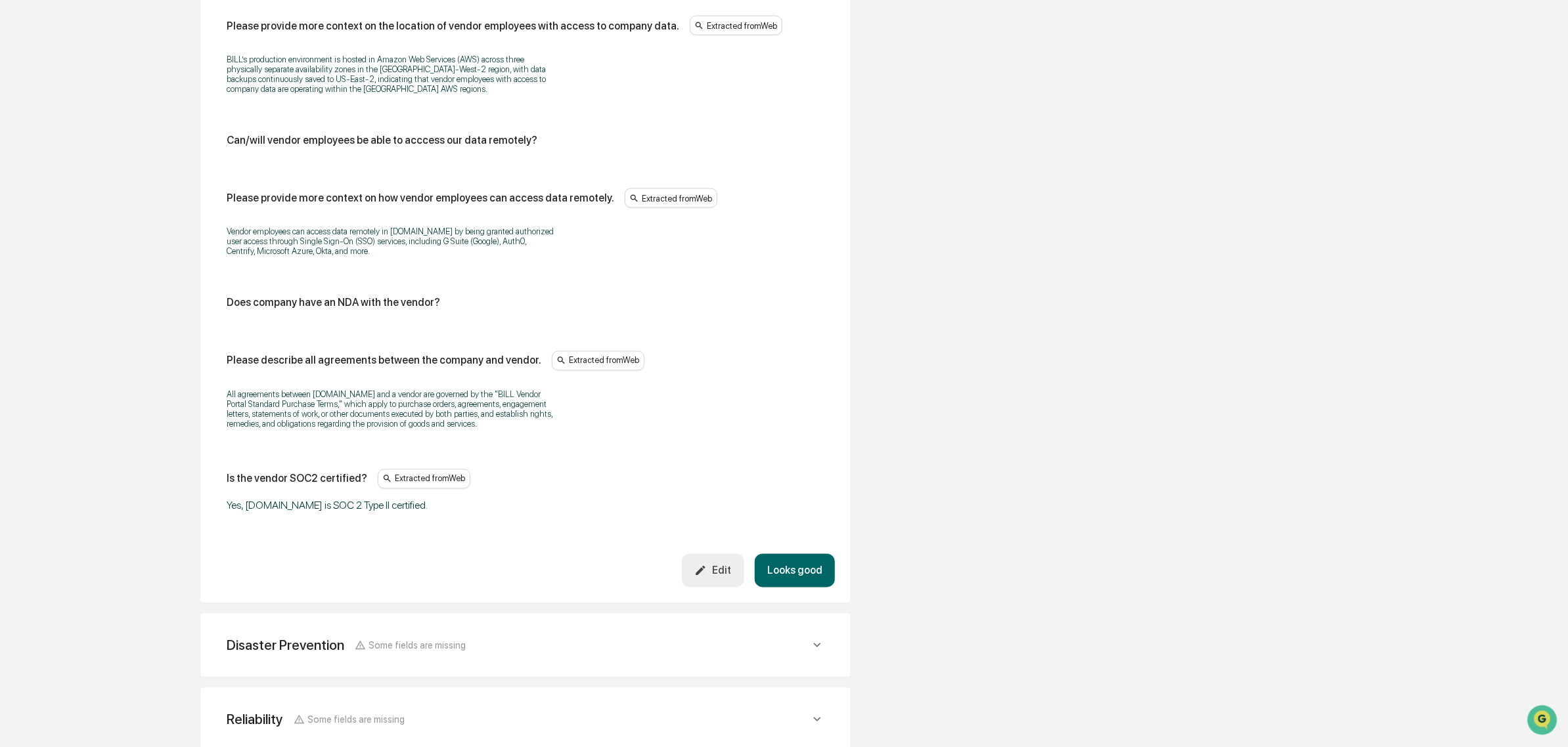
click at [721, 577] on div "Edit" at bounding box center [713, 570] width 37 height 13
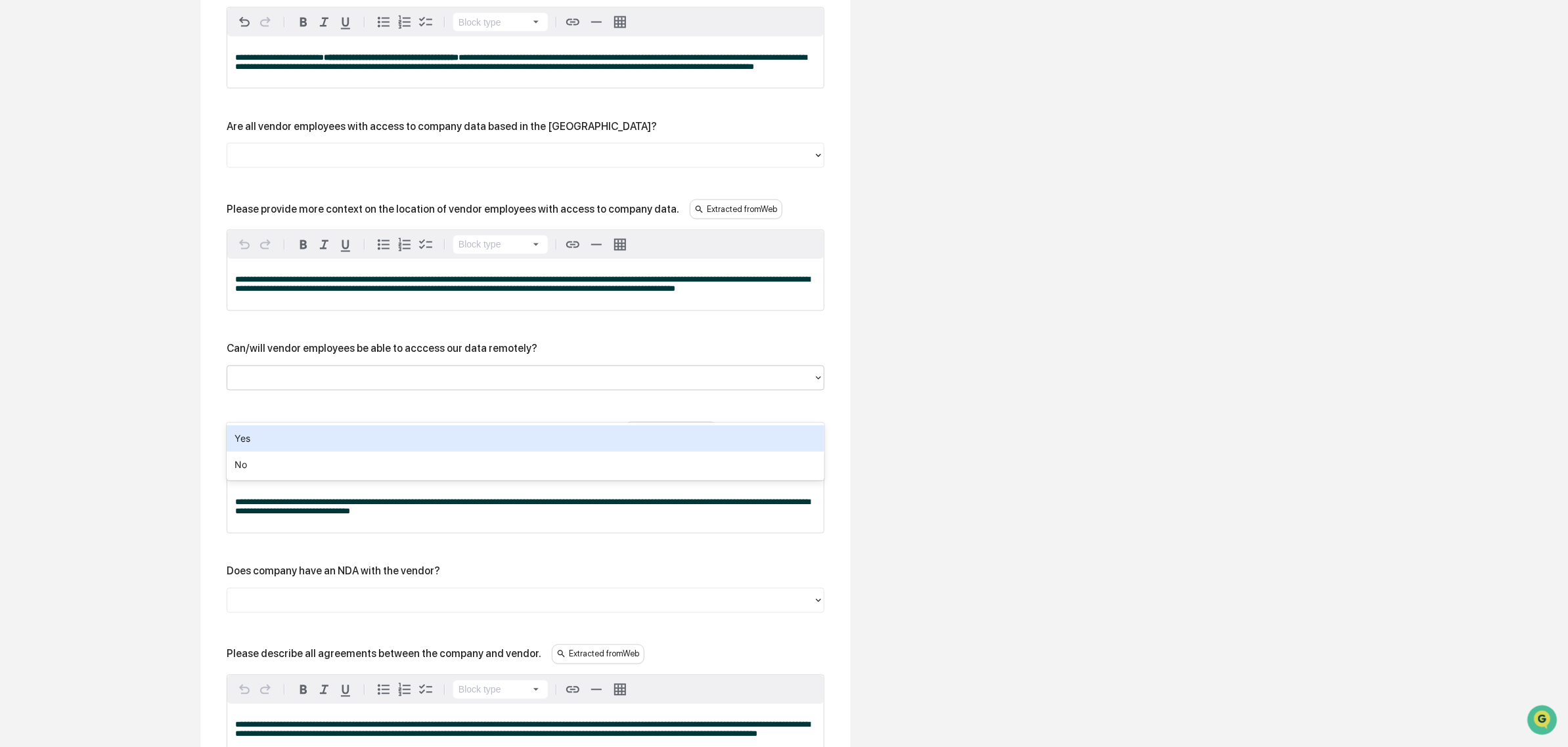
click at [411, 386] on div at bounding box center [520, 378] width 573 height 15
click at [392, 444] on div "Yes" at bounding box center [526, 439] width 598 height 27
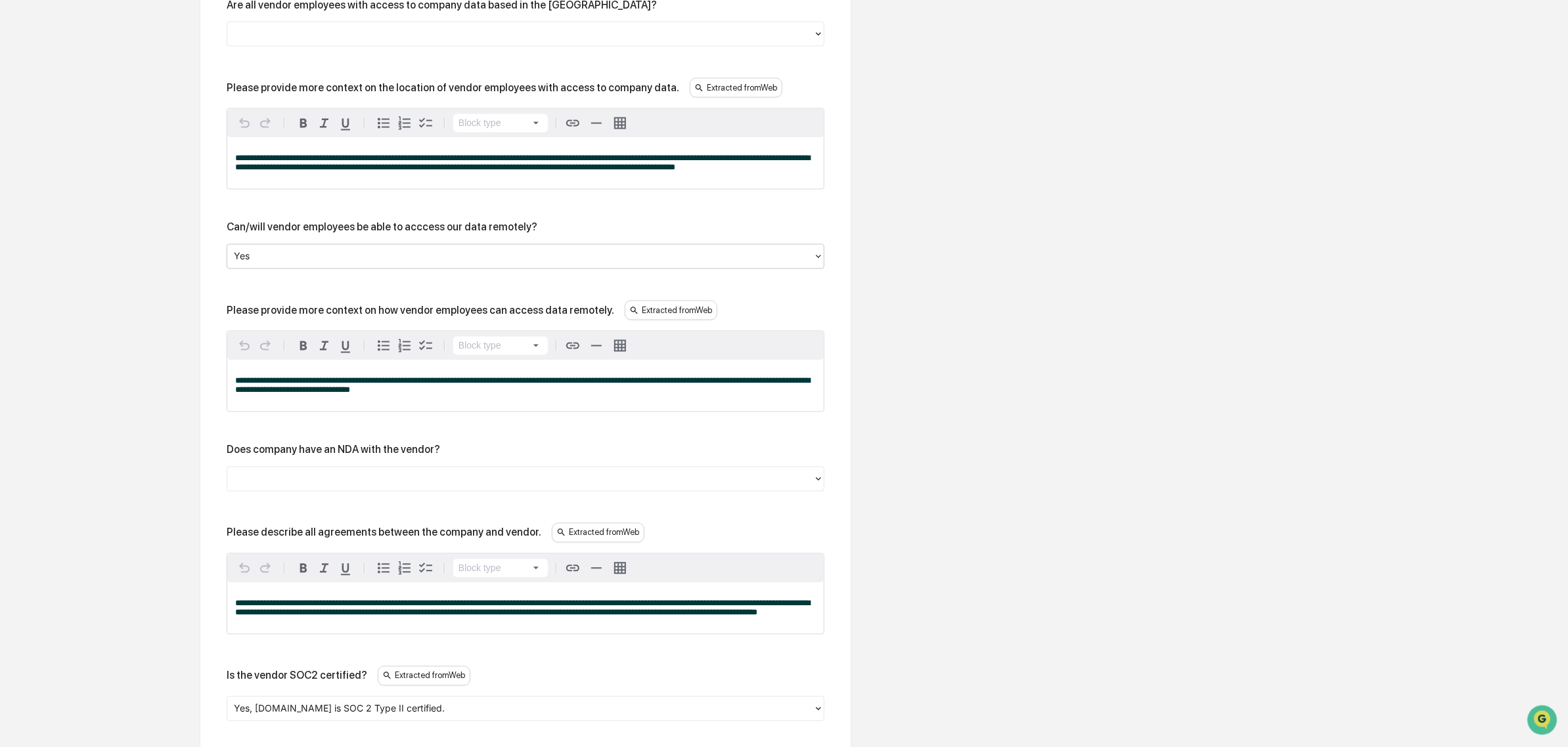
scroll to position [1611, 0]
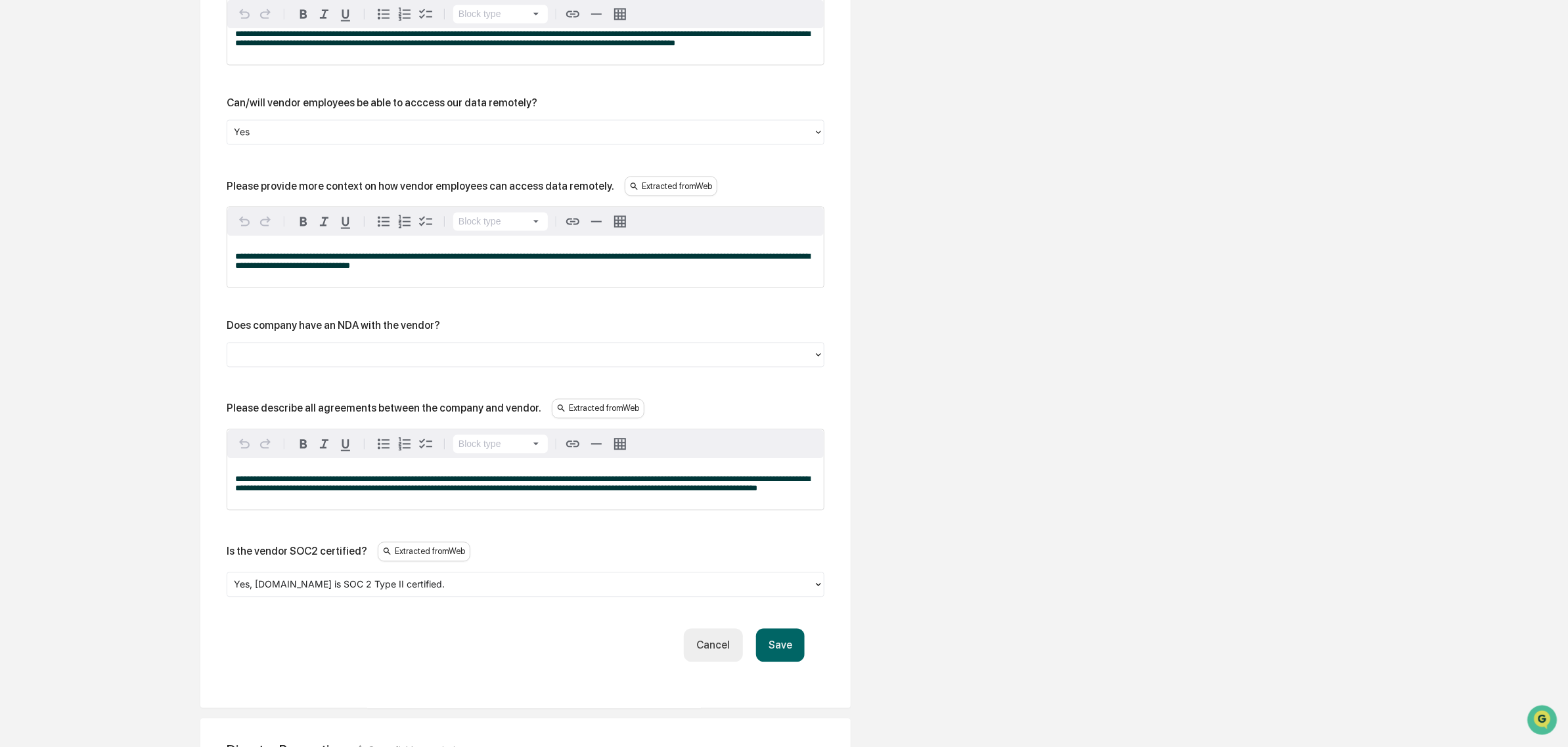
click at [793, 662] on button "Save" at bounding box center [781, 644] width 49 height 33
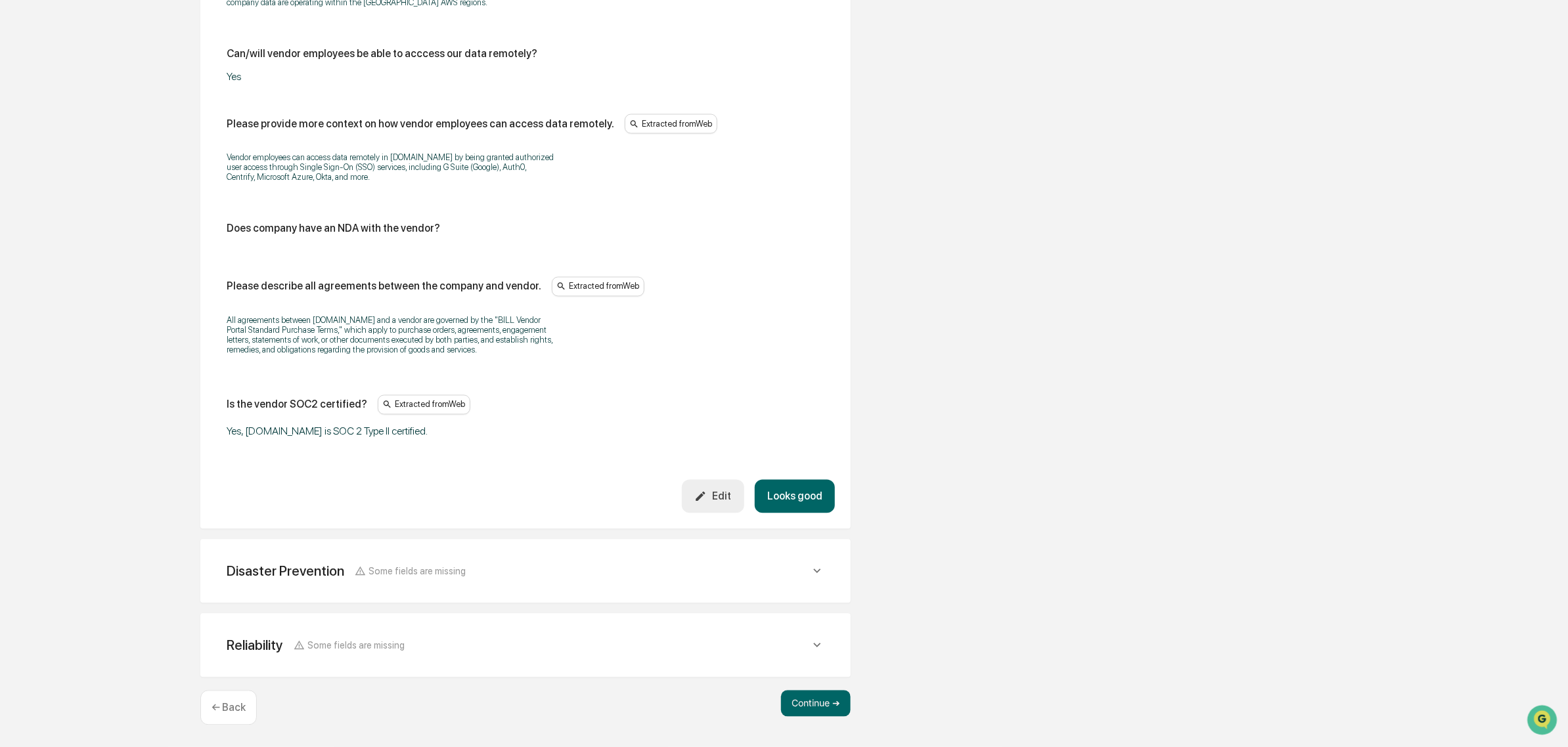
click at [795, 514] on button "Looks good" at bounding box center [795, 497] width 80 height 33
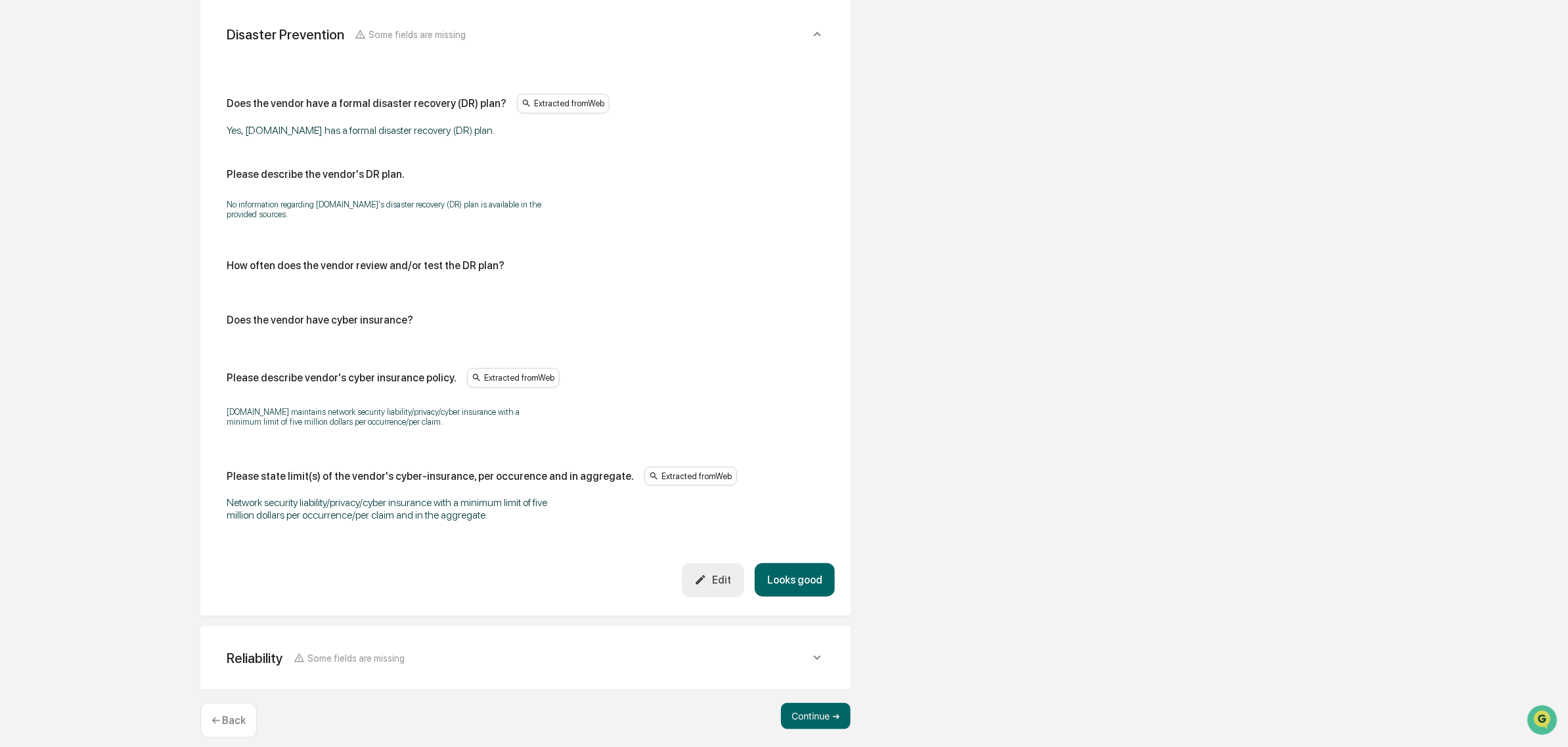
scroll to position [469, 0]
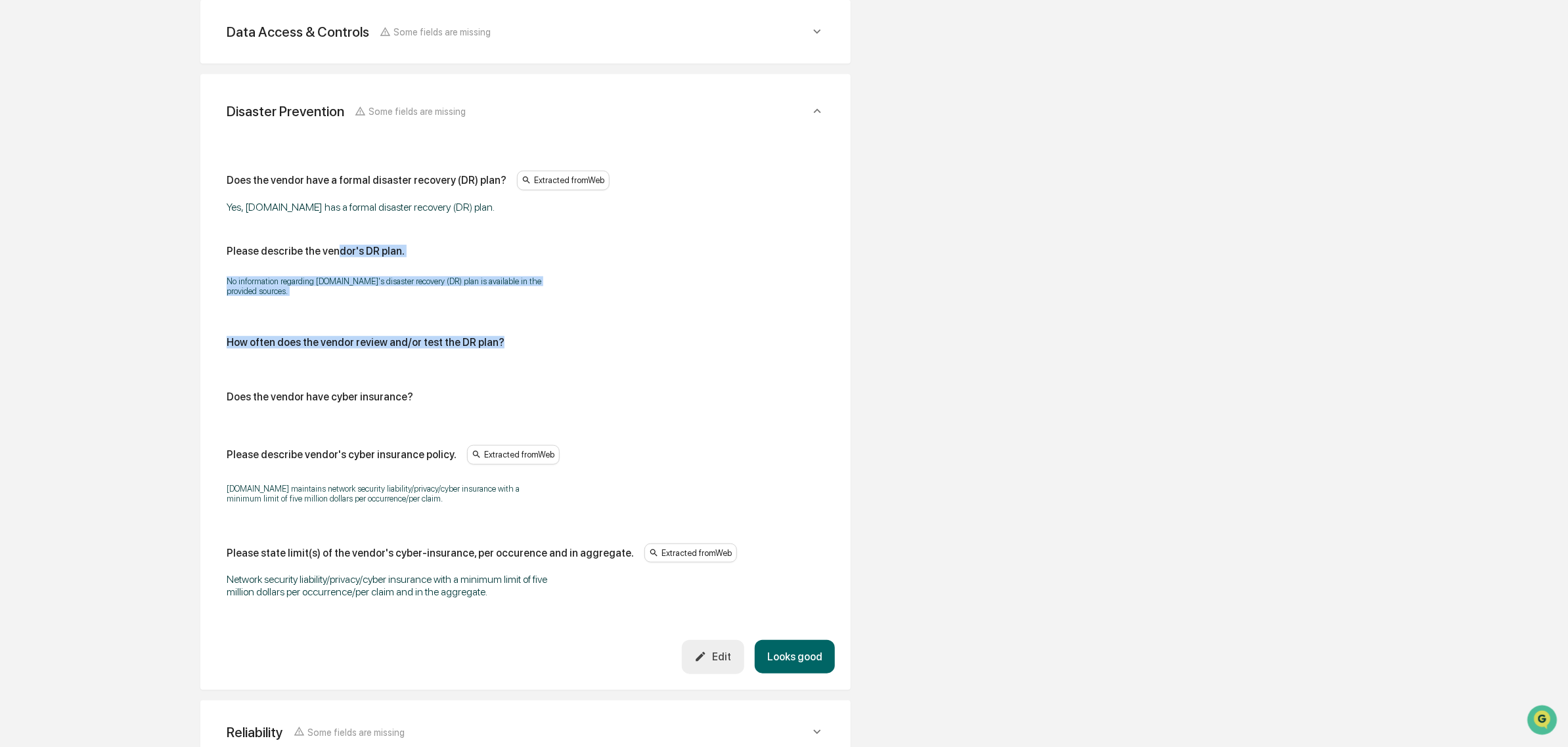
drag, startPoint x: 421, startPoint y: 223, endPoint x: 517, endPoint y: 313, distance: 131.6
click at [517, 313] on div "Does the vendor have a formal disaster recovery (DR) plan? Extracted from Web Y…" at bounding box center [526, 384] width 598 height 427
drag, startPoint x: 504, startPoint y: 335, endPoint x: 218, endPoint y: 245, distance: 299.8
click at [218, 245] on div "Does the vendor have a formal disaster recovery (DR) plan? Extracted from Web Y…" at bounding box center [525, 386] width 619 height 508
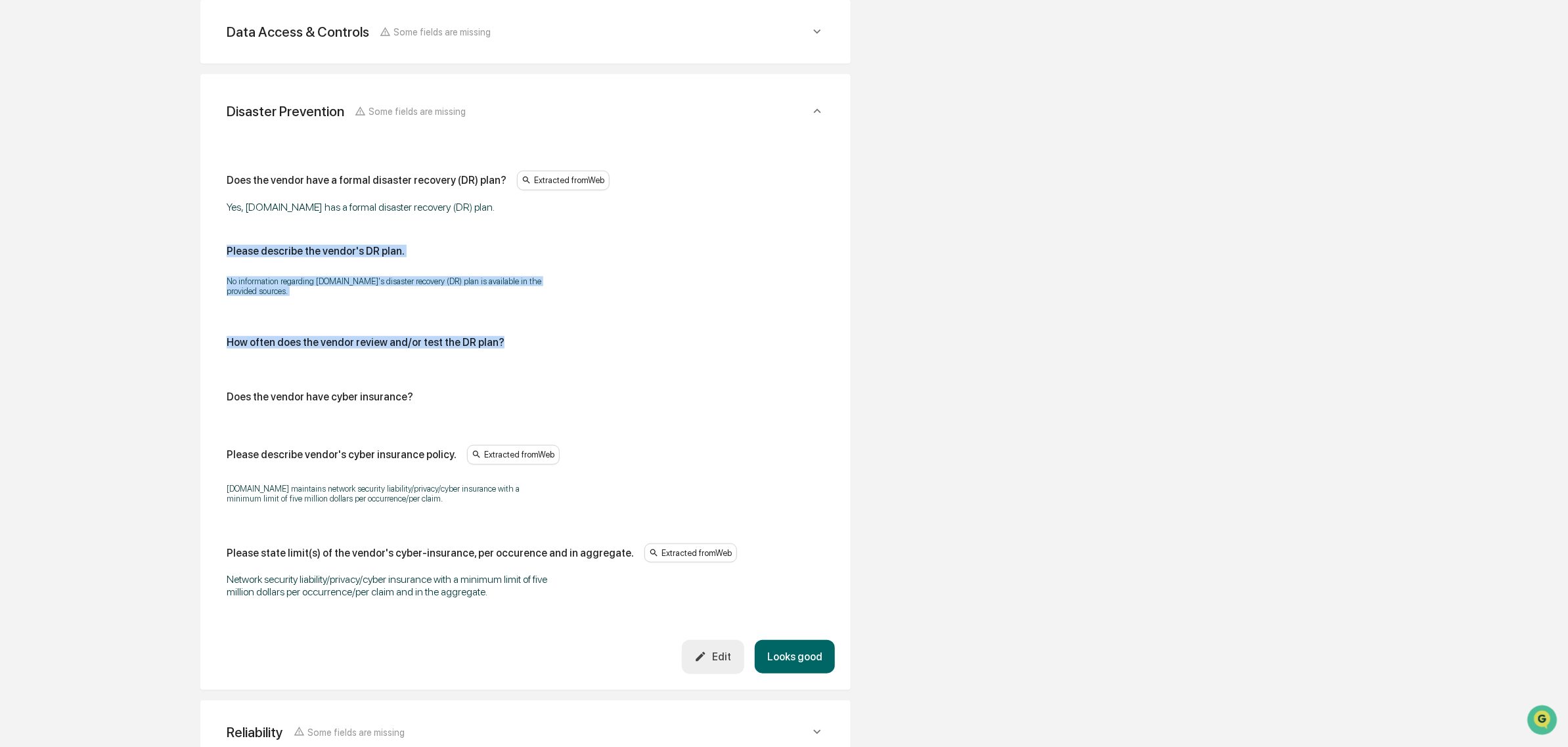
click at [218, 245] on div "Does the vendor have a formal disaster recovery (DR) plan? Extracted from Web Y…" at bounding box center [525, 386] width 619 height 508
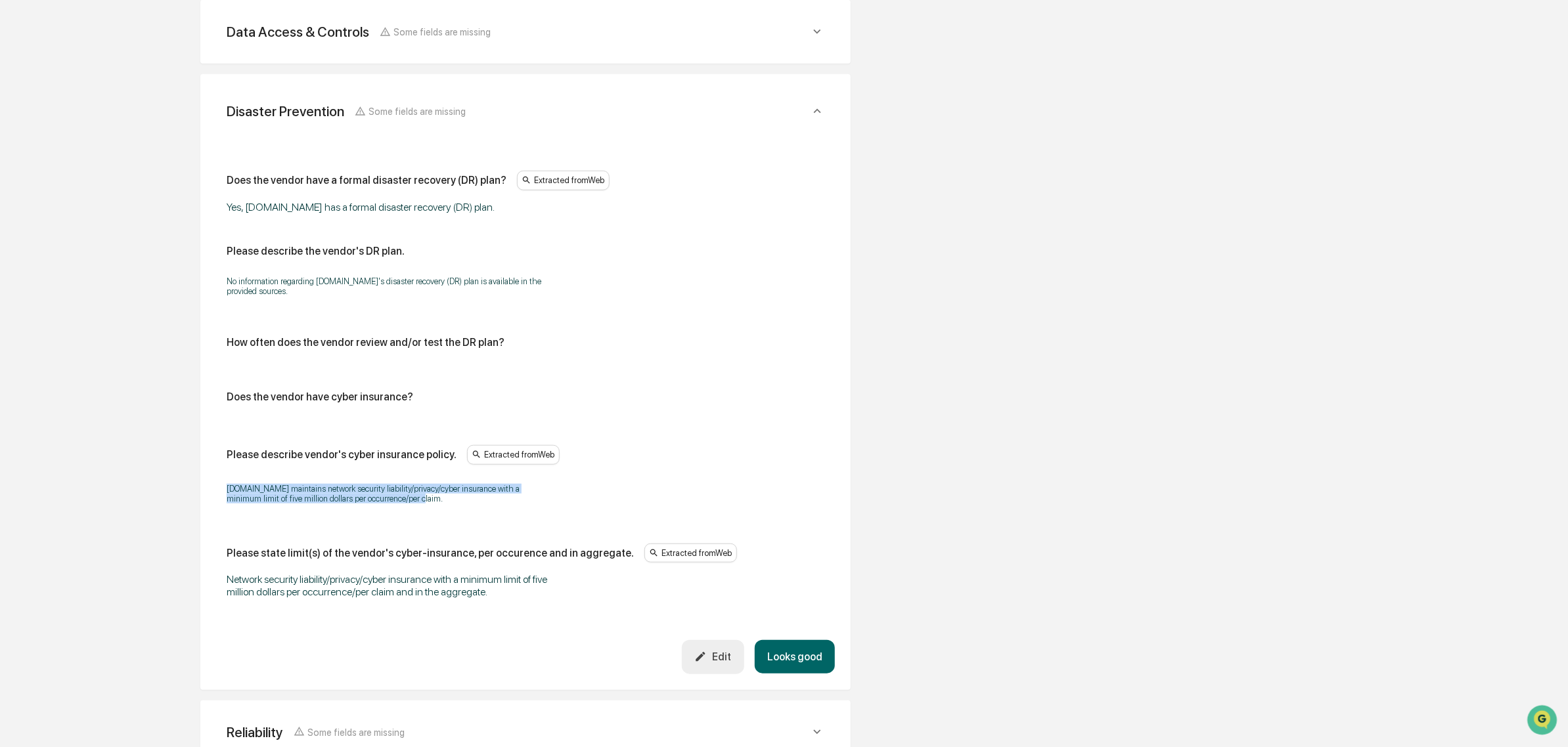
drag, startPoint x: 223, startPoint y: 491, endPoint x: 375, endPoint y: 504, distance: 152.6
click at [375, 504] on div "Does the vendor have a formal disaster recovery (DR) plan? Extracted from Web Y…" at bounding box center [525, 386] width 619 height 508
click at [375, 504] on p "[DOMAIN_NAME] maintains network security liability/privacy/cyber insurance with…" at bounding box center [391, 494] width 328 height 20
click at [812, 664] on button "Looks good" at bounding box center [795, 656] width 80 height 33
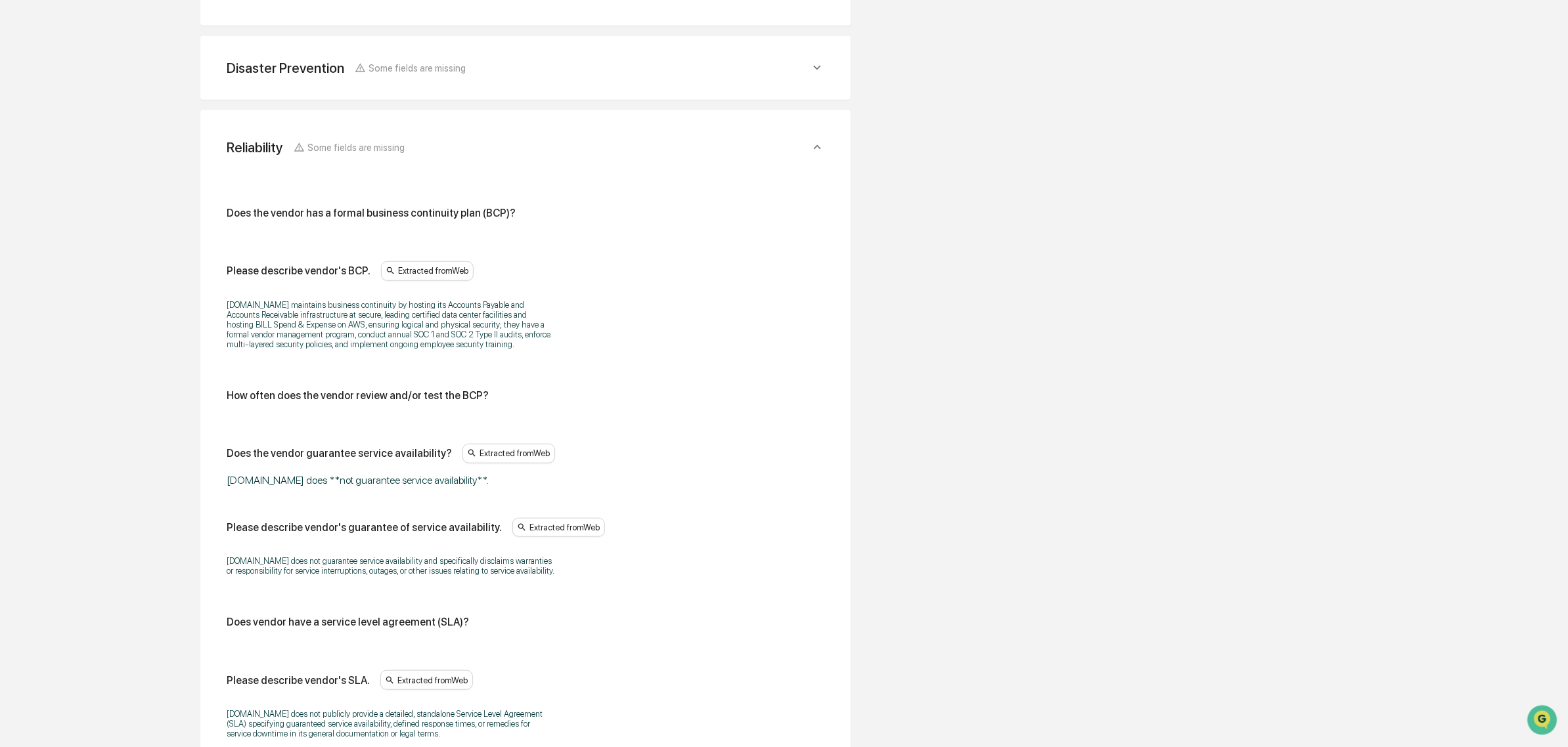
scroll to position [533, 0]
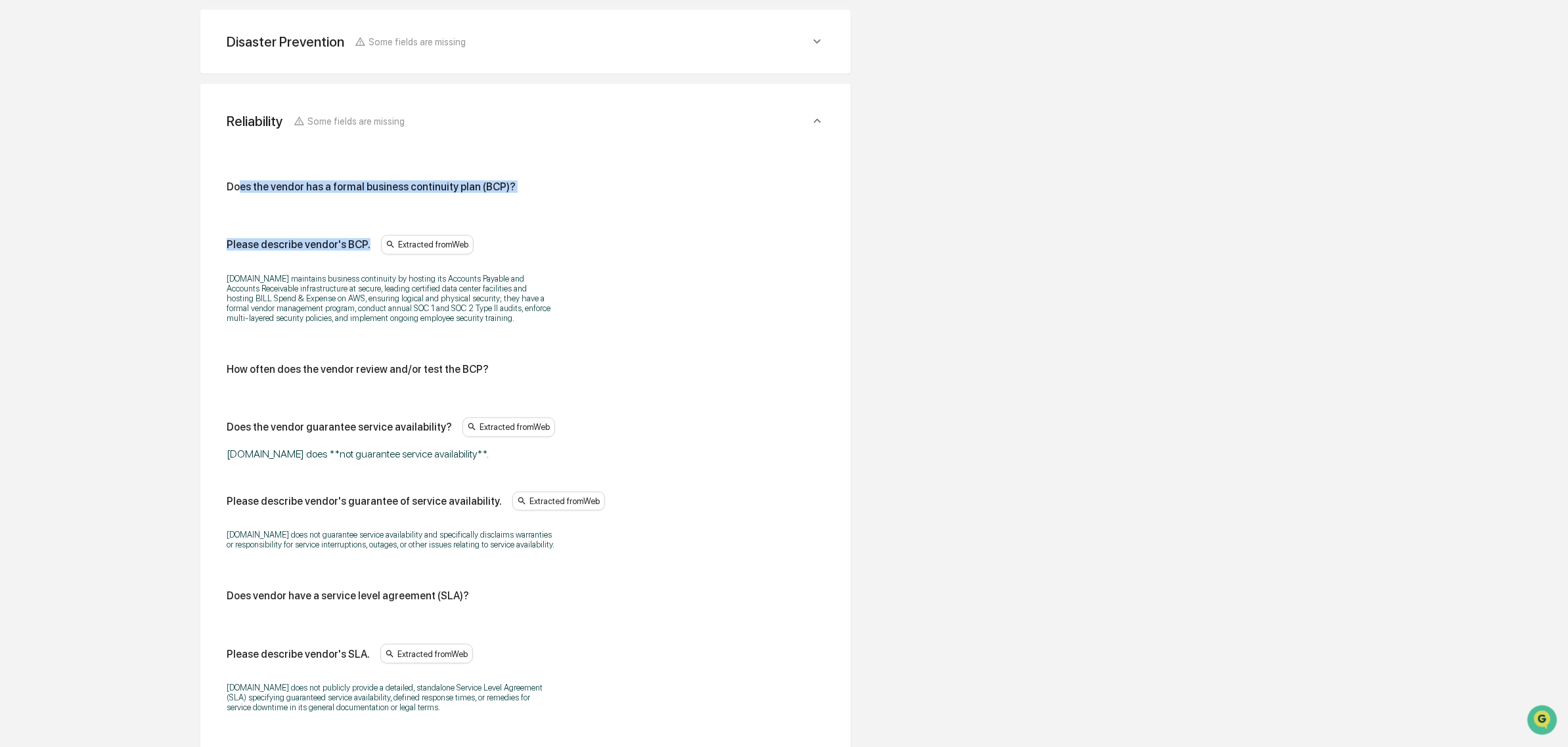
click at [575, 212] on div "Does the vendor has a formal business continuity plan (BCP)? Please describe ve…" at bounding box center [525, 453] width 619 height 621
click at [575, 212] on div "Does the vendor has a formal business continuity plan (BCP)? Please describe ve…" at bounding box center [526, 450] width 598 height 540
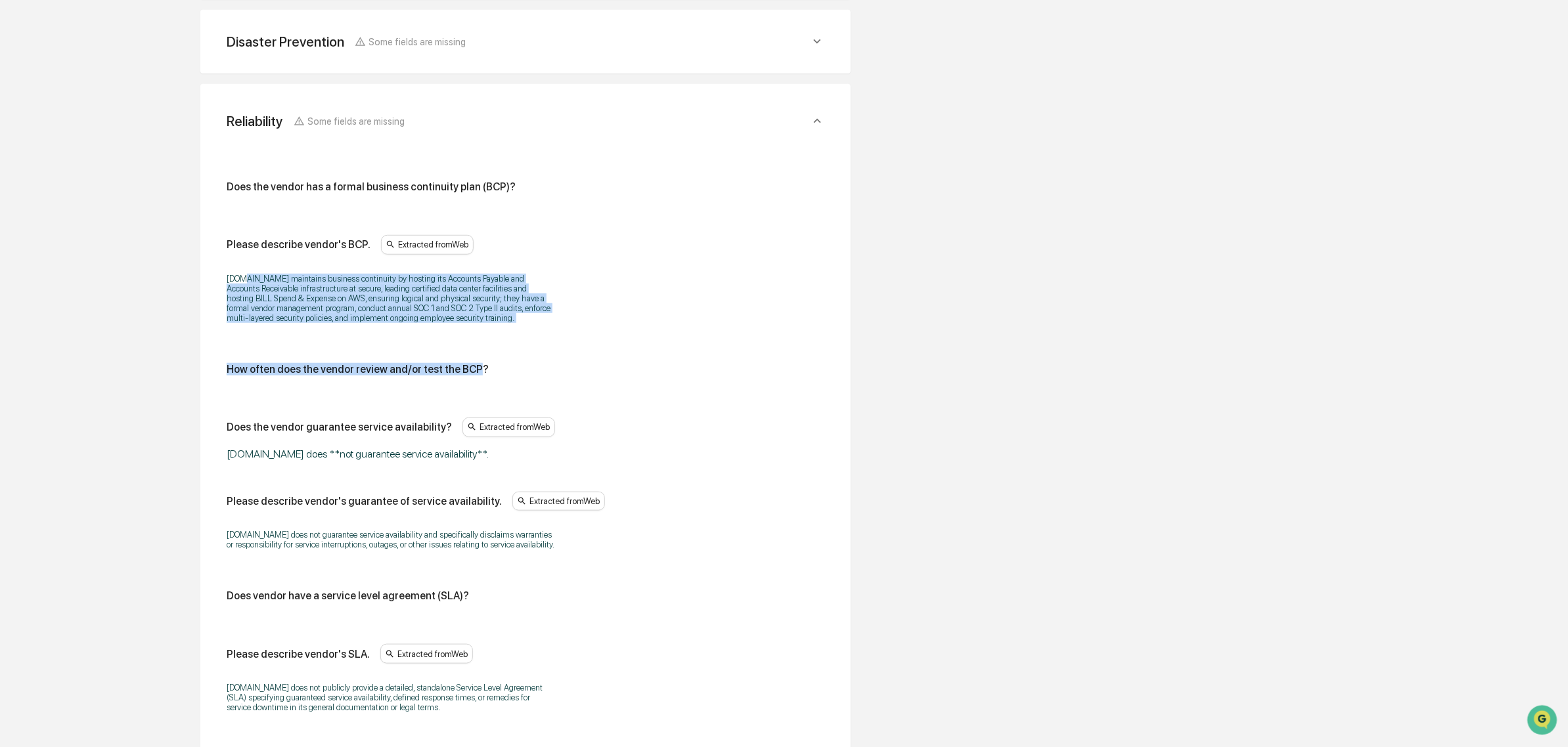
click at [471, 381] on div "Does the vendor has a formal business continuity plan (BCP)? Please describe ve…" at bounding box center [526, 450] width 598 height 540
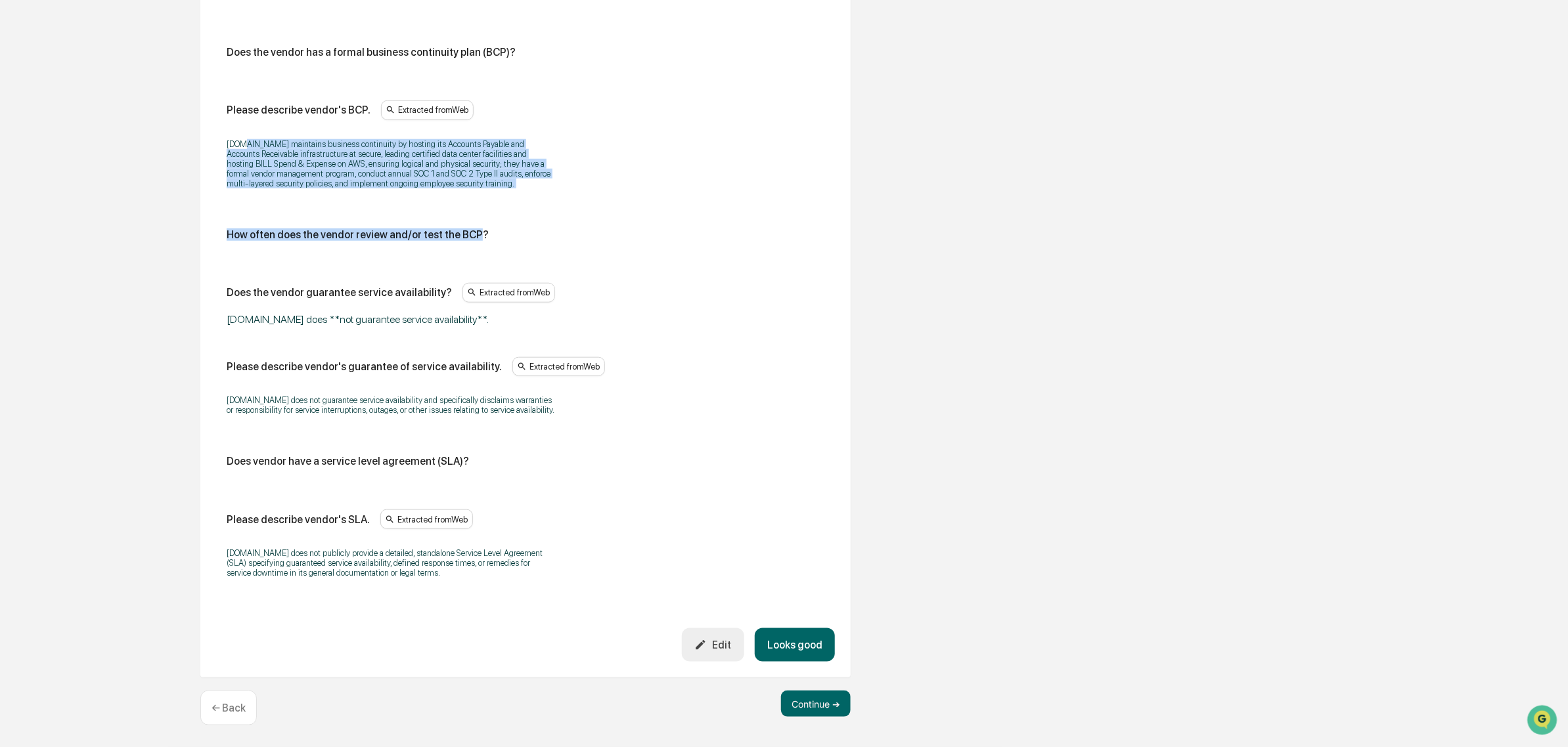
scroll to position [676, 0]
click at [720, 641] on div "Edit" at bounding box center [713, 645] width 37 height 13
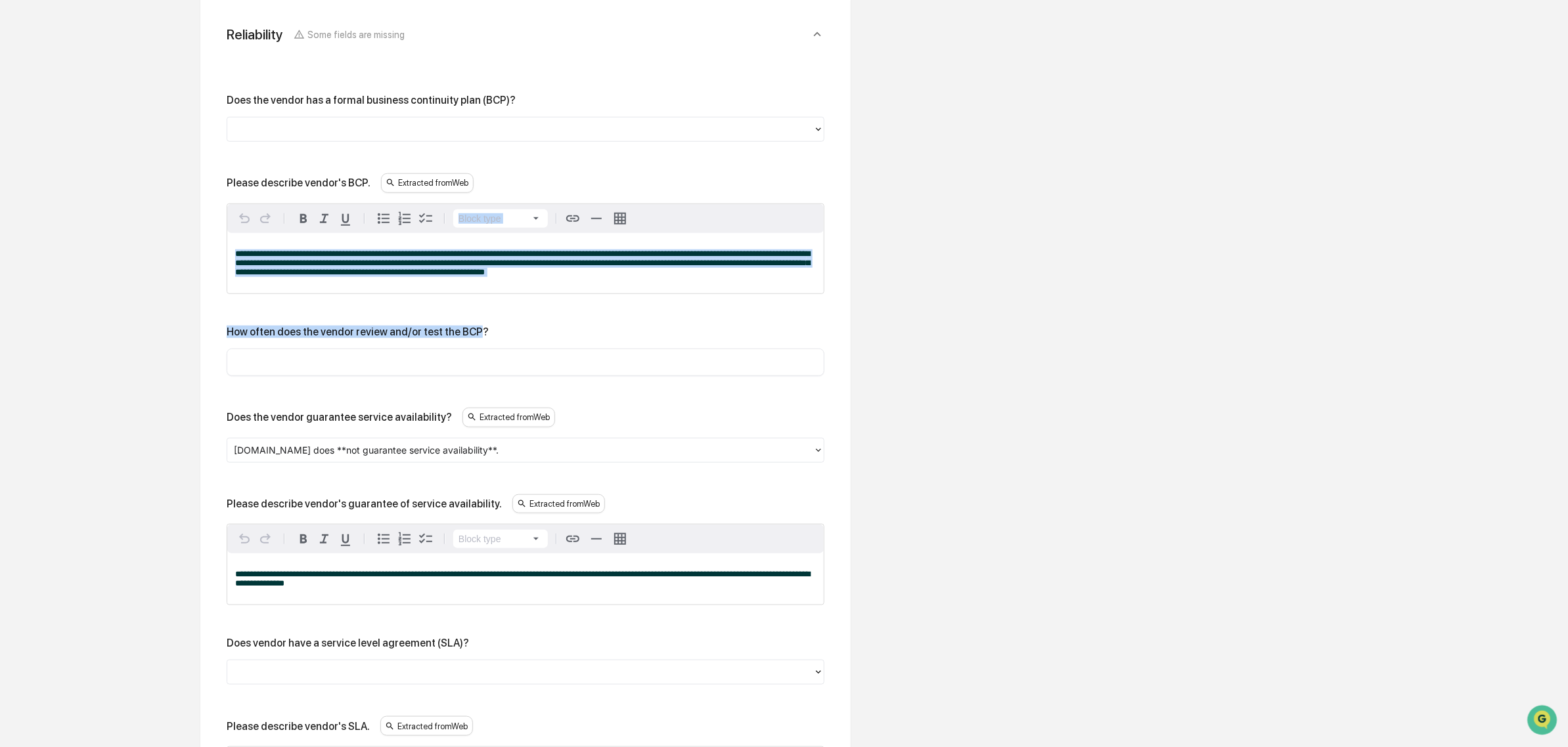
scroll to position [594, 0]
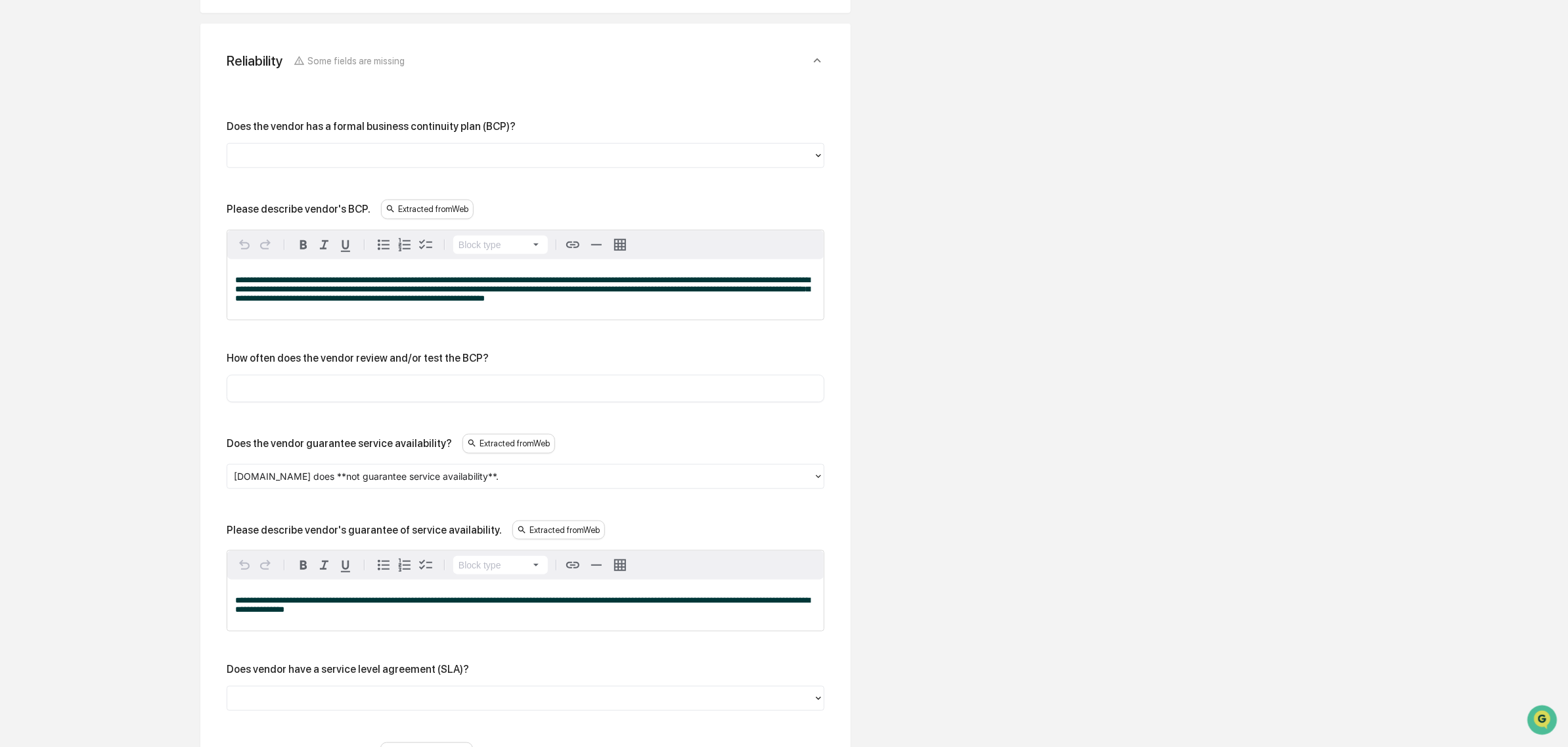
click at [336, 158] on div at bounding box center [520, 156] width 573 height 15
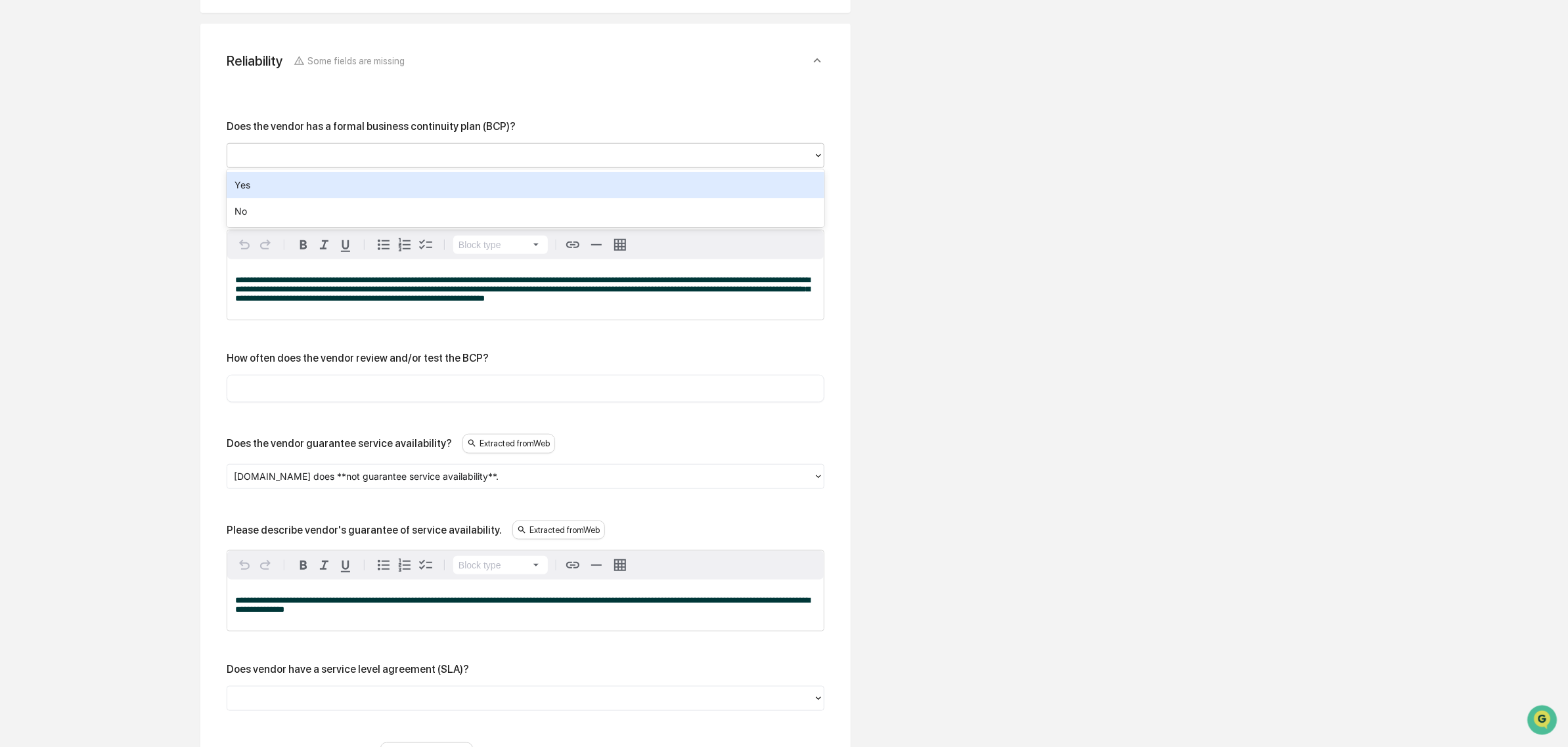
click at [310, 183] on div "Yes" at bounding box center [526, 185] width 598 height 27
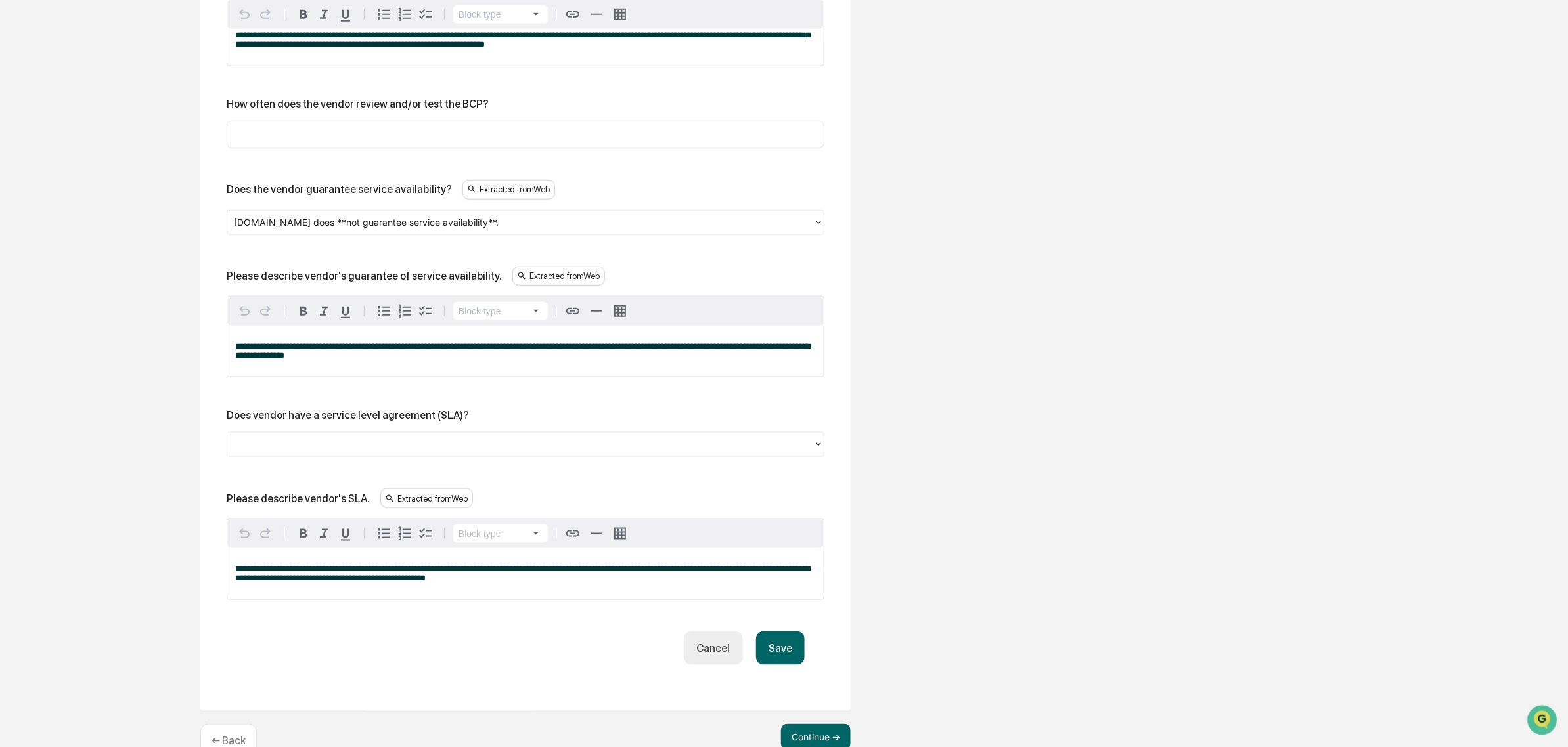
scroll to position [893, 0]
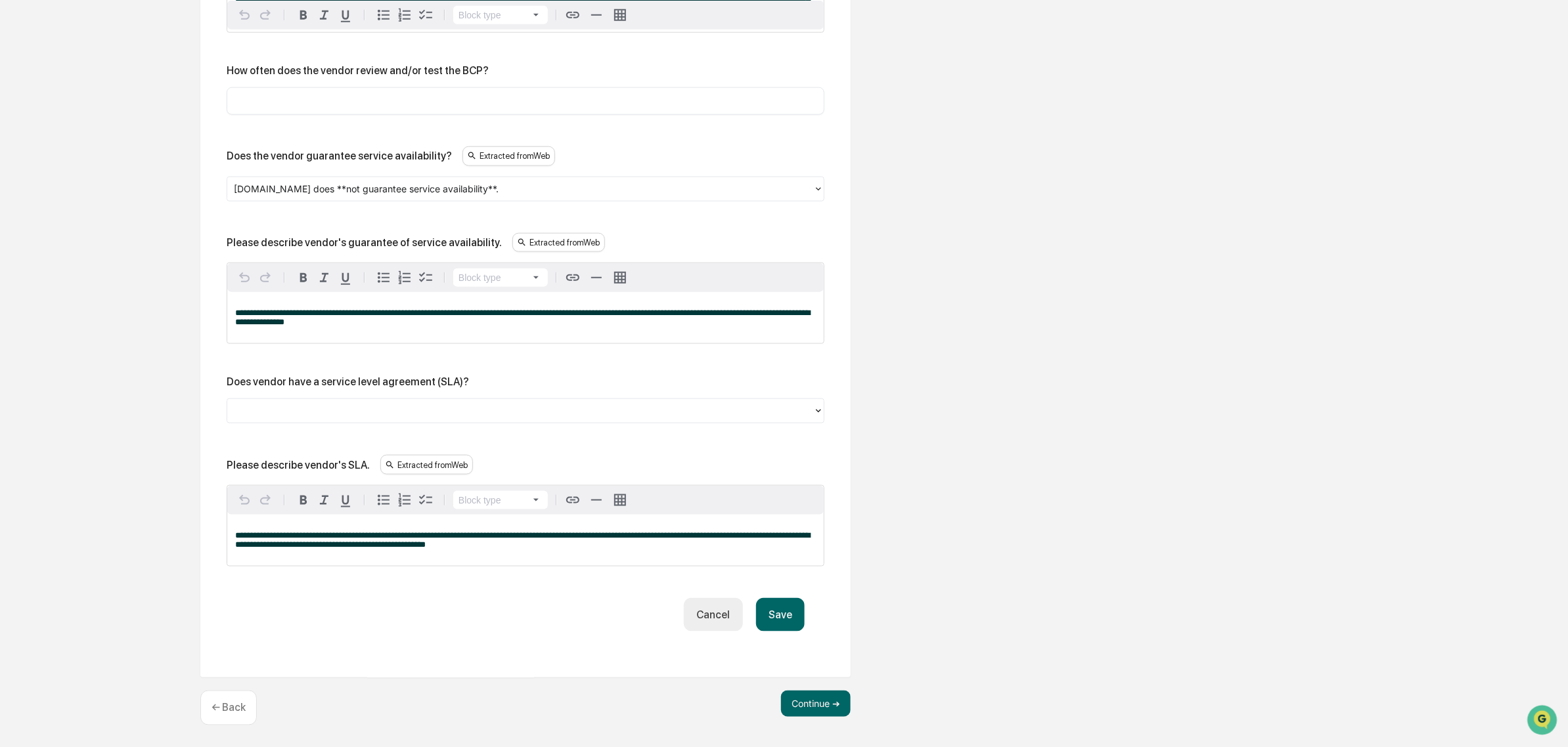
click at [797, 625] on button "Save" at bounding box center [781, 614] width 49 height 33
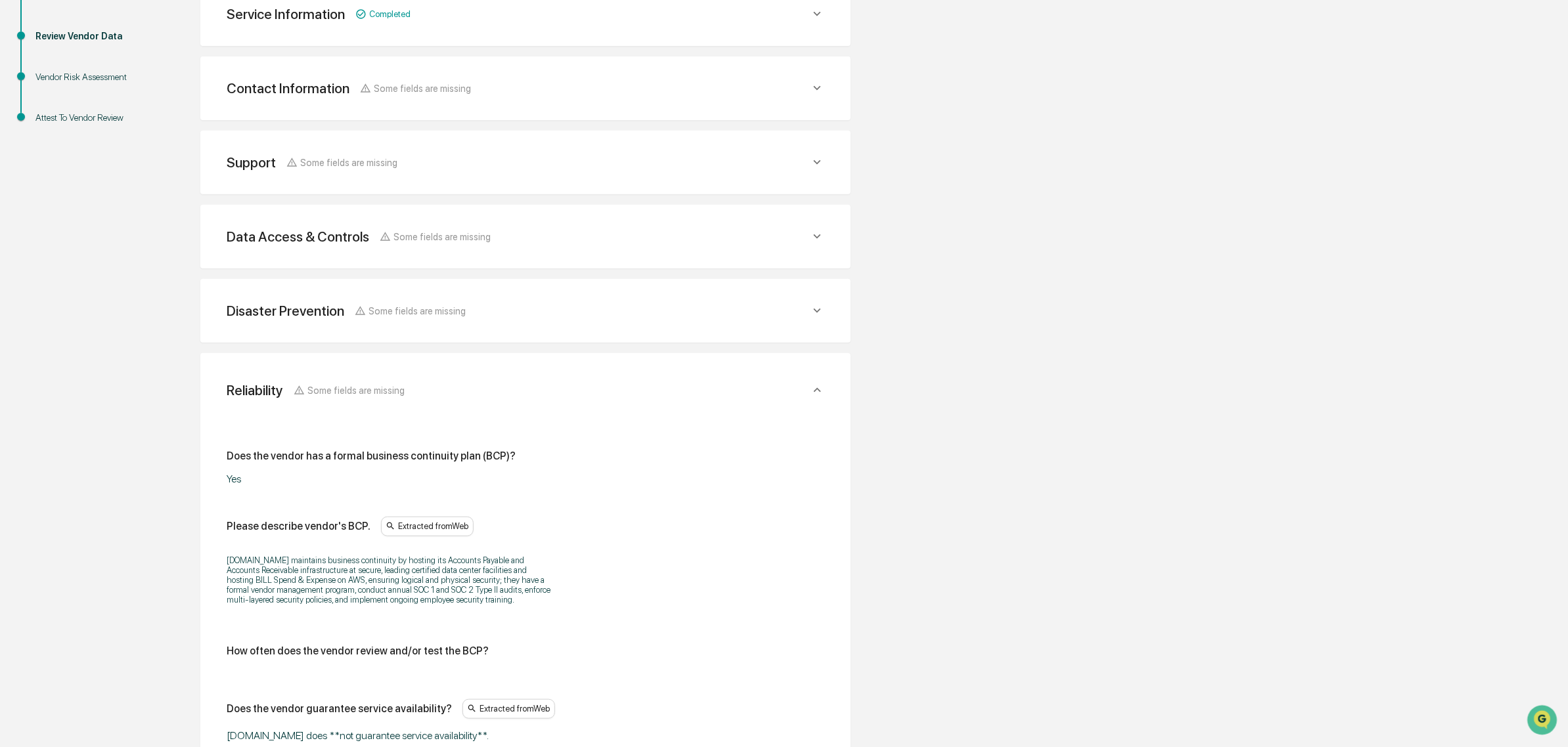
scroll to position [688, 0]
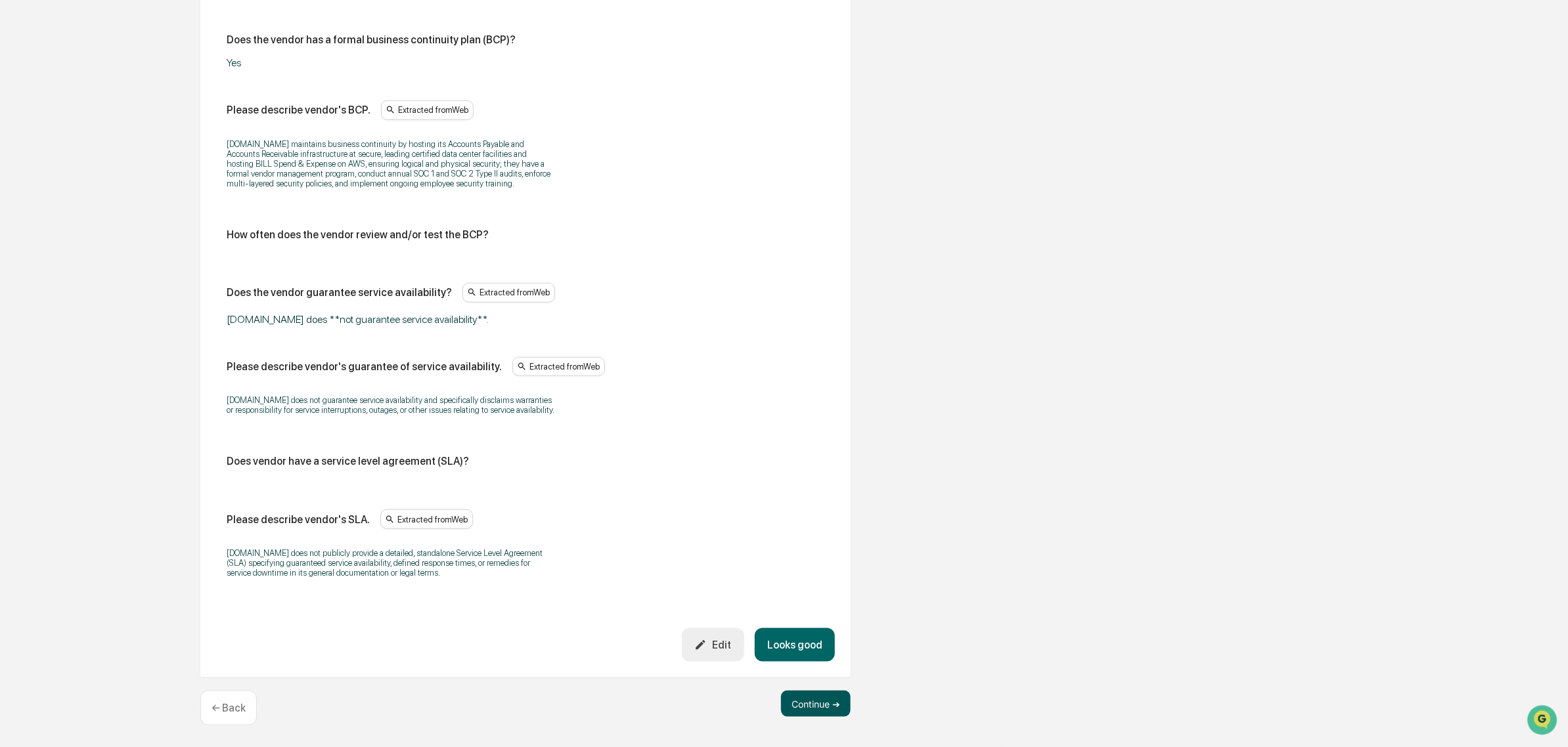
click at [836, 707] on button "Continue ➔" at bounding box center [816, 704] width 69 height 27
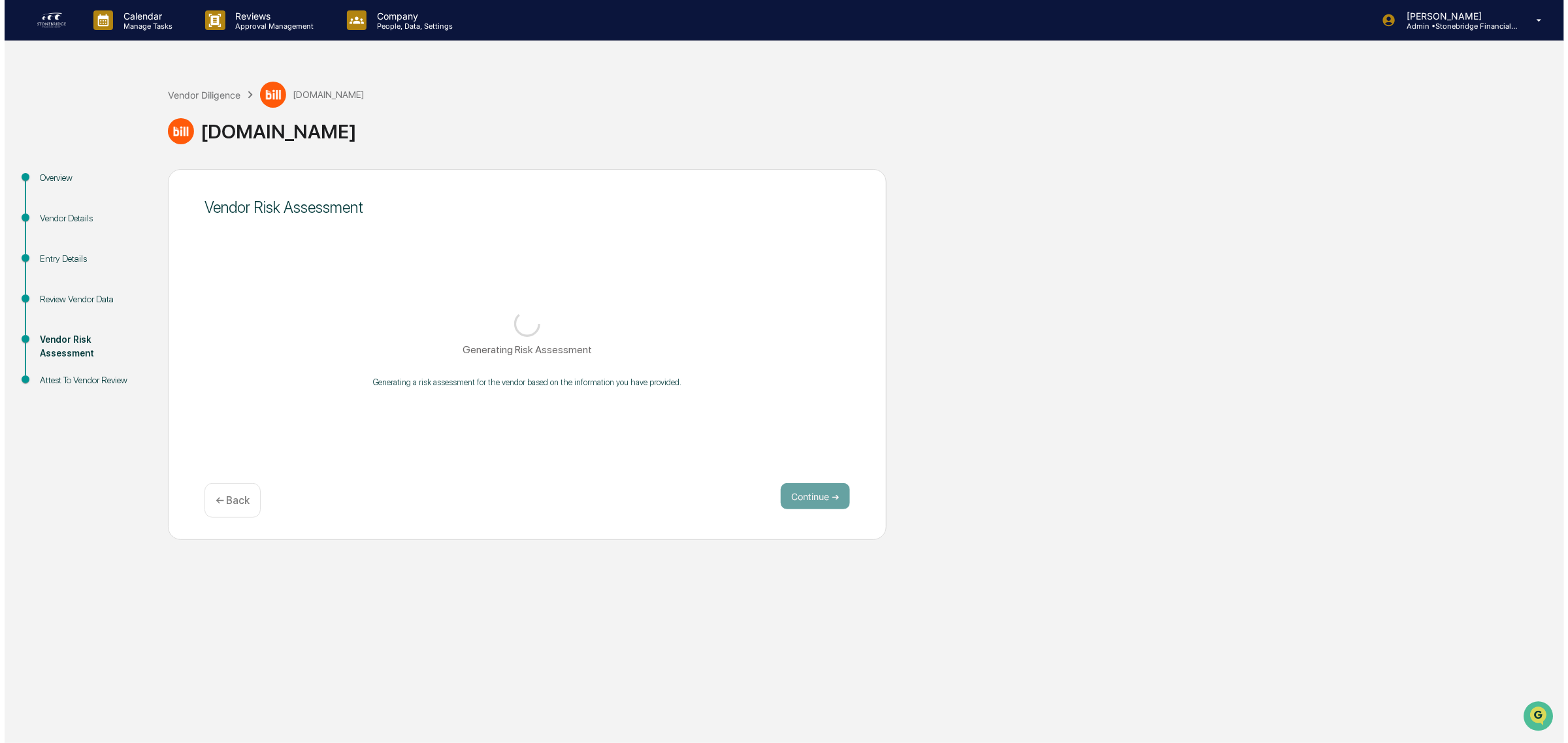
scroll to position [0, 0]
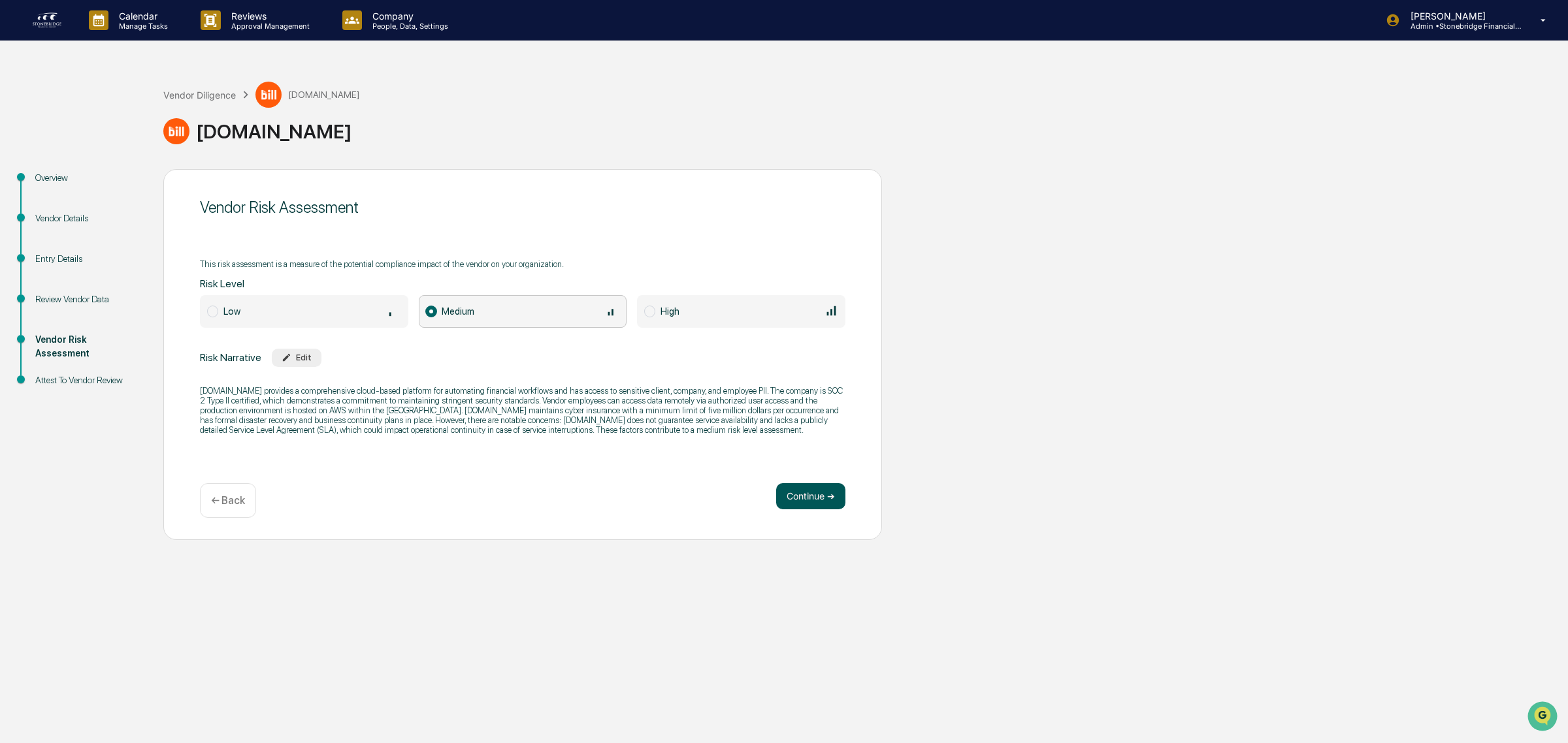
click at [798, 493] on button "Continue ➔" at bounding box center [811, 497] width 69 height 26
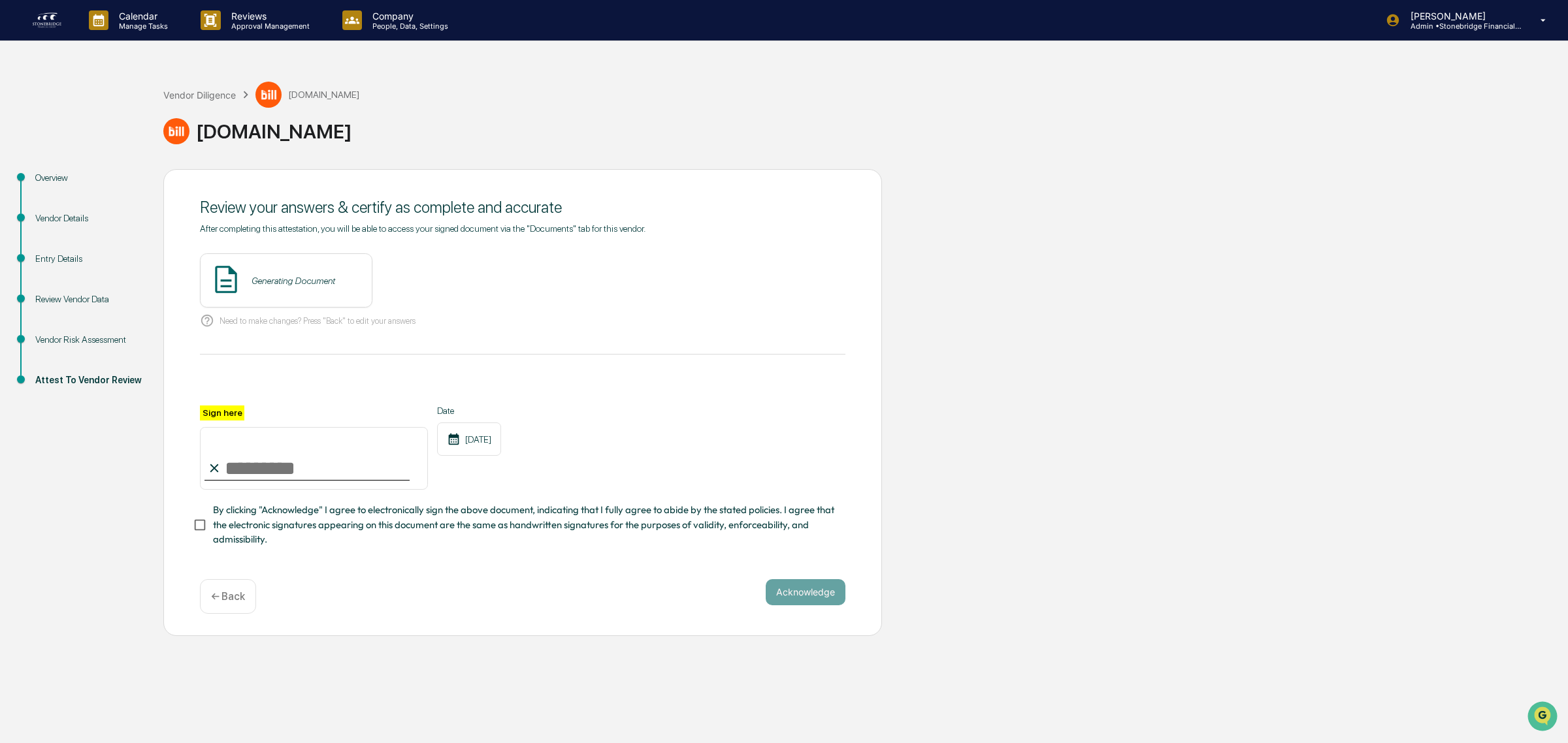
click at [285, 464] on input "Sign here" at bounding box center [314, 458] width 228 height 62
type input "**********"
click at [290, 511] on span "By clicking "Acknowledge" I agree to electronically sign the above document, in…" at bounding box center [524, 525] width 622 height 44
click at [807, 603] on button "Acknowledge" at bounding box center [805, 592] width 79 height 26
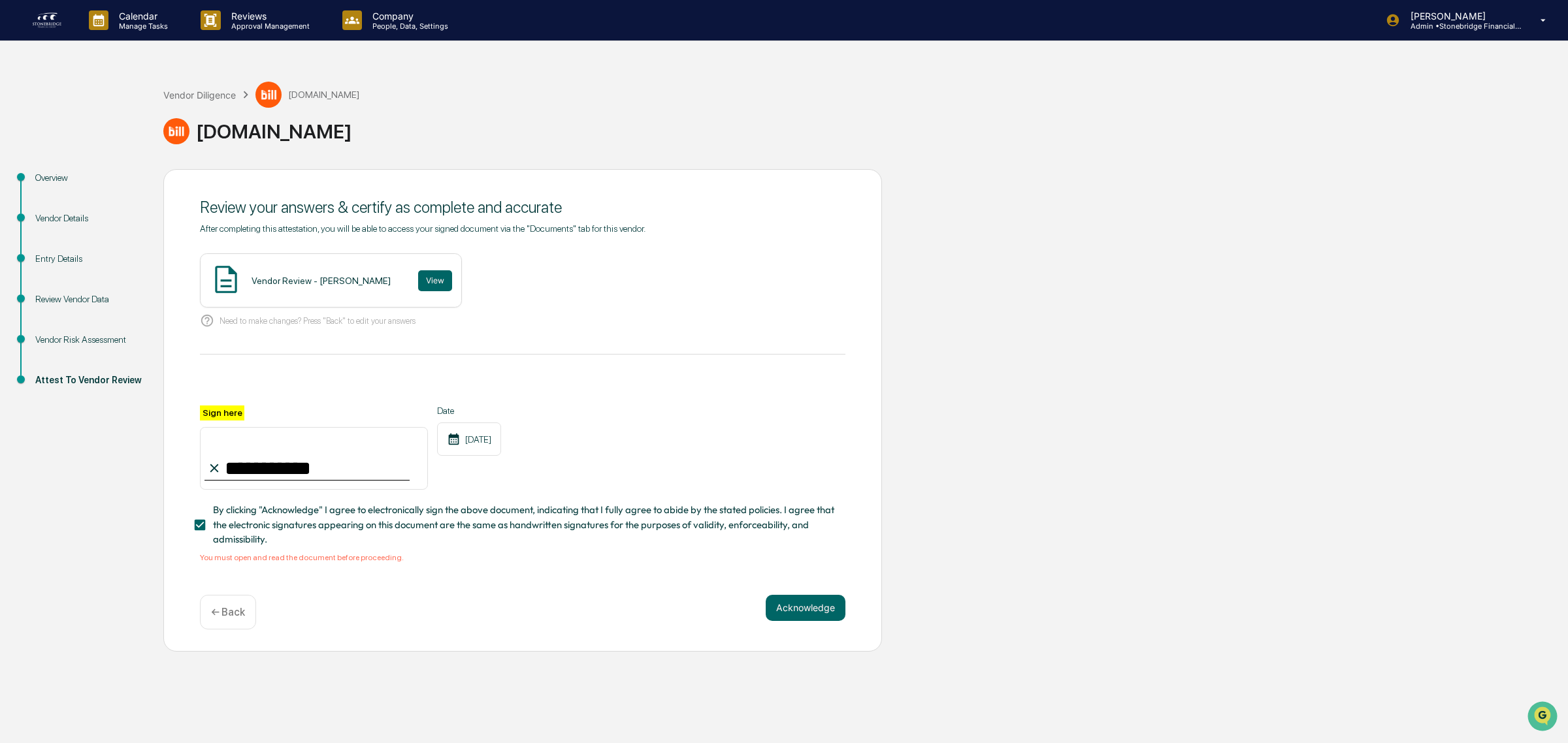
click at [430, 268] on div "Vendor Review - [PERSON_NAME] View" at bounding box center [331, 281] width 262 height 54
click at [421, 281] on button "View" at bounding box center [435, 281] width 34 height 21
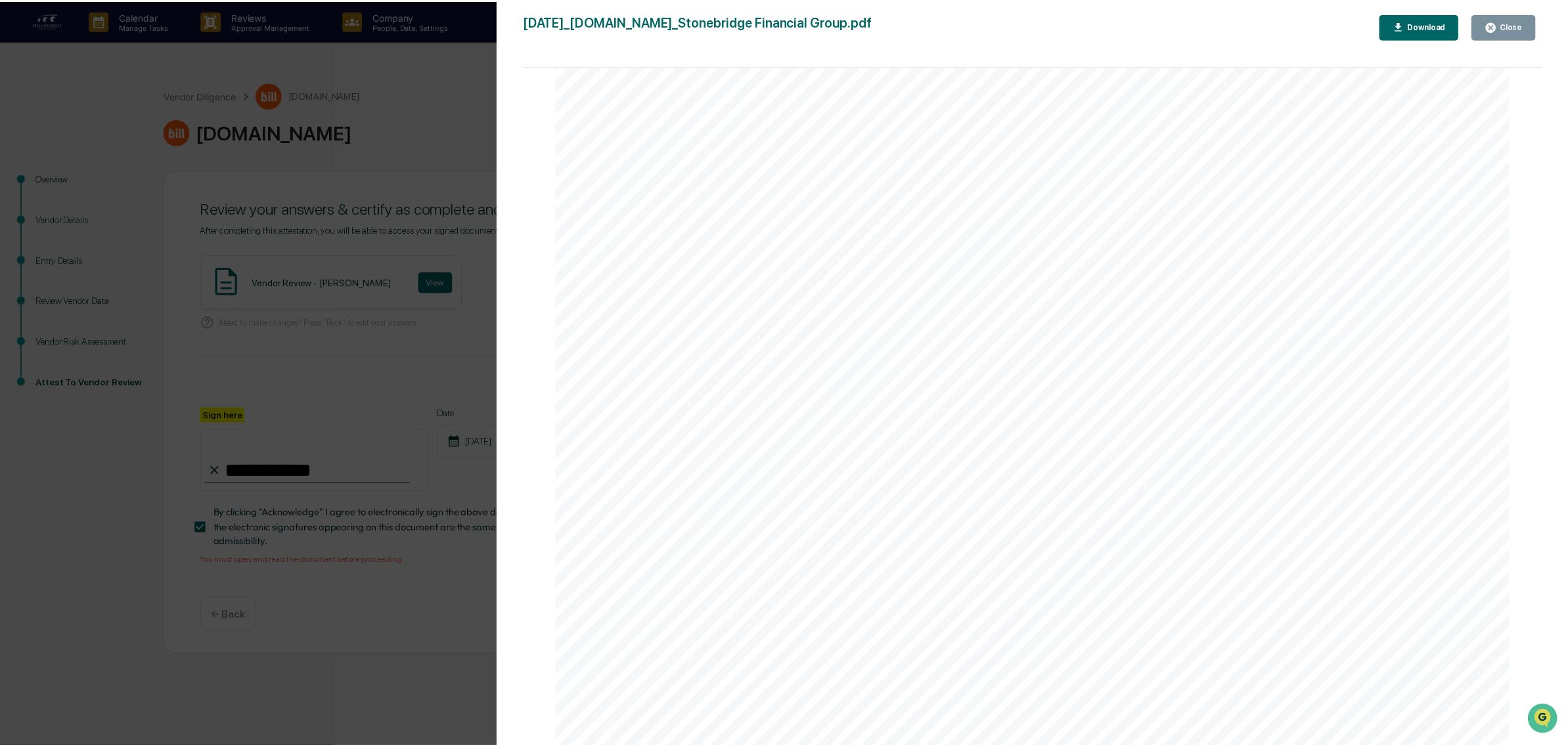
scroll to position [492, 0]
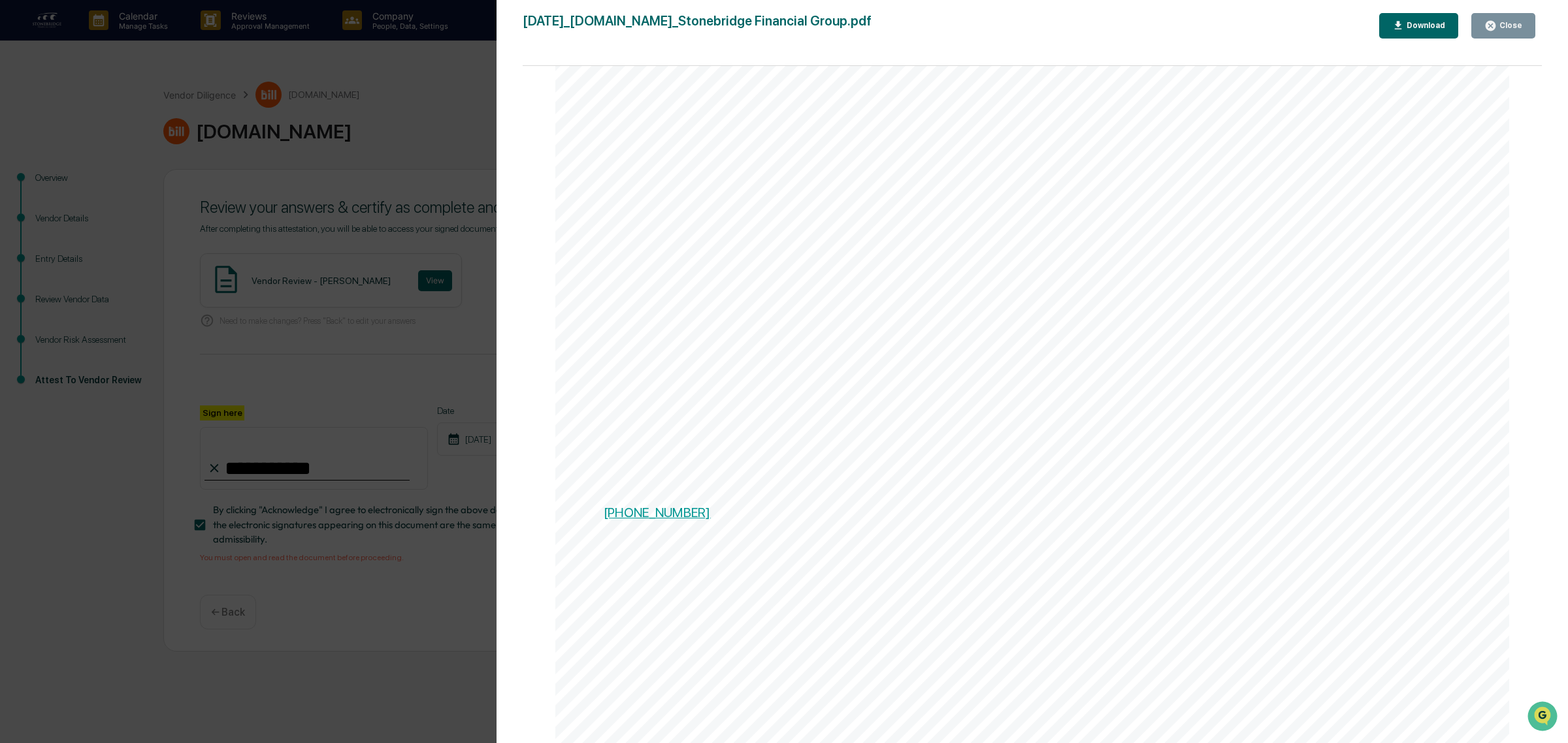
click at [312, 149] on div "Version History [DATE] 06:22 PM [PERSON_NAME] [DATE]_[DOMAIN_NAME]_Stonebridge …" at bounding box center [784, 371] width 1568 height 743
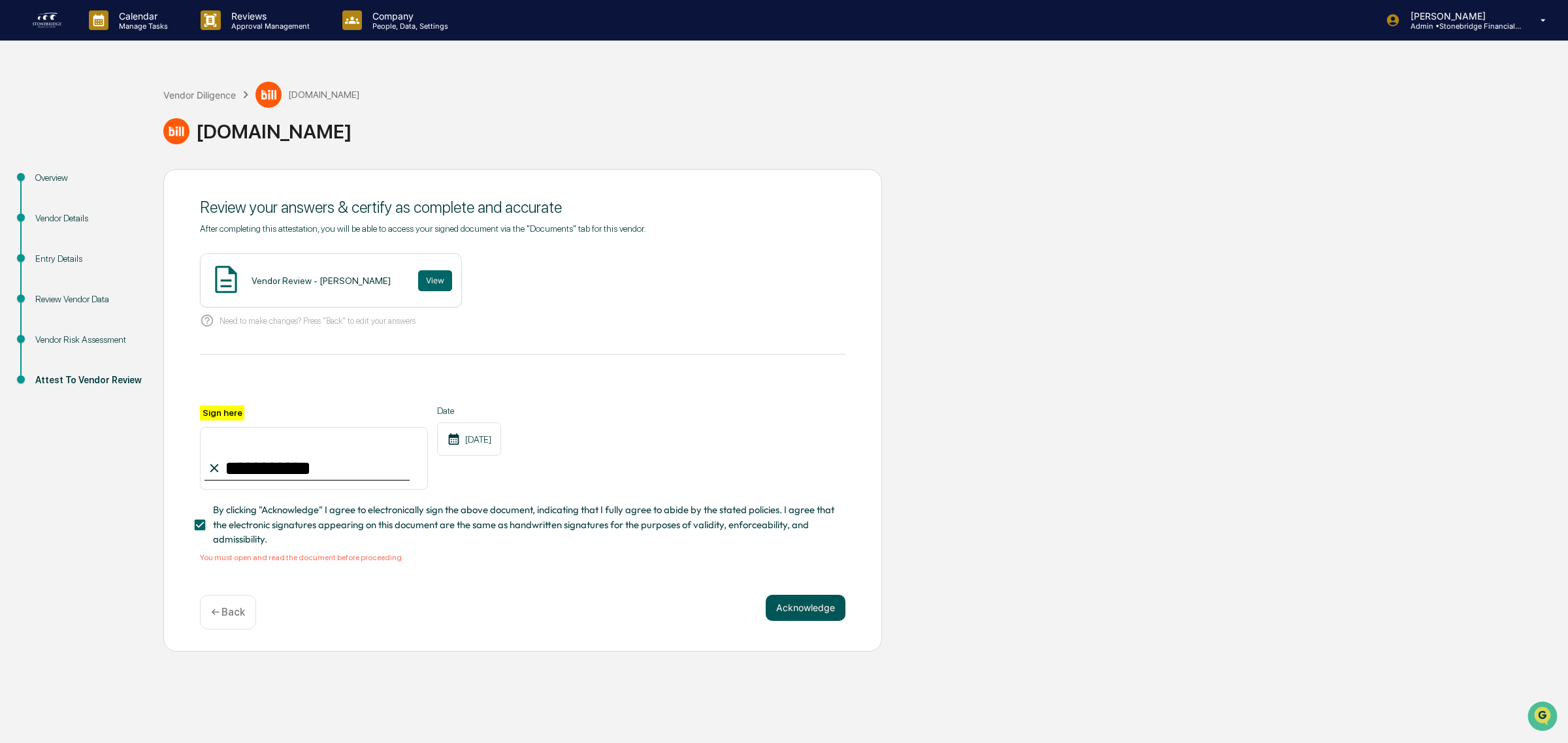
click at [812, 605] on button "Acknowledge" at bounding box center [805, 608] width 79 height 26
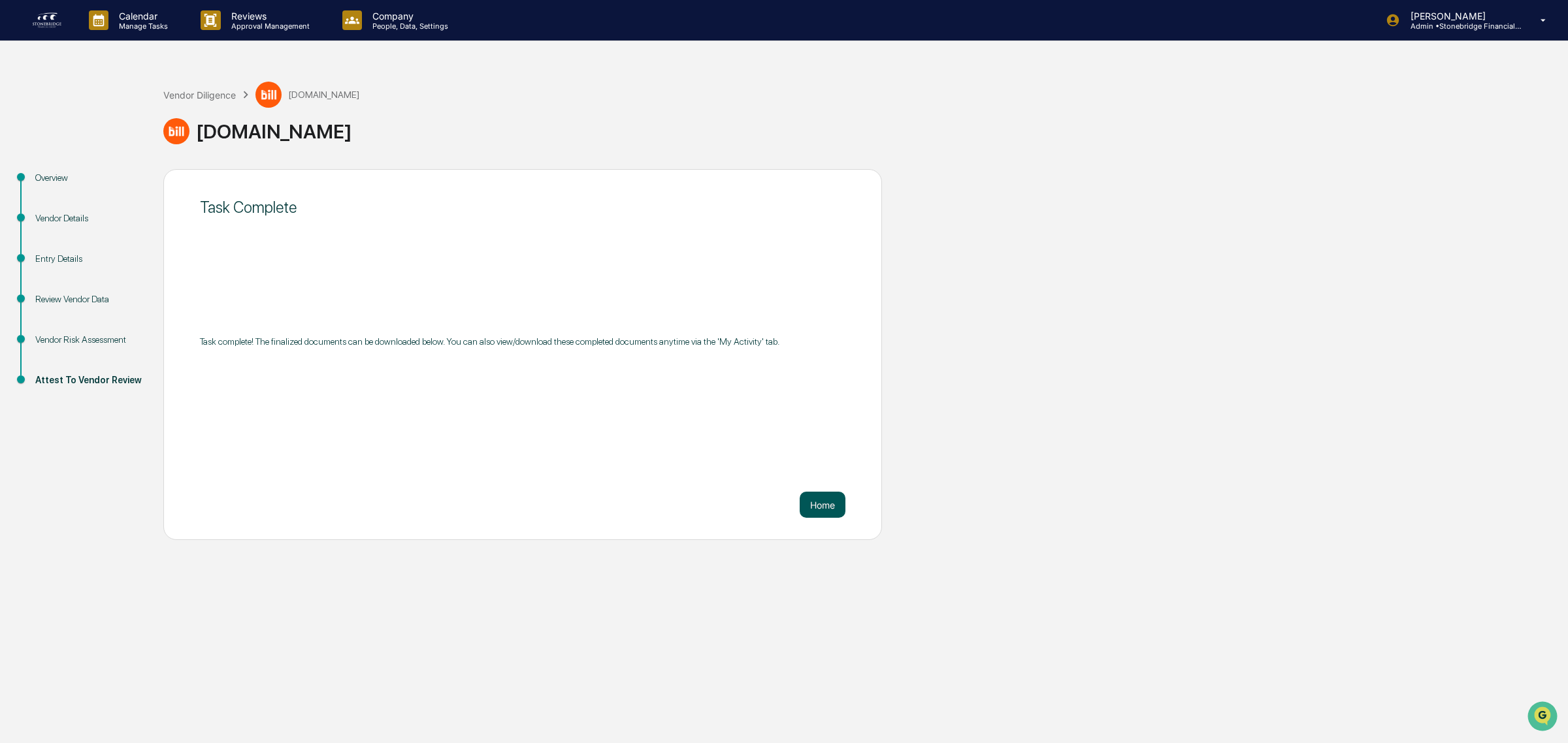
click at [828, 507] on button "Home" at bounding box center [823, 505] width 46 height 26
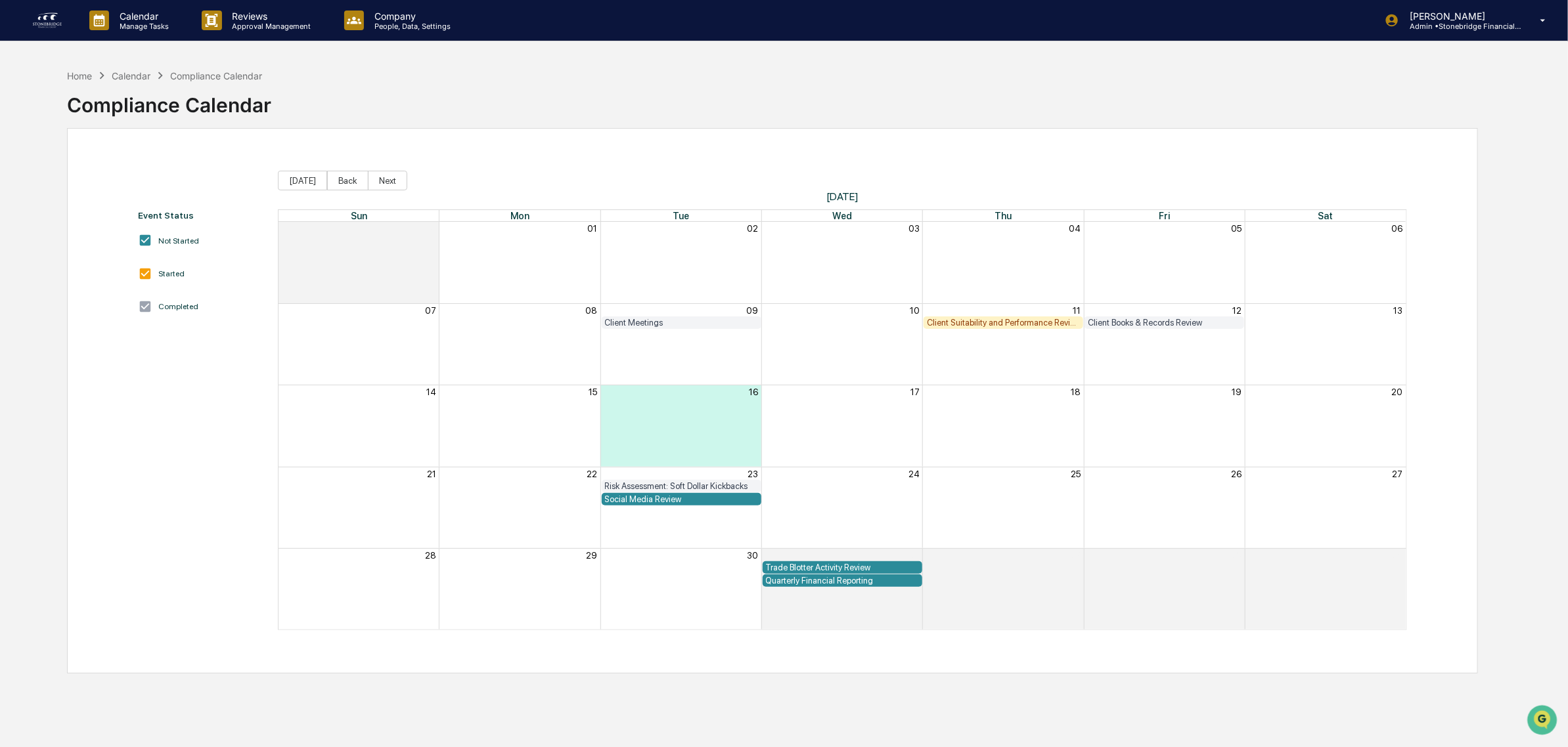
click at [46, 24] on img at bounding box center [47, 20] width 32 height 21
